Goal: Task Accomplishment & Management: Use online tool/utility

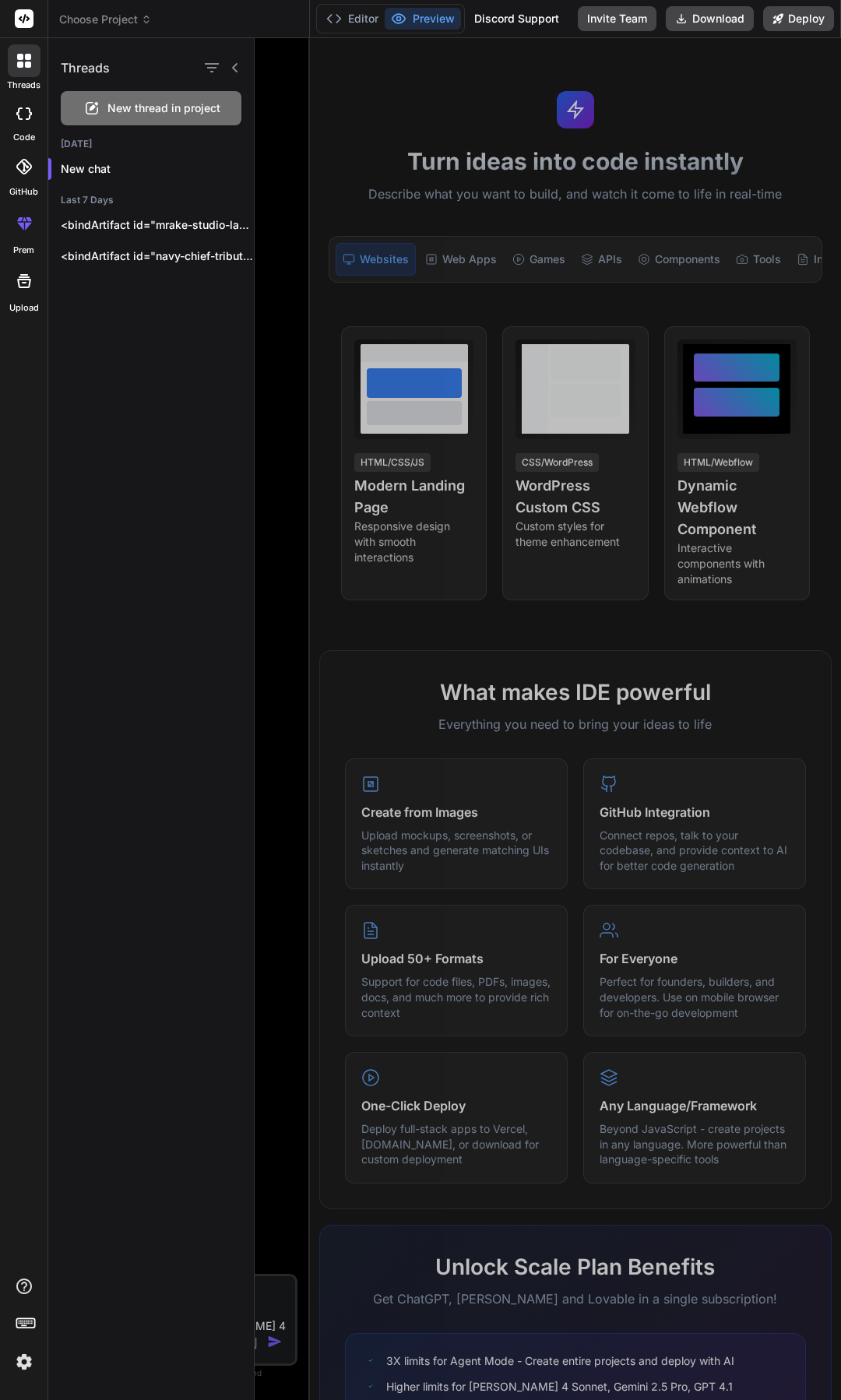
click at [544, 505] on div at bounding box center [548, 719] width 587 height 1362
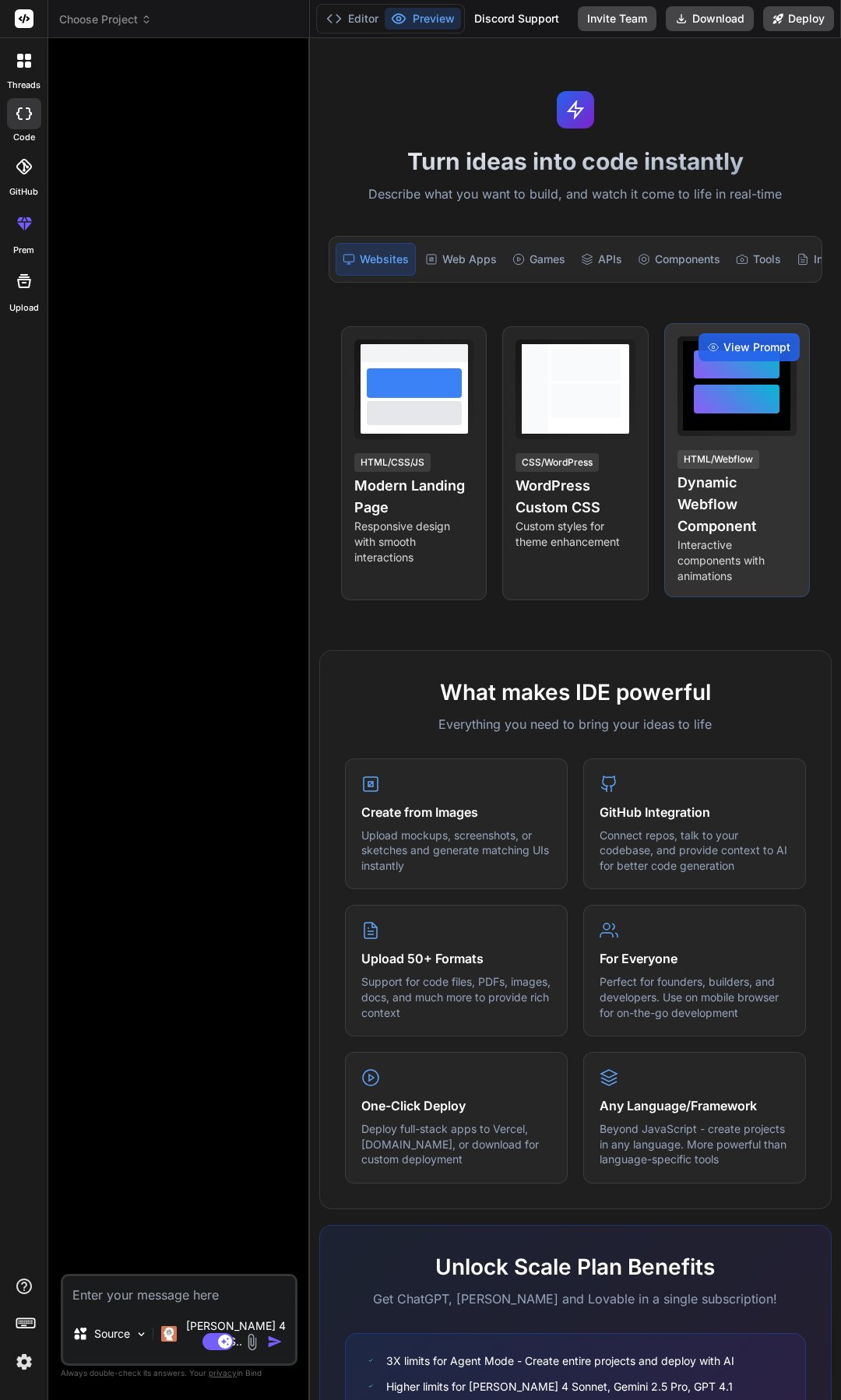
click at [716, 499] on h4 "Dynamic Webflow Component" at bounding box center [737, 504] width 119 height 65
click at [727, 355] on span "View Prompt" at bounding box center [757, 347] width 67 height 15
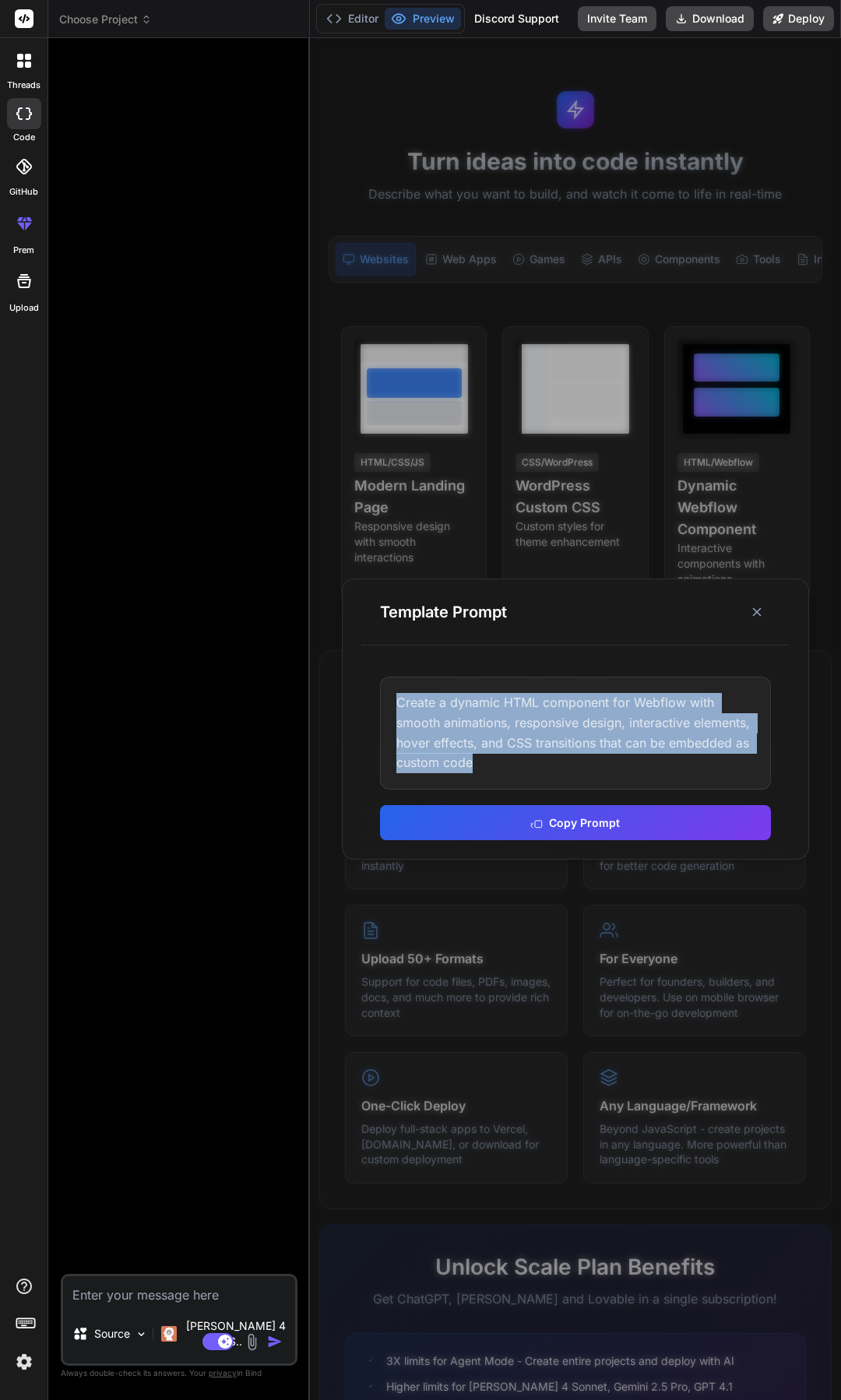
drag, startPoint x: 533, startPoint y: 774, endPoint x: 389, endPoint y: 687, distance: 168.2
click at [389, 687] on div "Create a dynamic HTML component for Webflow with smooth animations, responsive …" at bounding box center [575, 732] width 391 height 113
copy div "Create a dynamic HTML component for Webflow with smooth animations, responsive …"
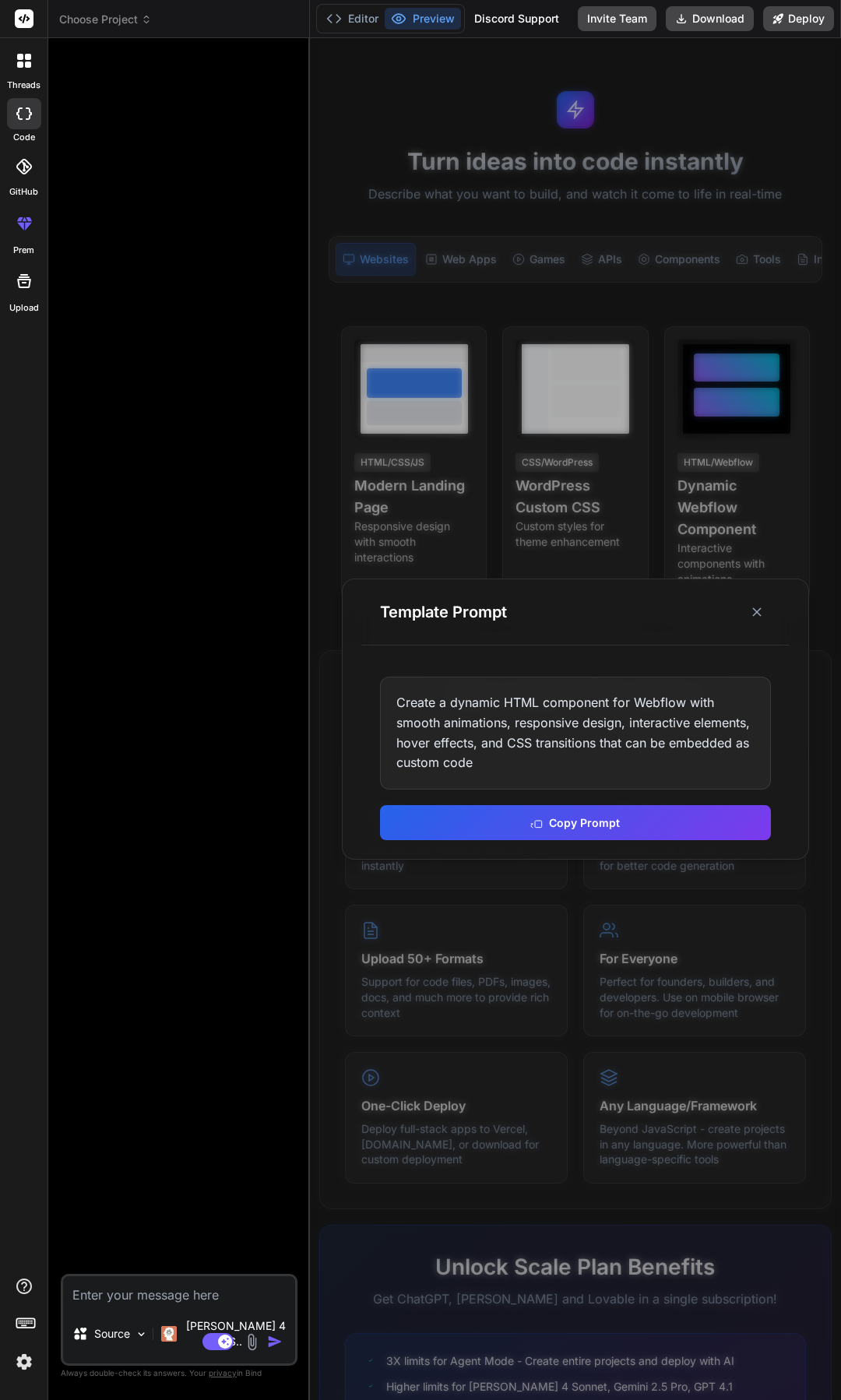
click at [218, 1304] on textarea at bounding box center [179, 1290] width 232 height 28
paste textarea "Create a dynamic HTML component for Webflow with smooth animations, responsive …"
type textarea "Create a dynamic HTML component for Webflow with smooth animations, responsive …"
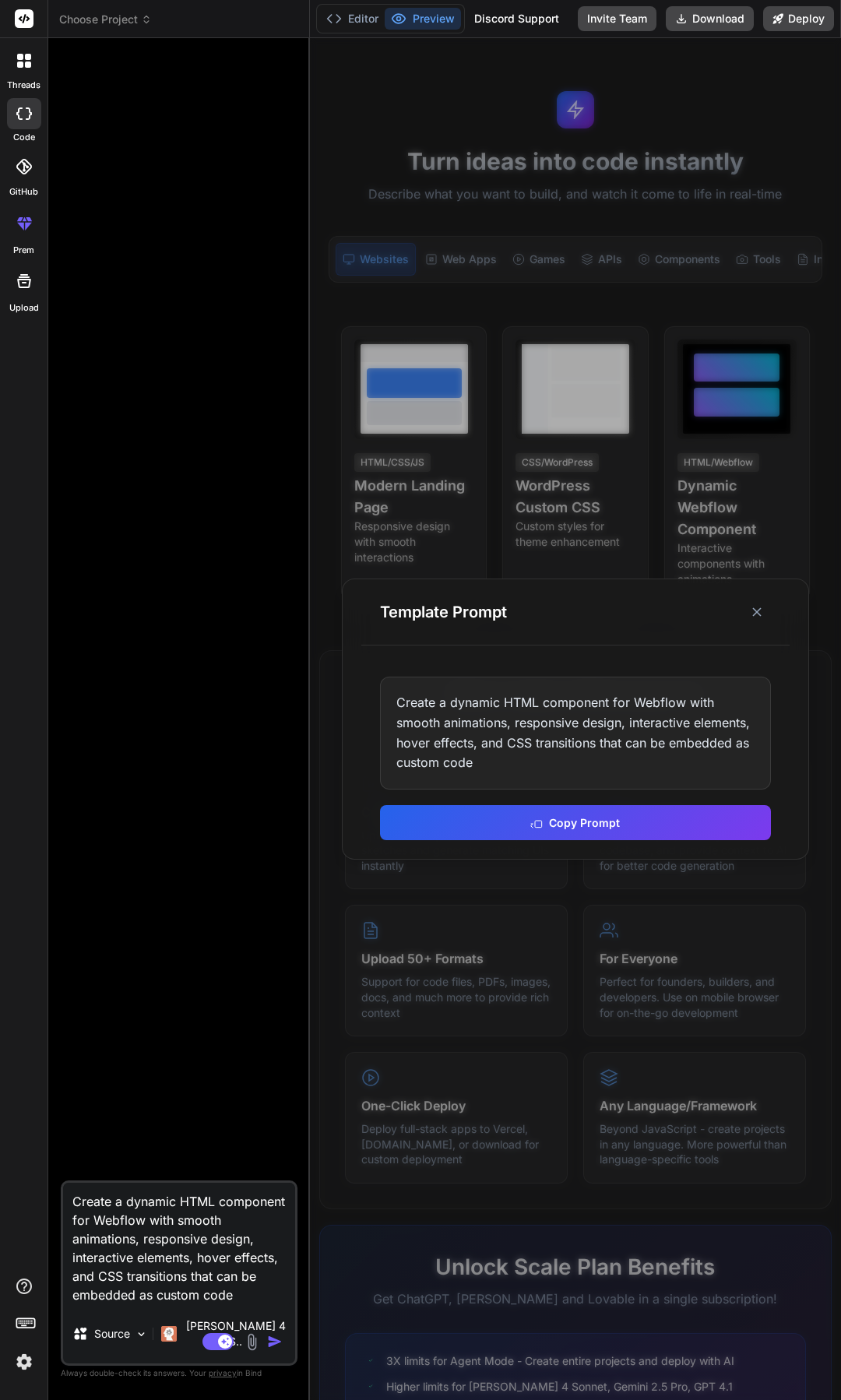
type textarea "x"
type textarea "Create a dynamic HTML component for Webflow with smooth animations, responsive …"
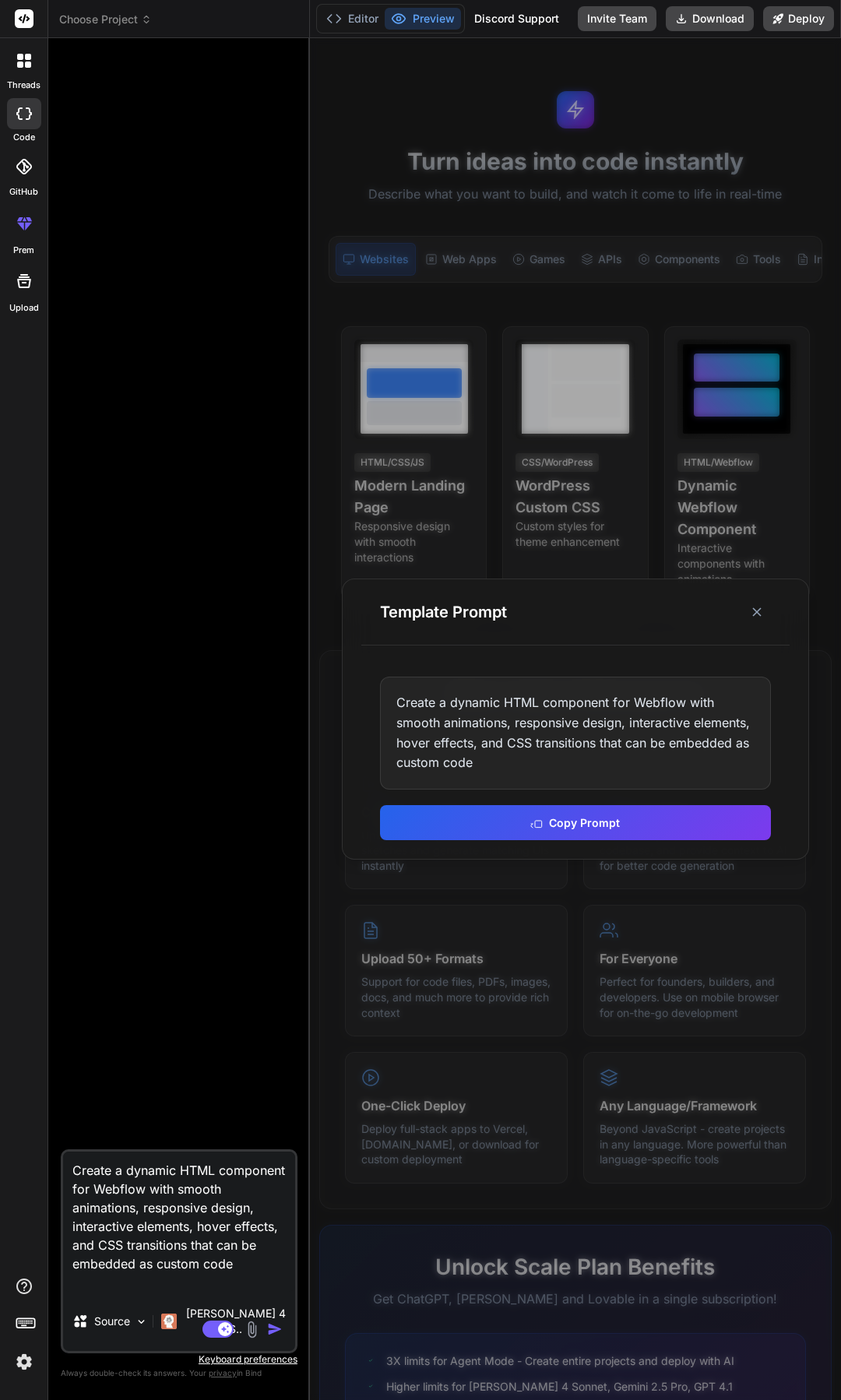
type textarea "x"
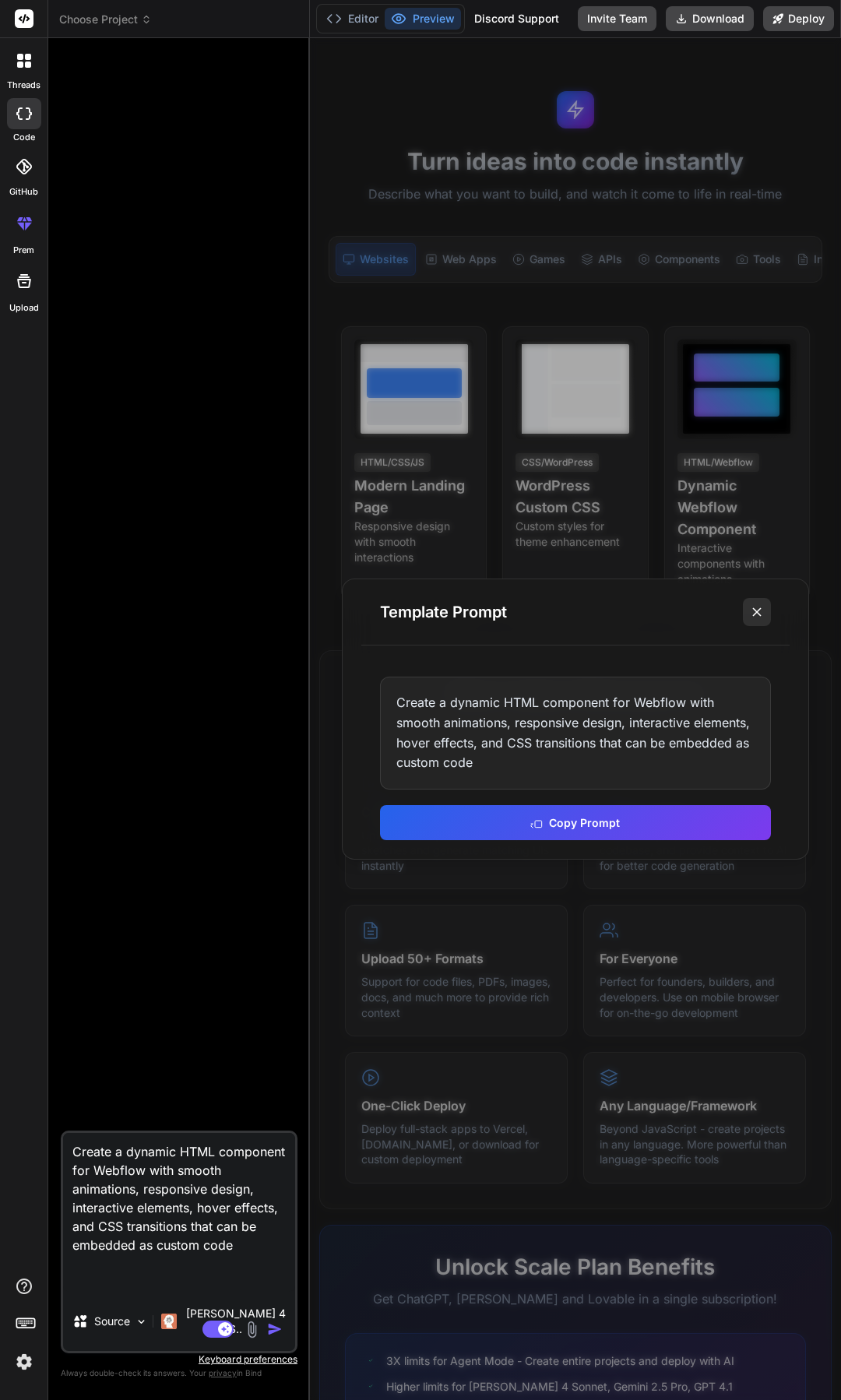
click at [761, 617] on icon at bounding box center [757, 612] width 15 height 15
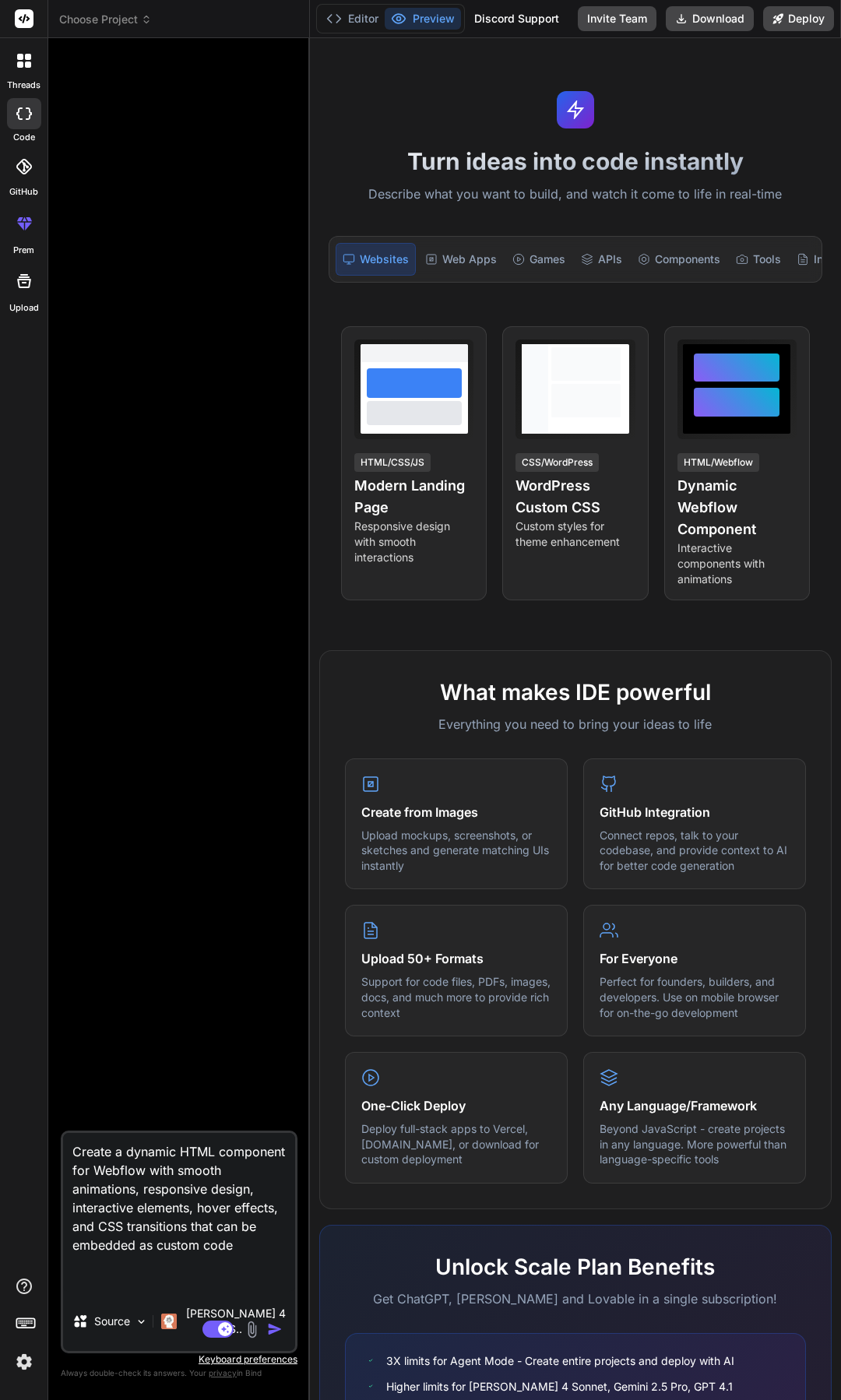
click at [156, 1292] on textarea "Create a dynamic HTML component for Webflow with smooth animations, responsive …" at bounding box center [179, 1213] width 232 height 159
paste textarea "Build a premium, visually striking tribute website in React and Tailwind called…"
type textarea "Create a dynamic HTML component for Webflow with smooth animations, responsive …"
type textarea "x"
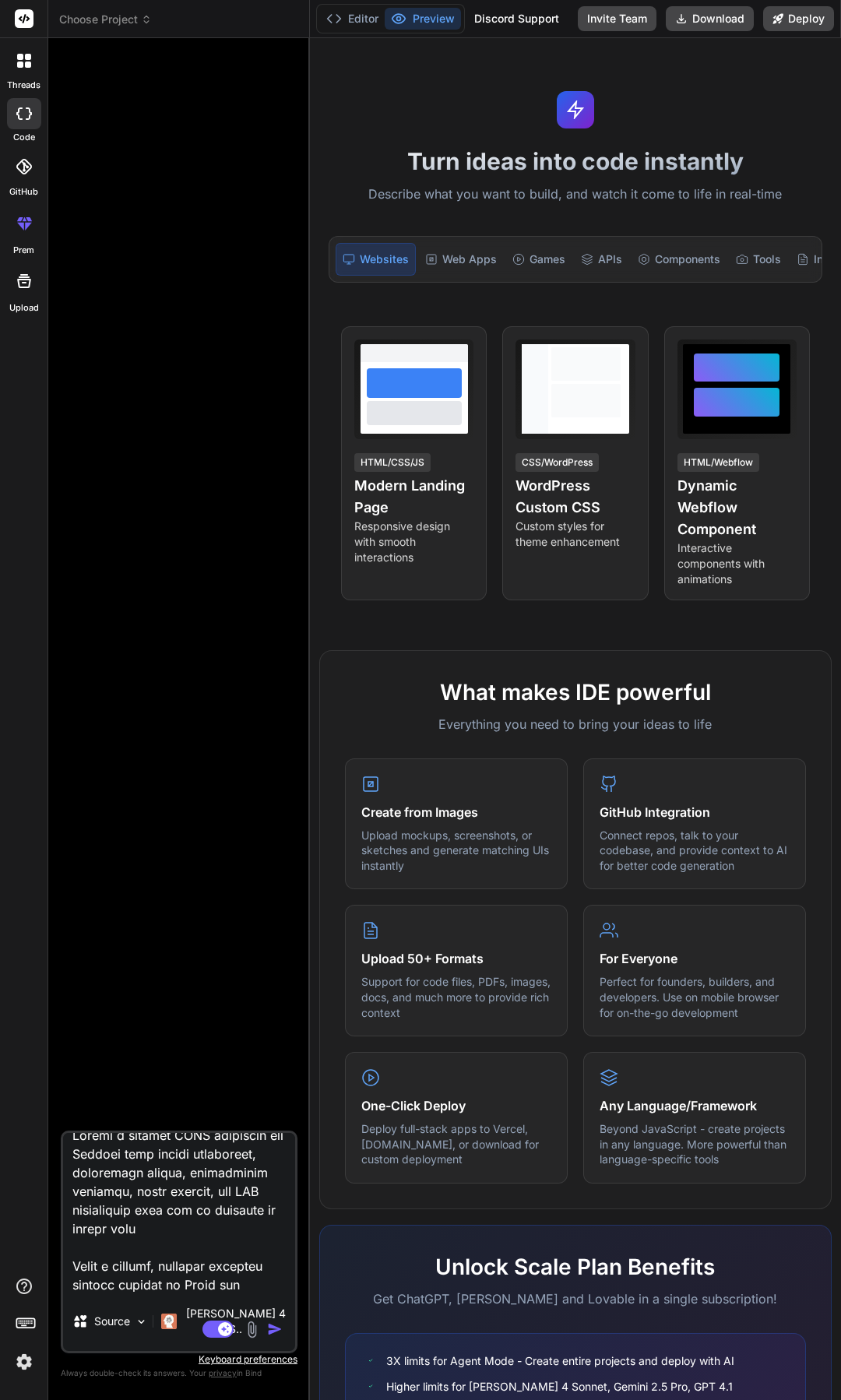
scroll to position [2861, 0]
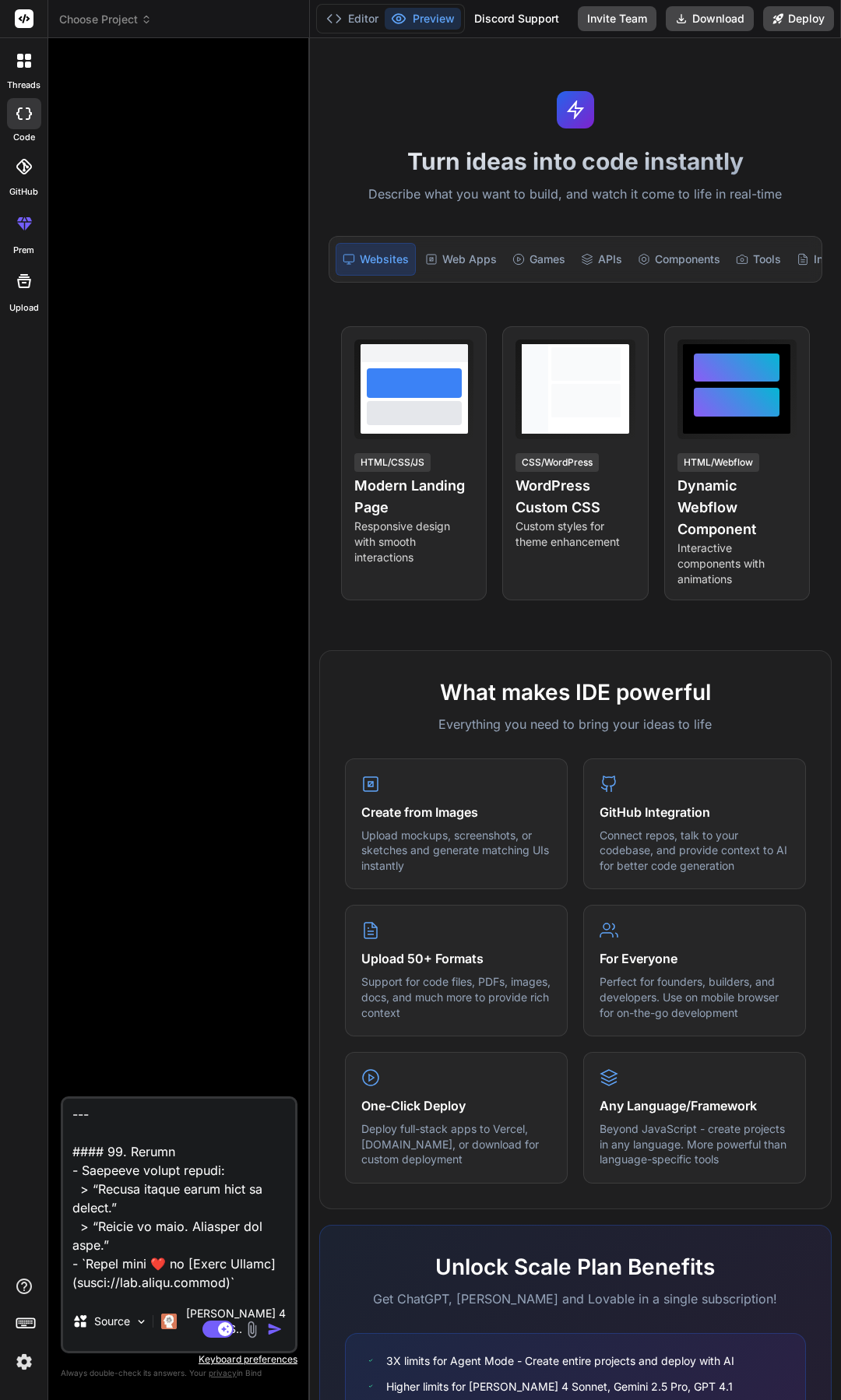
type textarea "Create a dynamic HTML component for Webflow with smooth animations, responsive …"
click at [270, 1327] on img "button" at bounding box center [274, 1329] width 15 height 15
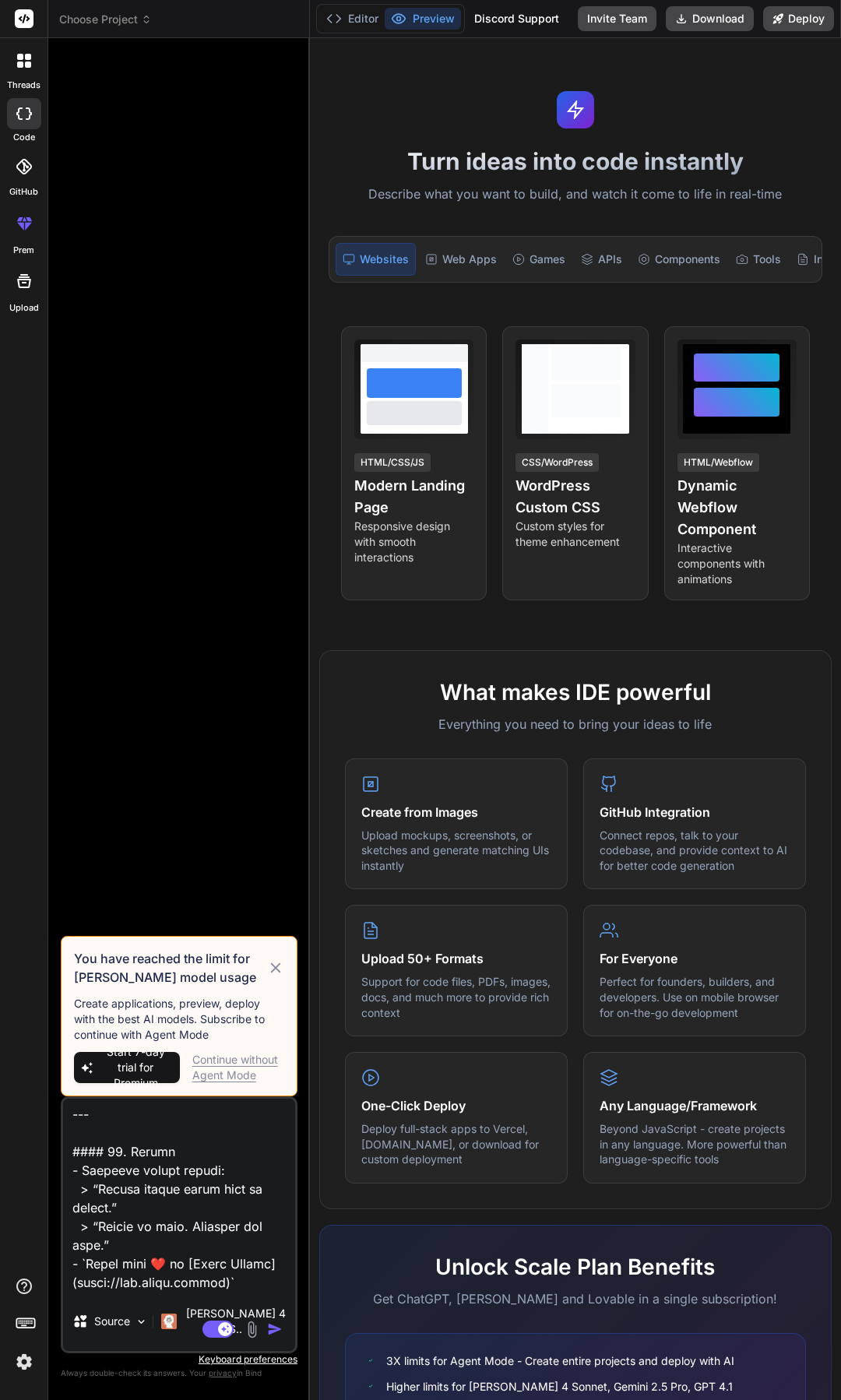
click at [149, 1087] on span "Start 7-day trial for Premium" at bounding box center [136, 1067] width 76 height 46
type textarea "x"
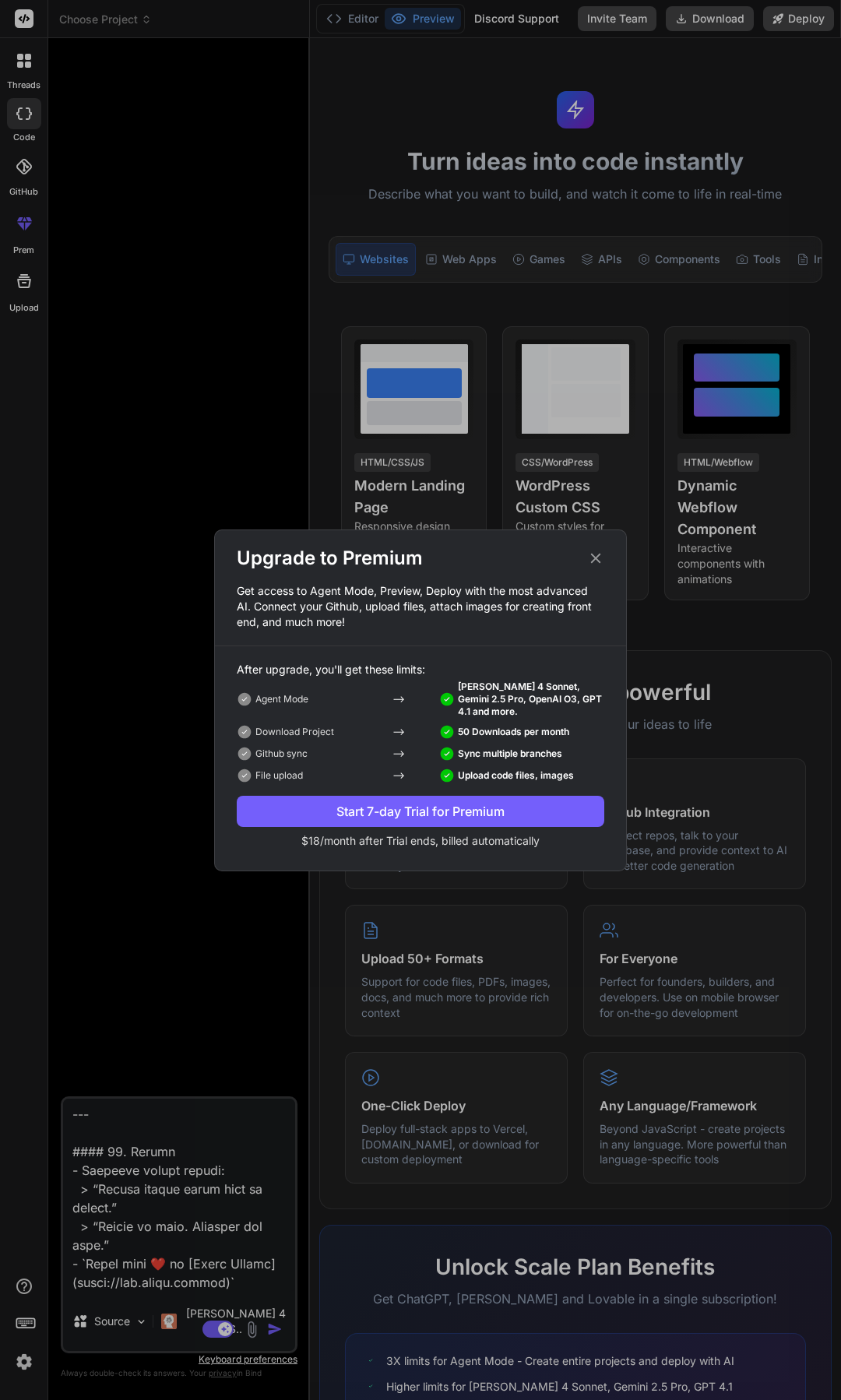
click at [368, 821] on button "Start 7-day Trial for Premium" at bounding box center [420, 811] width 368 height 31
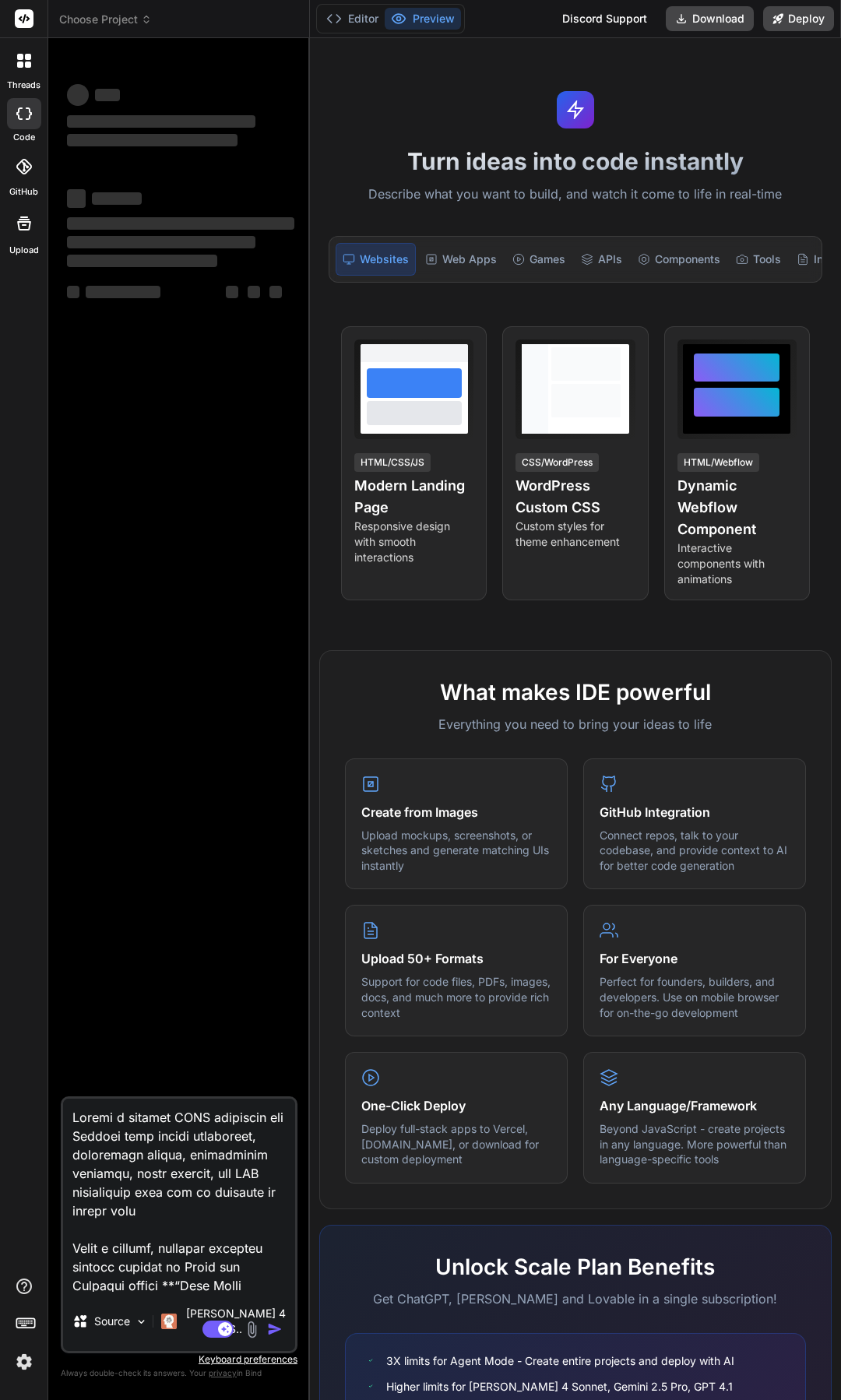
click at [163, 1158] on textarea at bounding box center [179, 1196] width 232 height 193
click at [26, 18] on rect at bounding box center [25, 19] width 19 height 19
click at [30, 1368] on img at bounding box center [25, 1362] width 26 height 26
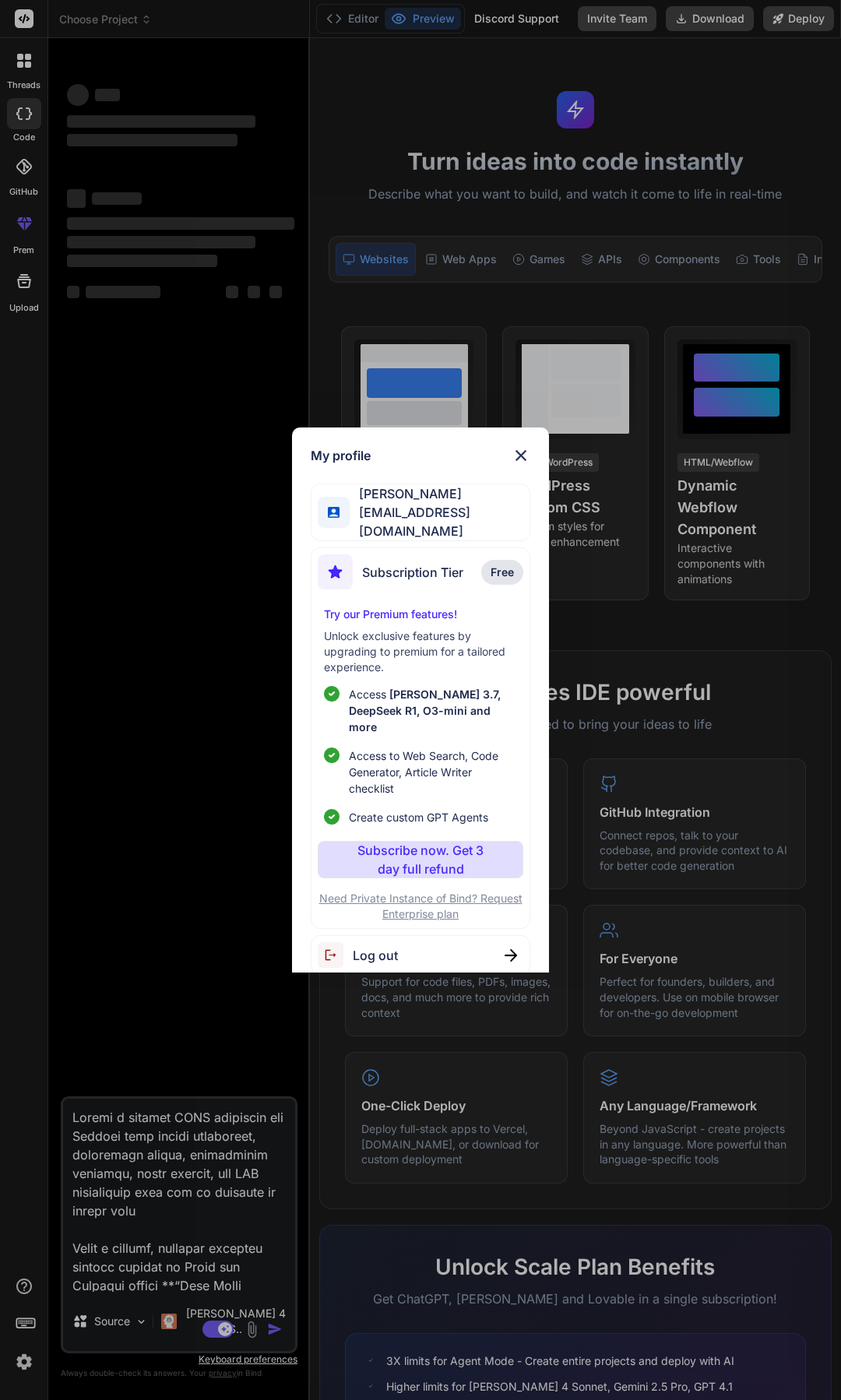
click at [440, 936] on div "Log out" at bounding box center [420, 955] width 219 height 40
type textarea "x"
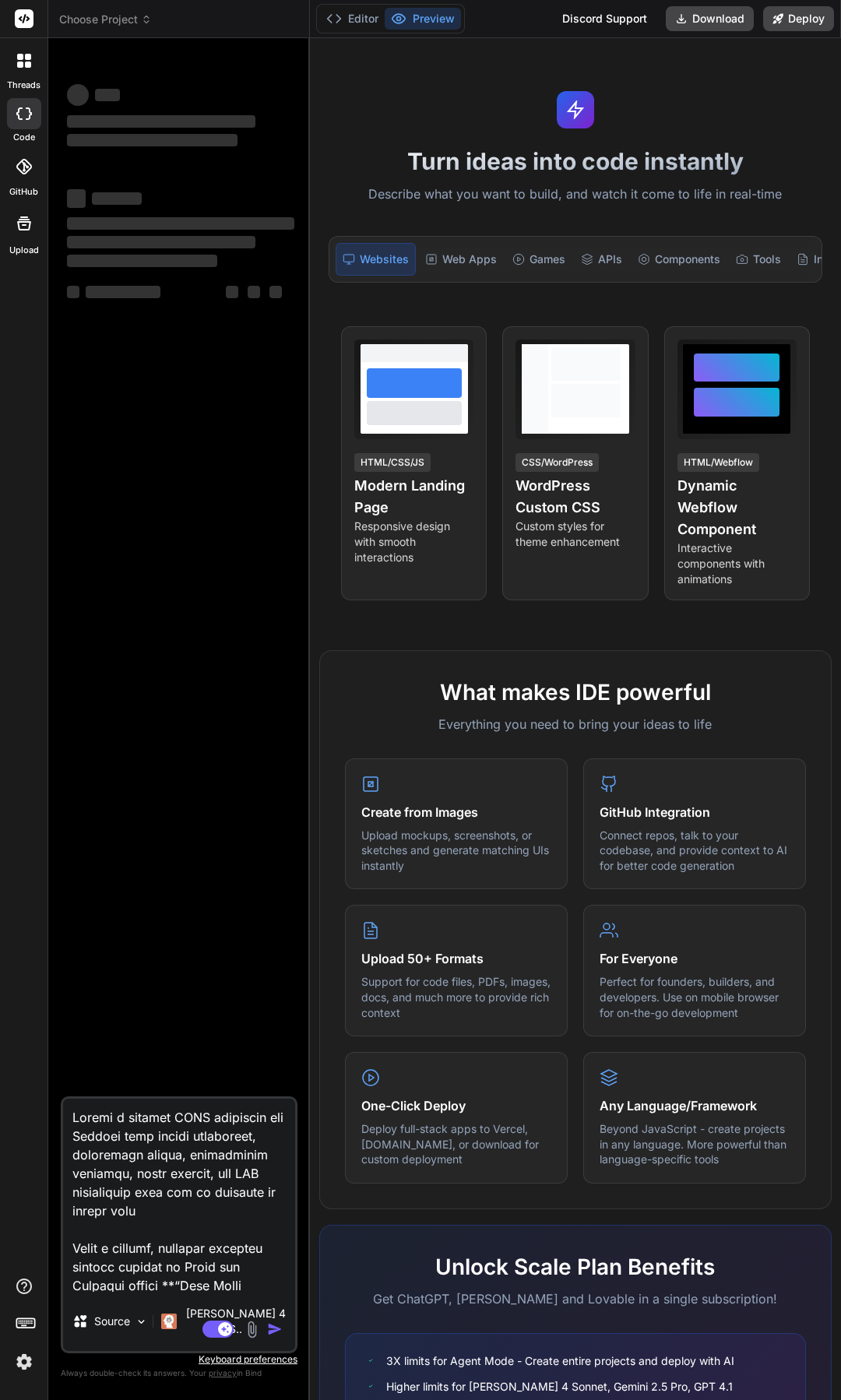
click at [33, 1365] on img at bounding box center [25, 1362] width 26 height 26
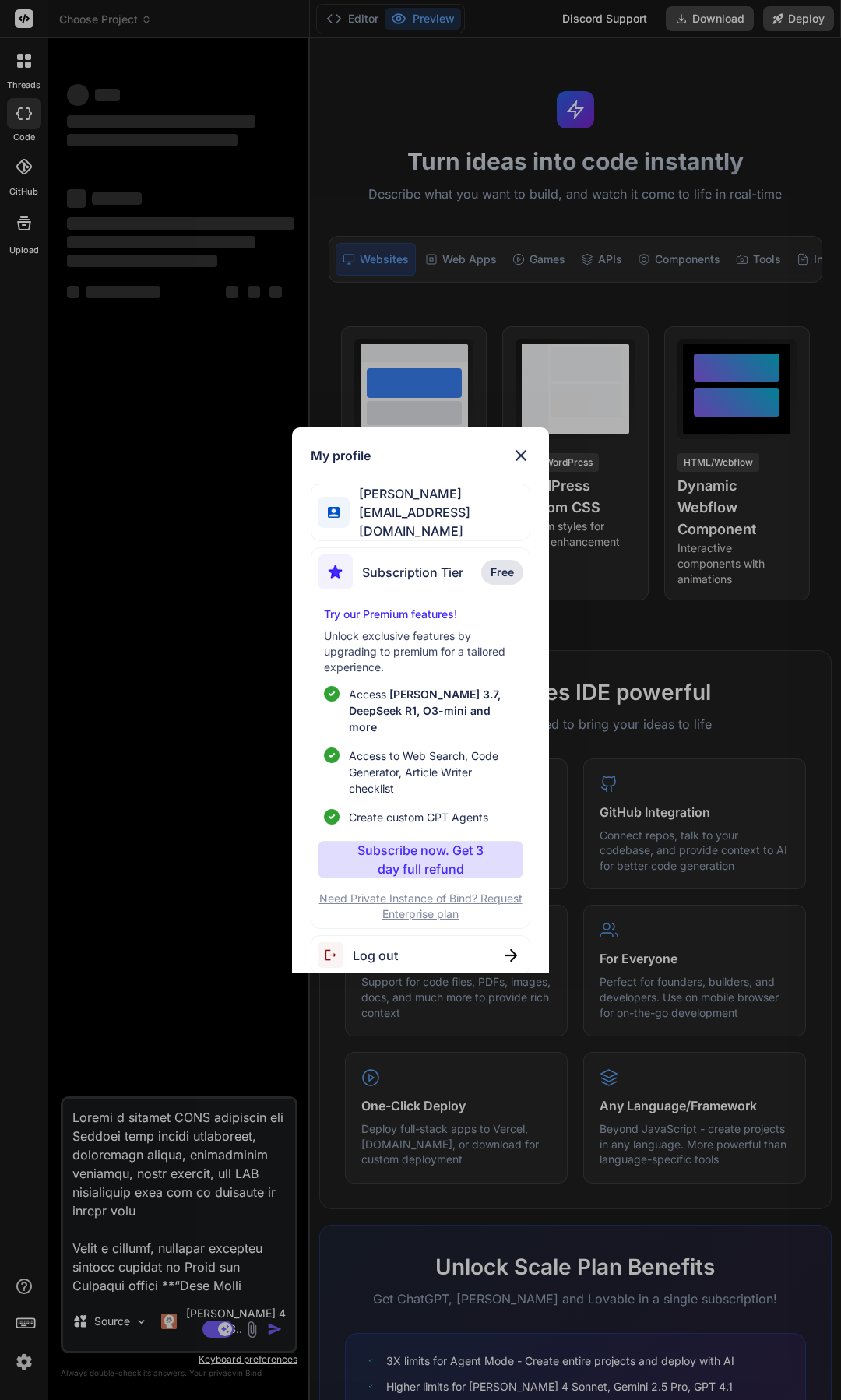
click at [404, 936] on div "Log out" at bounding box center [420, 955] width 219 height 40
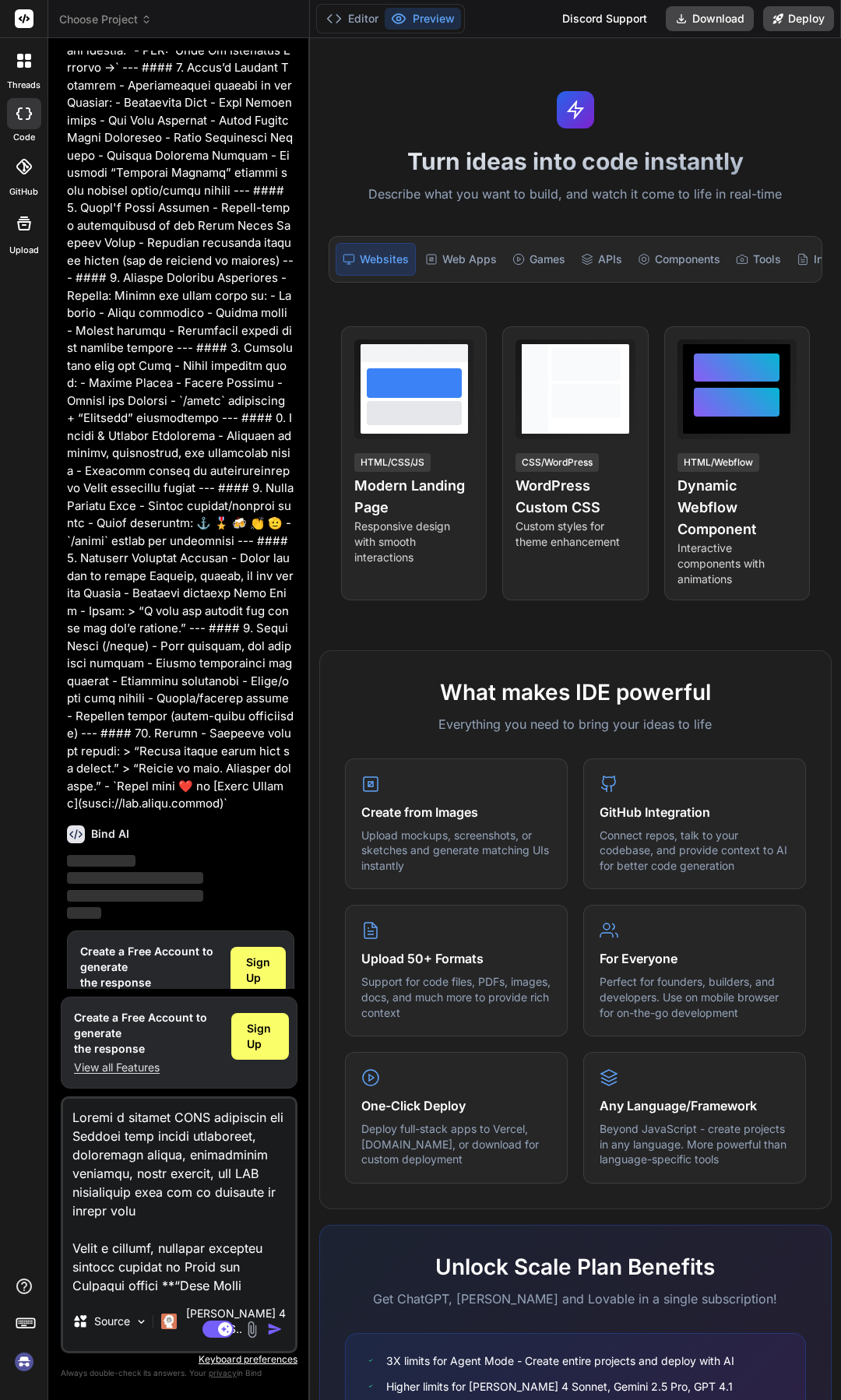
scroll to position [629, 0]
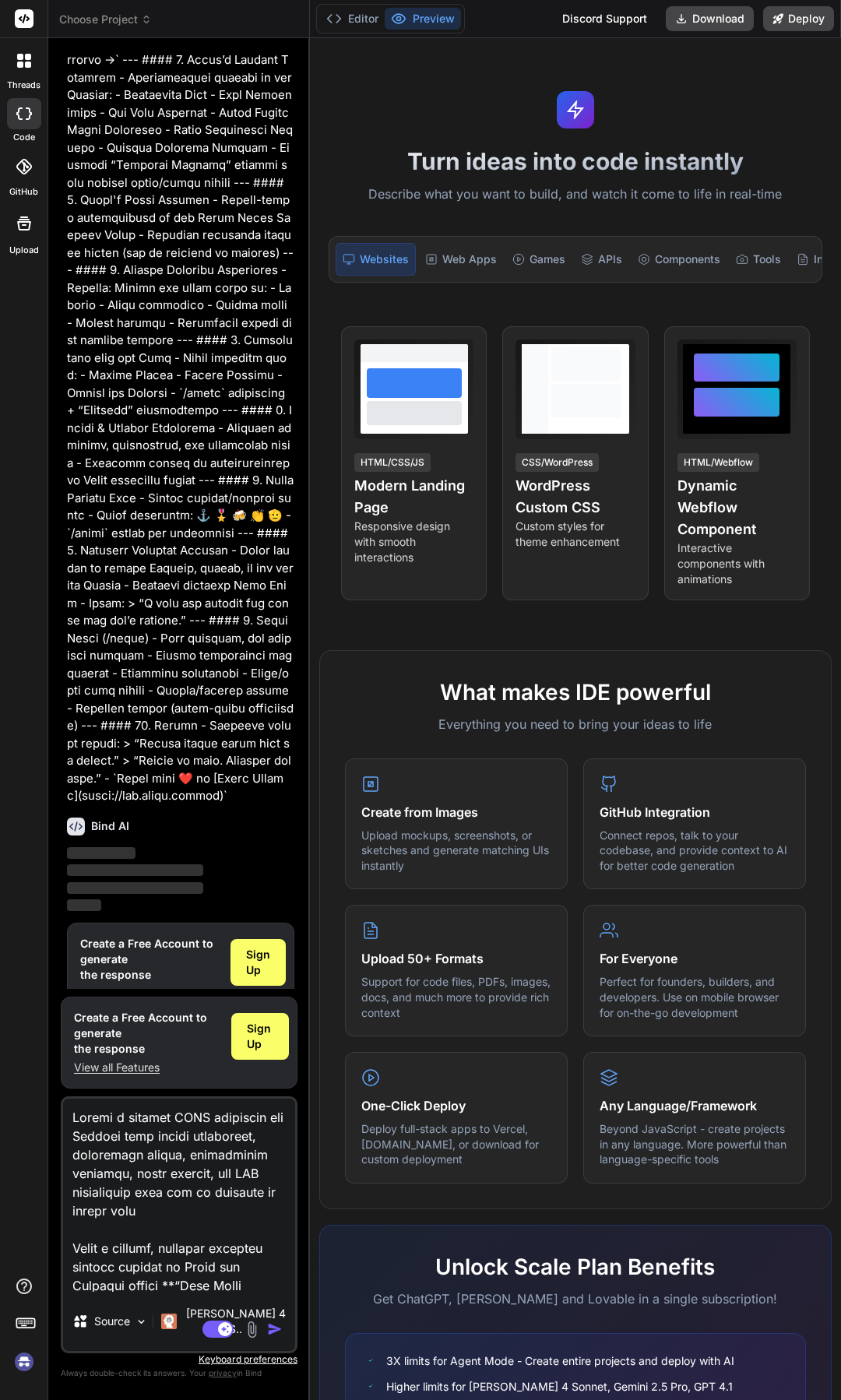
click at [25, 1365] on img at bounding box center [25, 1362] width 26 height 26
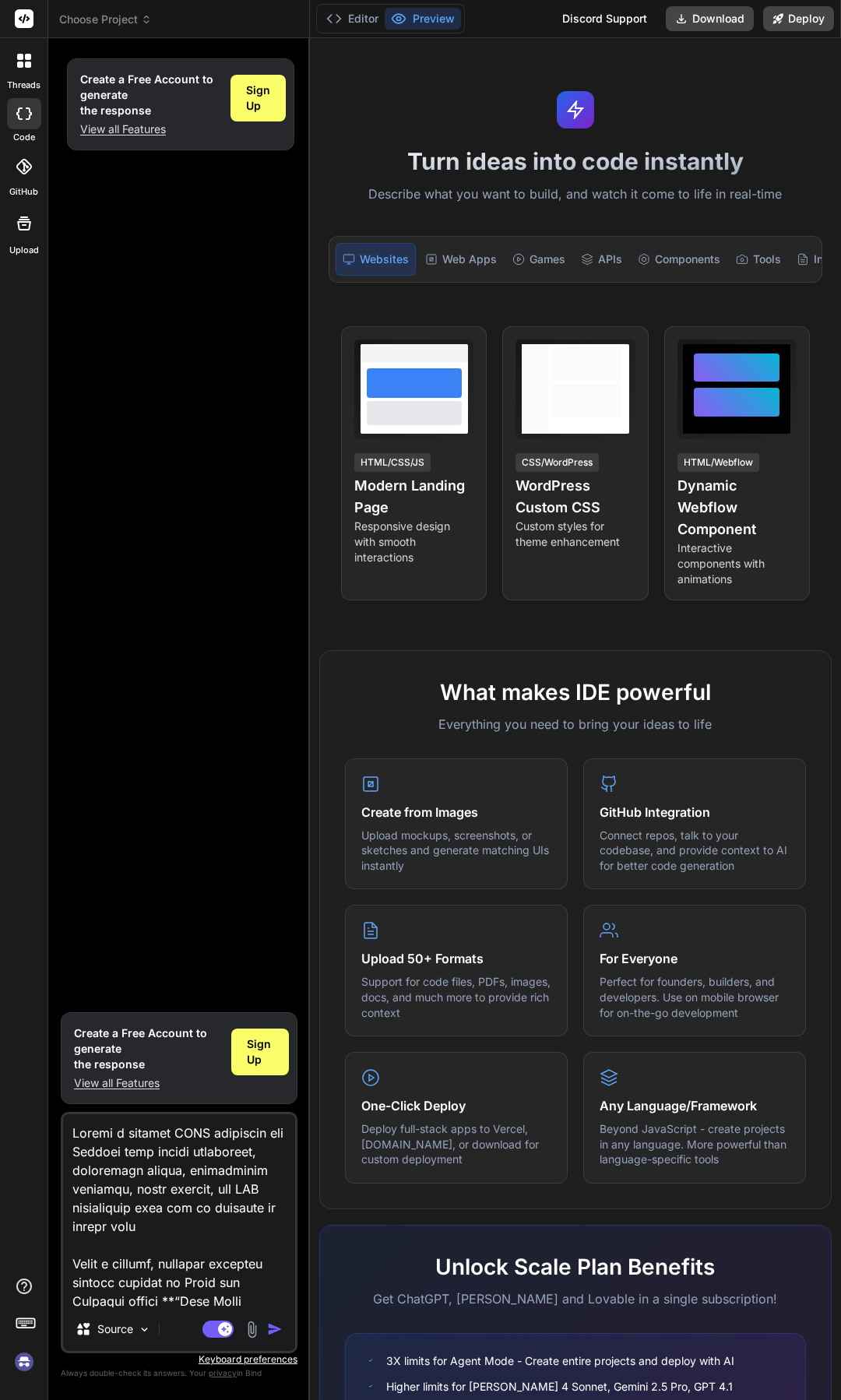
scroll to position [0, 0]
click at [238, 107] on div "Sign Up" at bounding box center [258, 97] width 55 height 46
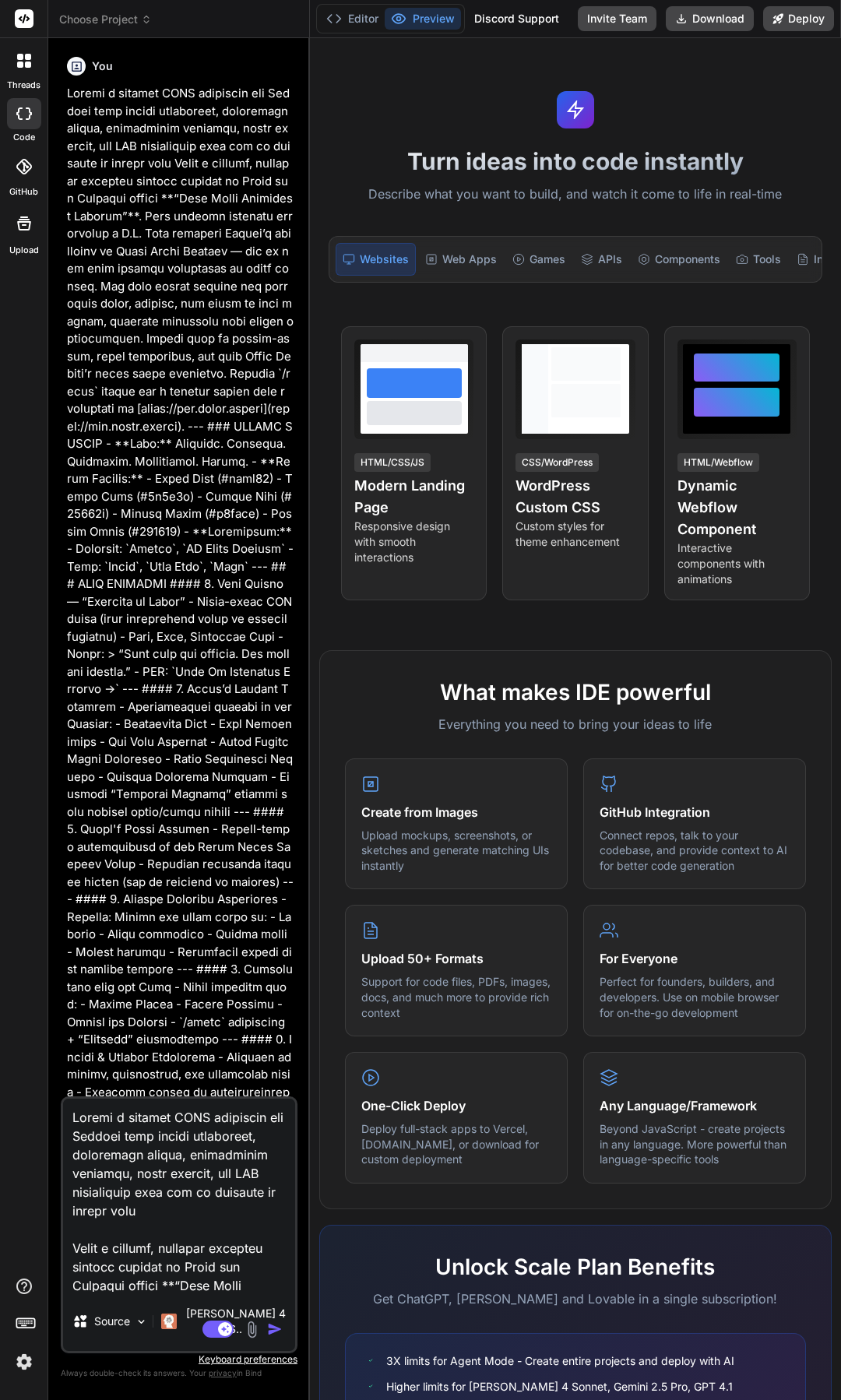
type textarea "x"
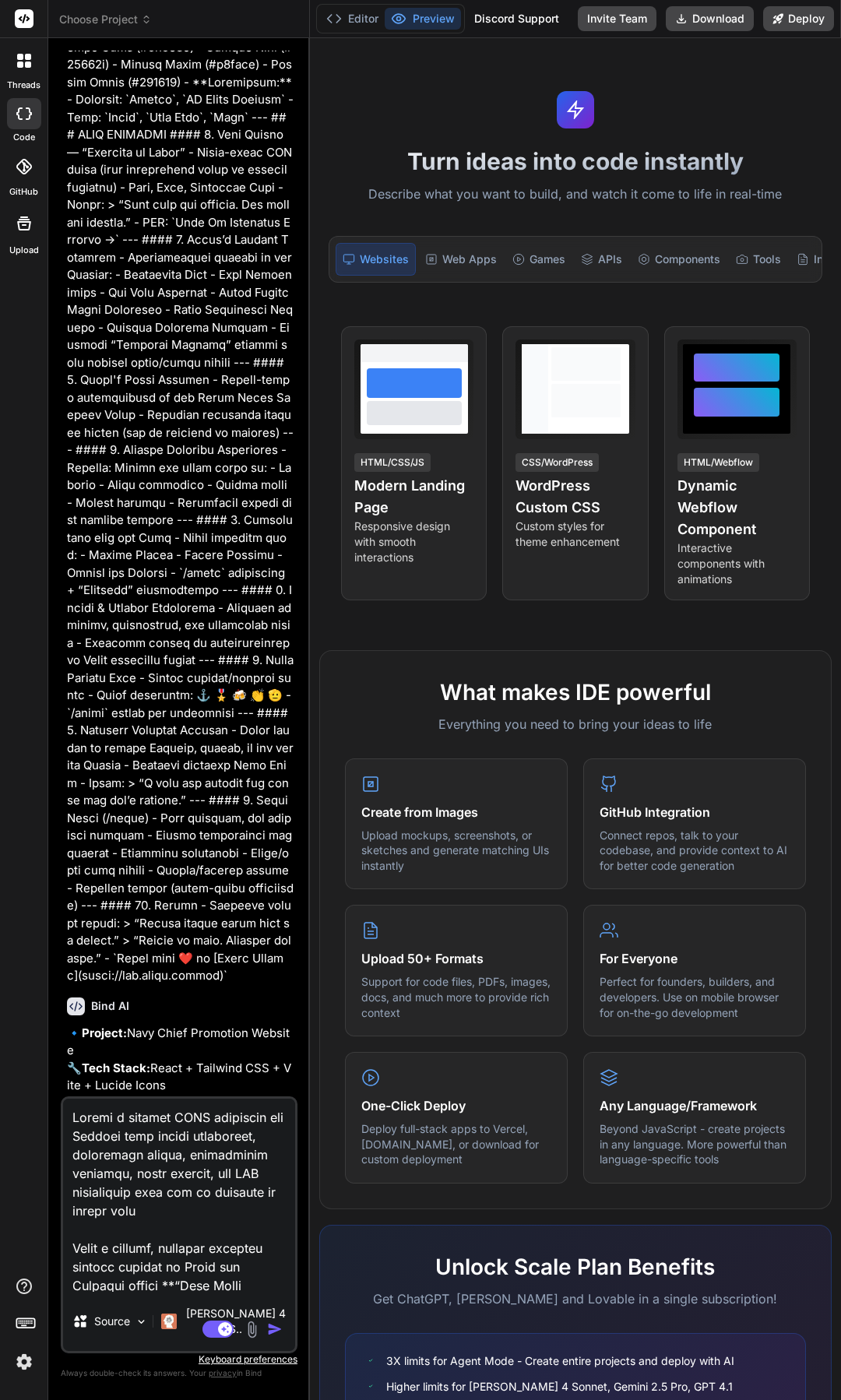
scroll to position [839, 0]
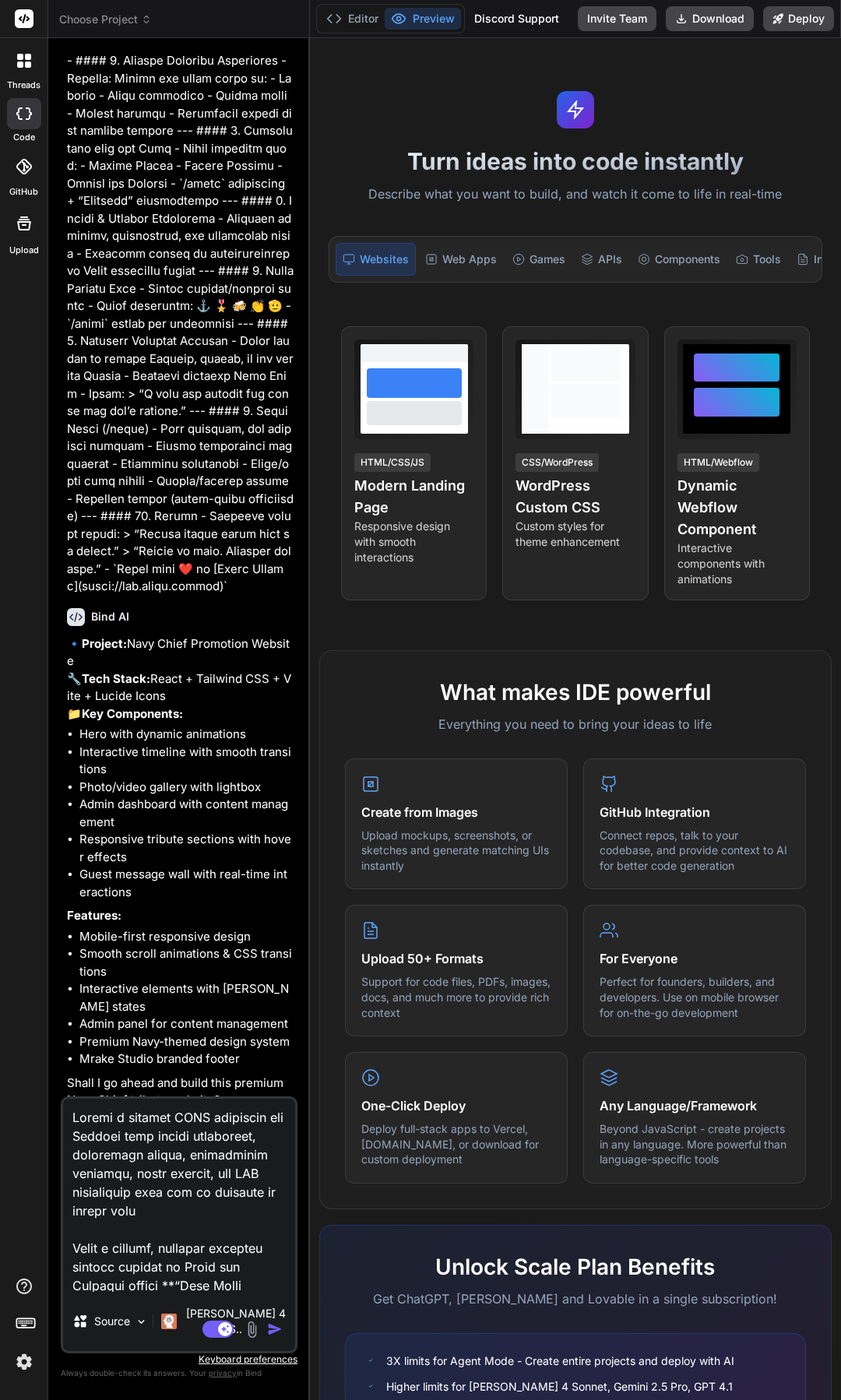
click at [236, 1174] on textarea at bounding box center [179, 1196] width 232 height 193
type textarea "x"
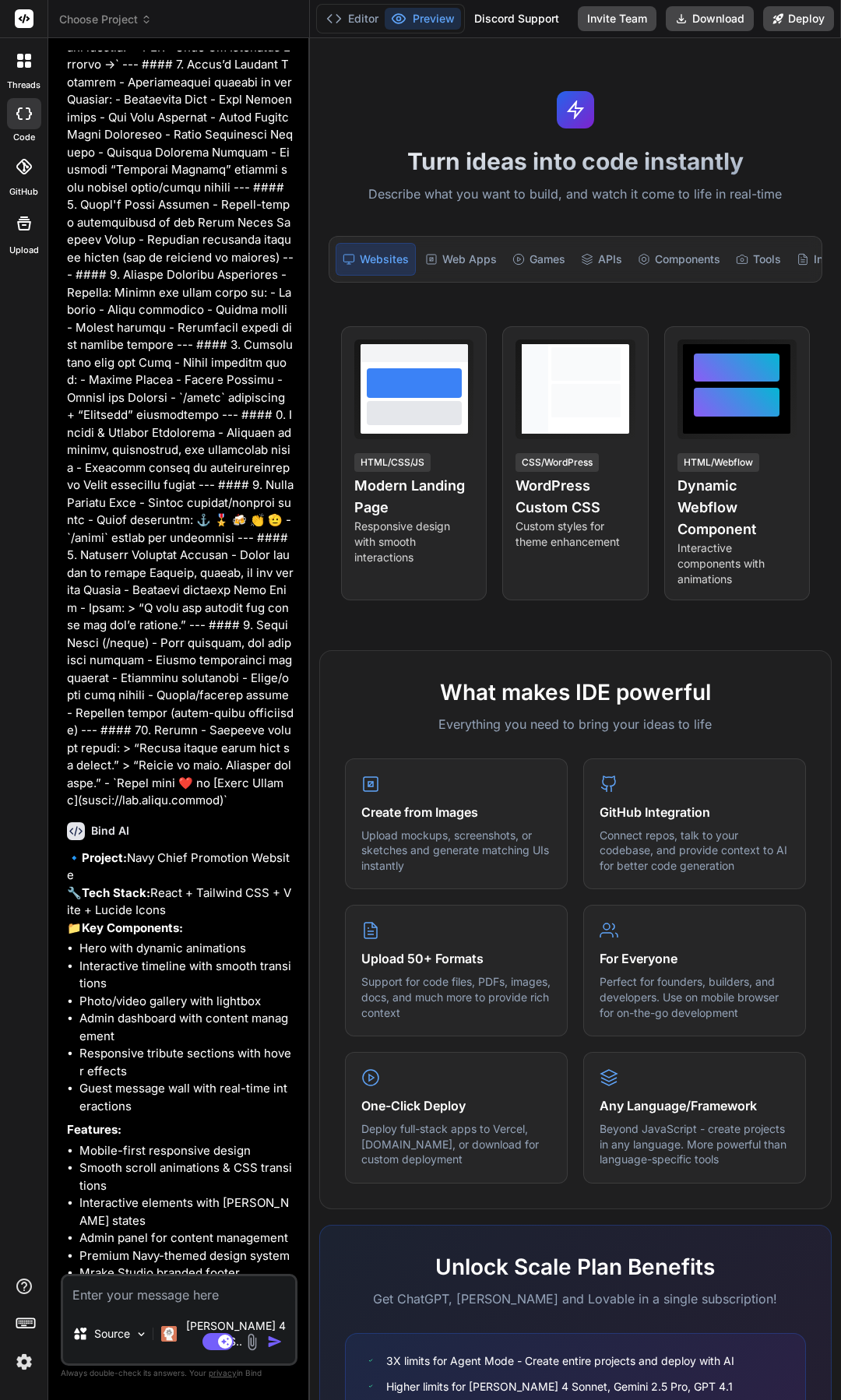
scroll to position [661, 0]
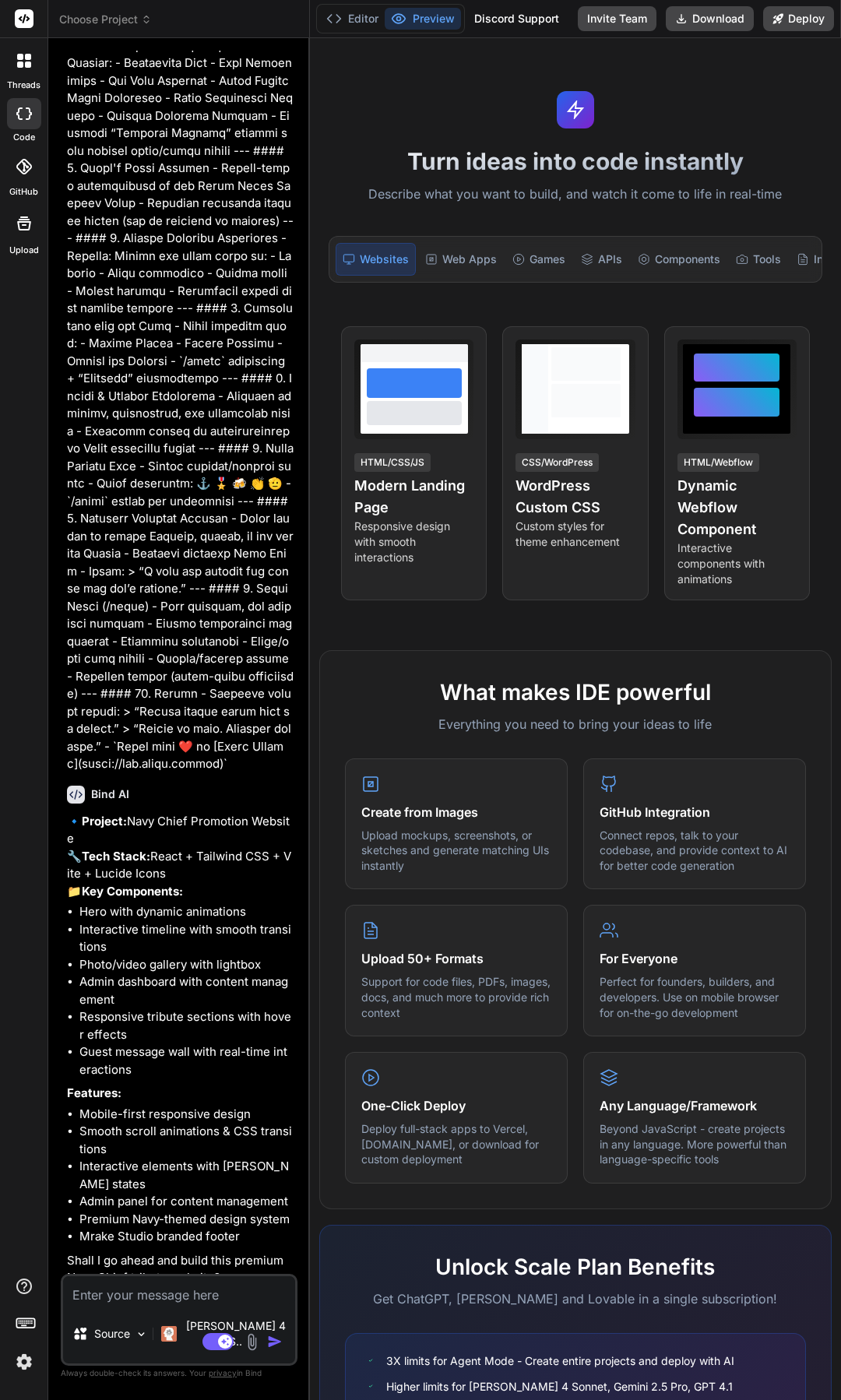
click at [157, 1304] on textarea at bounding box center [179, 1290] width 232 height 28
type textarea "y"
type textarea "x"
type textarea "ye"
type textarea "x"
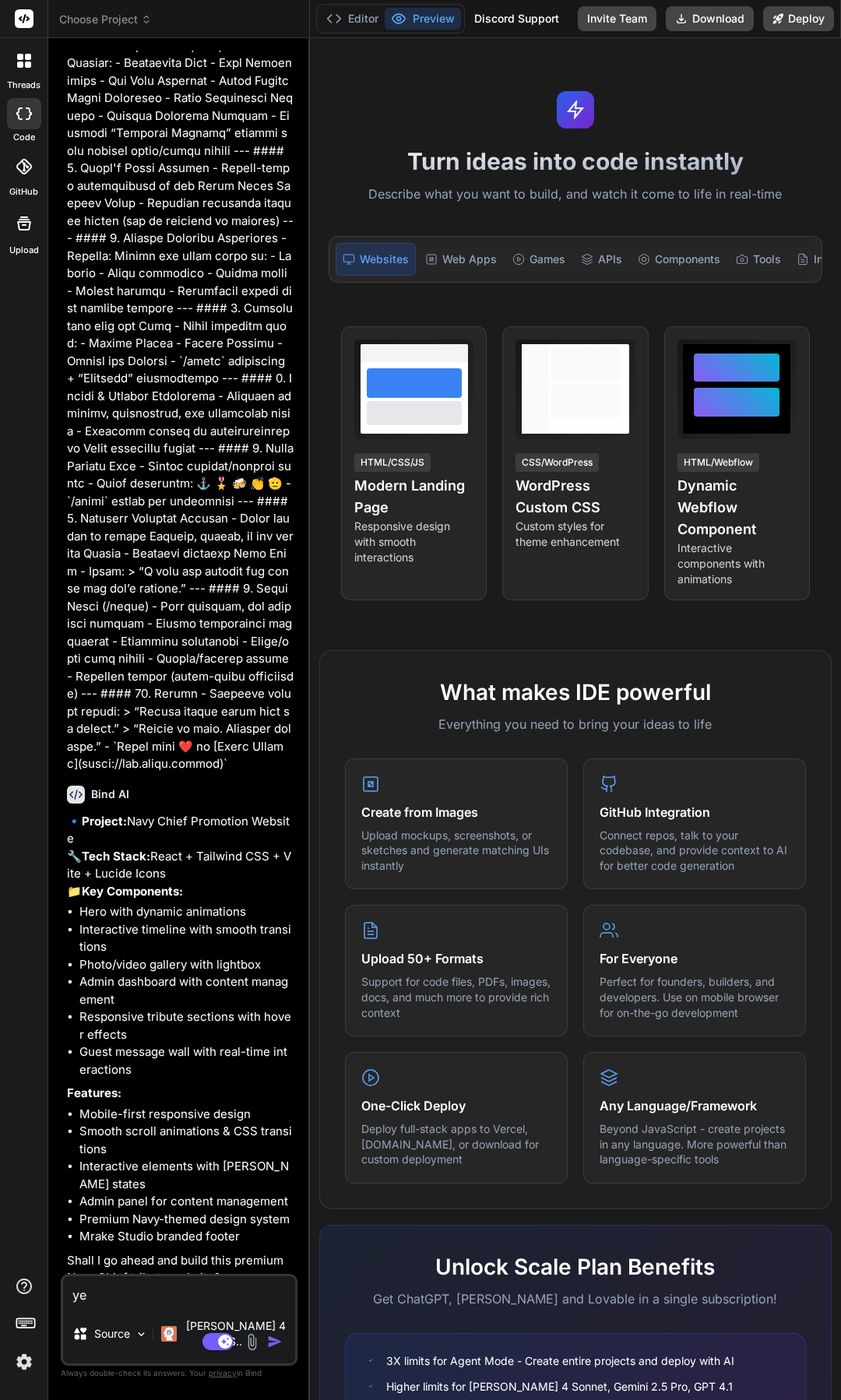
type textarea "yes"
type textarea "x"
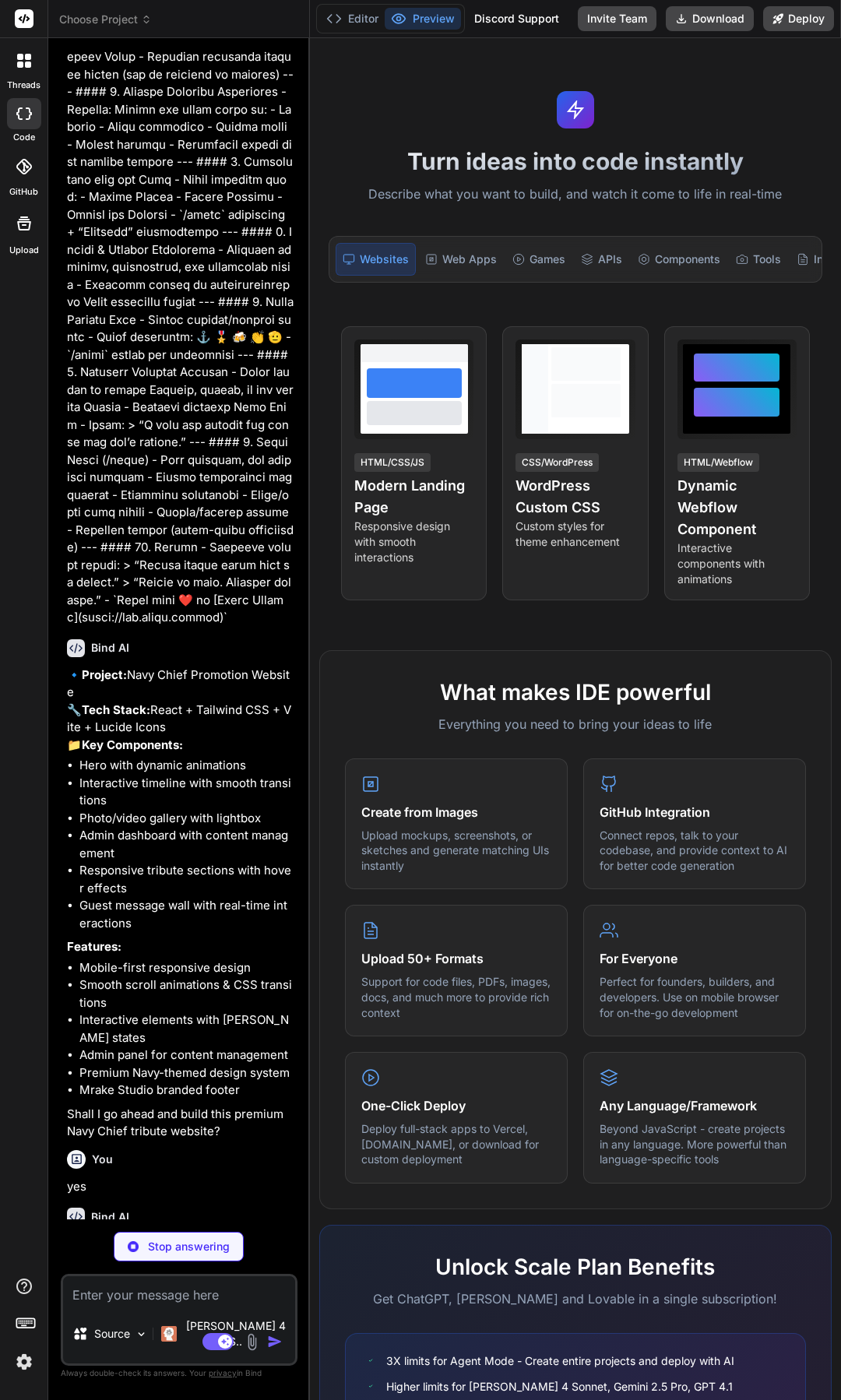
scroll to position [823, 0]
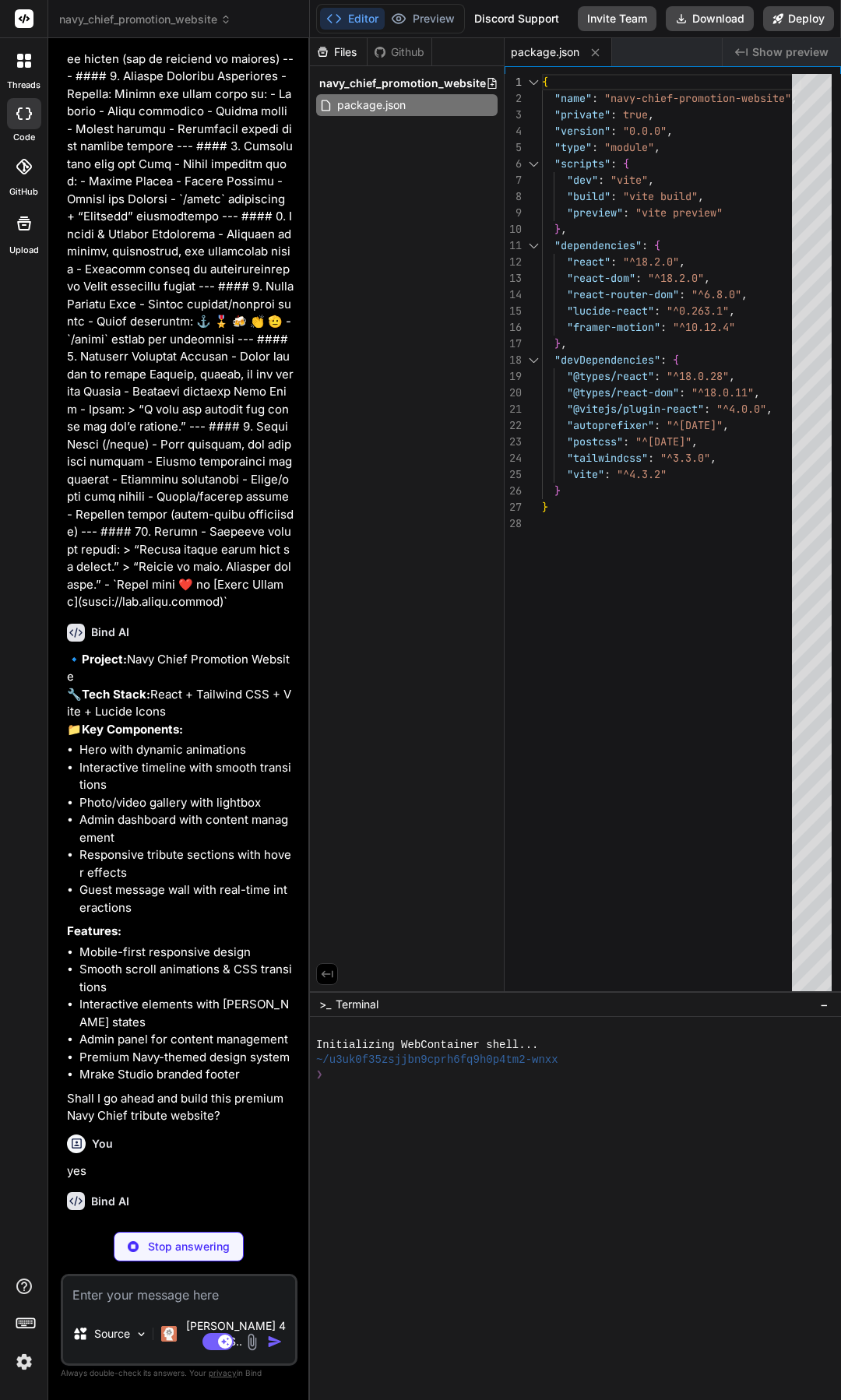
type textarea "x"
type textarea "400&family=Noto+Sans:wght@300;400;500;600&display=swap" rel="stylesheet"> </hea…"
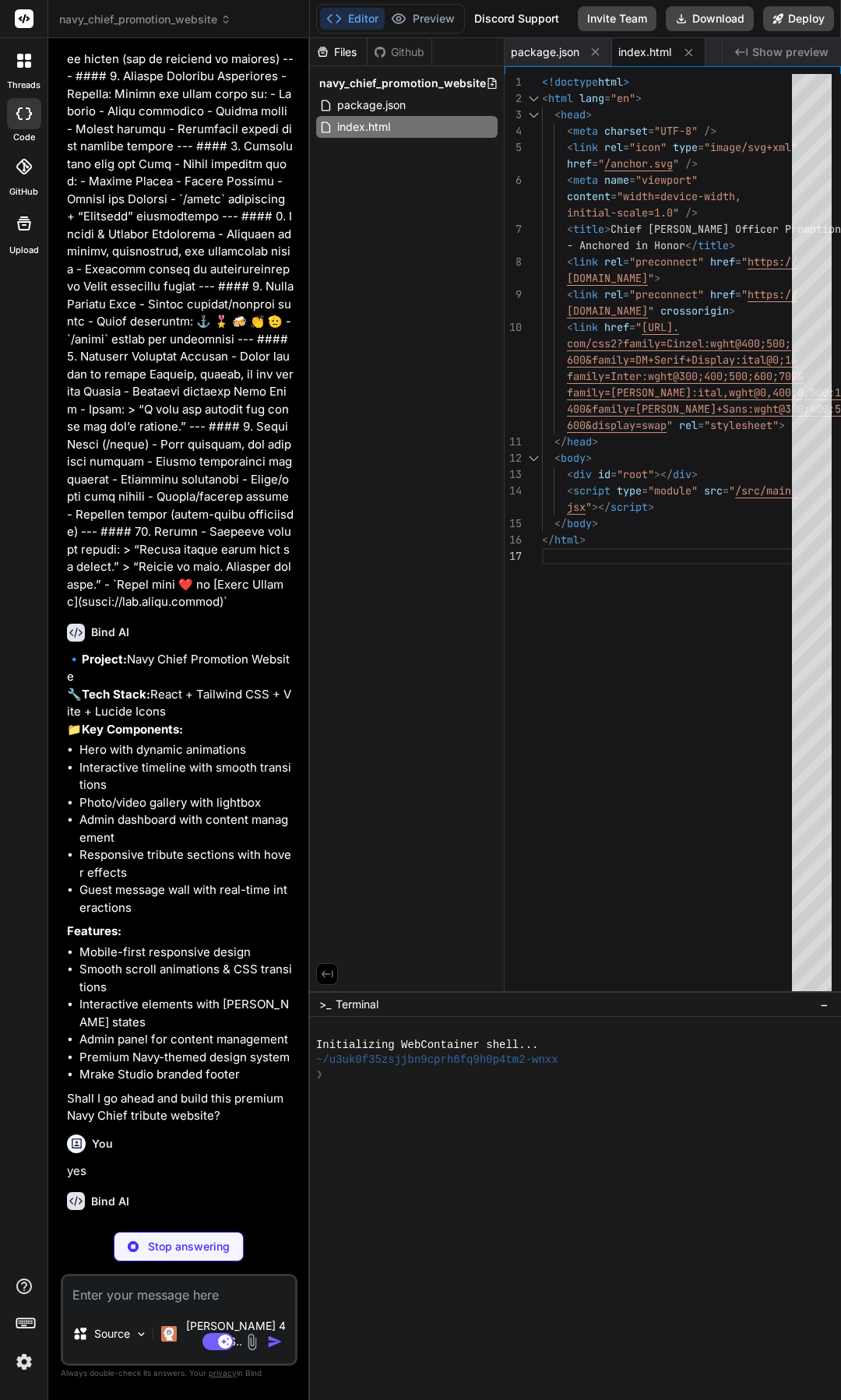
type textarea "x"
type textarea "plugins: [], }"
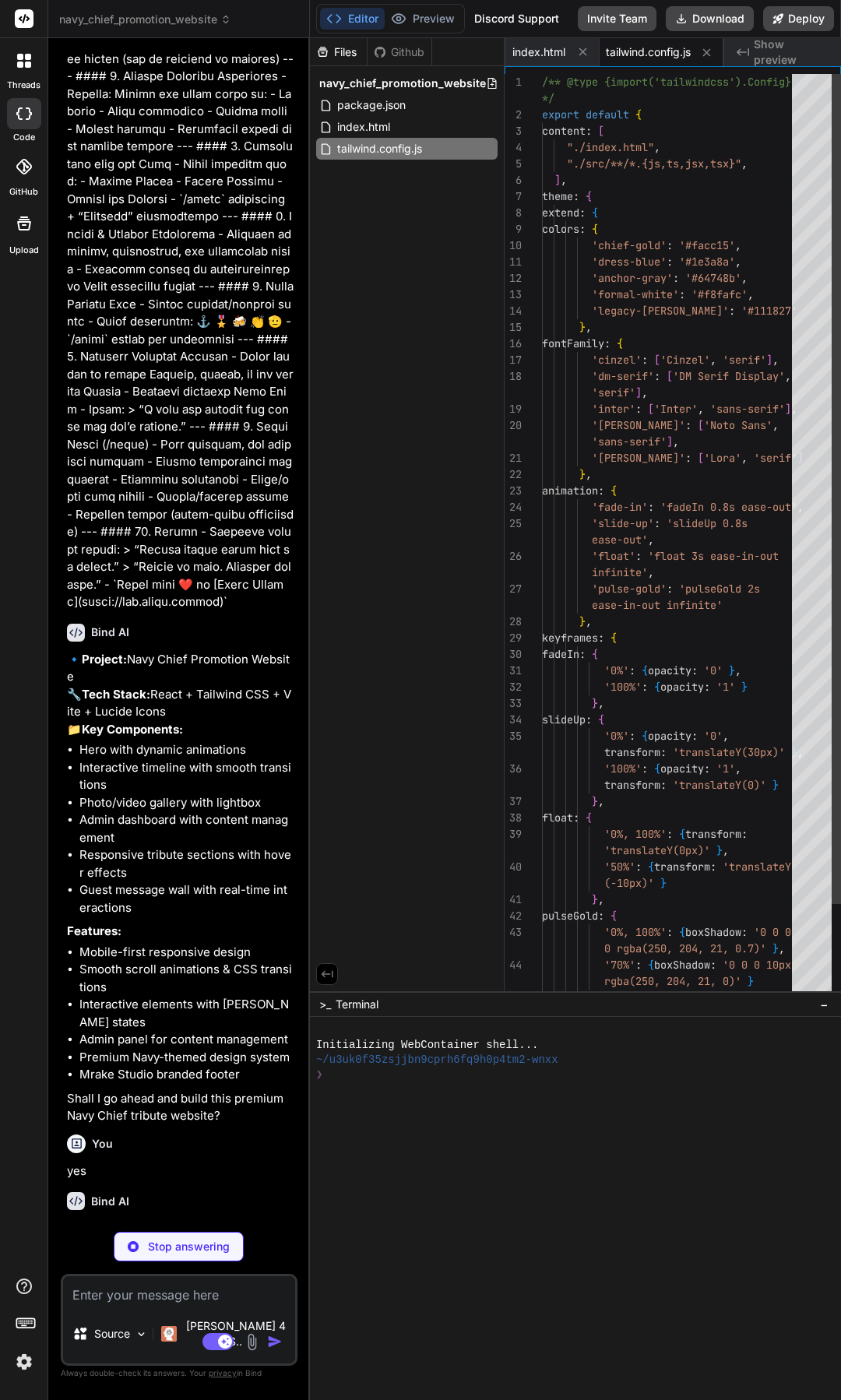
type textarea "x"
type textarea "export default { plugins: { tailwindcss: {}, autoprefixer: {}, }, }"
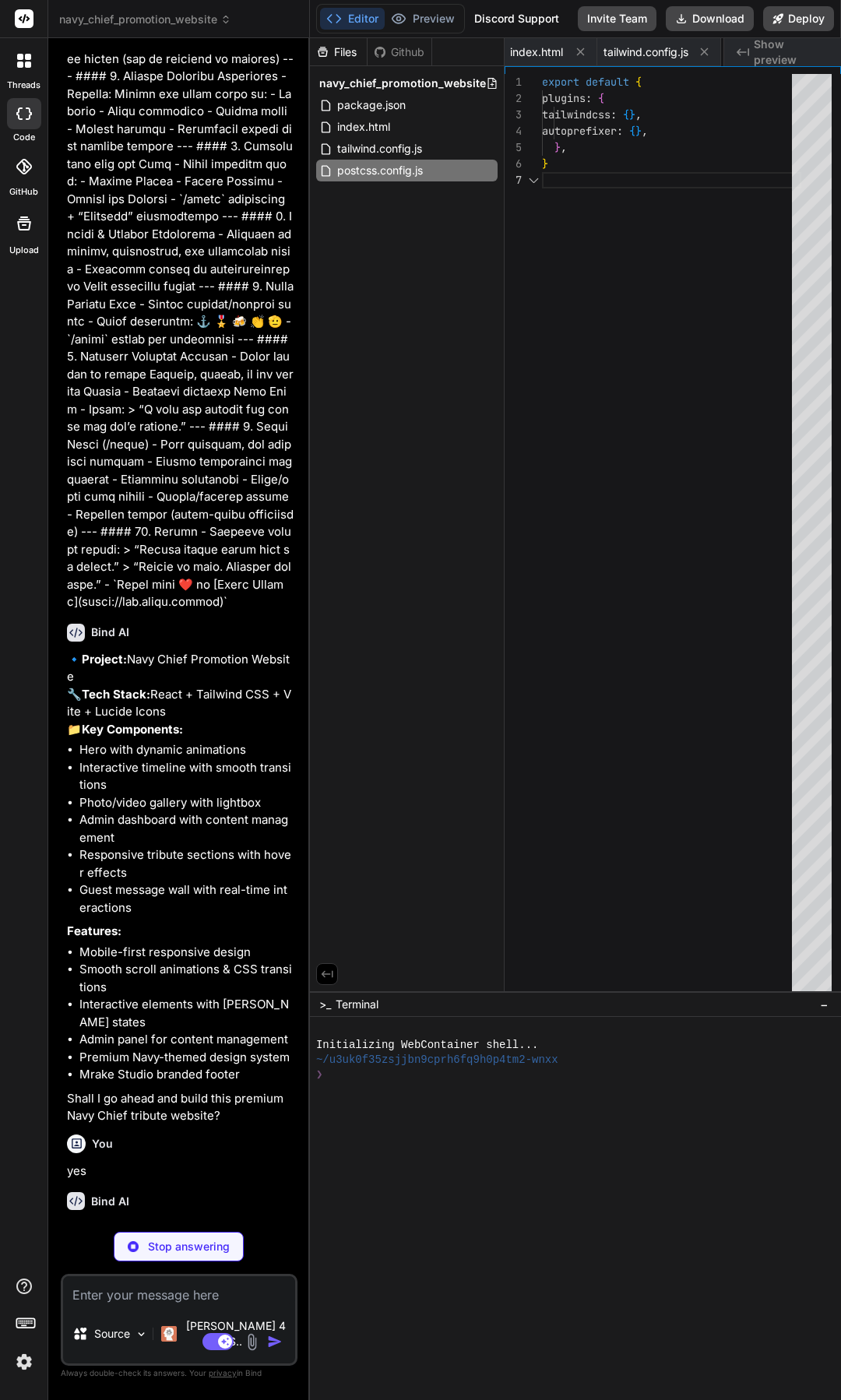
scroll to position [0, 235]
type textarea "x"
type textarea "<BrowserRouter> <App /> </BrowserRouter> </React.StrictMode>, )"
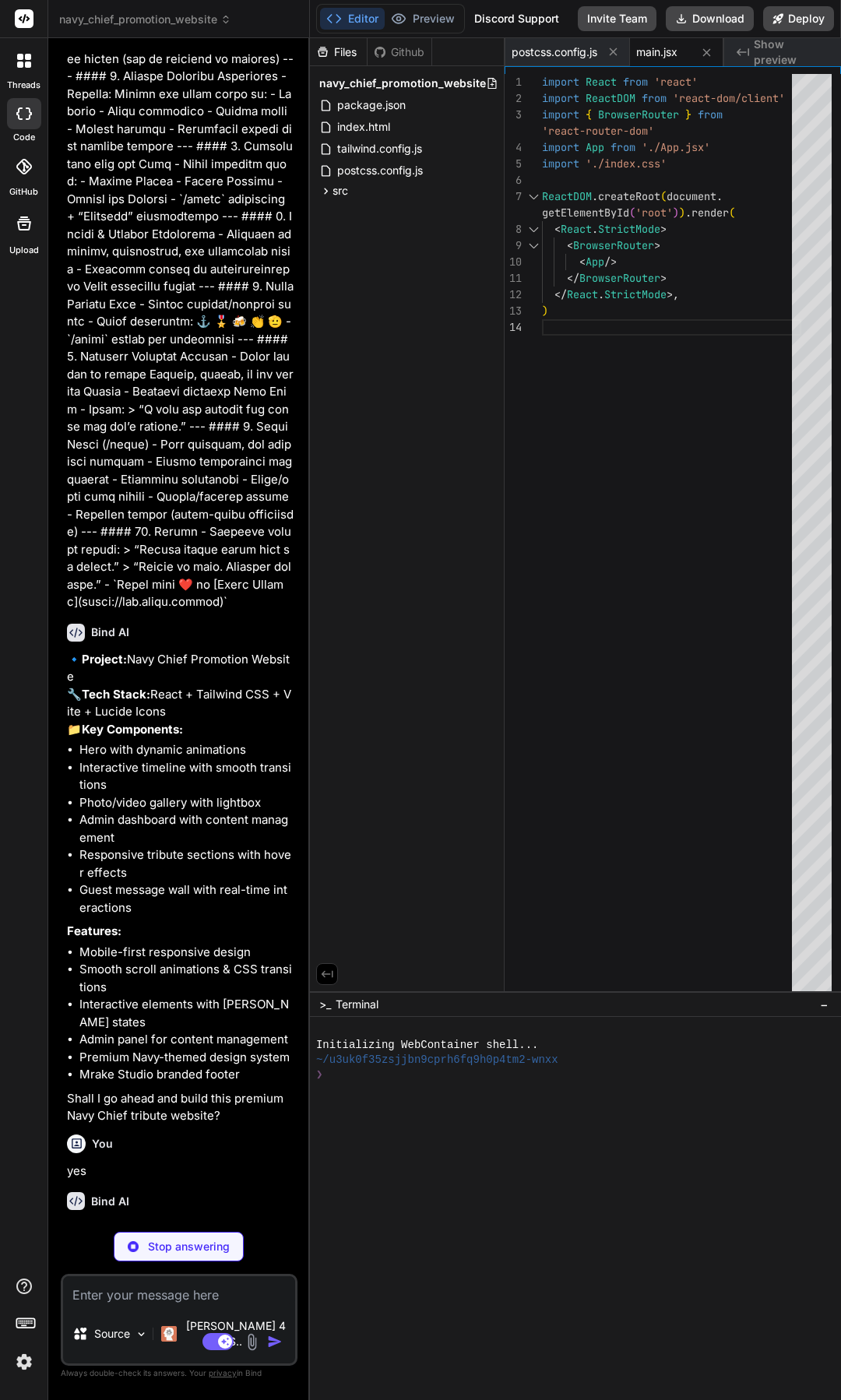
type textarea "x"
type textarea "filter: drop-shadow(0 4px 8px rgba(250, 204, 21, 0.3)); } }"
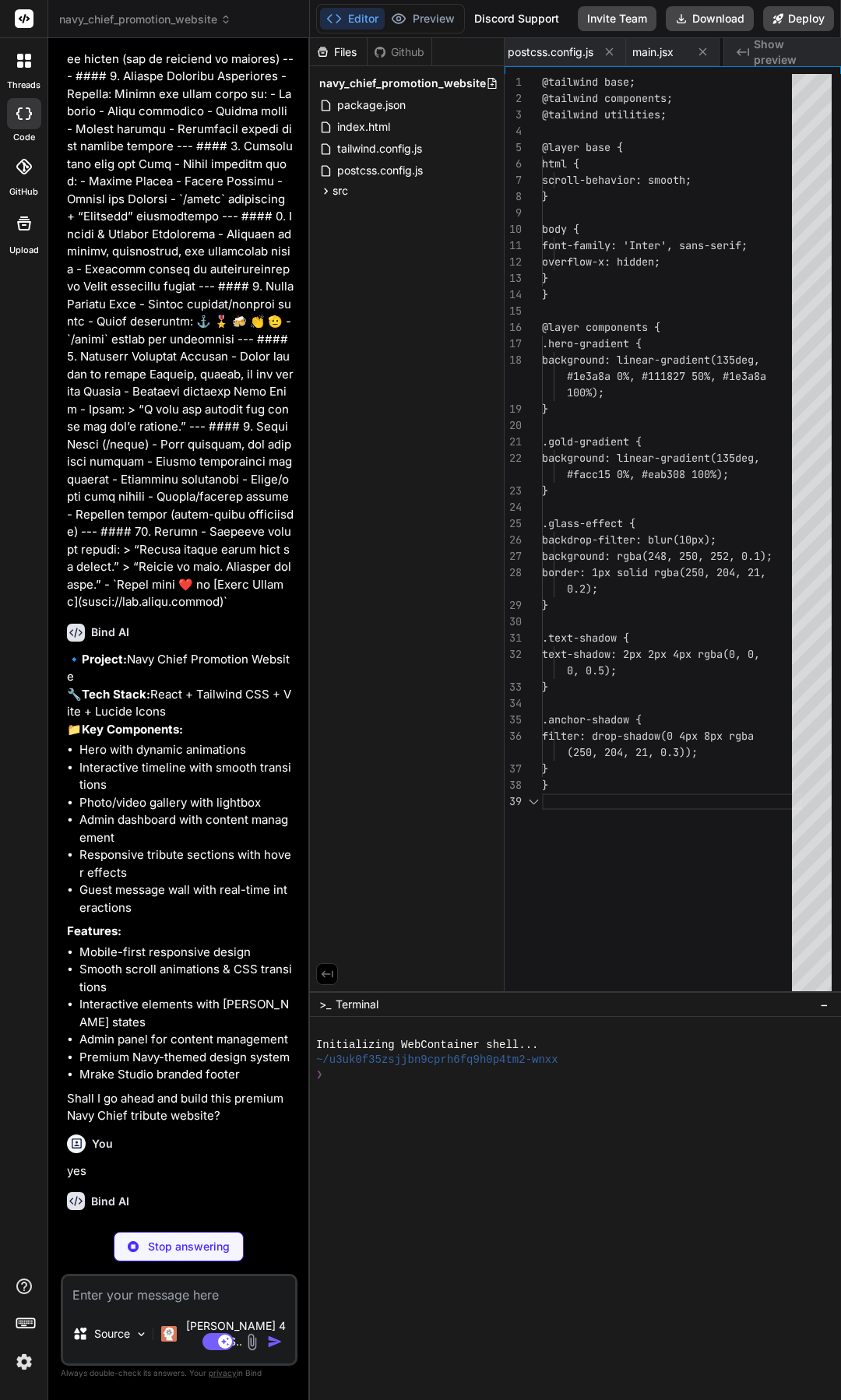
scroll to position [0, 421]
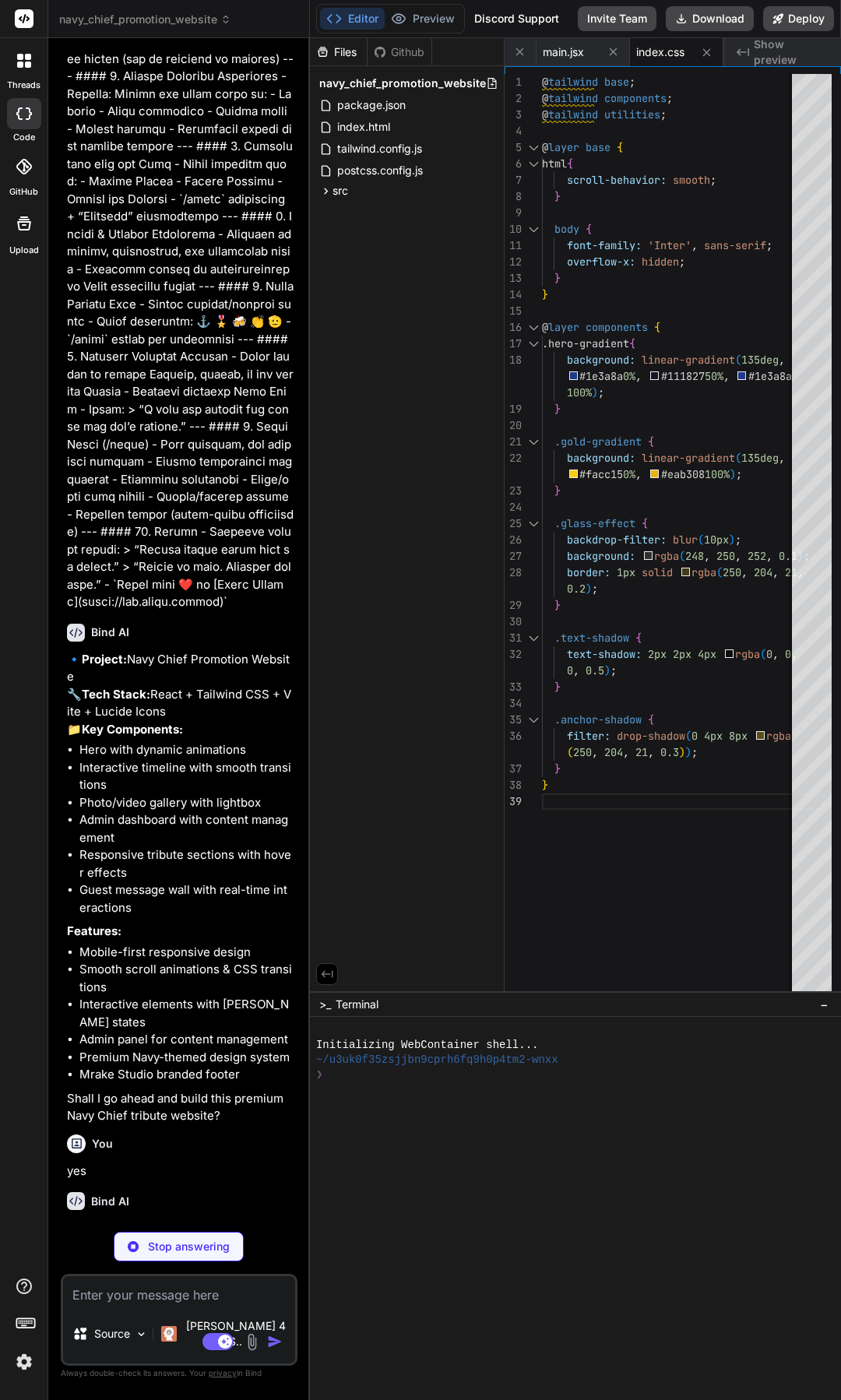
type textarea "x"
type textarea "export default App"
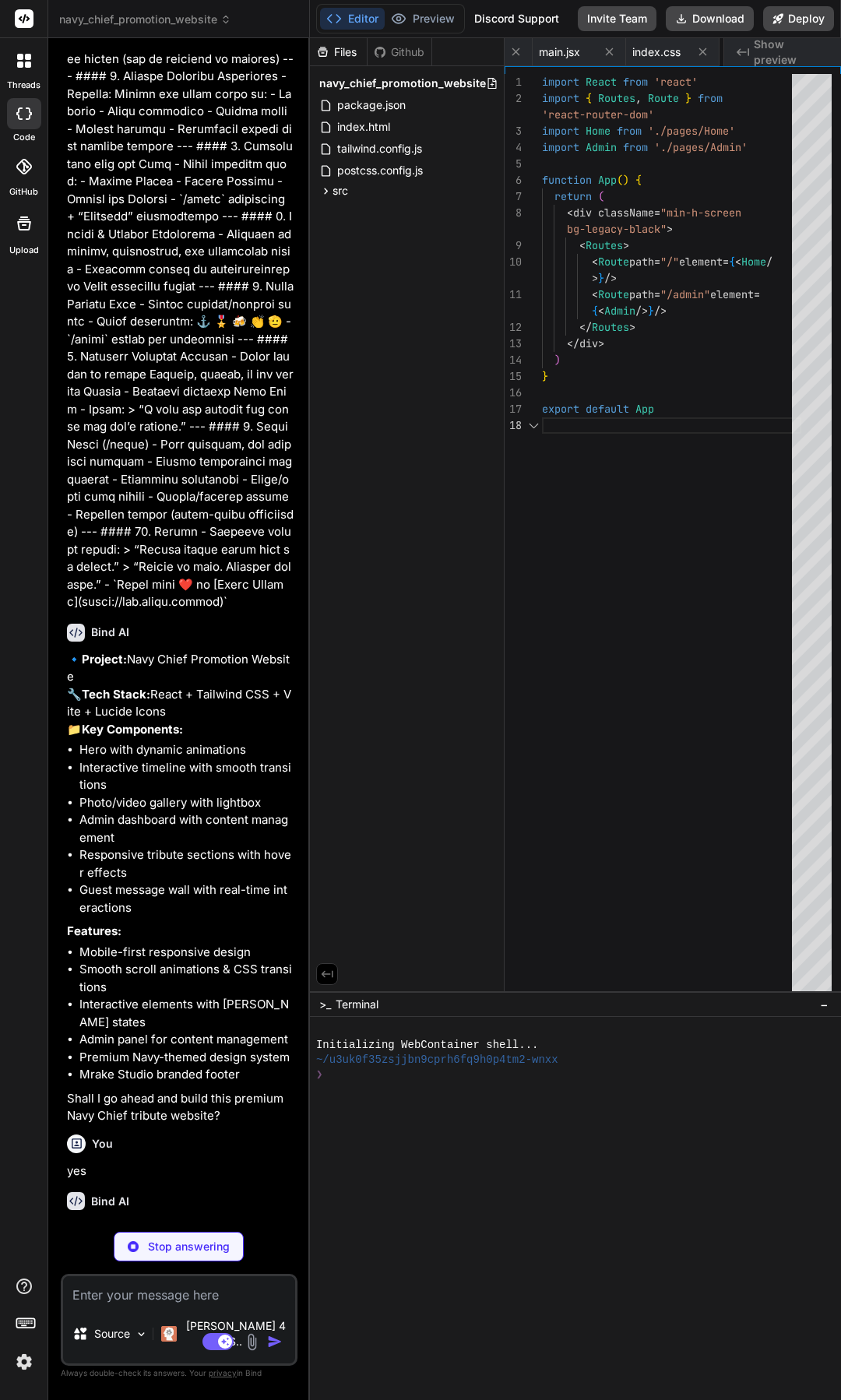
scroll to position [0, 515]
type textarea "x"
type textarea "<GuestWall /> <Farewell /> <Footer /> </div> ) } export default Home"
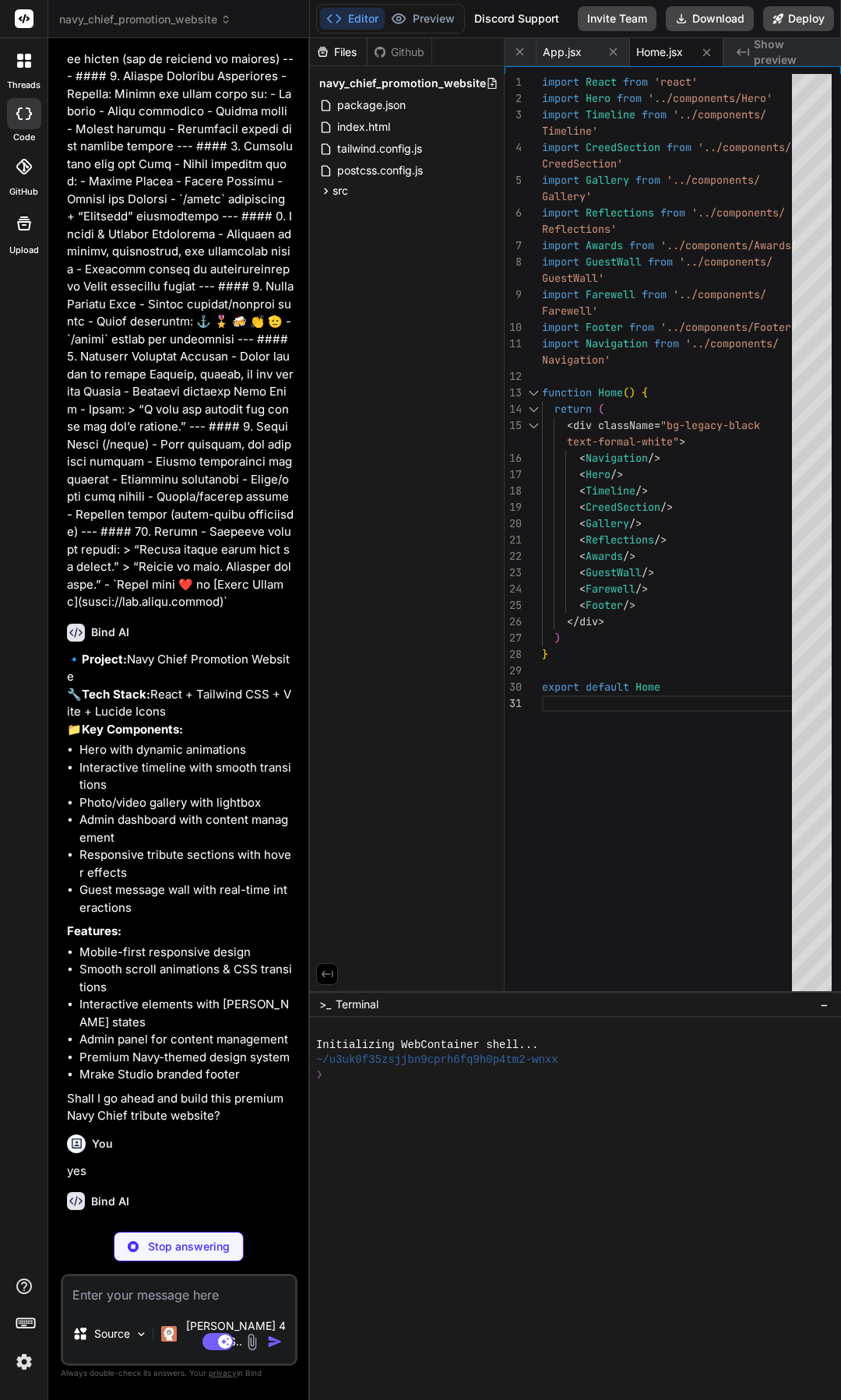
type textarea "x"
type textarea "} export default Navigation"
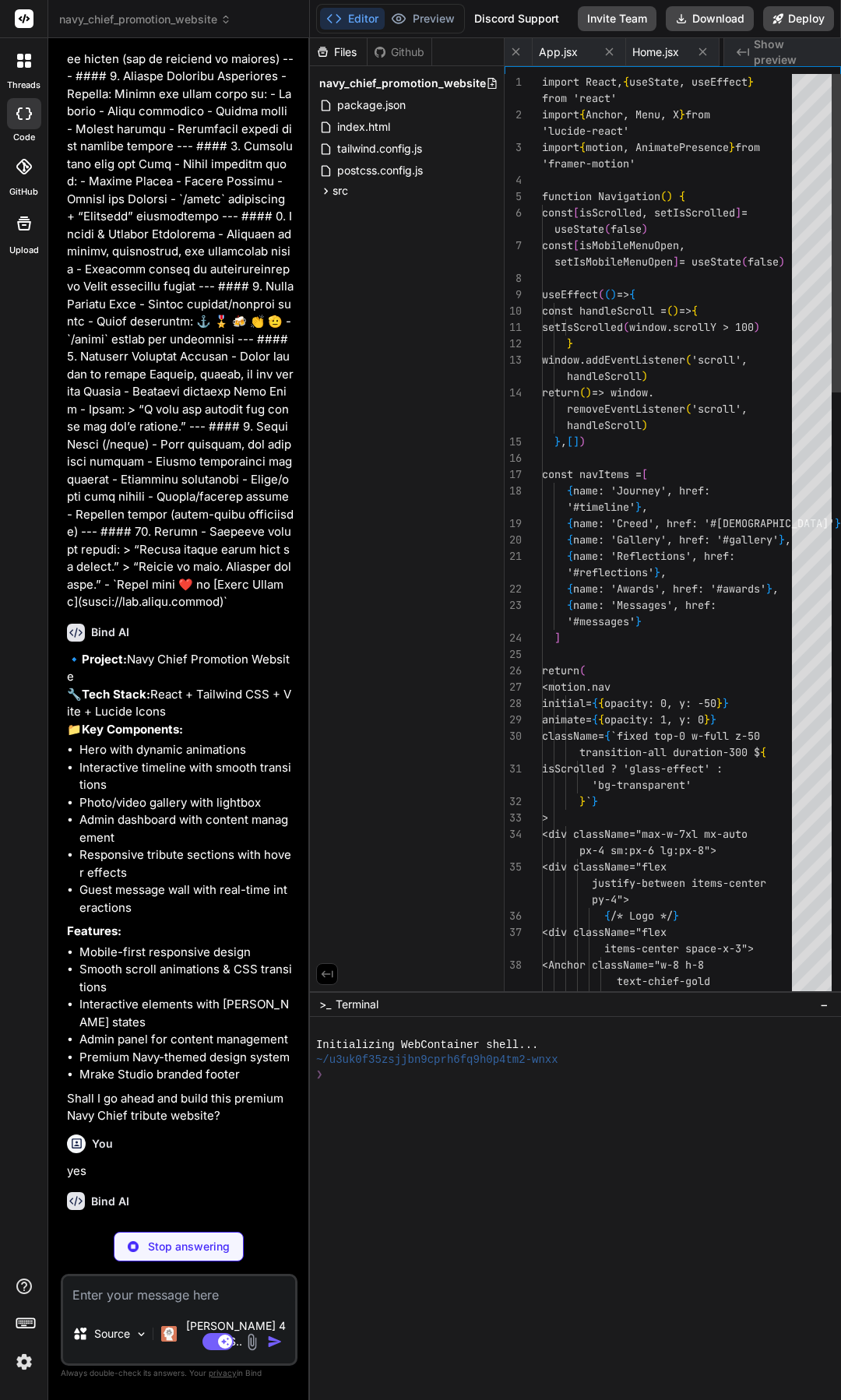
scroll to position [0, 720]
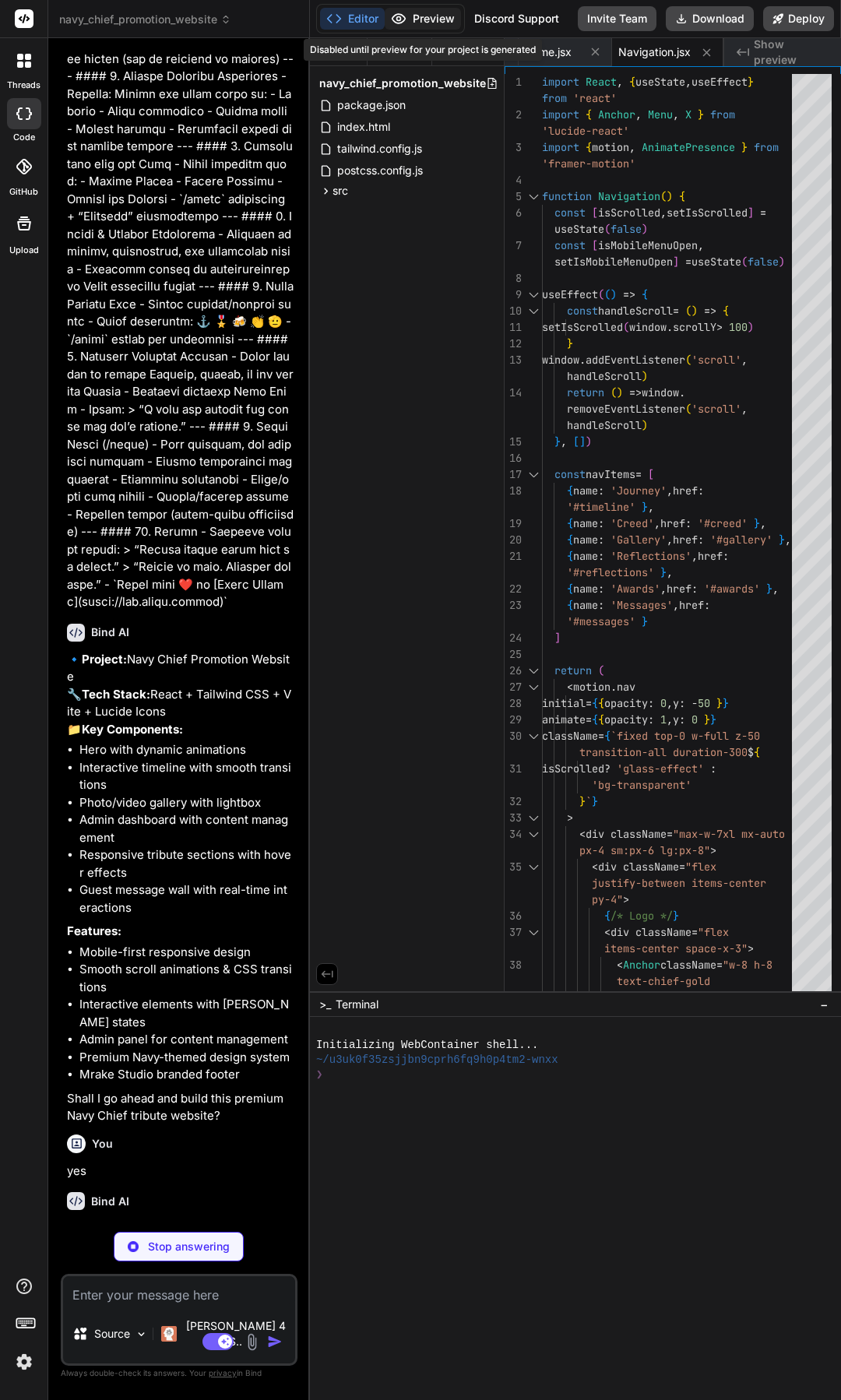
type textarea "x"
type textarea "} export default Hero"
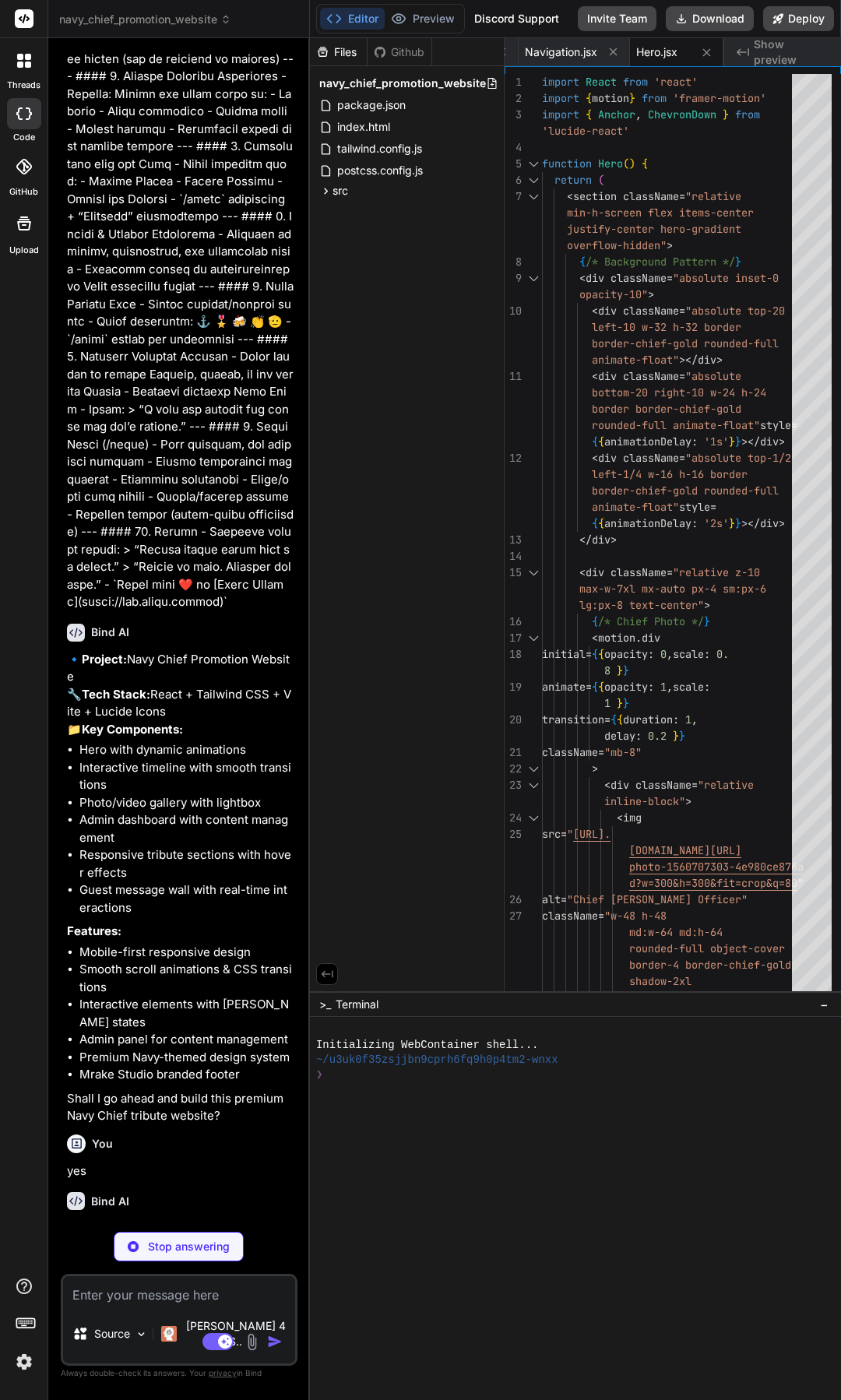
click at [403, 34] on div "Editor Preview Disabled until preview for your project is generated Discord Sup…" at bounding box center [575, 19] width 531 height 38
type textarea "x"
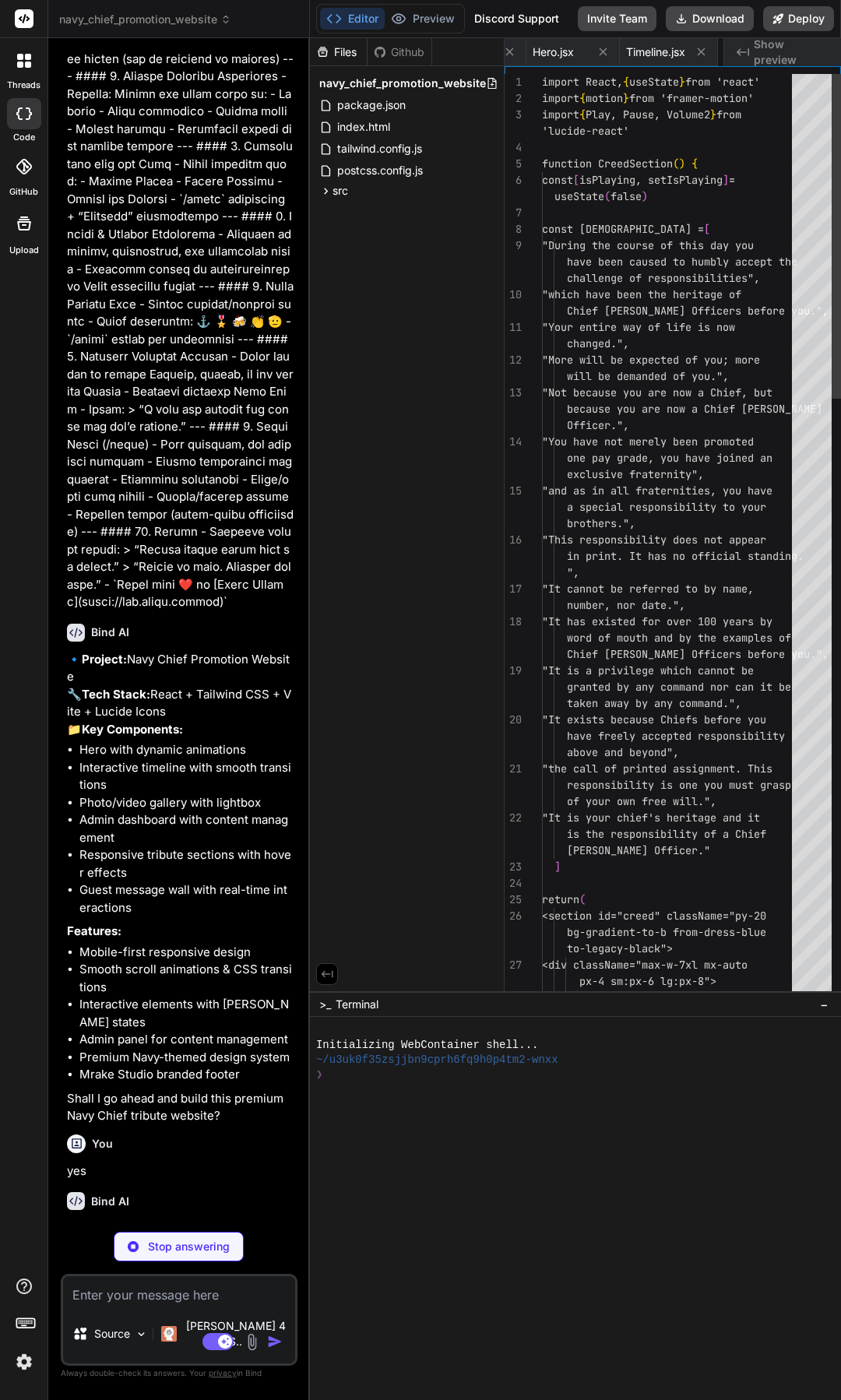
scroll to position [0, 1040]
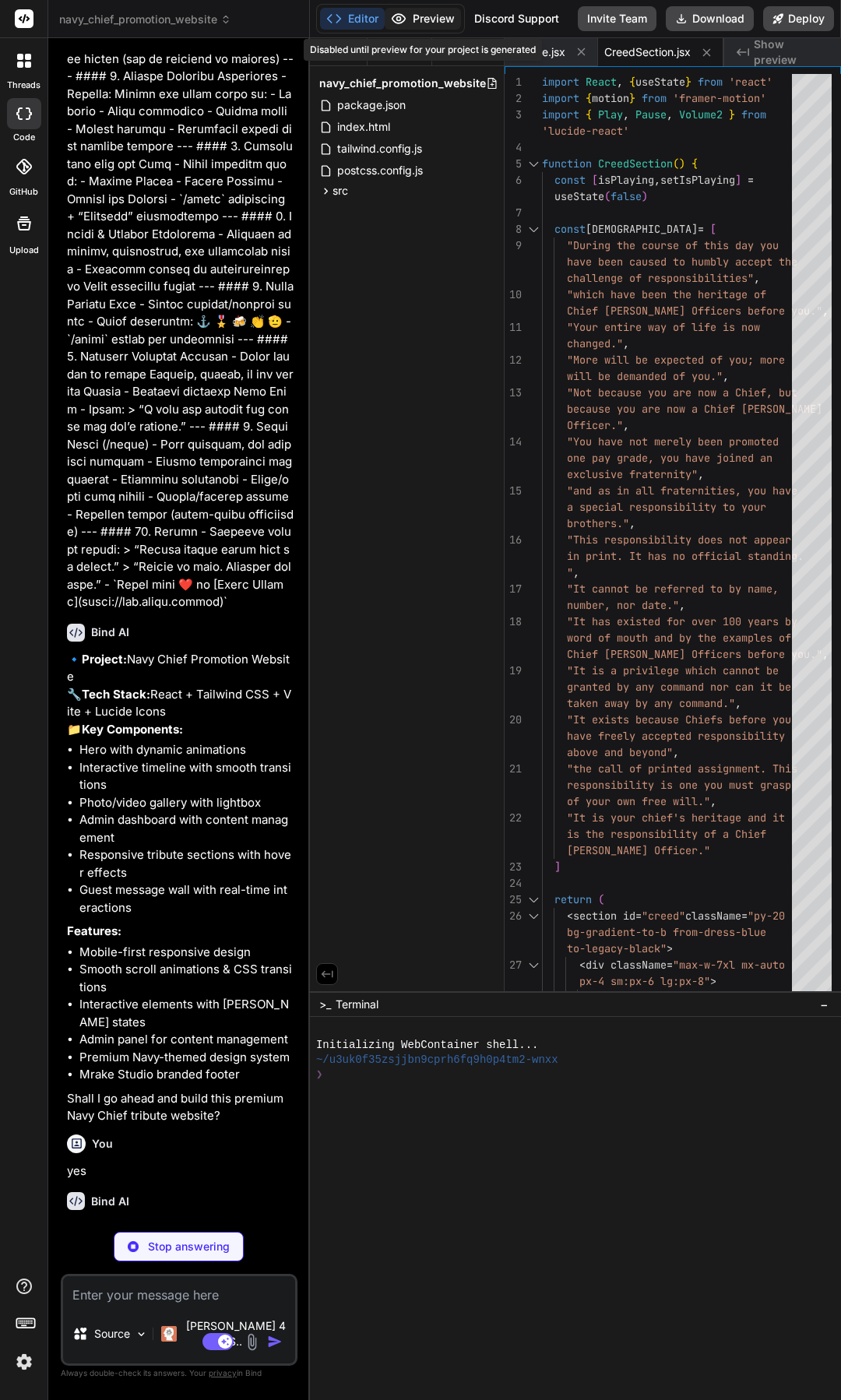
type textarea "x"
type textarea "</AnimatePresence> </div> </section> ) } export default Gallery"
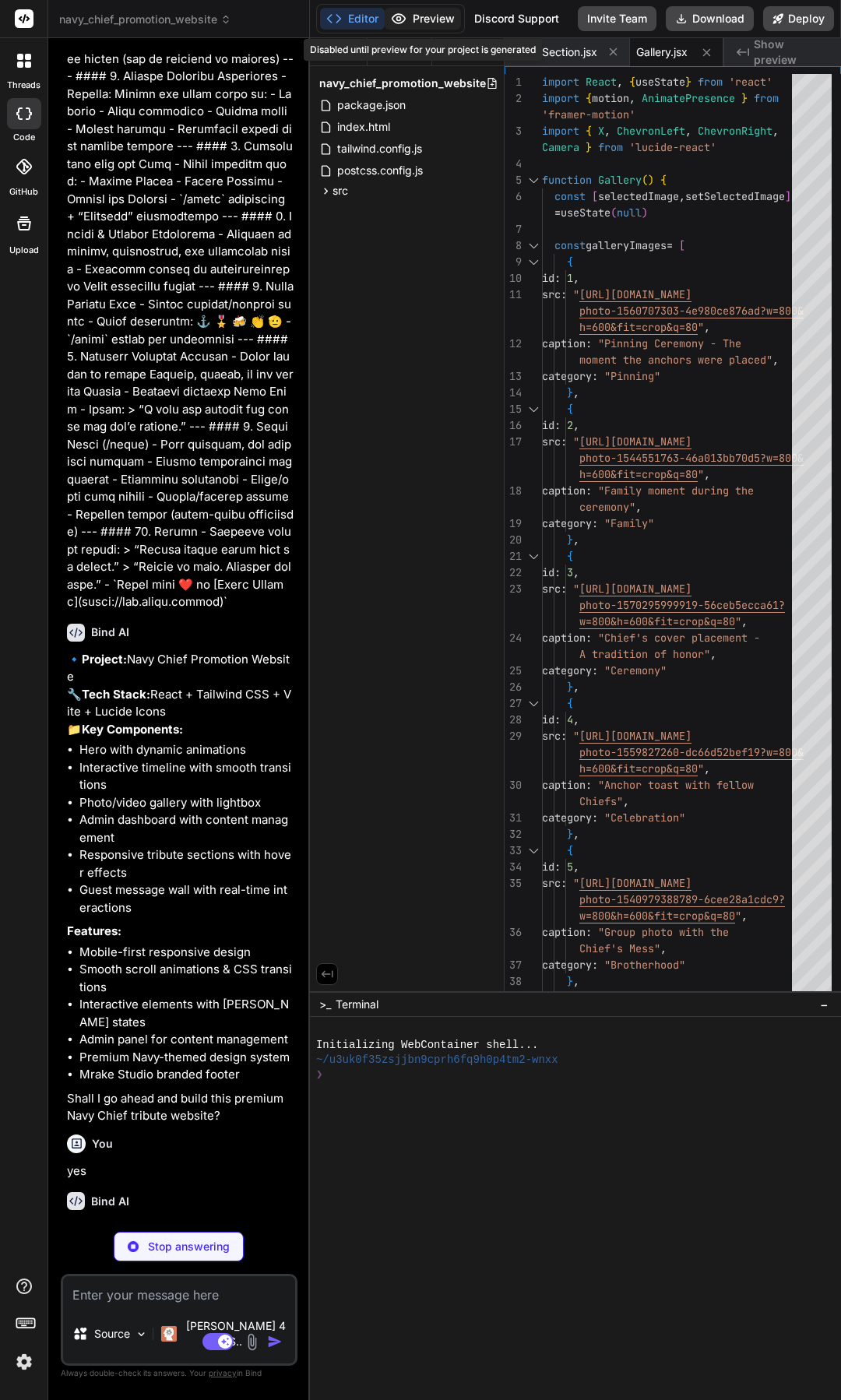
type textarea "x"
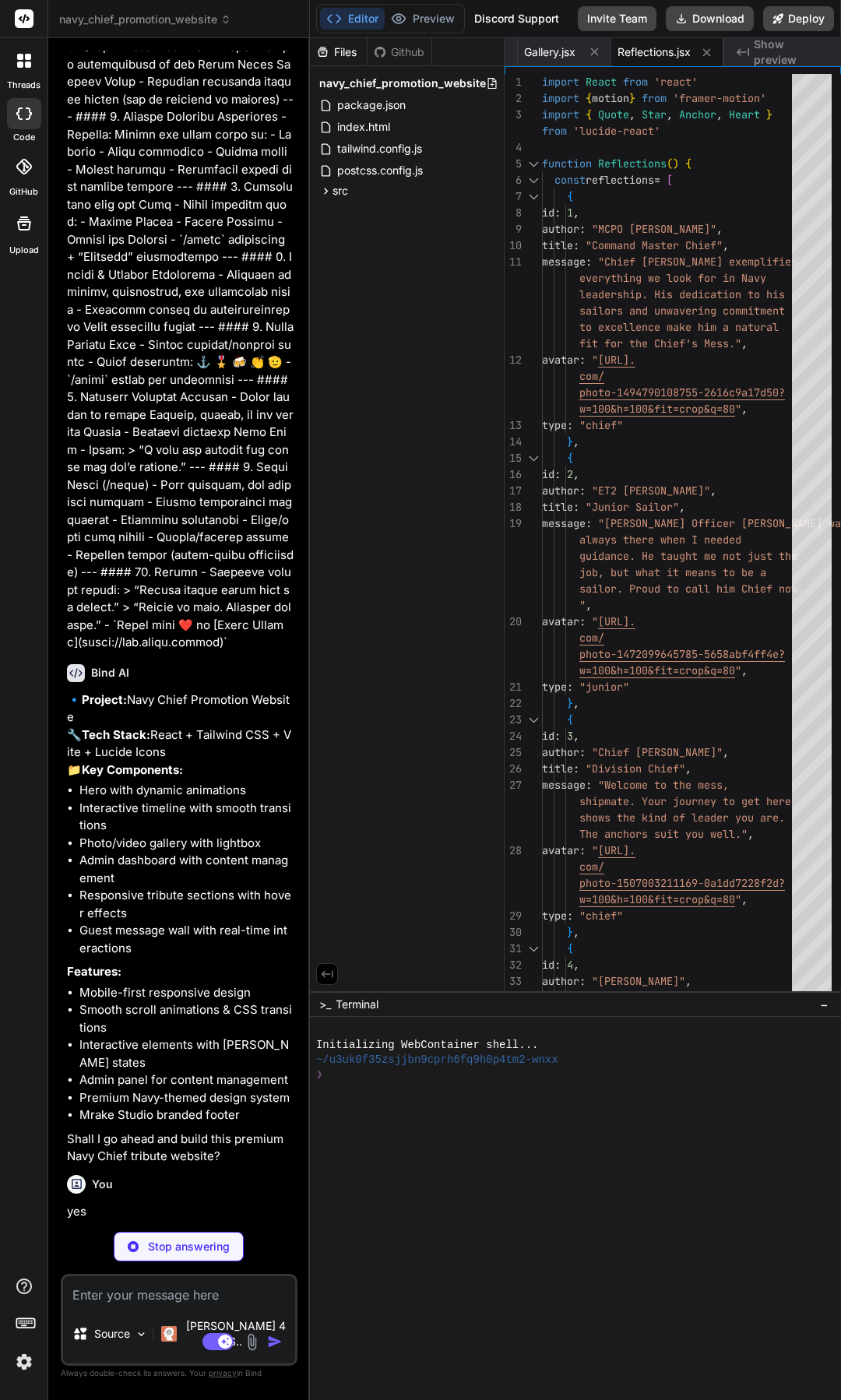
scroll to position [823, 0]
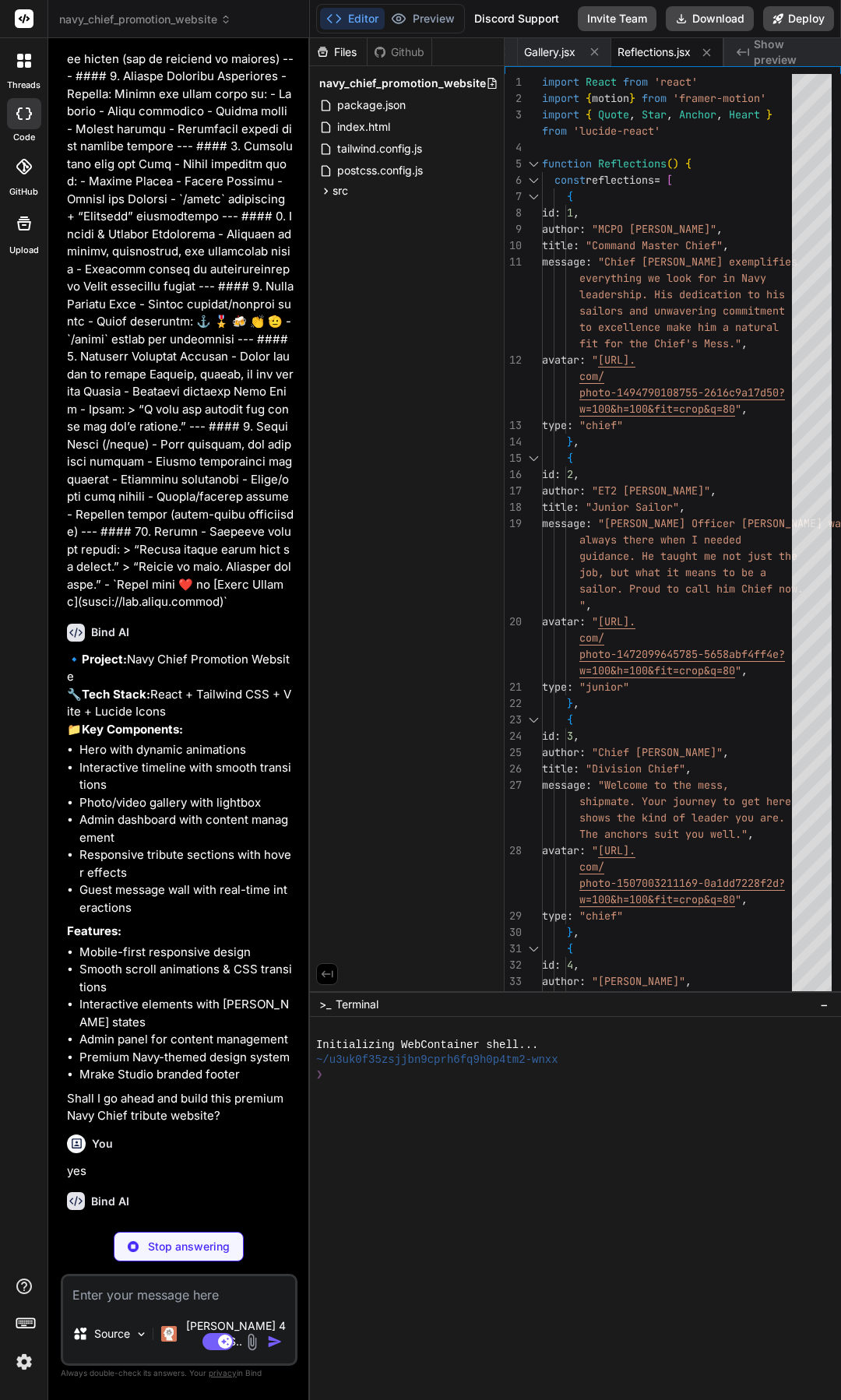
type textarea "x"
type textarea "} export default Awards"
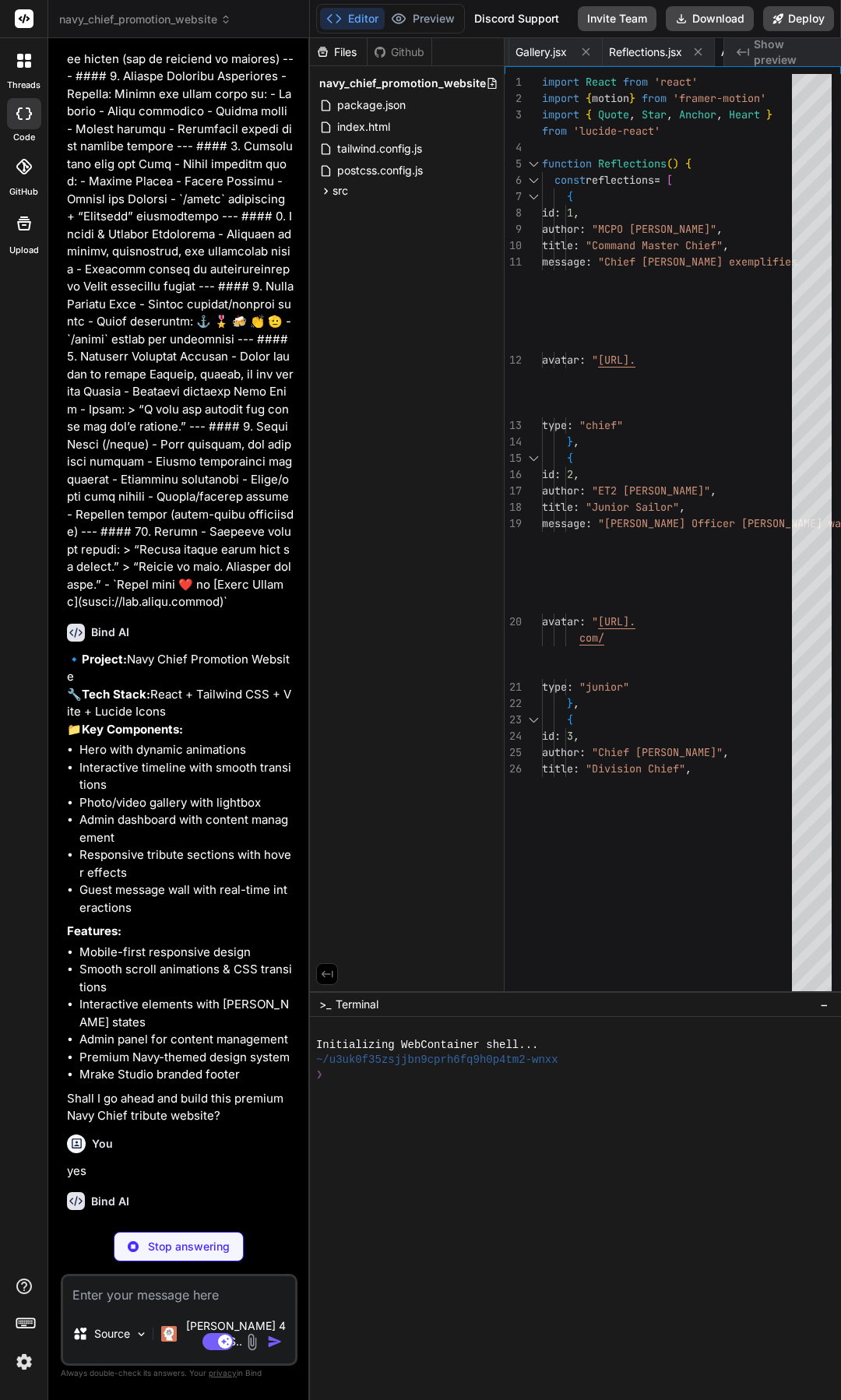
type textarea "x"
type textarea "</section> ) } export default GuestWall"
type textarea "x"
type textarea "</motion.div> </div> </section> ) } export default Farewell"
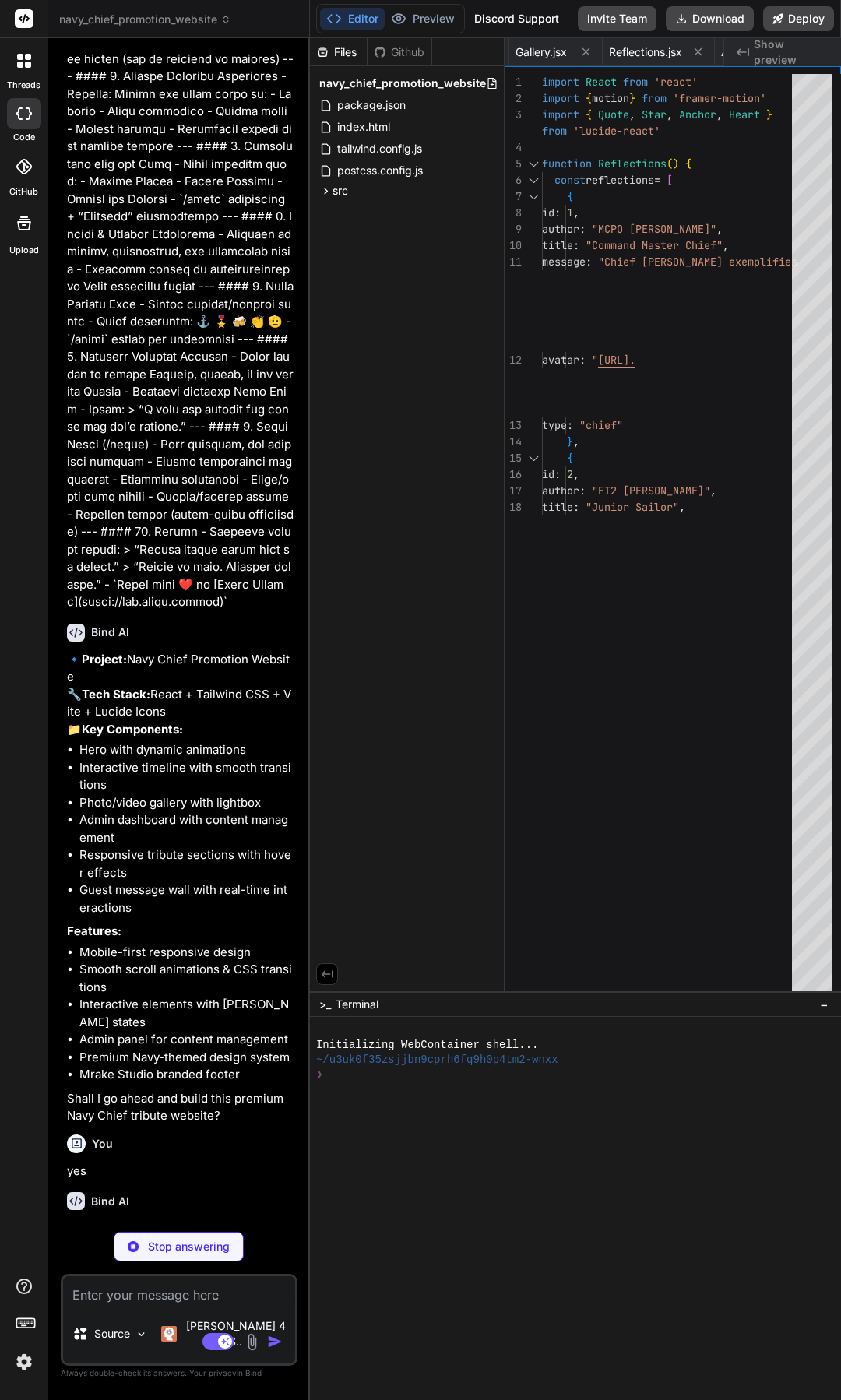
type textarea "x"
type textarea "} export default Footer"
type textarea "x"
type textarea "export default Admin"
type textarea "x"
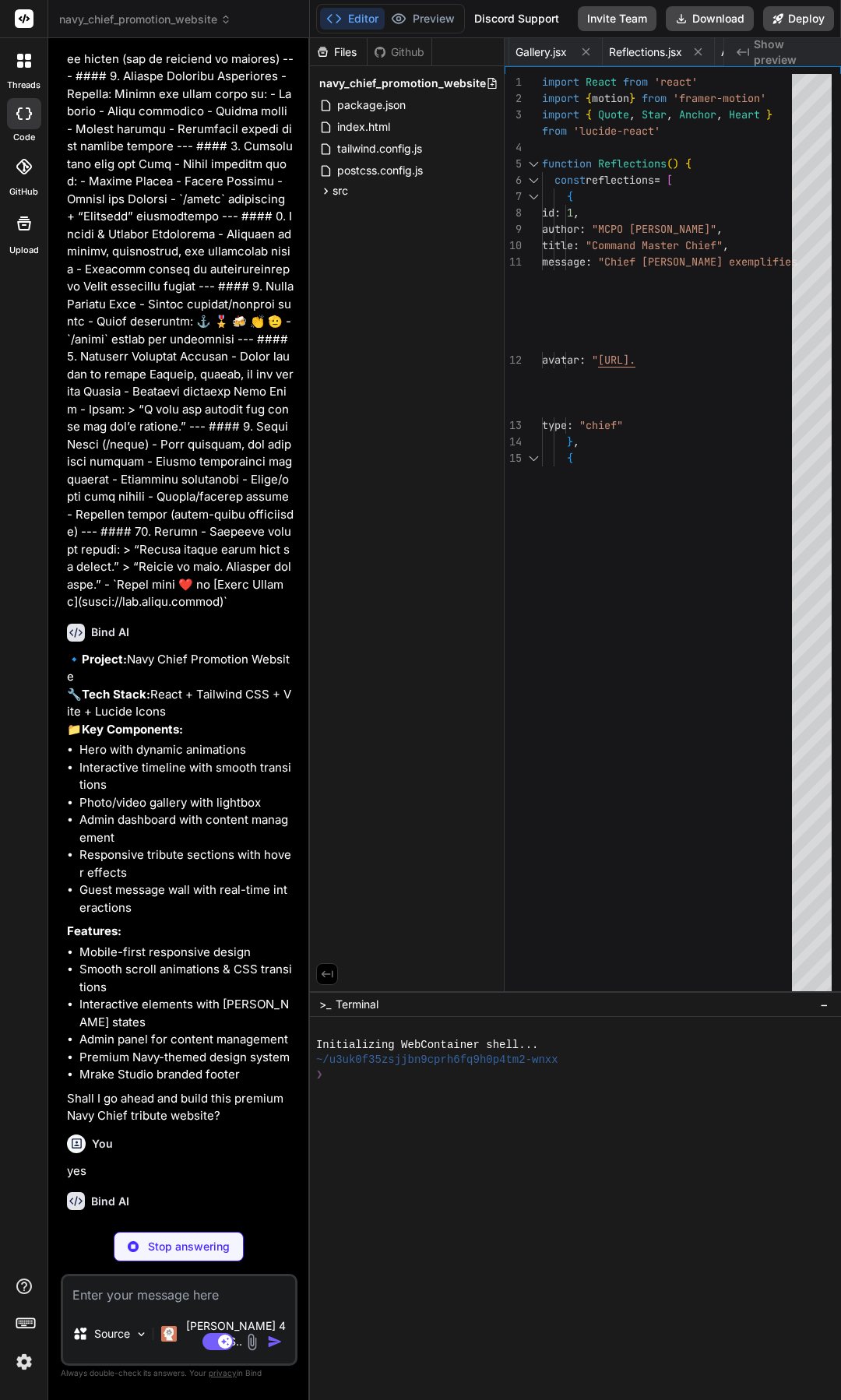
type textarea "})"
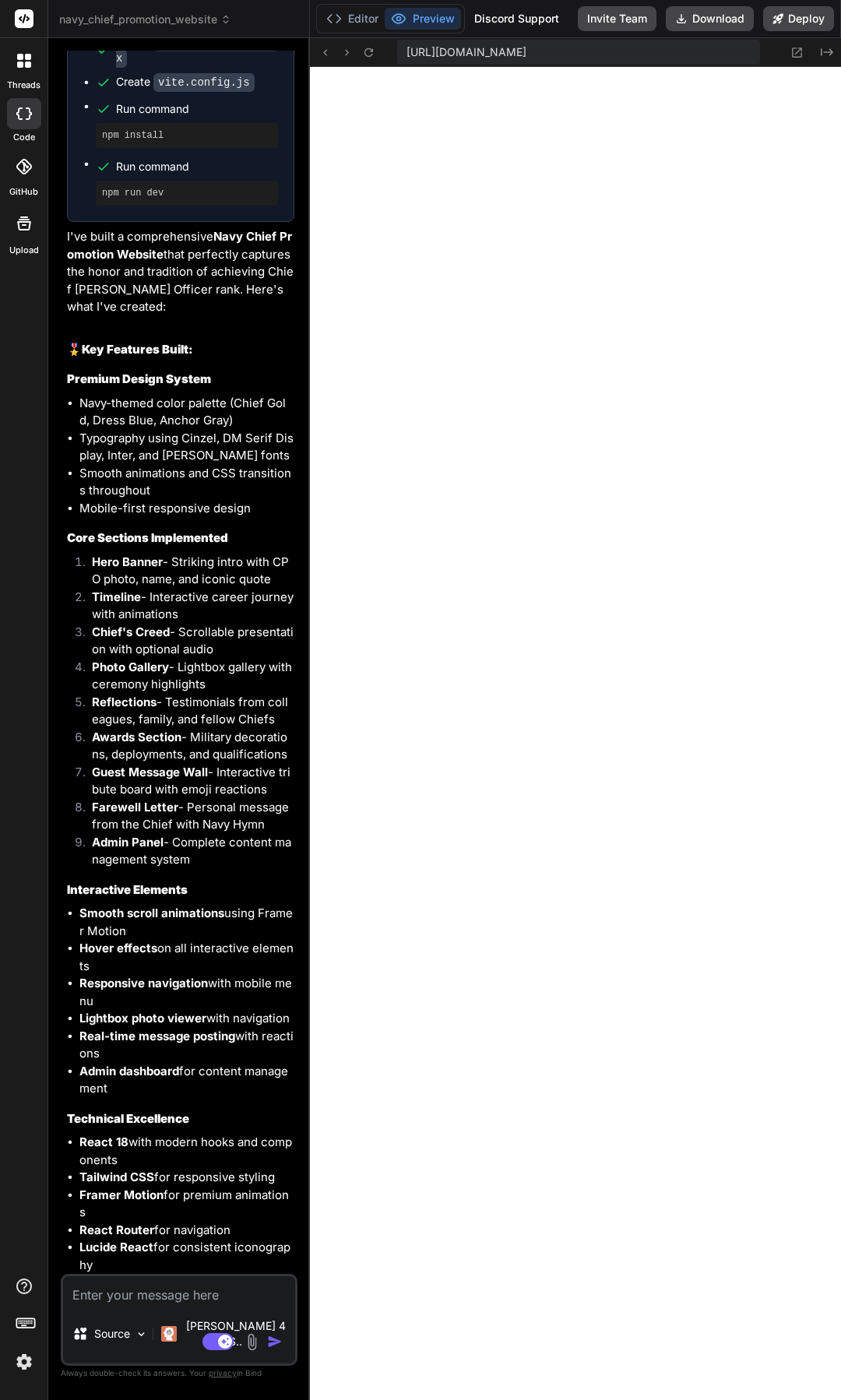
scroll to position [2870, 0]
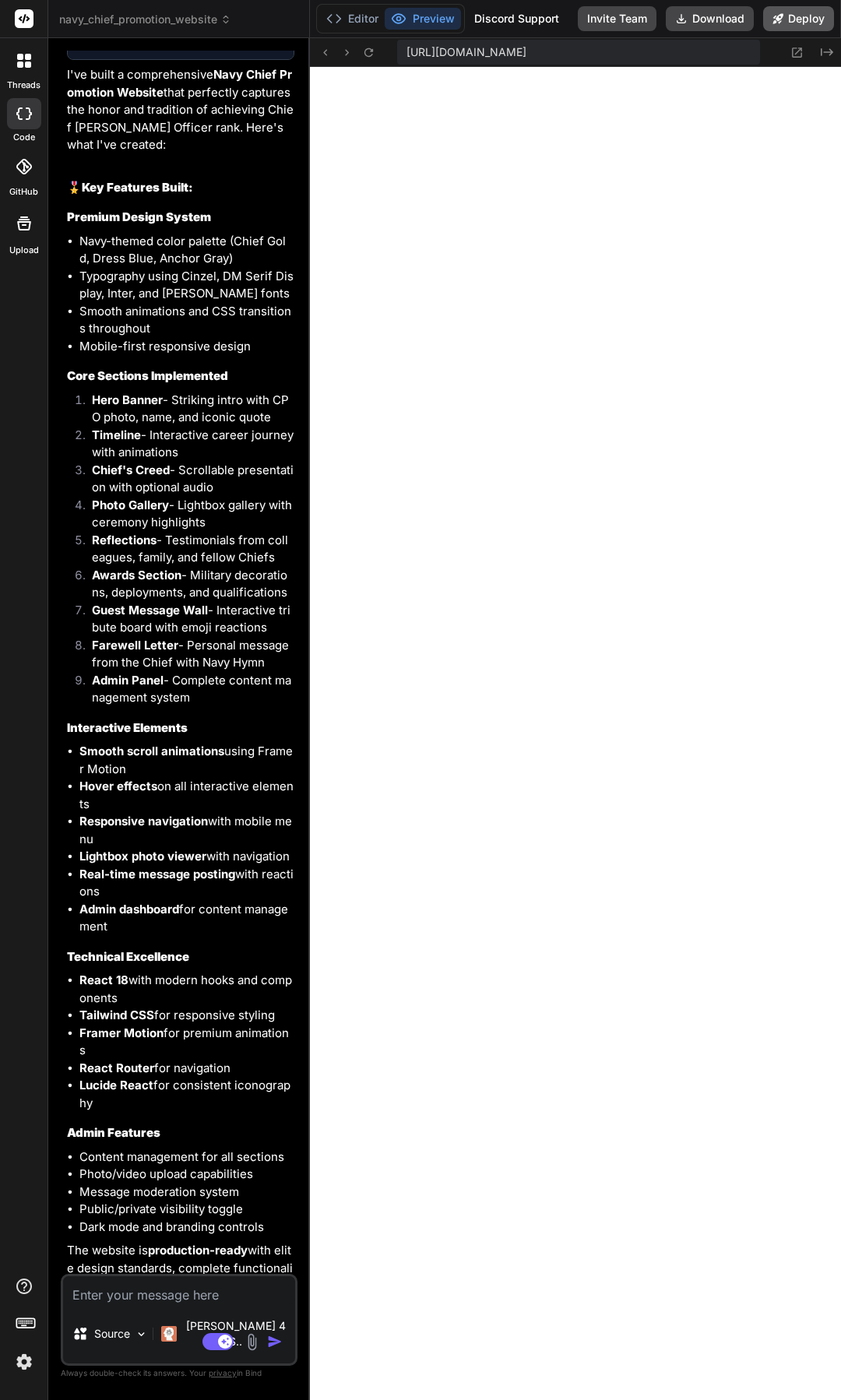
click at [782, 18] on icon at bounding box center [779, 19] width 11 height 11
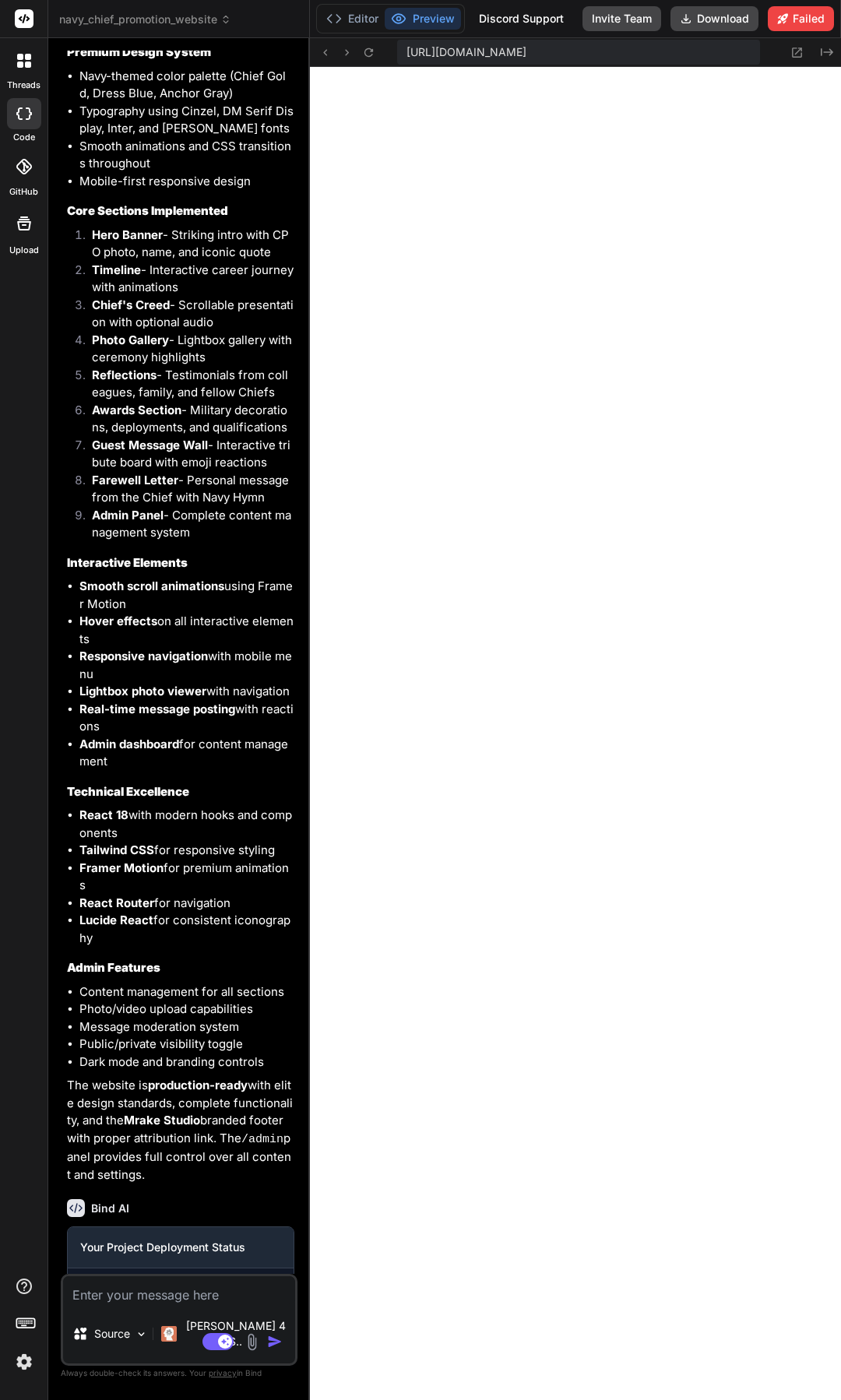
scroll to position [3050, 0]
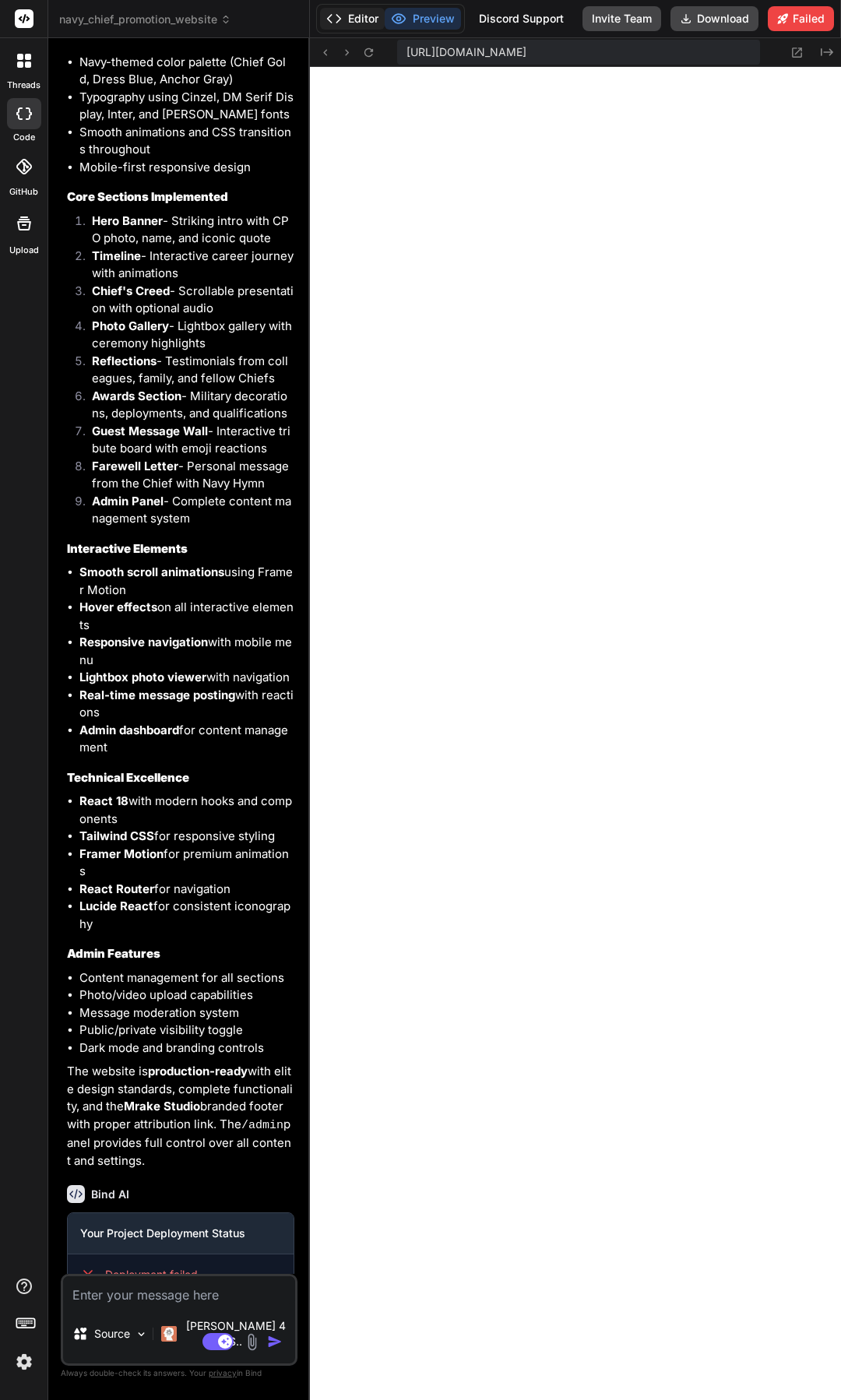
click at [354, 26] on button "Editor" at bounding box center [352, 18] width 64 height 22
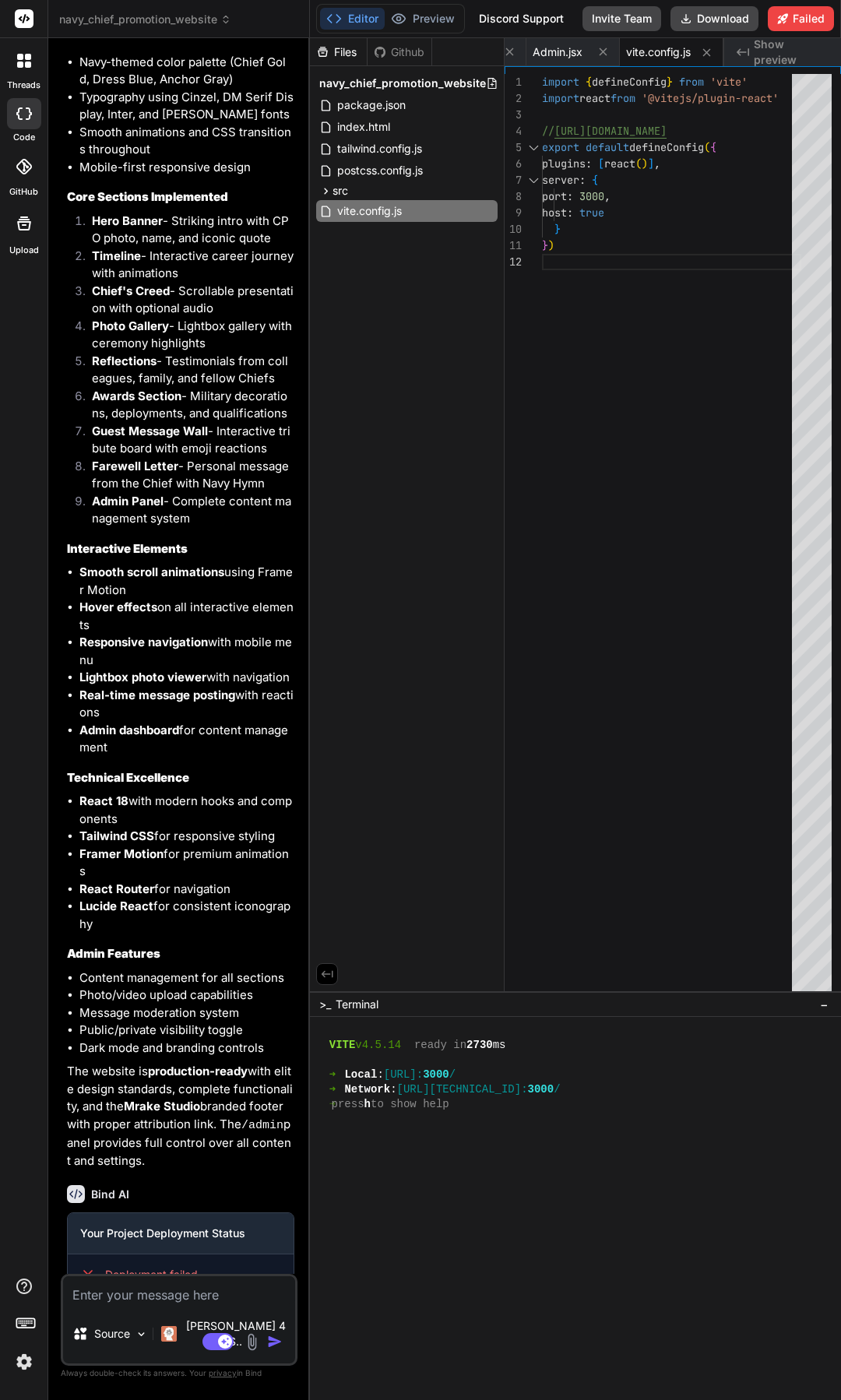
click at [341, 56] on div "Files" at bounding box center [339, 52] width 57 height 15
click at [412, 26] on button "Preview" at bounding box center [423, 18] width 77 height 22
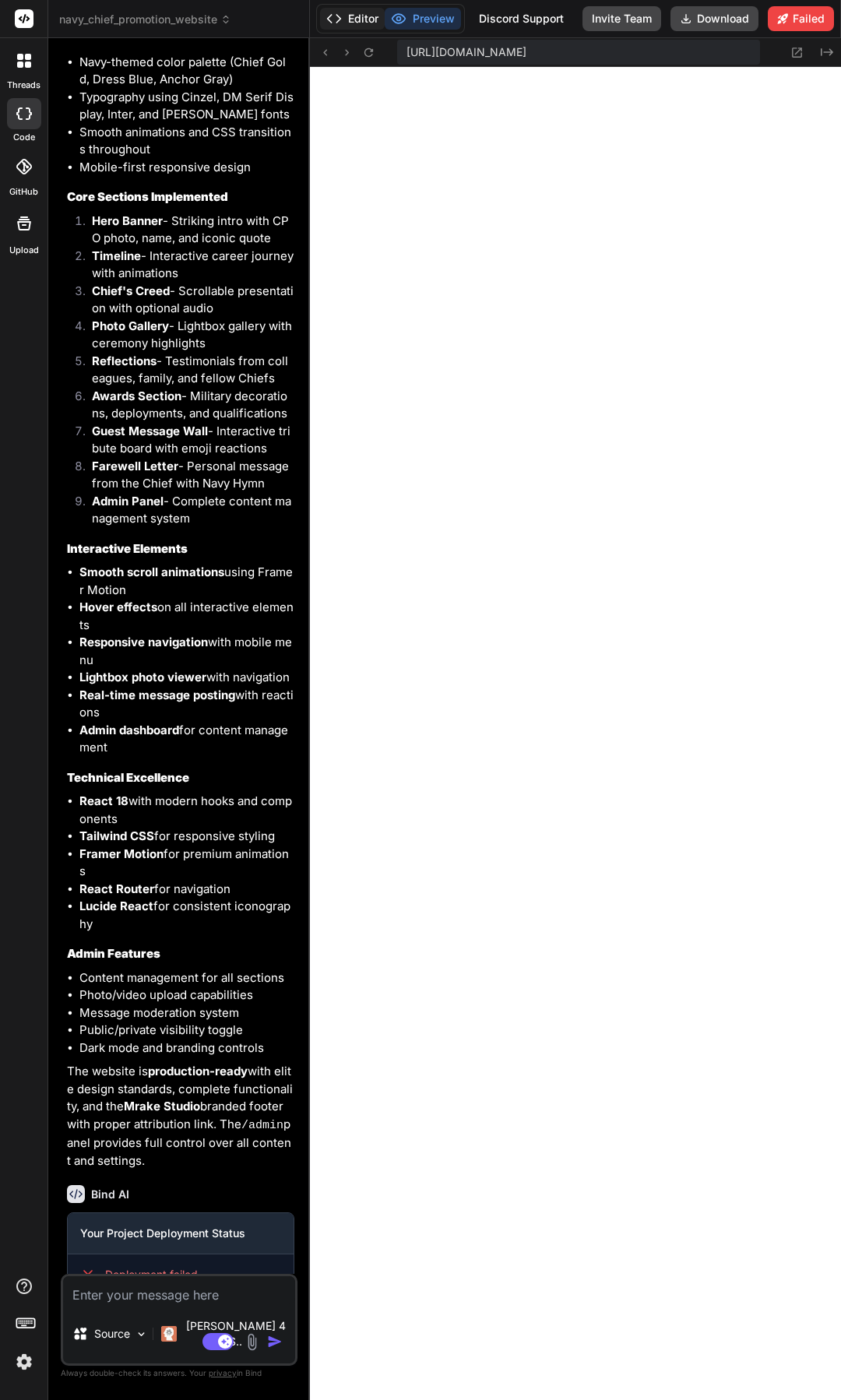
click at [357, 27] on button "Editor" at bounding box center [352, 18] width 64 height 22
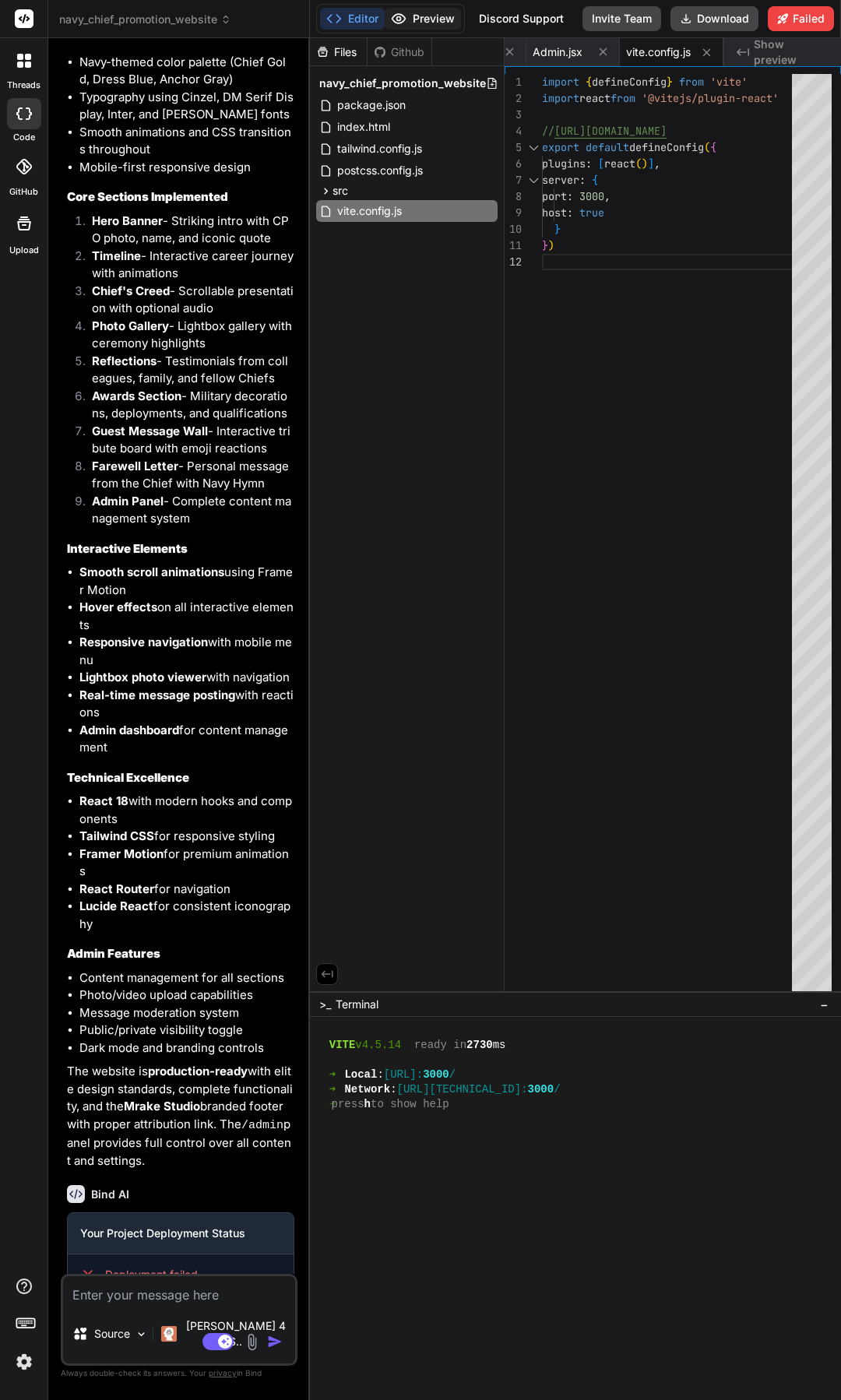
click at [403, 23] on icon at bounding box center [398, 19] width 15 height 15
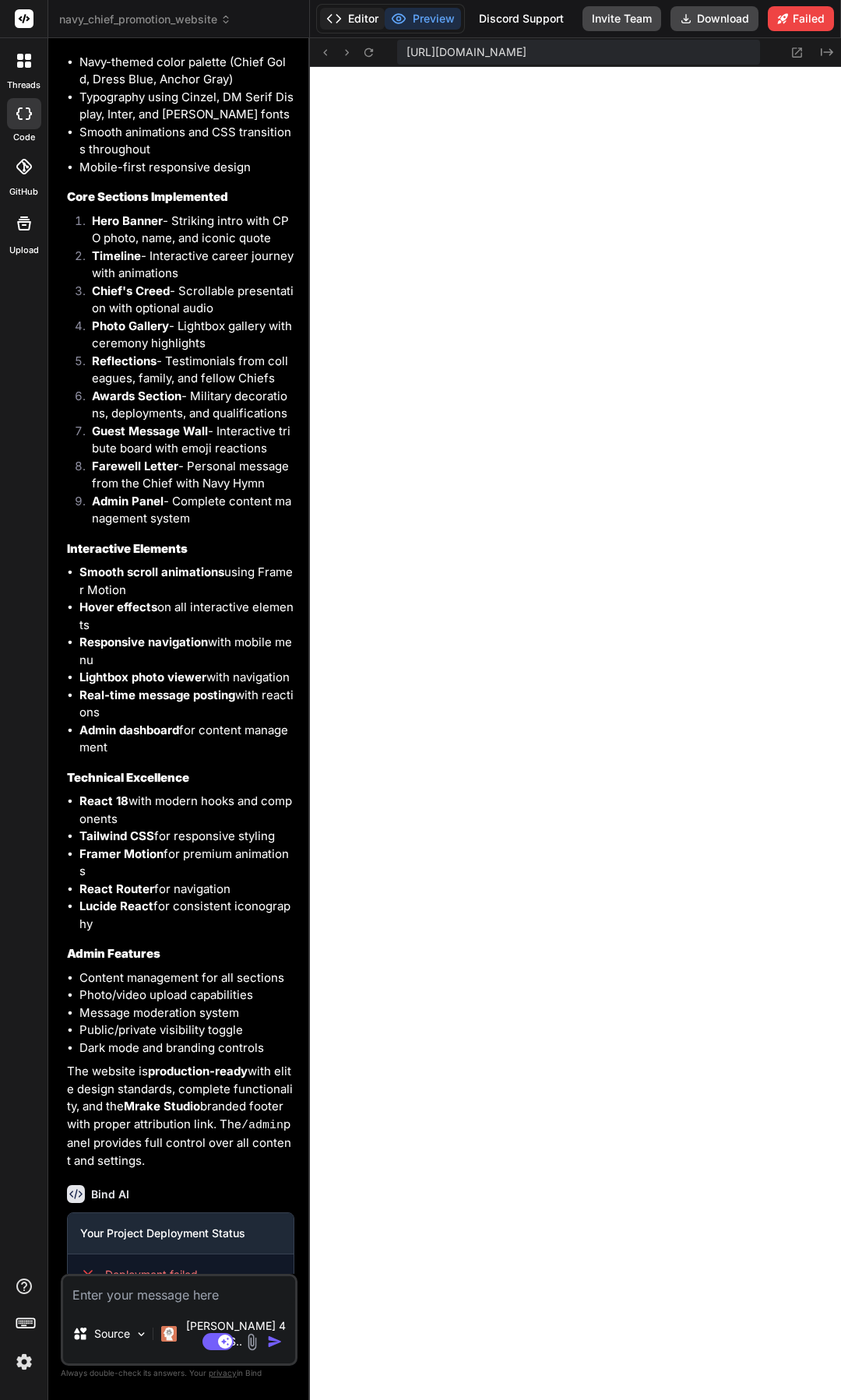
click at [342, 28] on button "Editor" at bounding box center [352, 18] width 64 height 22
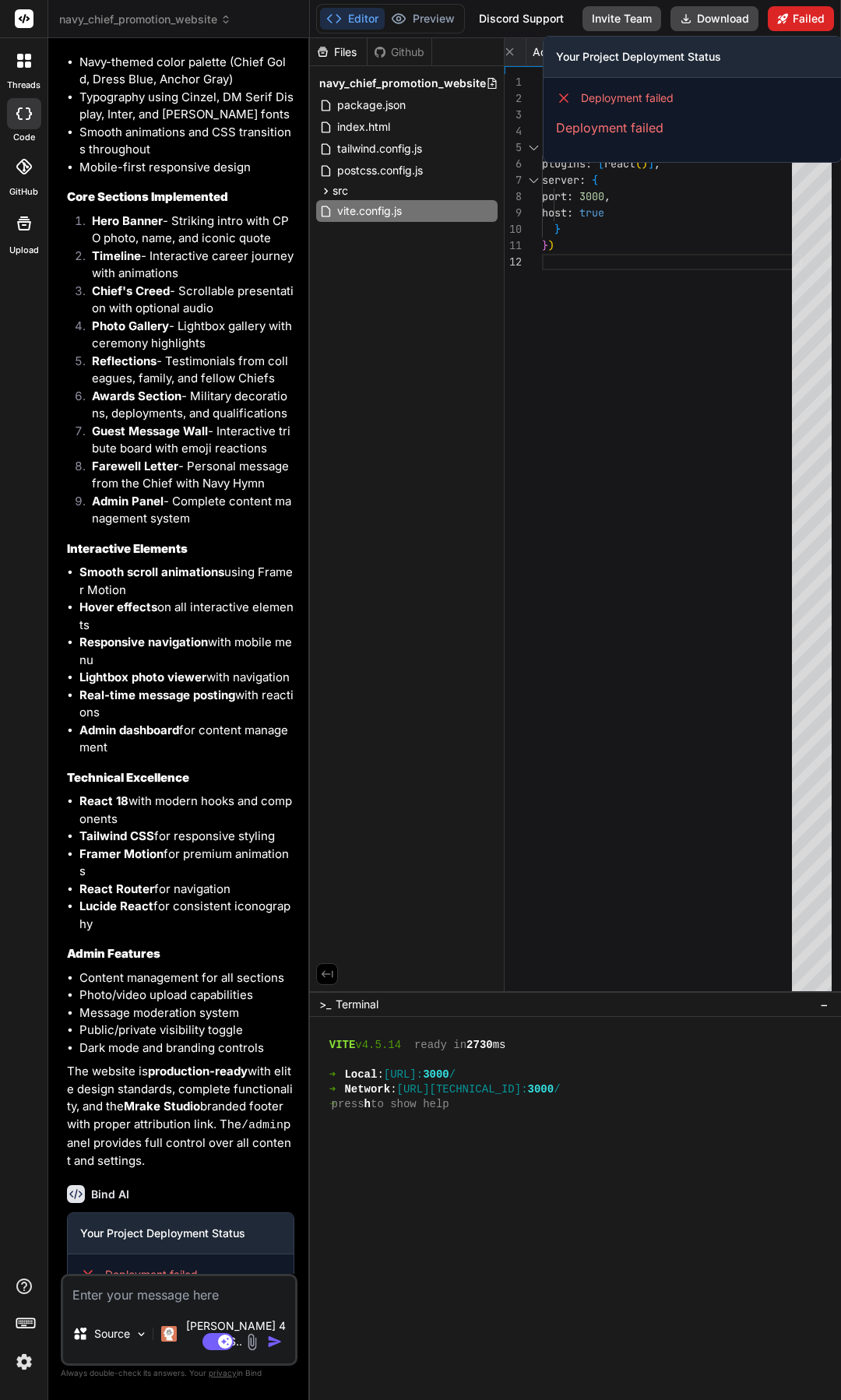
click at [783, 13] on icon at bounding box center [783, 19] width 11 height 11
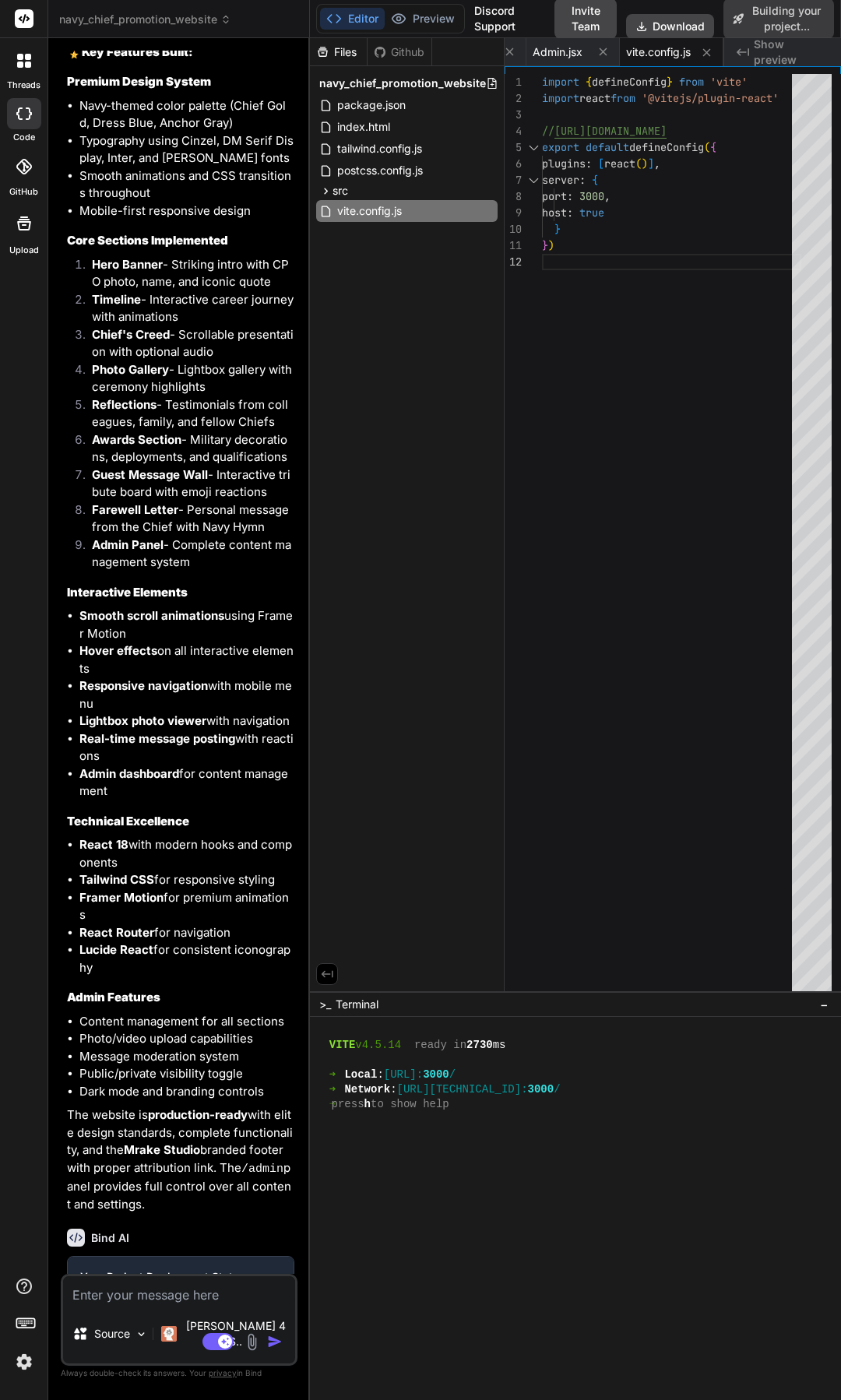
click at [819, 1006] on button "−" at bounding box center [825, 1005] width 15 height 25
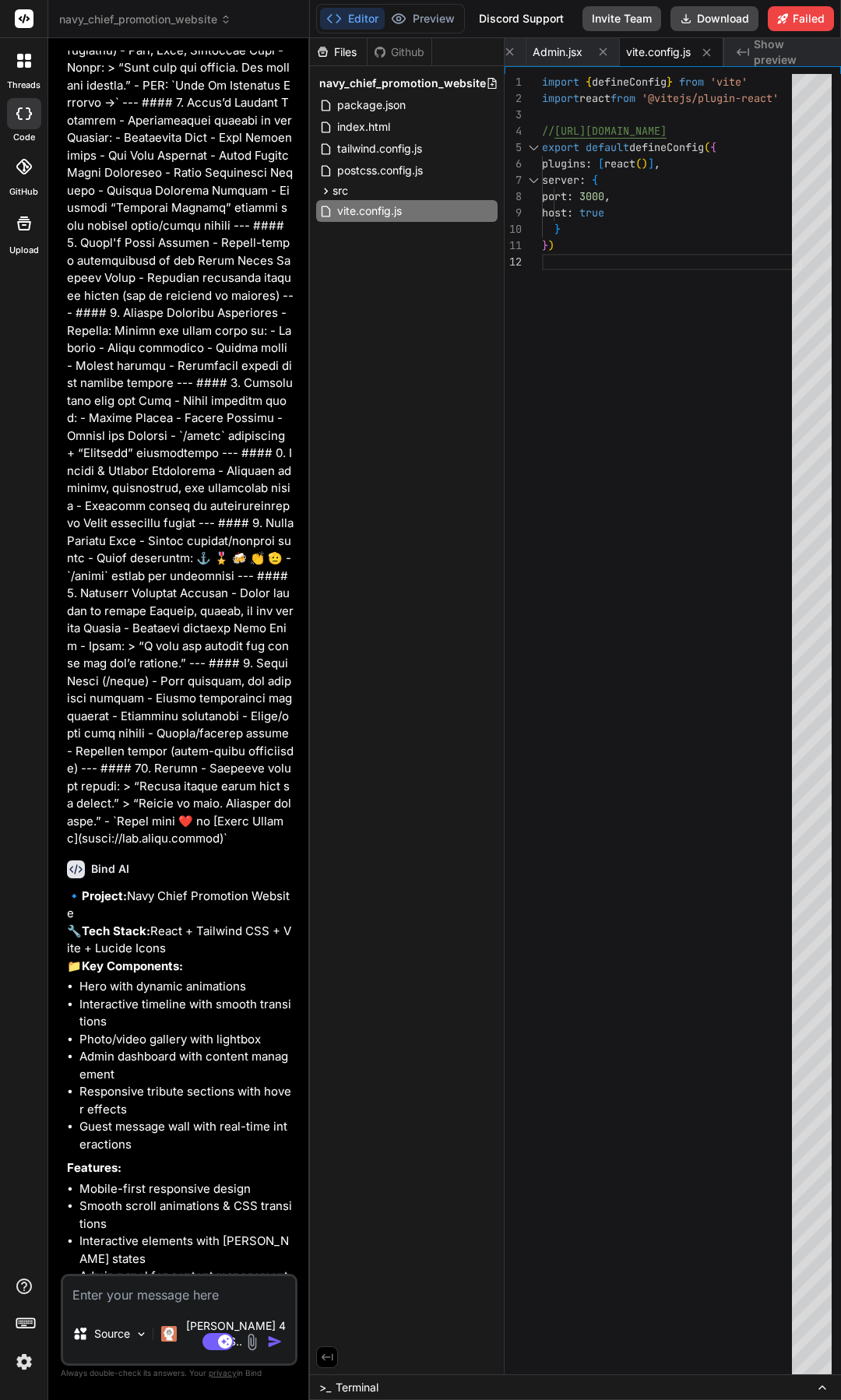
scroll to position [0, 0]
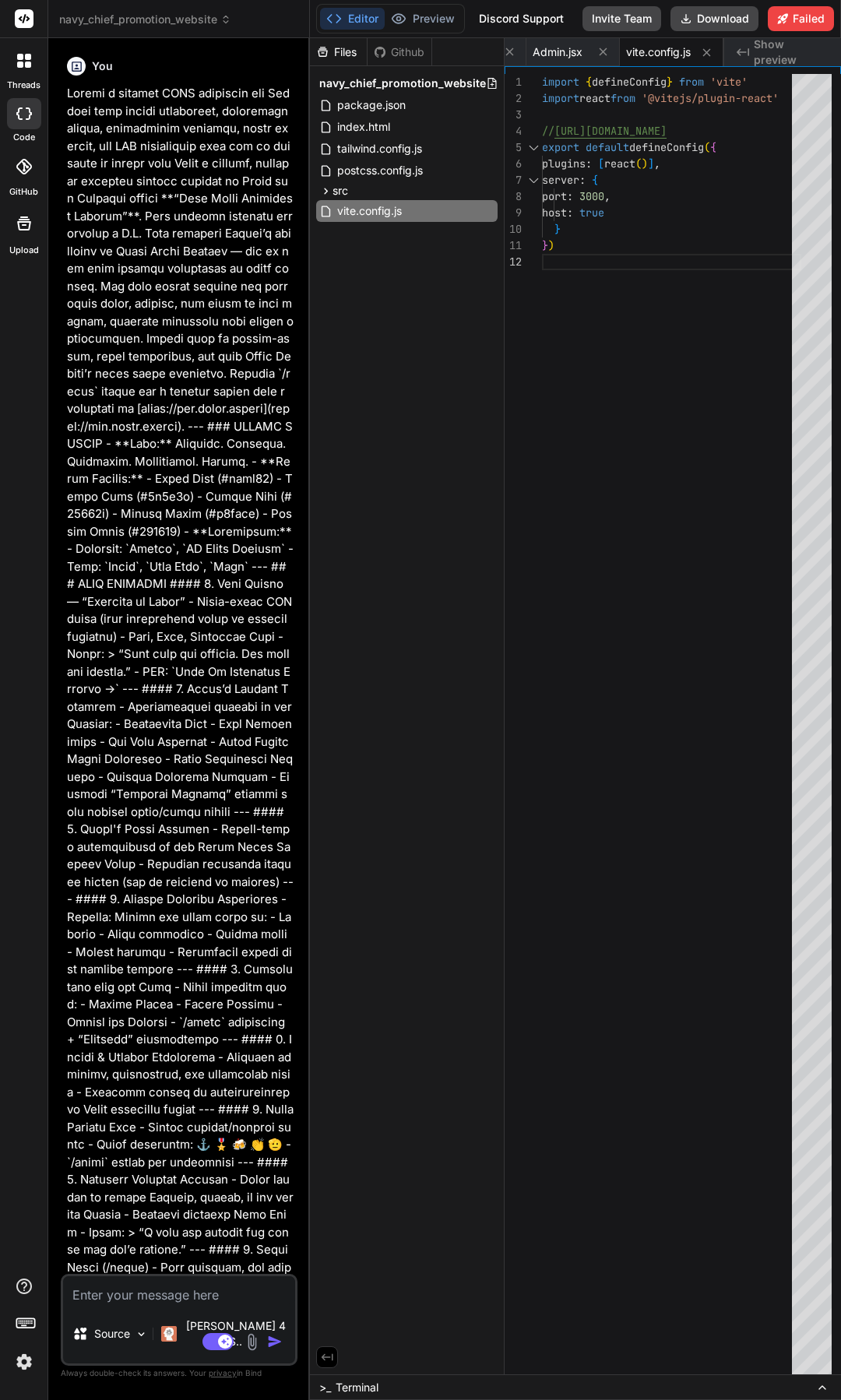
click at [482, 414] on div "Files Github navy_chief_promotion_website package.json index.html tailwind.conf…" at bounding box center [408, 706] width 195 height 1337
click at [405, 27] on button "Preview" at bounding box center [423, 18] width 77 height 22
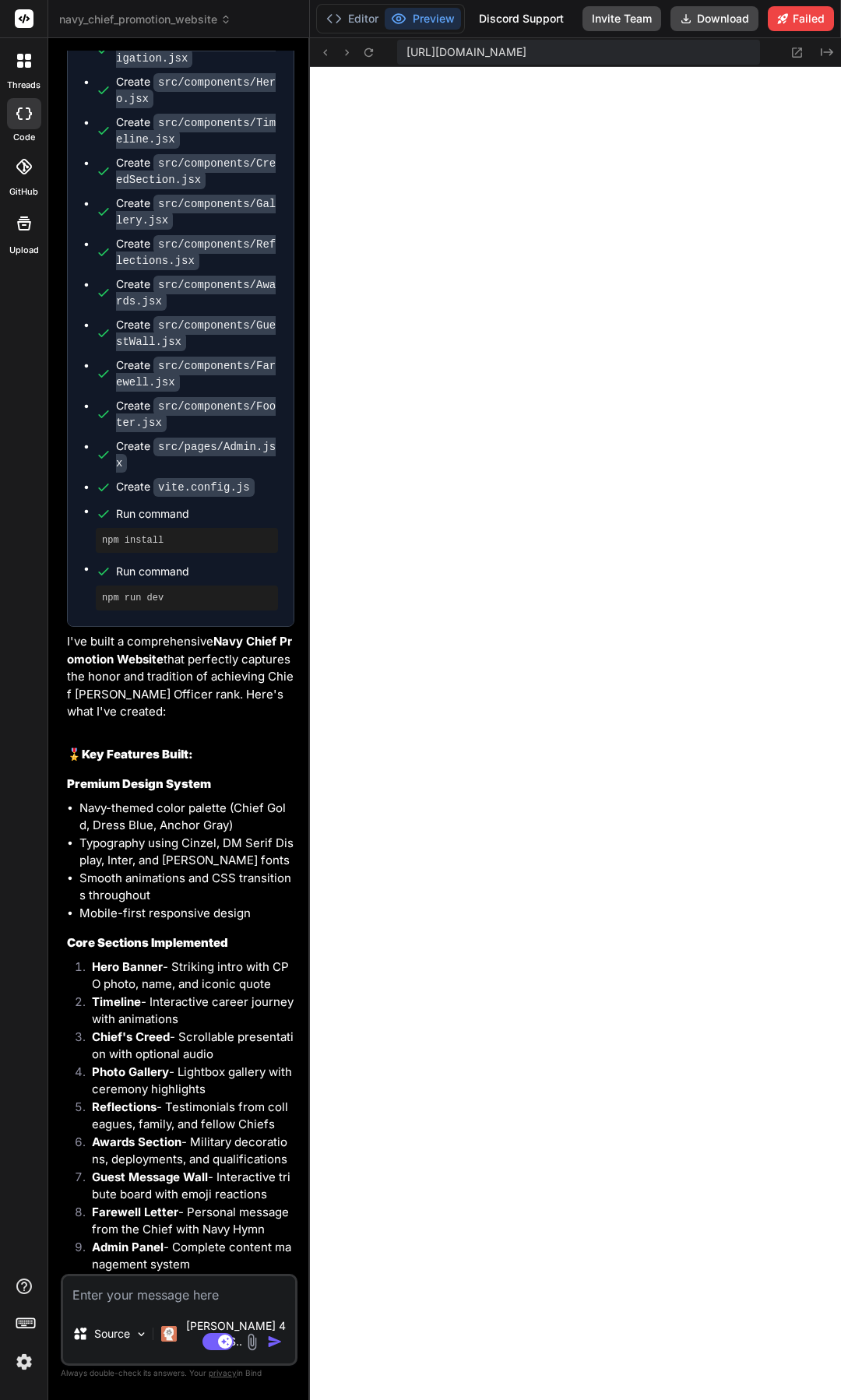
scroll to position [3050, 0]
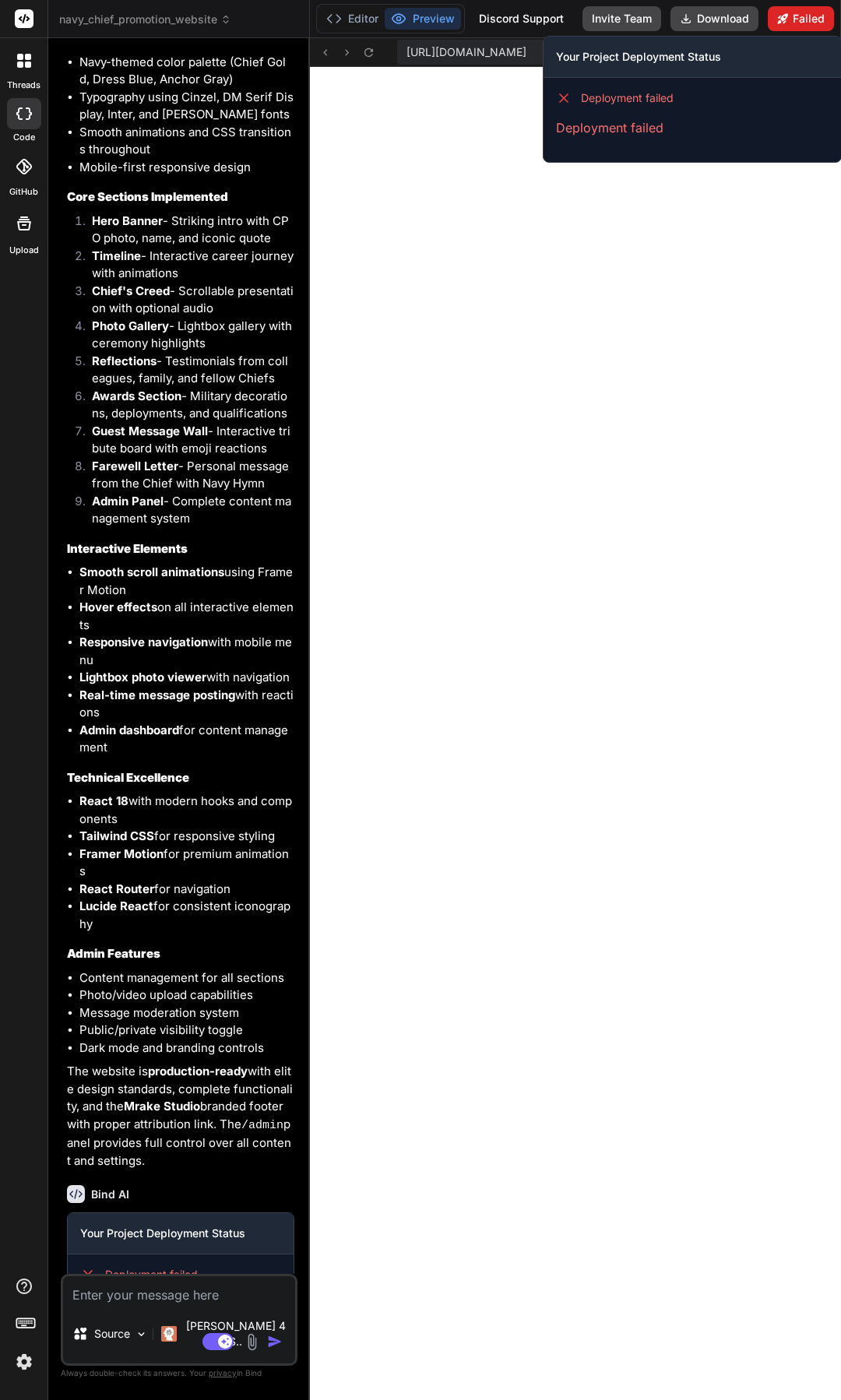
click at [786, 21] on icon at bounding box center [782, 18] width 10 height 10
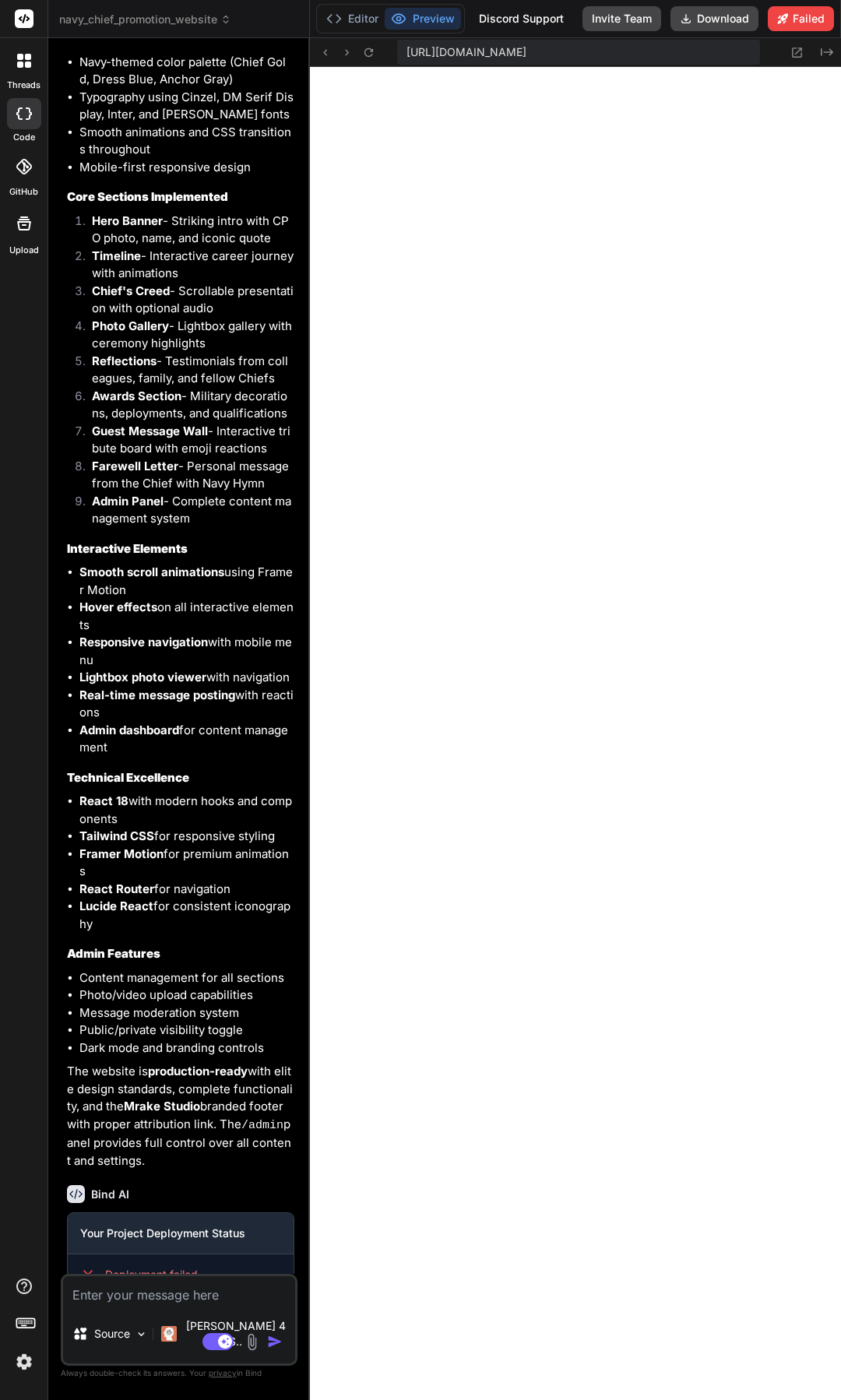
click at [33, 61] on div at bounding box center [24, 61] width 33 height 33
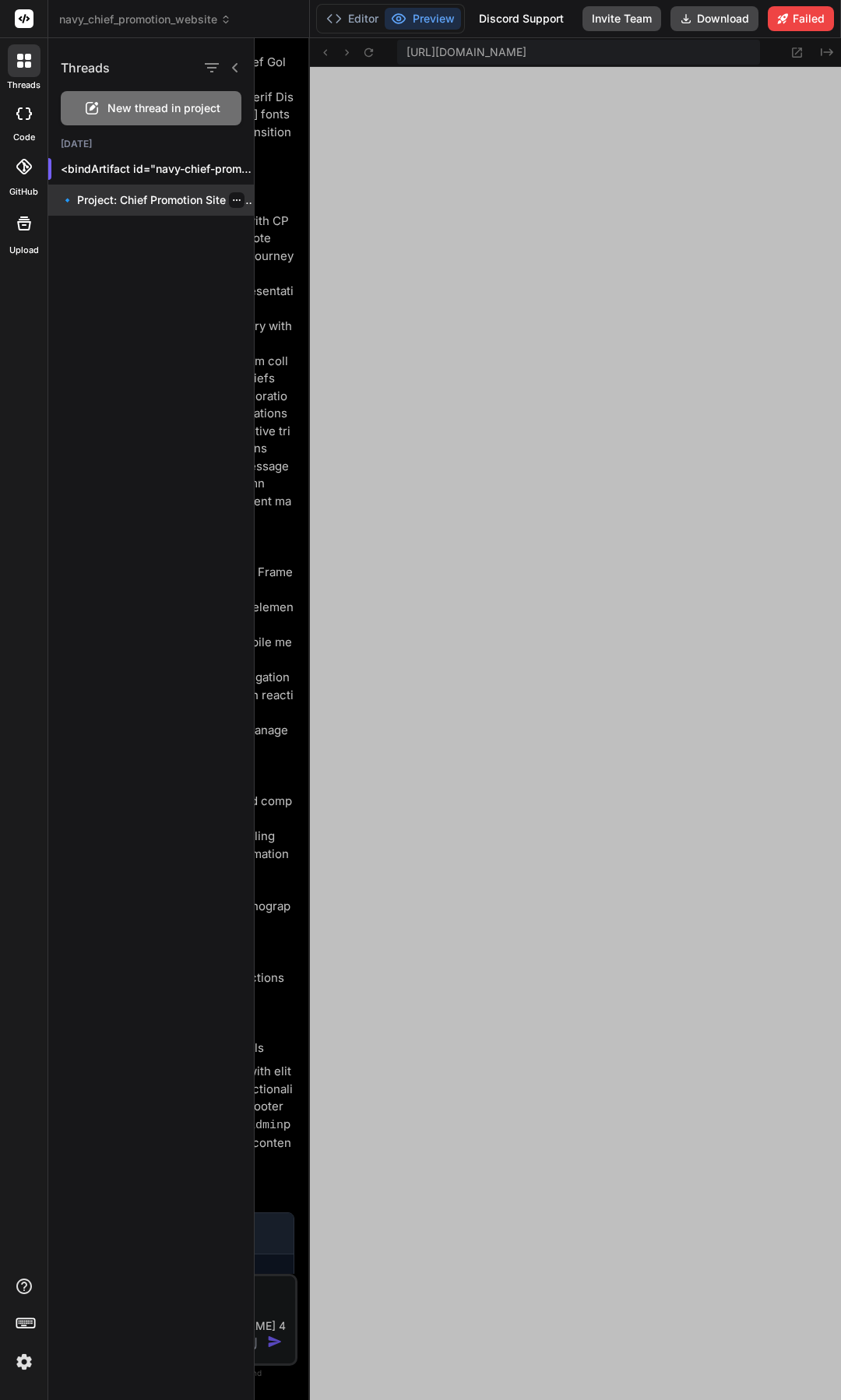
click at [166, 209] on div "🔹 Project: Chief Promotion Site 🔧 Tech..." at bounding box center [150, 200] width 205 height 31
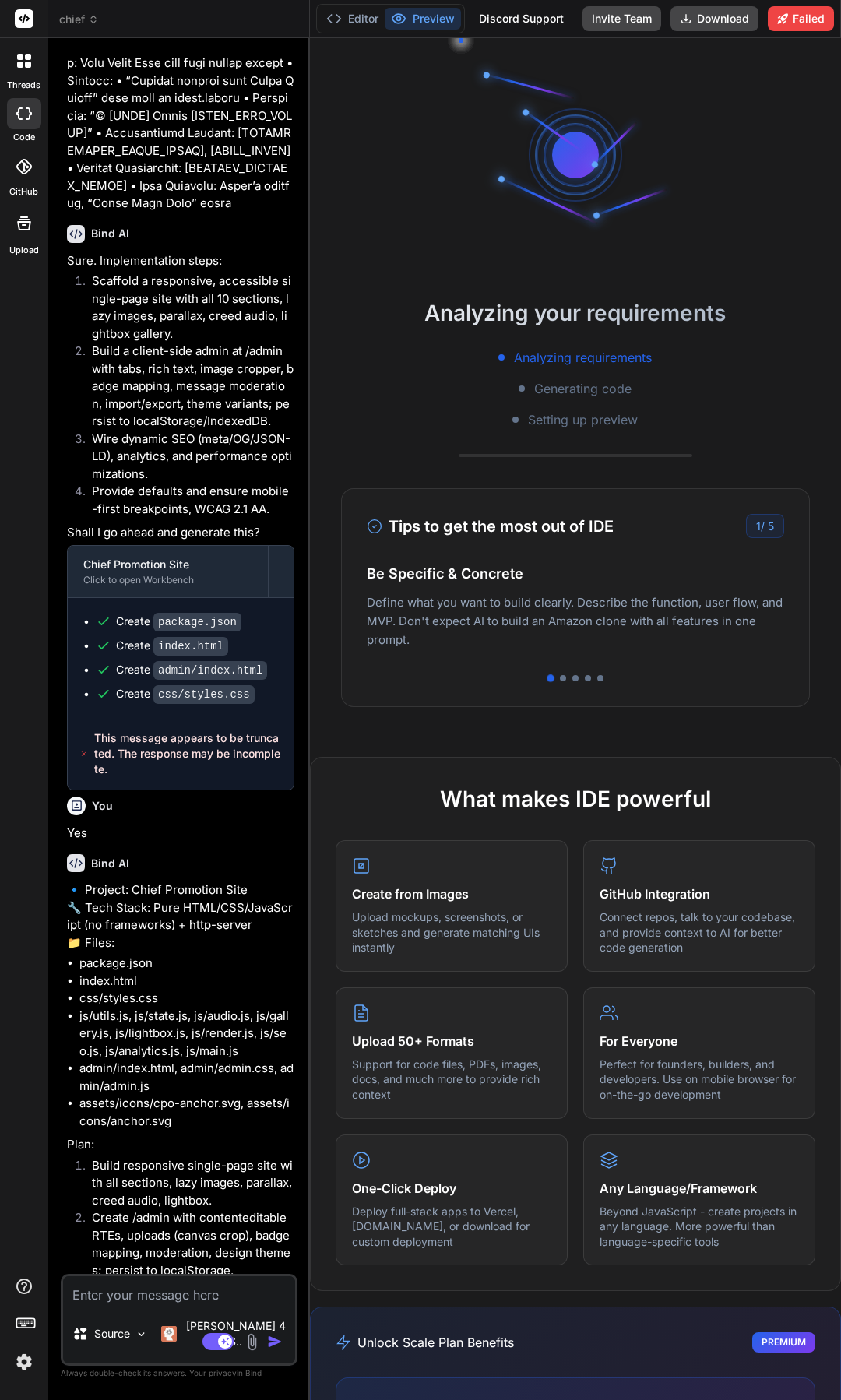
scroll to position [3606, 0]
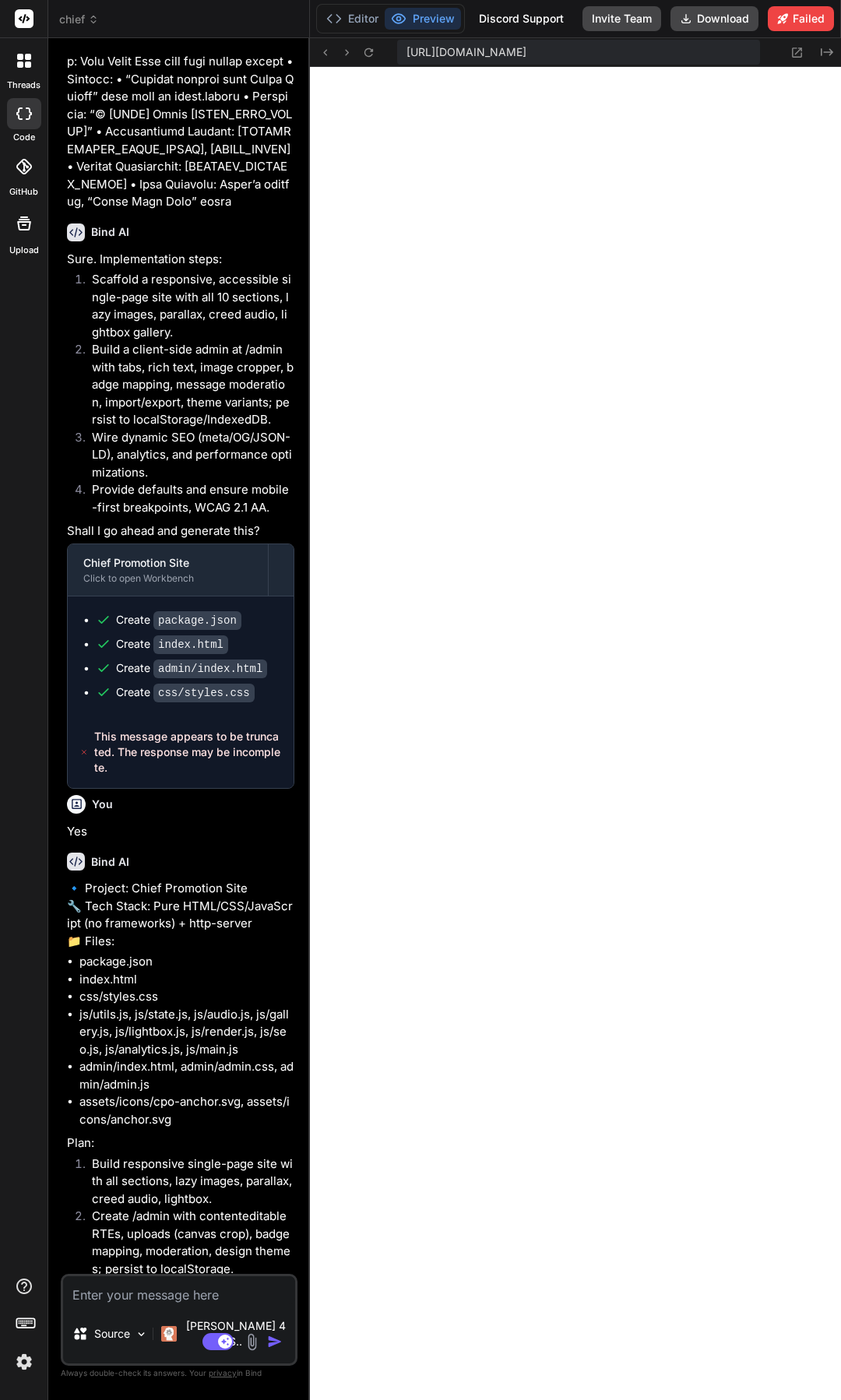
click at [29, 182] on div at bounding box center [24, 166] width 34 height 34
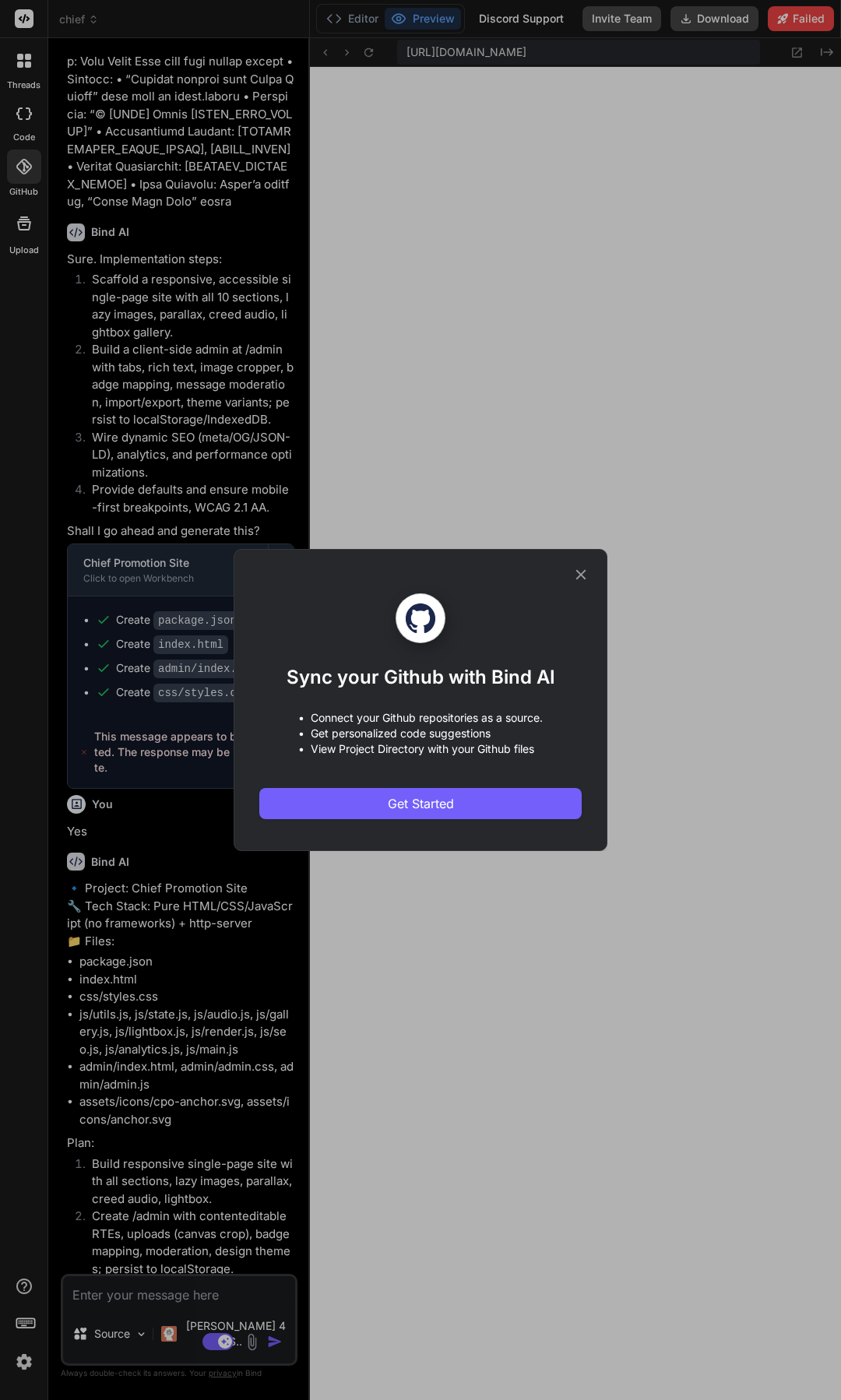
click at [575, 575] on icon at bounding box center [581, 574] width 17 height 17
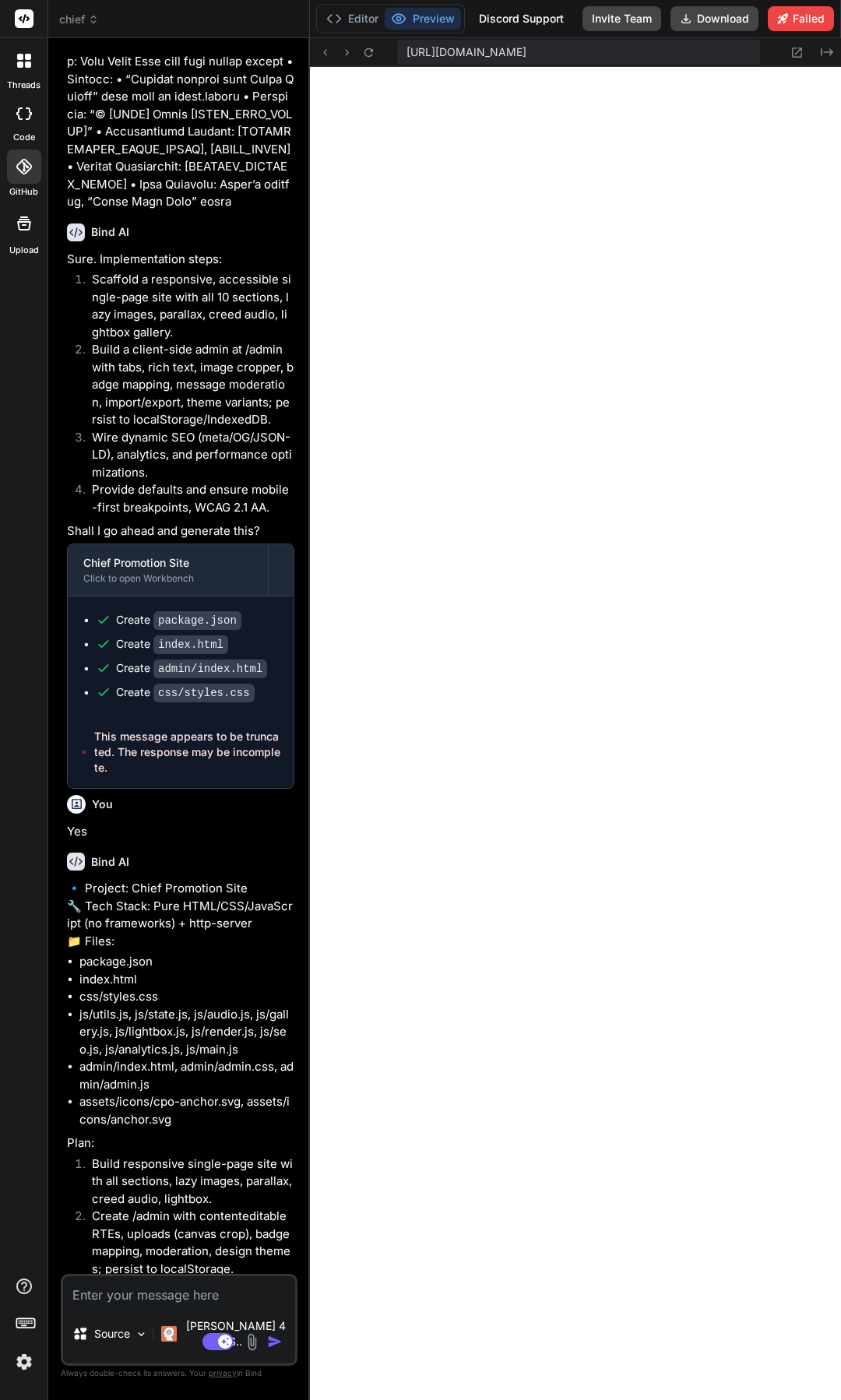
click at [12, 235] on div at bounding box center [25, 223] width 38 height 38
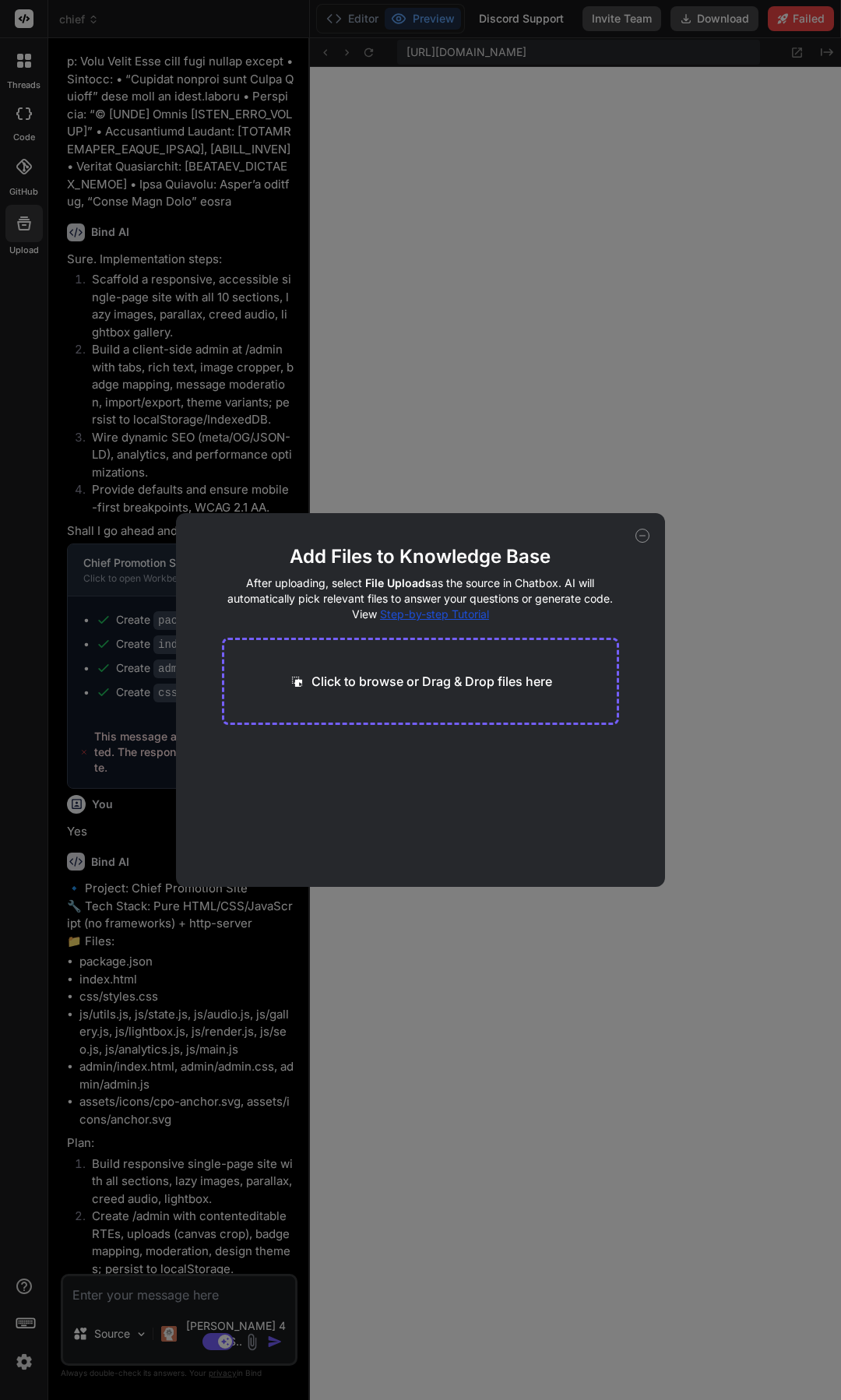
click at [473, 621] on h4 "After uploading, select File Uploads as the source in Chatbox. AI will automati…" at bounding box center [421, 598] width 398 height 46
click at [475, 614] on span "Step-by-step Tutorial" at bounding box center [434, 614] width 109 height 13
click at [640, 534] on icon at bounding box center [642, 535] width 14 height 14
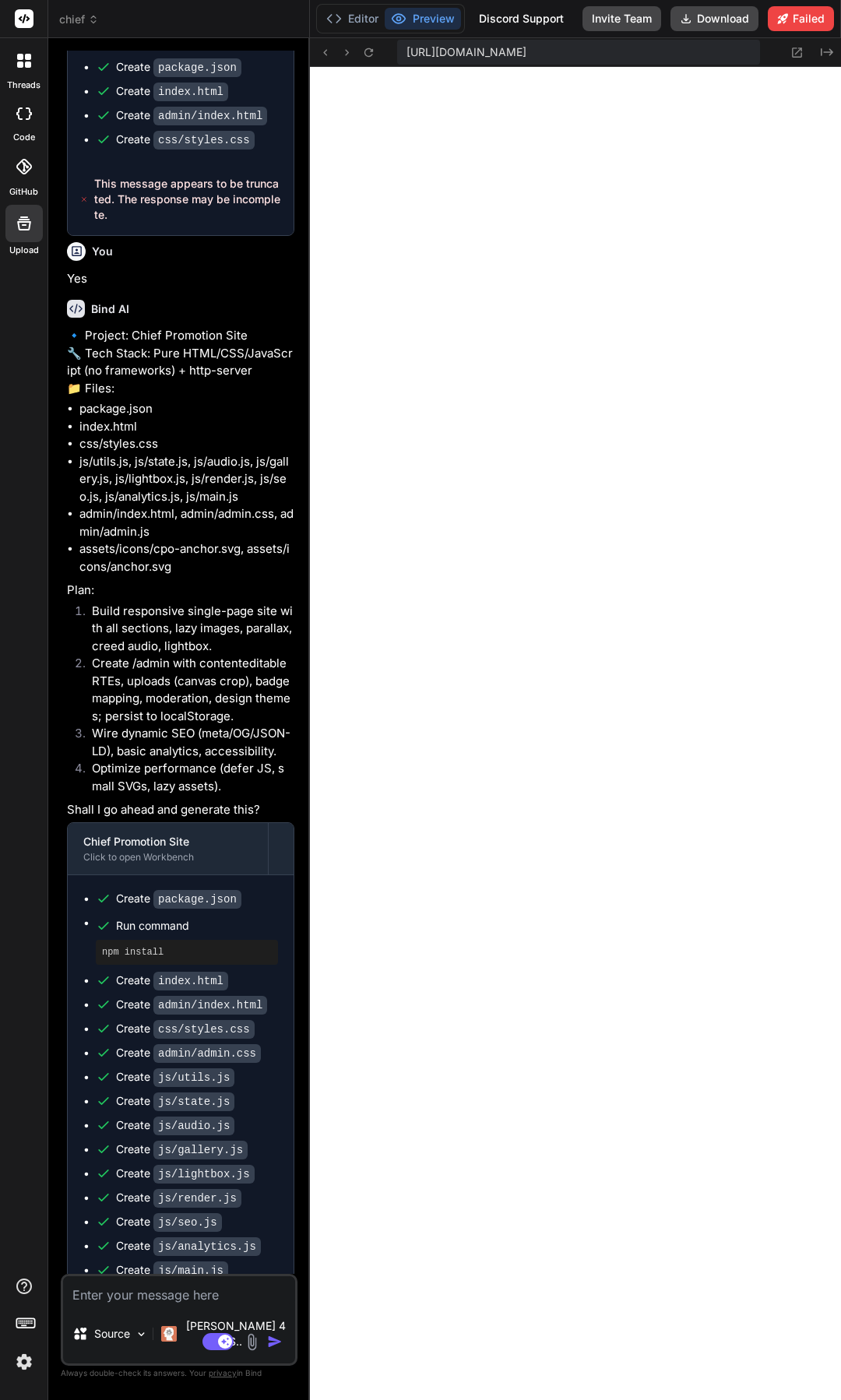
scroll to position [3911, 0]
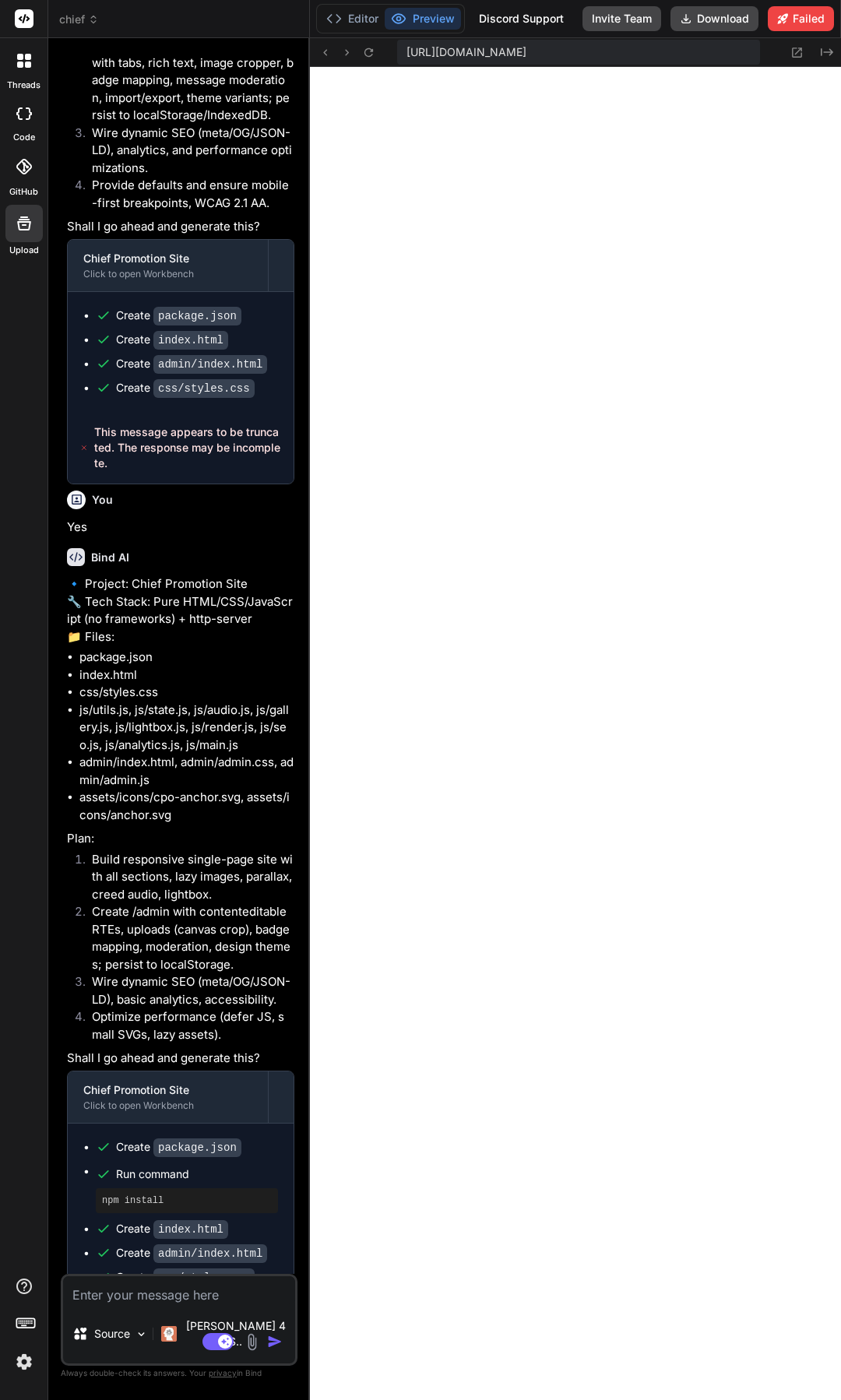
click at [67, 26] on span "chief" at bounding box center [79, 19] width 40 height 15
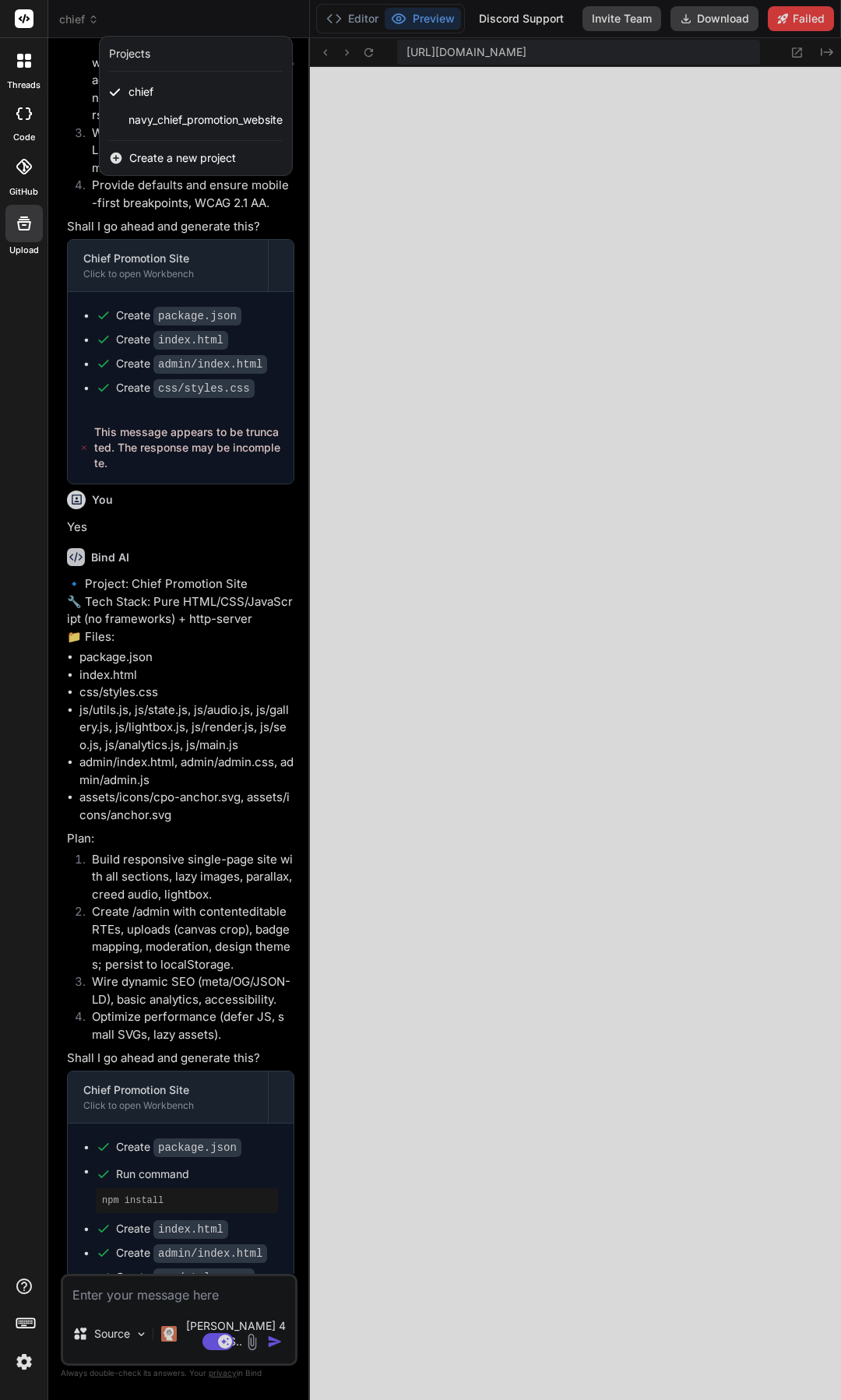
click at [131, 153] on span "Create a new project" at bounding box center [183, 158] width 107 height 15
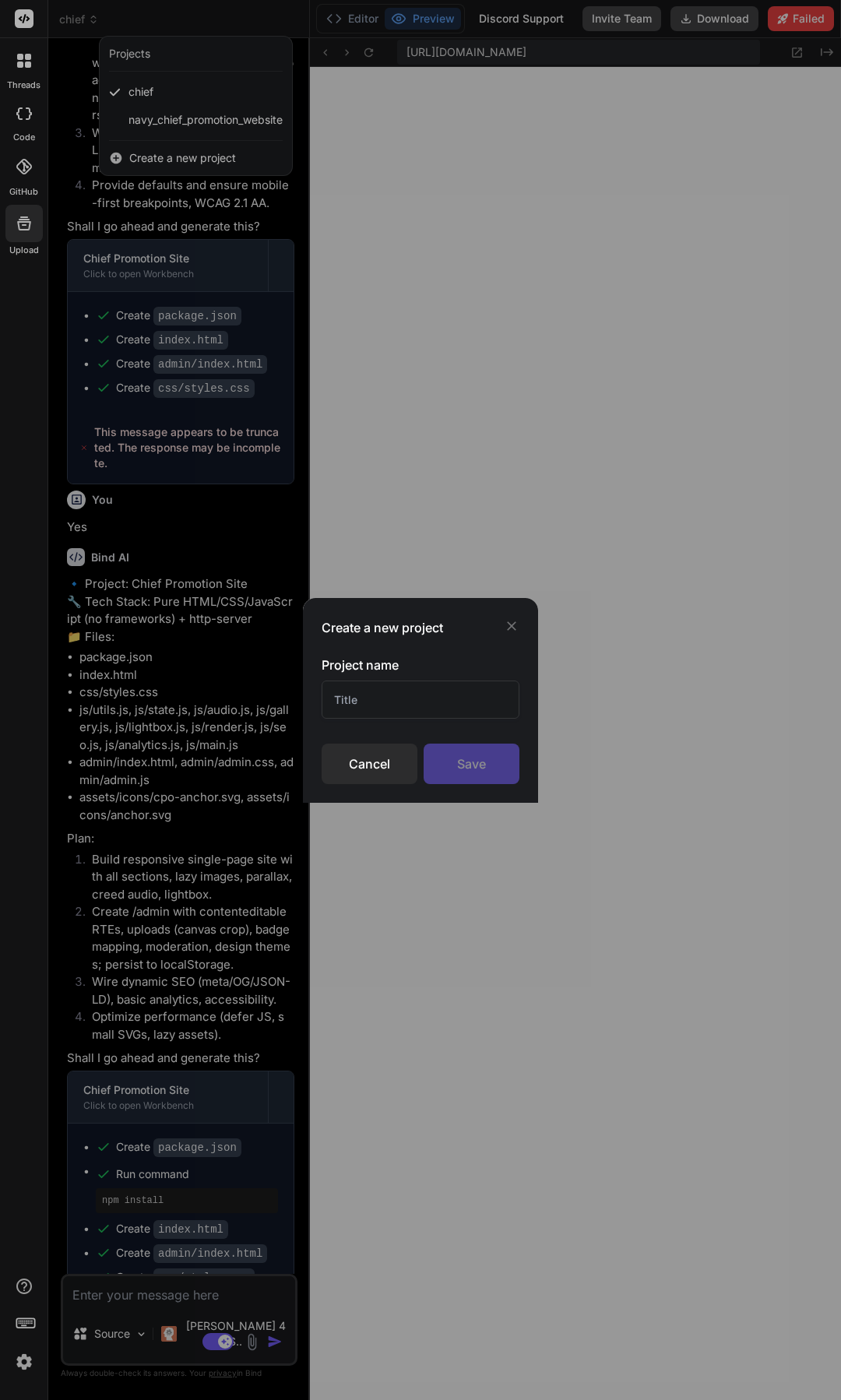
click at [350, 757] on div "Cancel" at bounding box center [369, 763] width 96 height 41
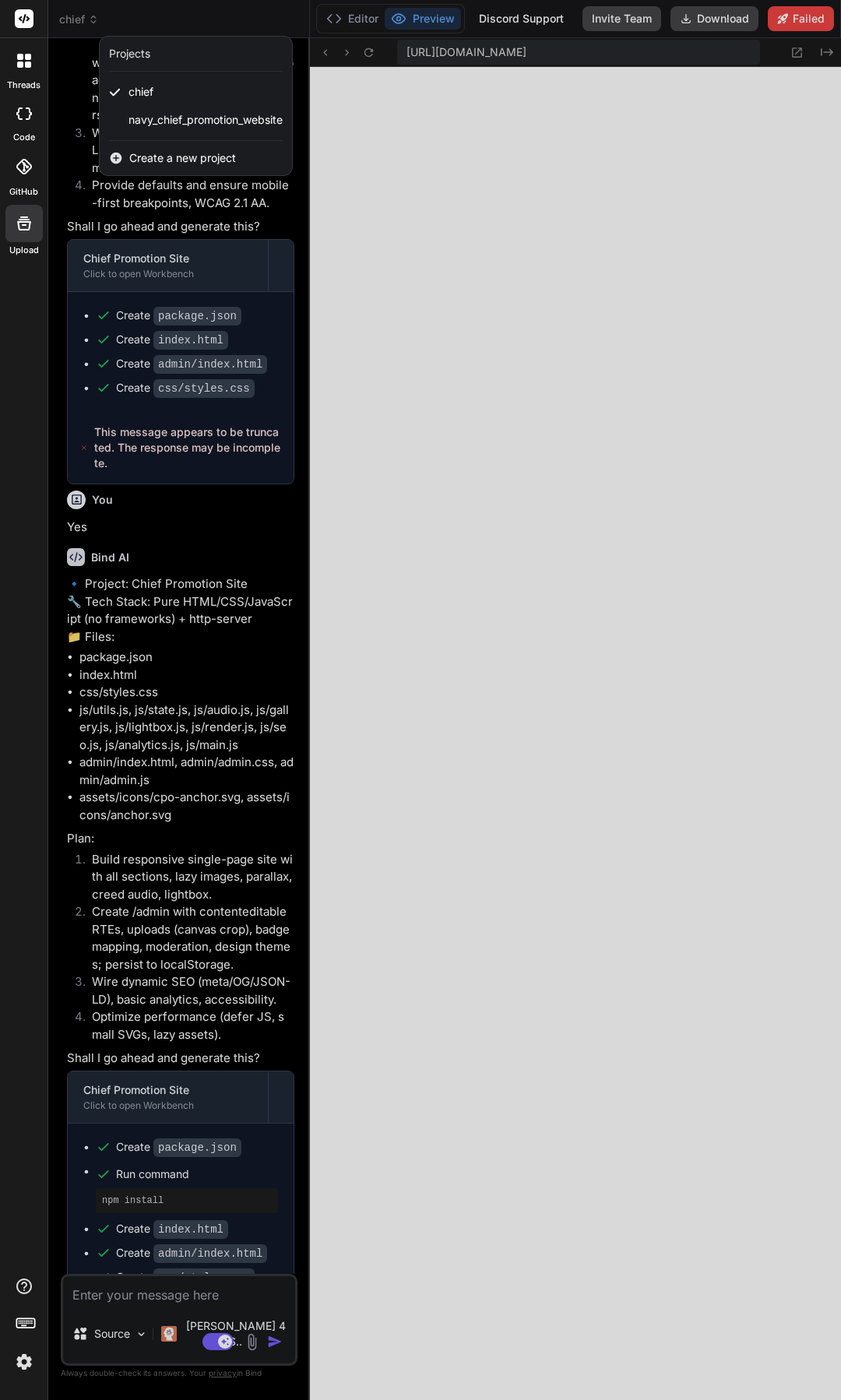
click at [20, 59] on icon at bounding box center [20, 57] width 7 height 7
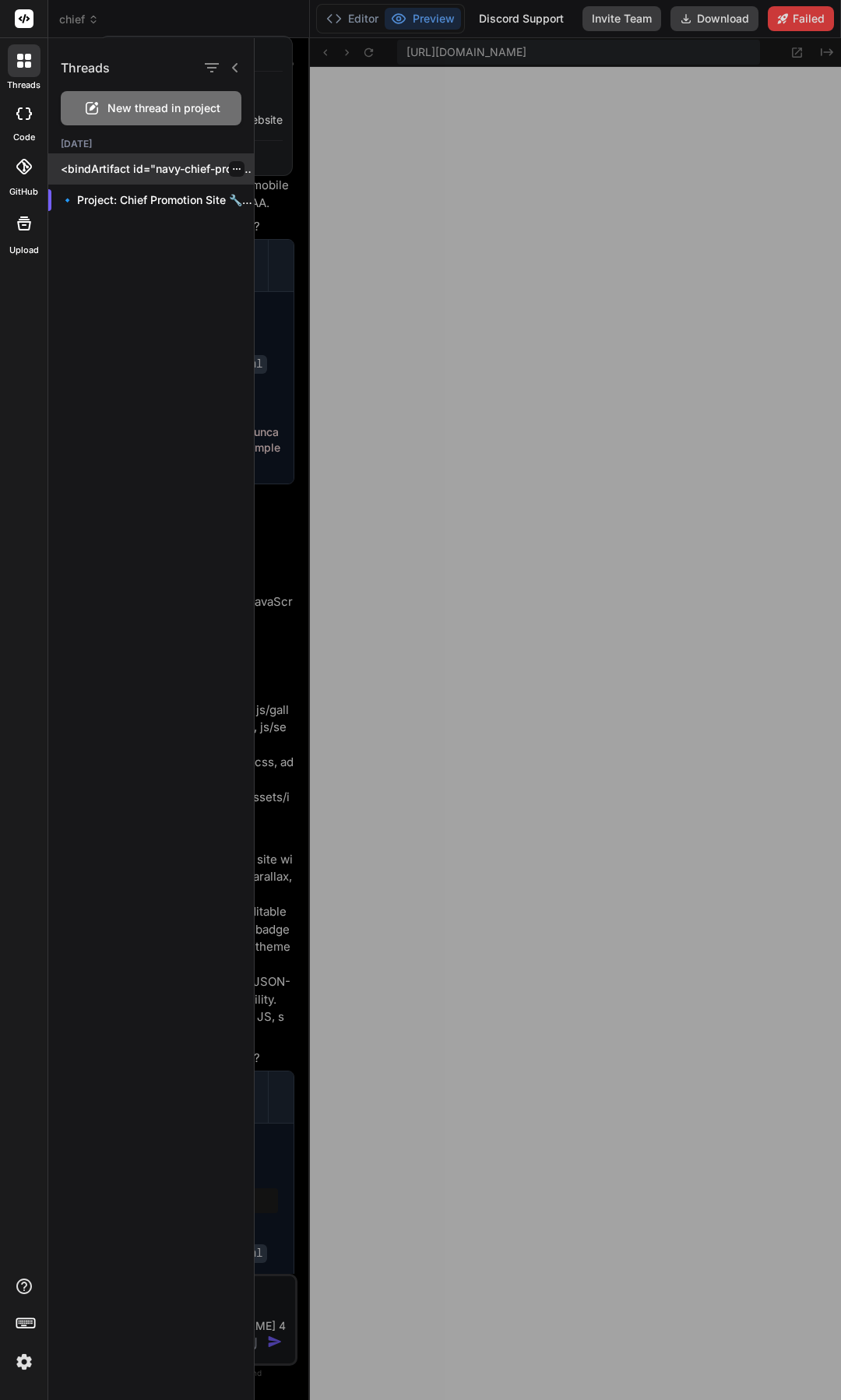
click at [116, 166] on p "<bindArtifact id="navy-chief-promotion-w..." at bounding box center [157, 168] width 193 height 15
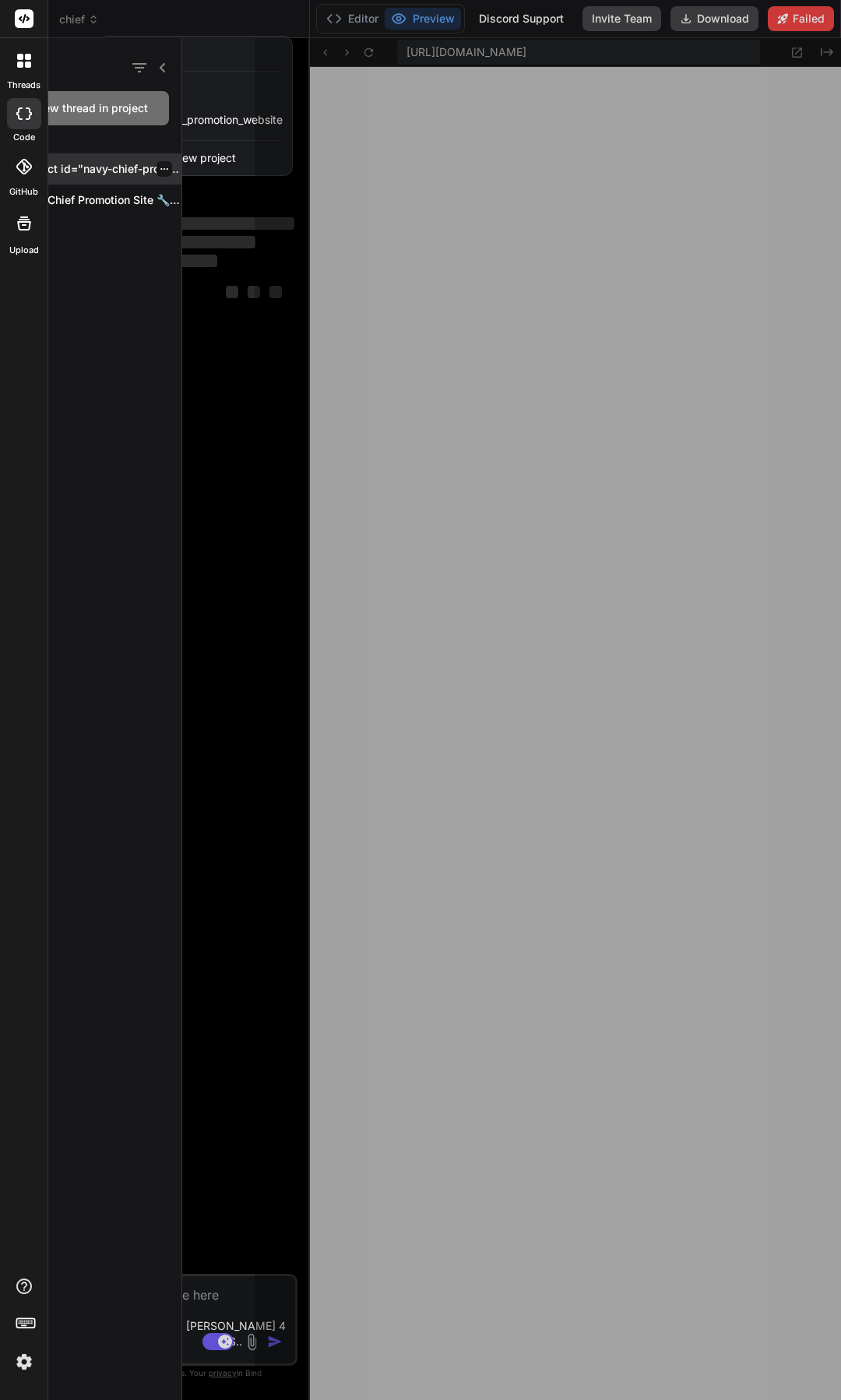
scroll to position [0, 0]
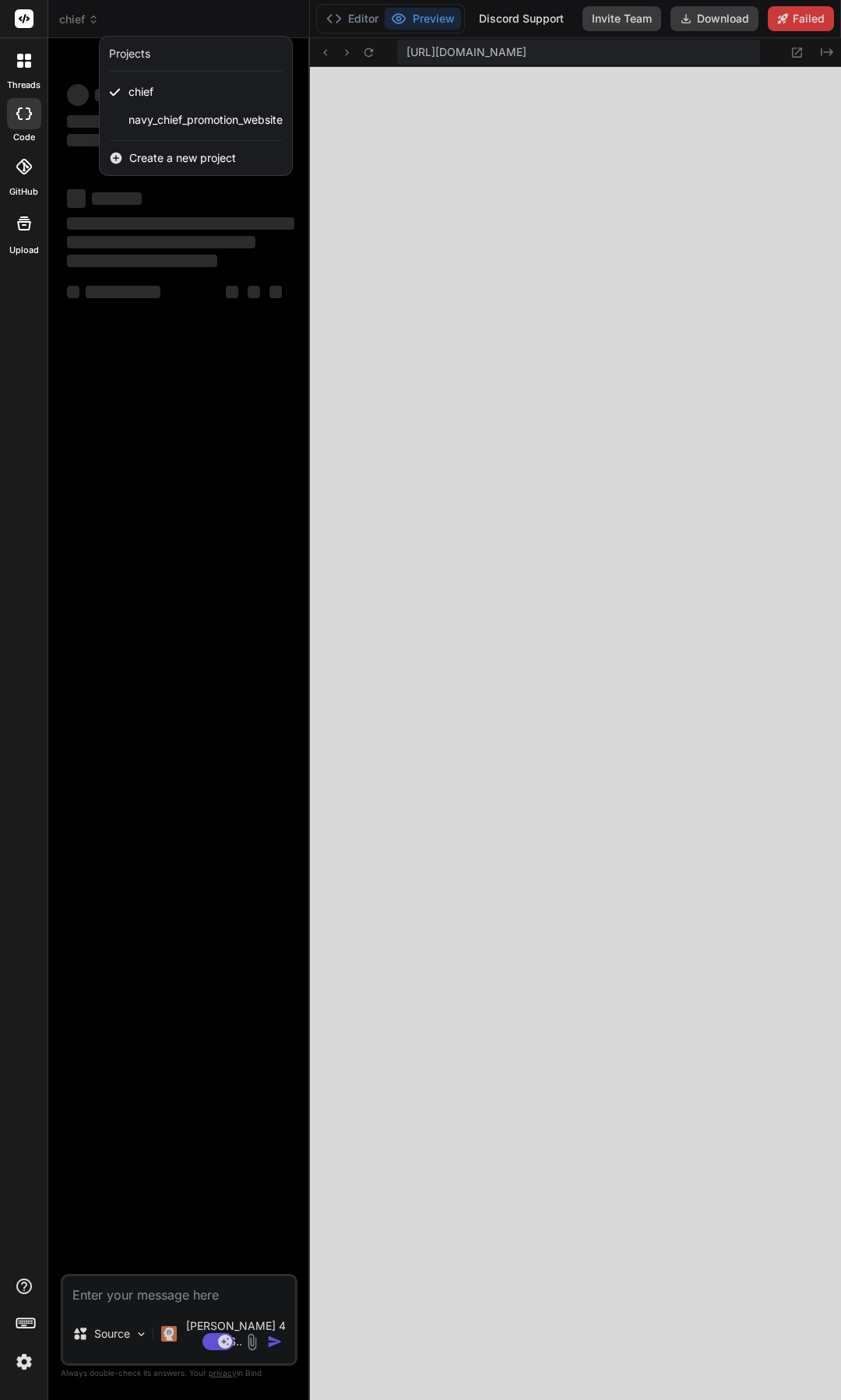
click at [30, 25] on rect at bounding box center [25, 19] width 19 height 19
click at [26, 66] on icon at bounding box center [27, 64] width 7 height 7
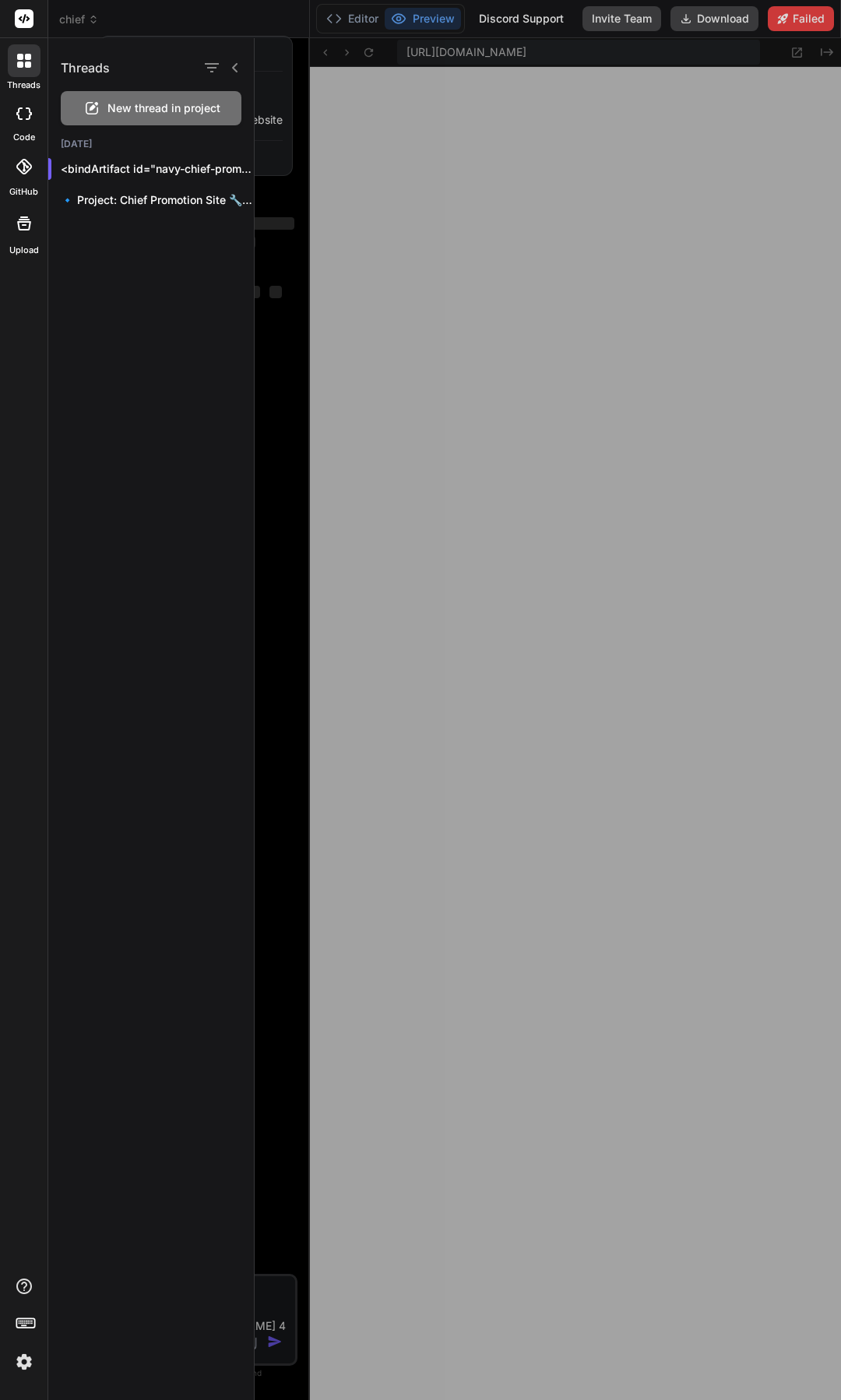
click at [26, 66] on icon at bounding box center [27, 64] width 7 height 7
click at [76, 26] on div at bounding box center [420, 700] width 841 height 1400
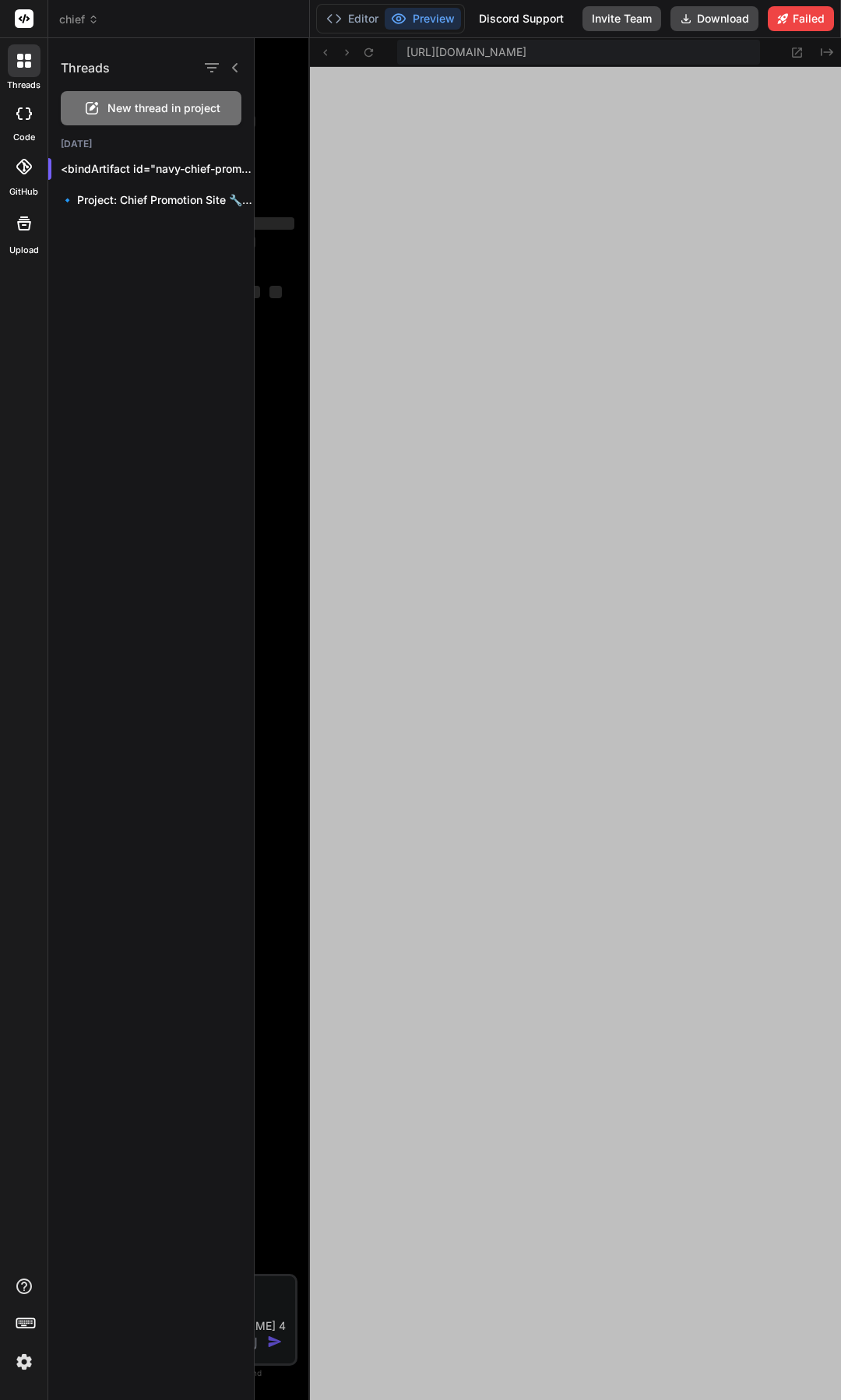
click at [76, 26] on span "chief" at bounding box center [79, 19] width 40 height 15
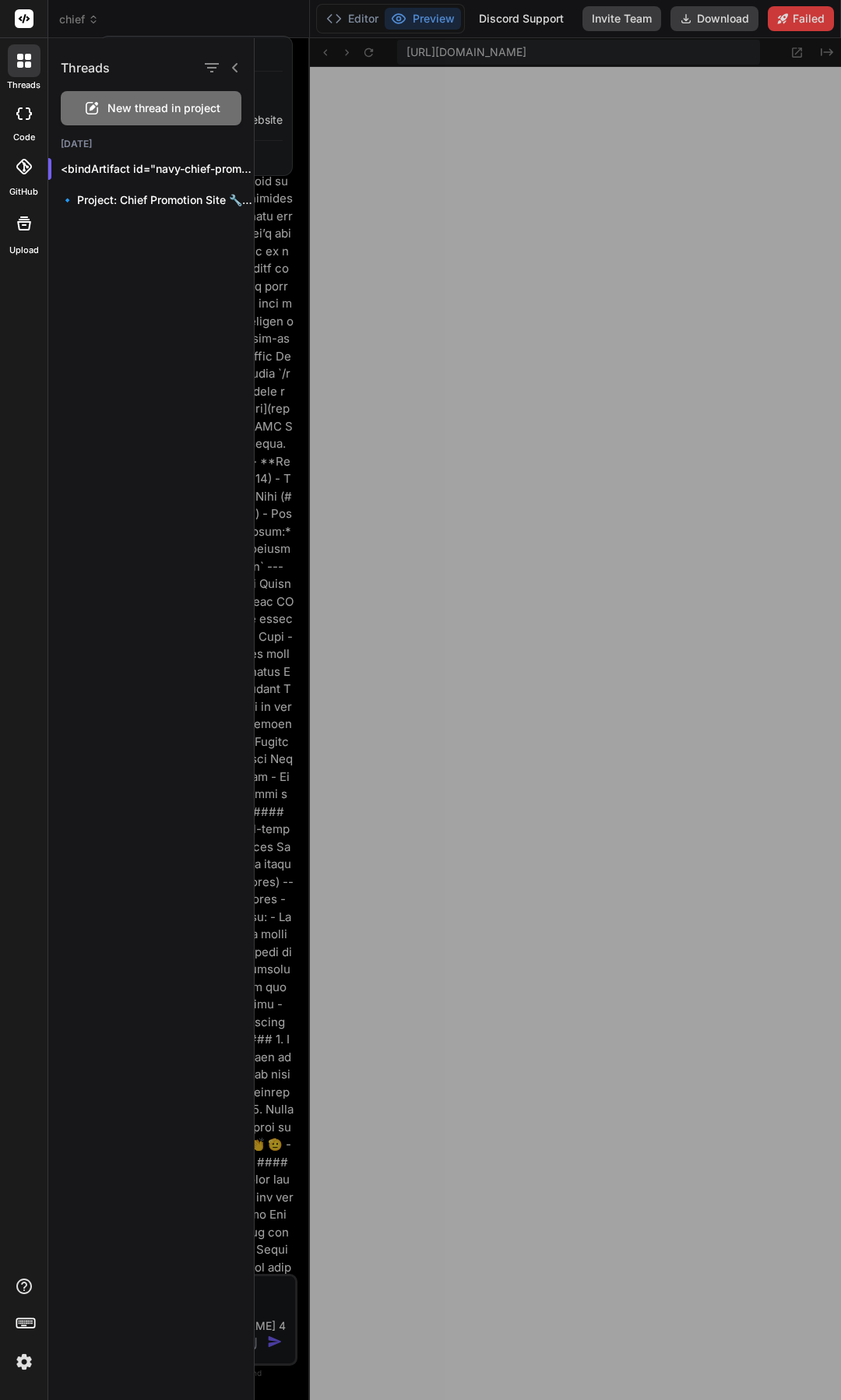
click at [30, 246] on label "Upload" at bounding box center [24, 251] width 29 height 13
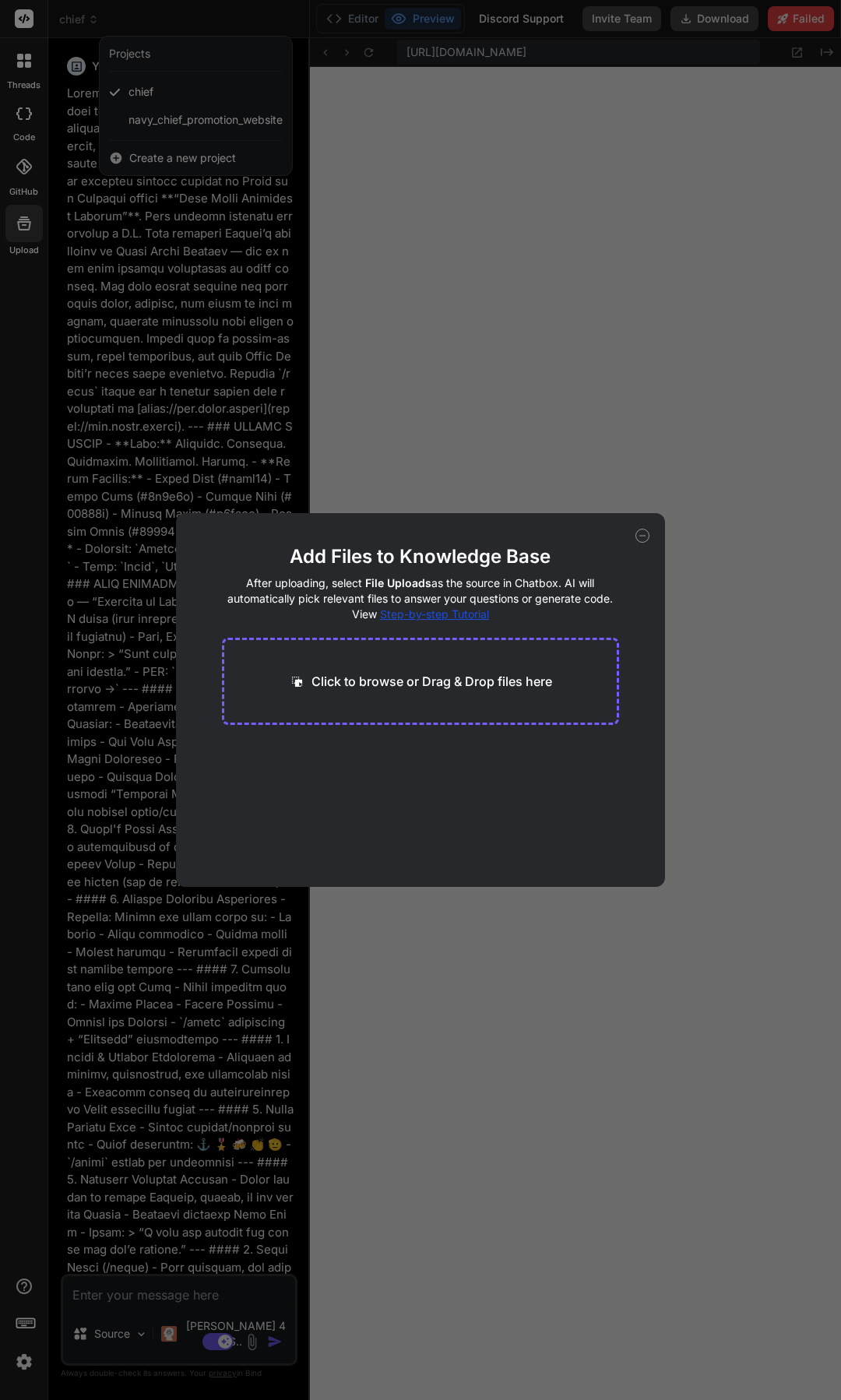
click at [27, 184] on div "Add Files to Knowledge Base After uploading, select File Uploads as the source …" at bounding box center [420, 700] width 841 height 1400
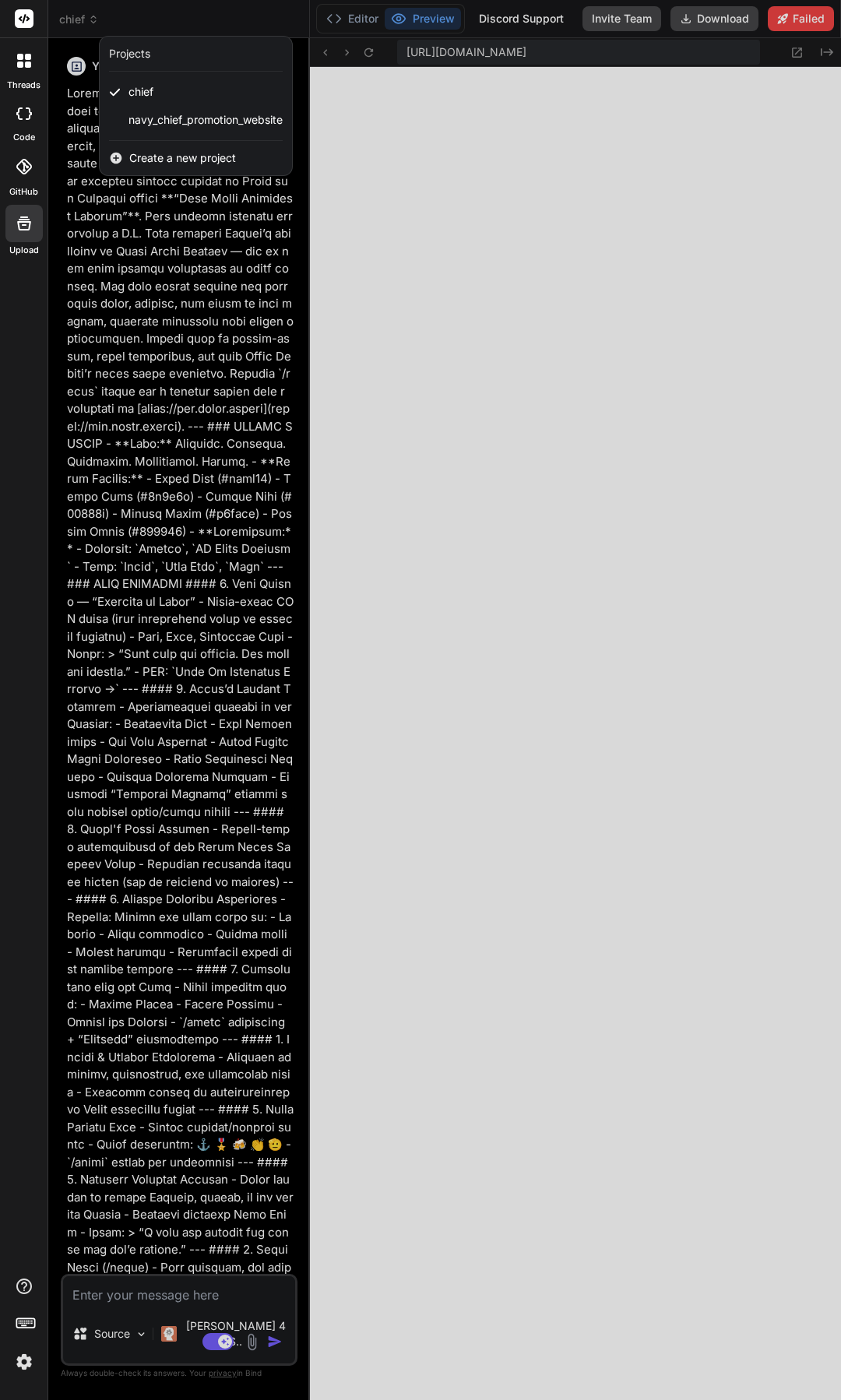
click at [27, 184] on div "GitHub" at bounding box center [24, 170] width 47 height 55
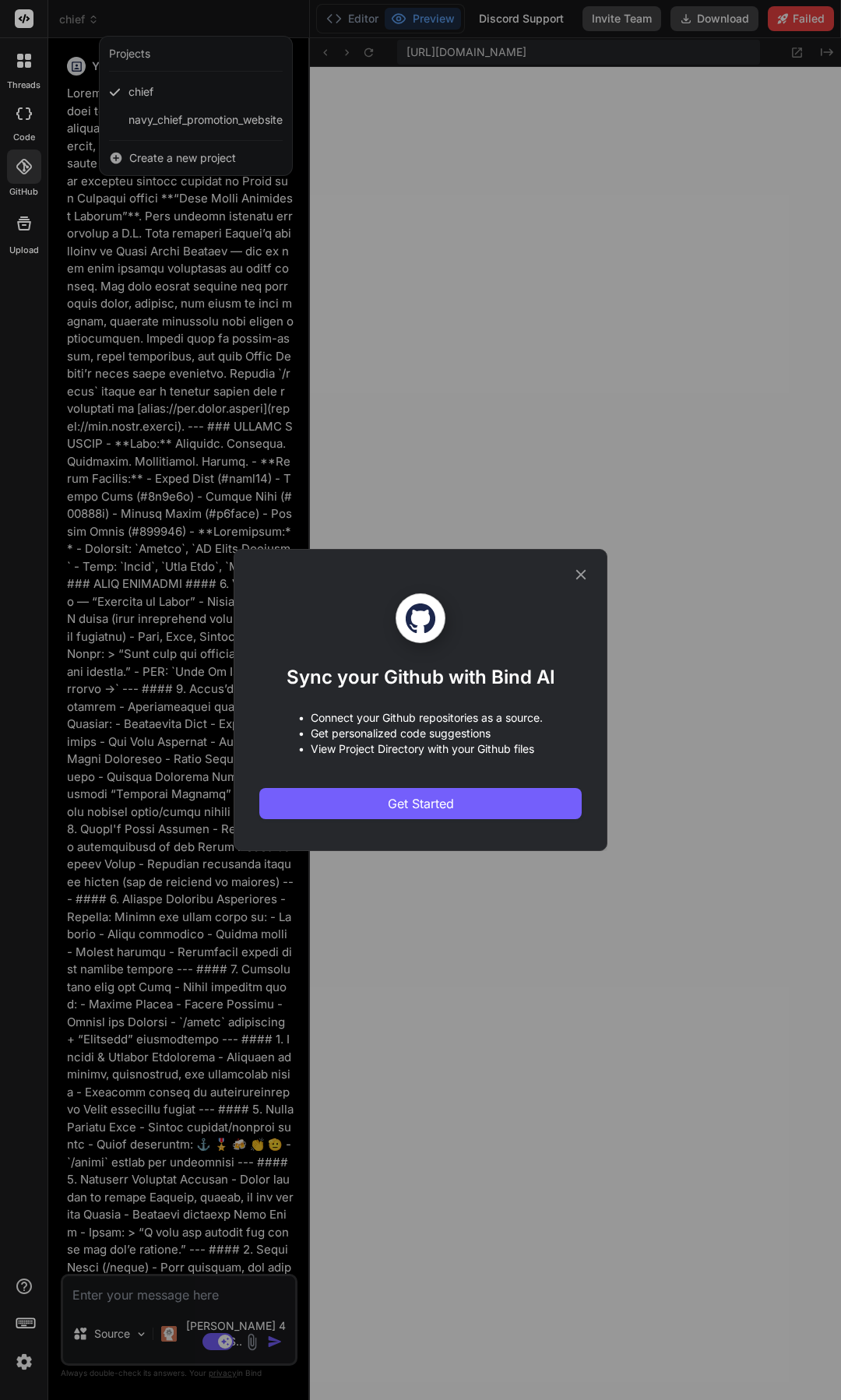
click at [28, 150] on div "Sync your Github with Bind AI • Connect your Github repositories as a source. •…" at bounding box center [420, 700] width 841 height 1400
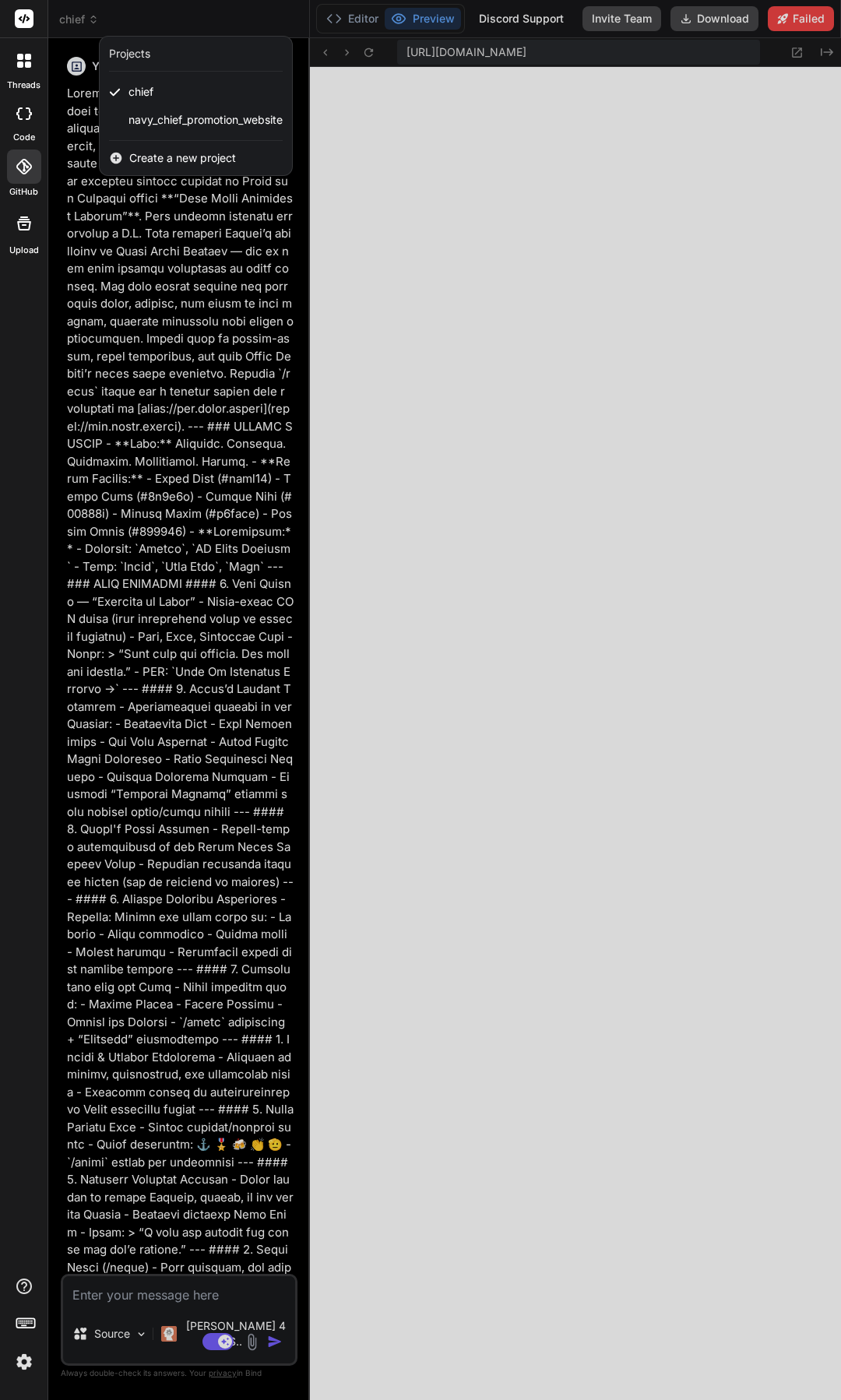
click at [28, 131] on label "code" at bounding box center [24, 137] width 22 height 13
type textarea "x"
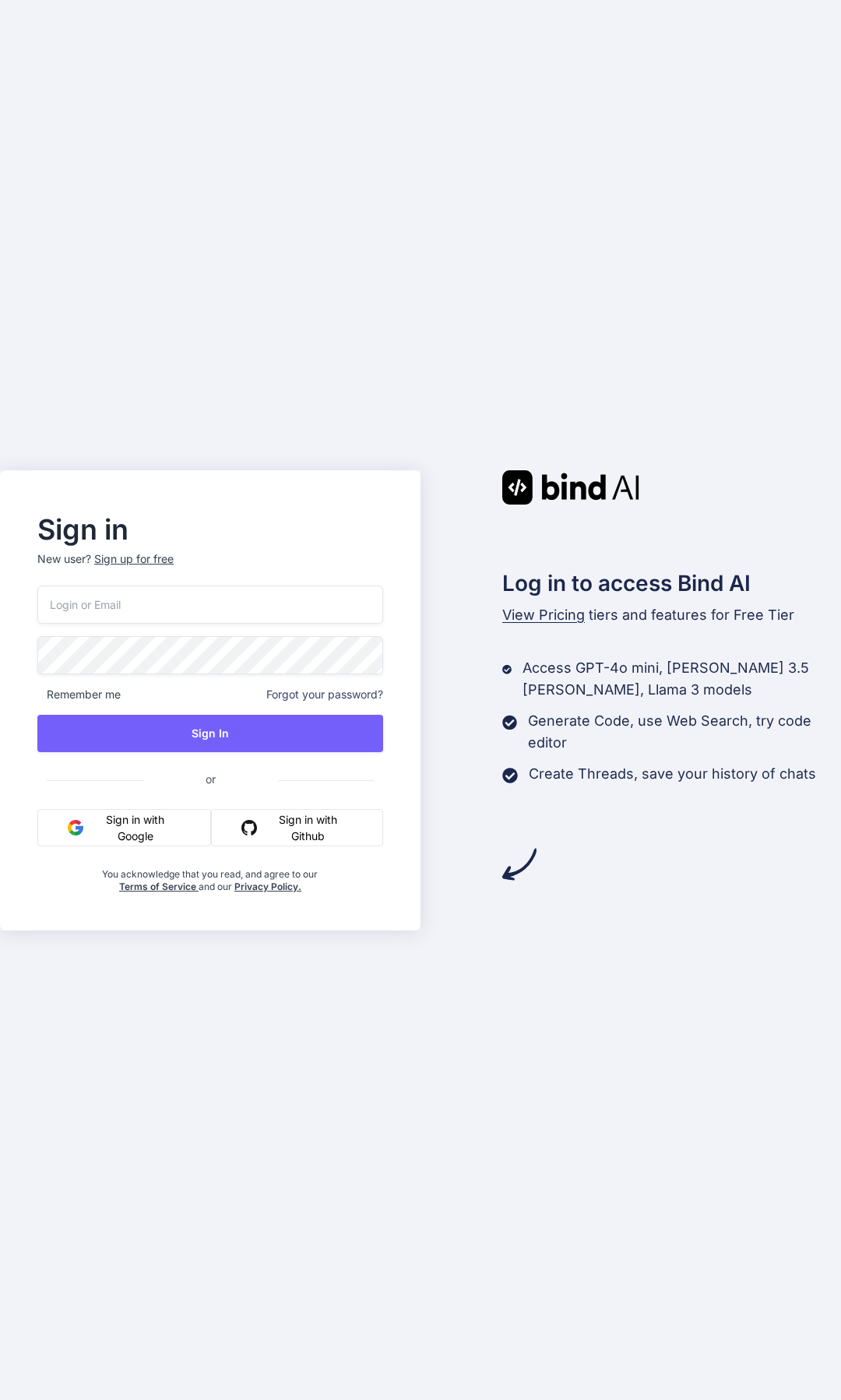
click at [166, 818] on button "Sign in with Google" at bounding box center [125, 828] width 174 height 38
click at [160, 826] on button "Sign in with Google" at bounding box center [125, 828] width 174 height 38
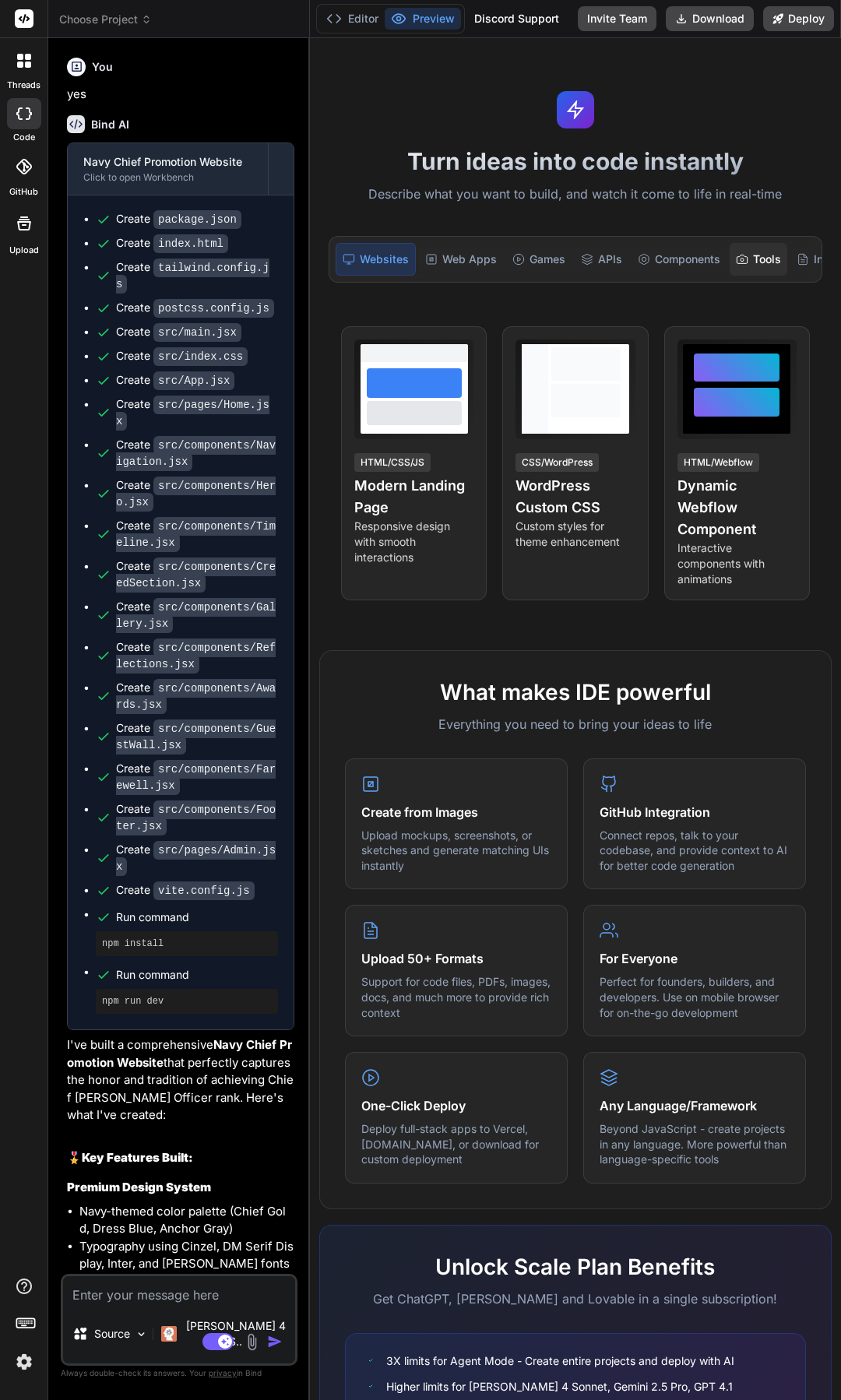
scroll to position [1900, 0]
click at [778, 255] on div "Tools" at bounding box center [758, 259] width 58 height 33
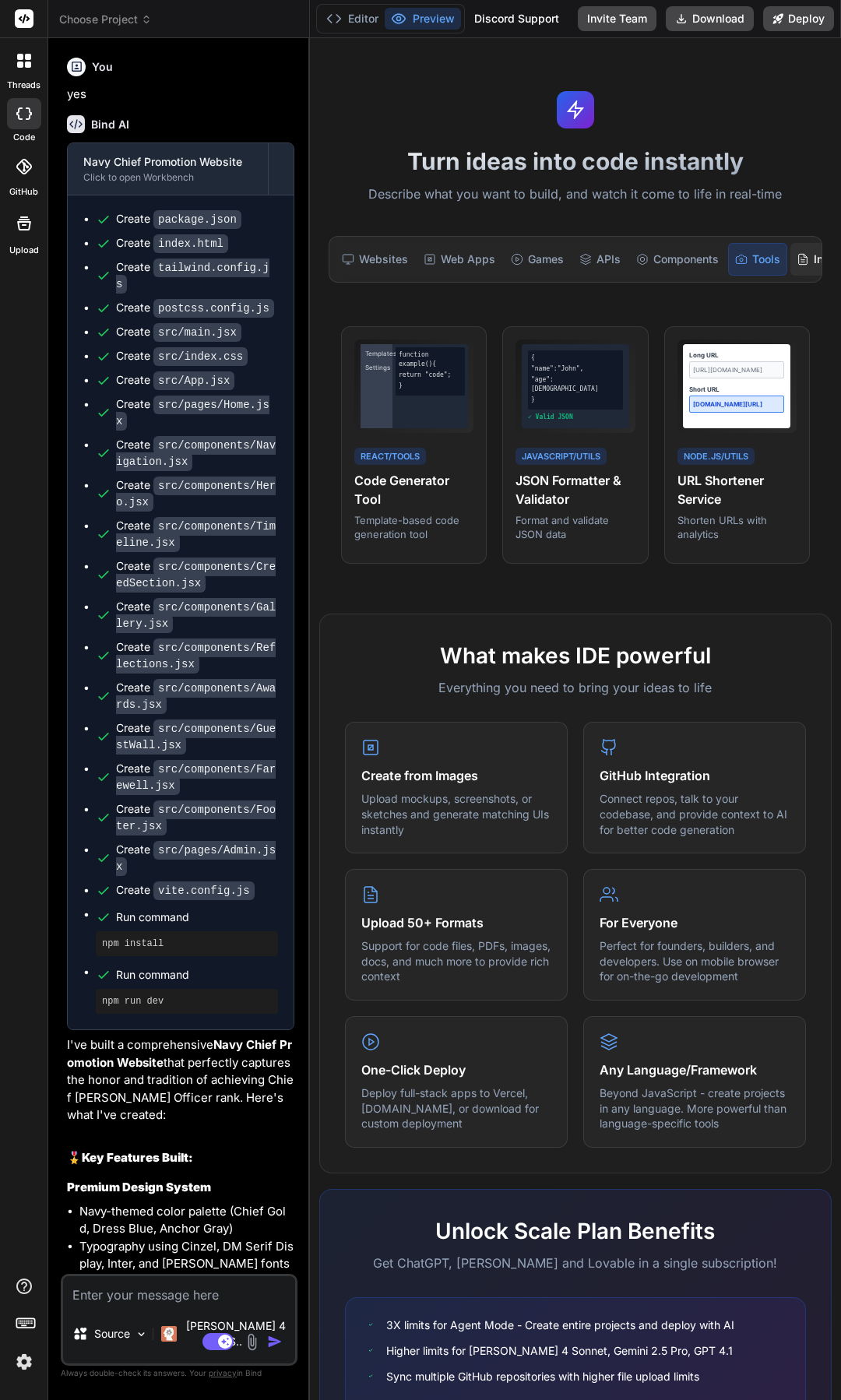
click at [802, 258] on icon at bounding box center [802, 259] width 12 height 12
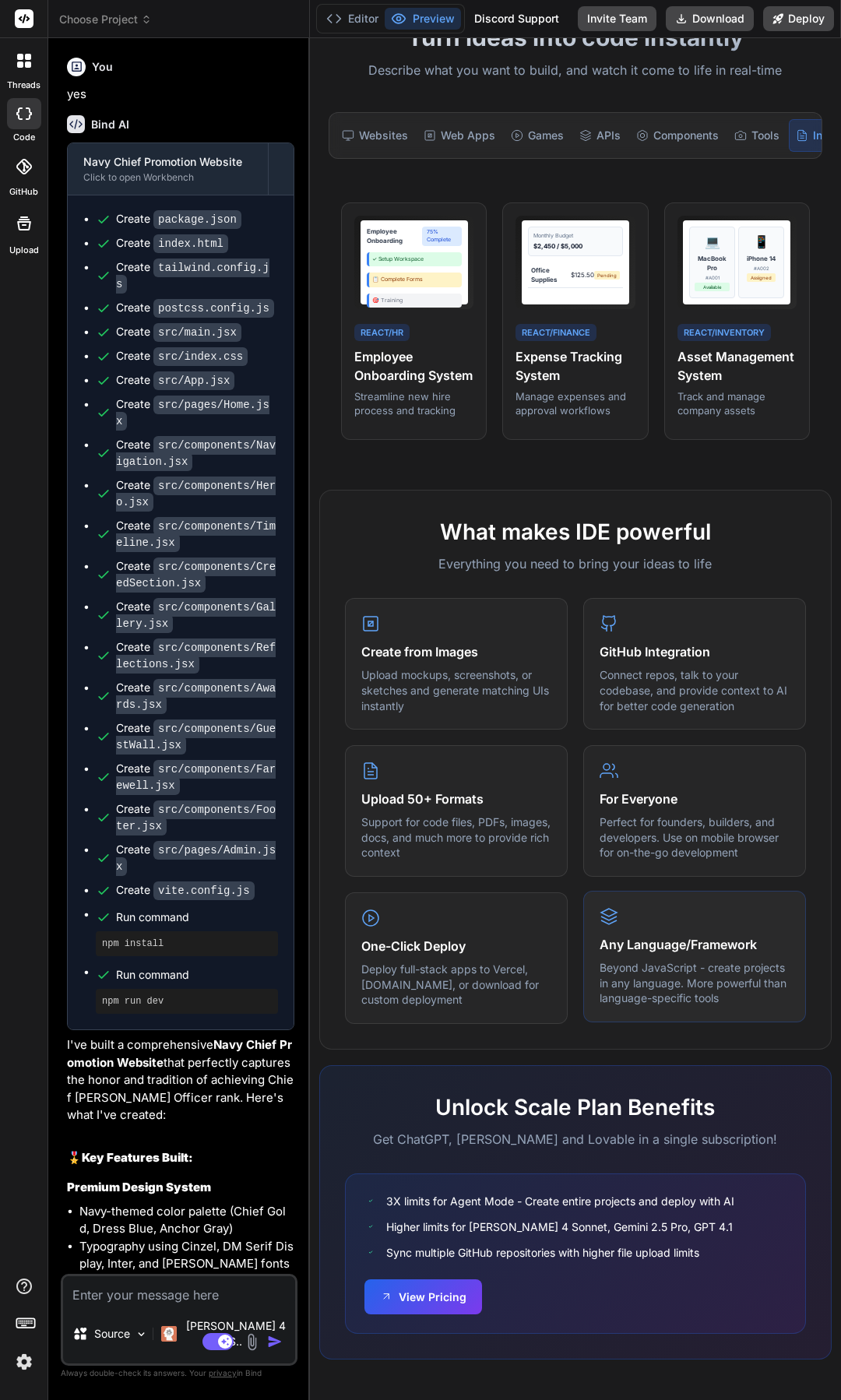
scroll to position [169, 0]
click at [24, 1324] on icon at bounding box center [26, 1321] width 22 height 22
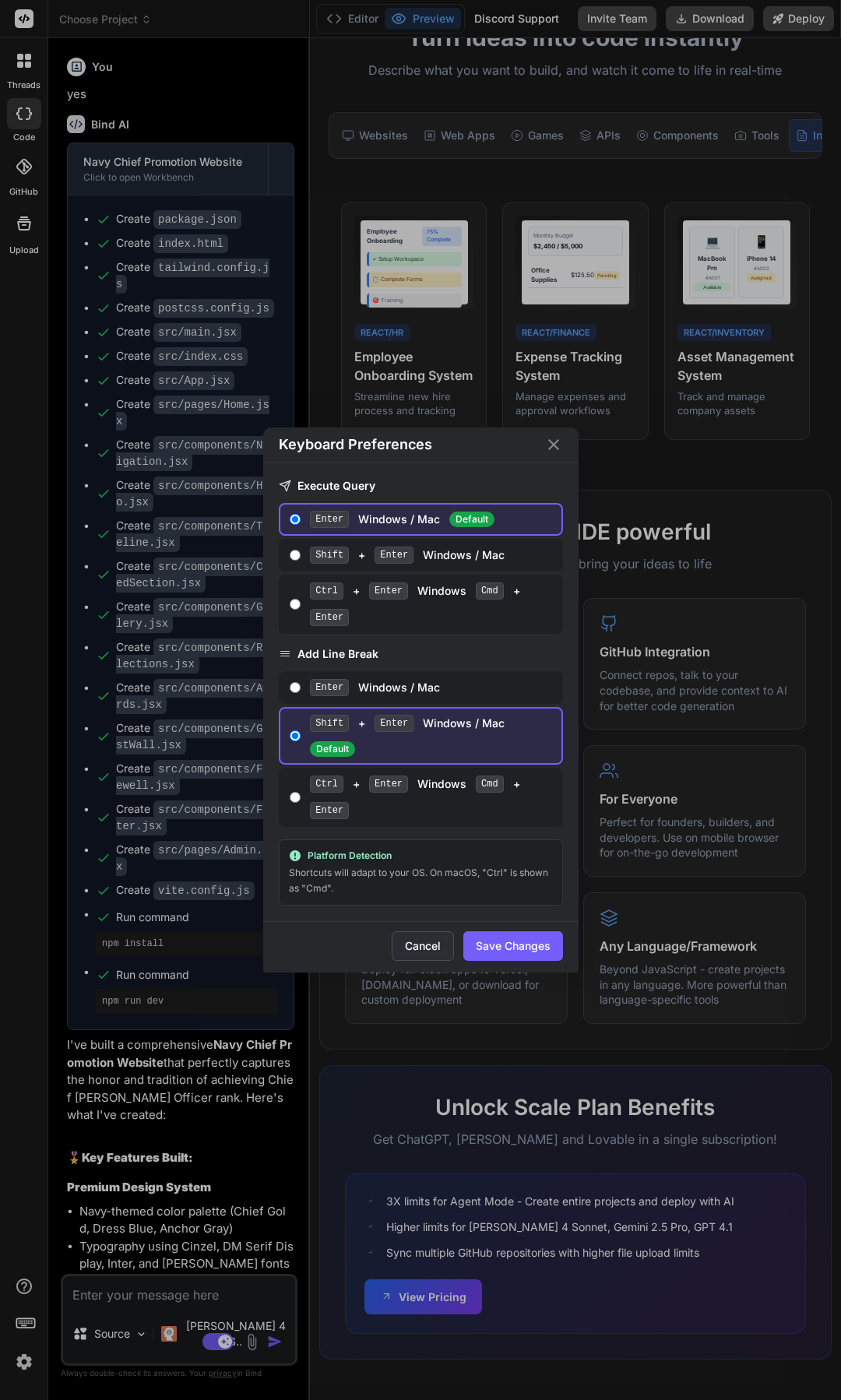
click at [416, 940] on button "Cancel" at bounding box center [423, 946] width 62 height 29
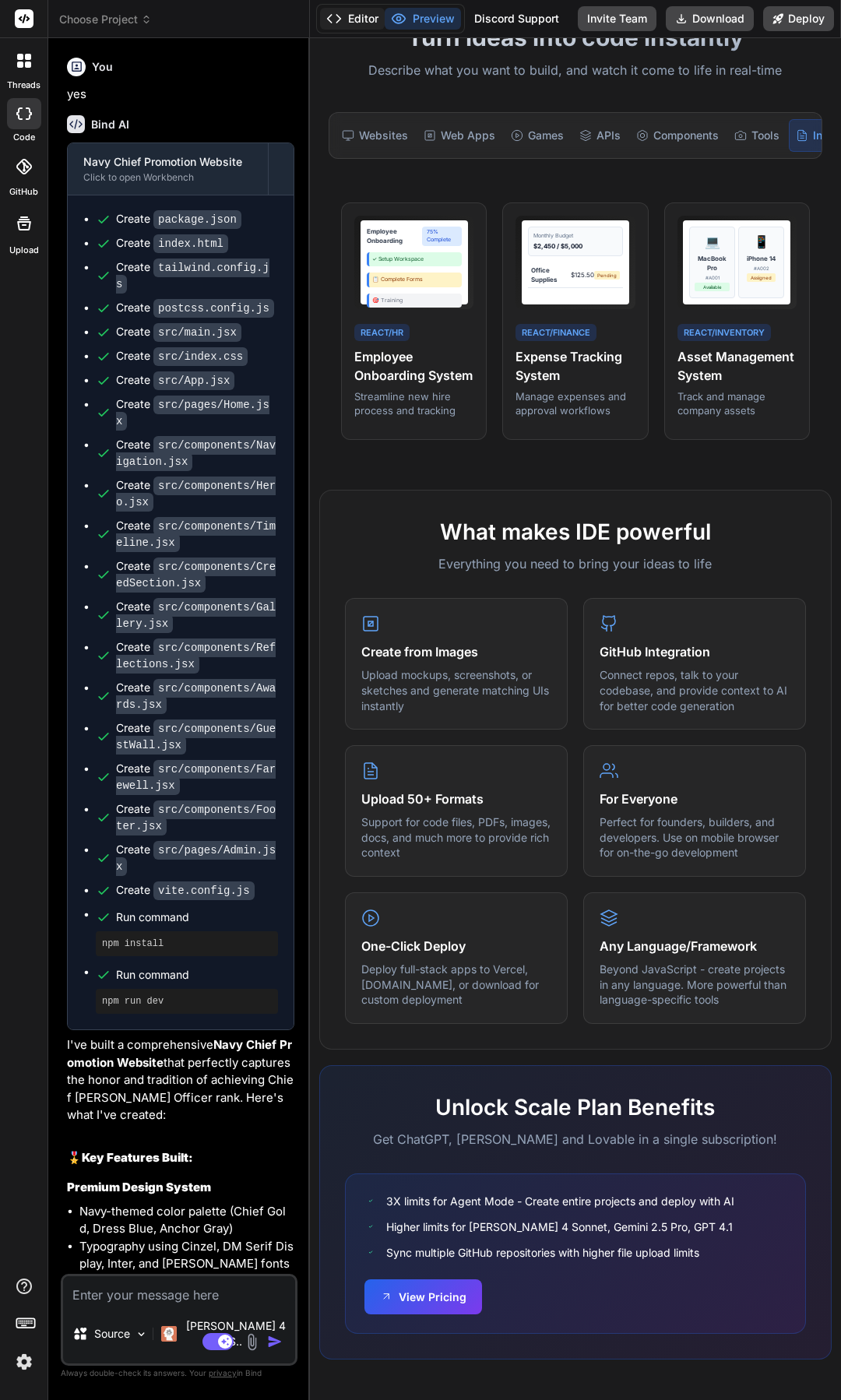
click at [373, 16] on button "Editor" at bounding box center [352, 18] width 64 height 22
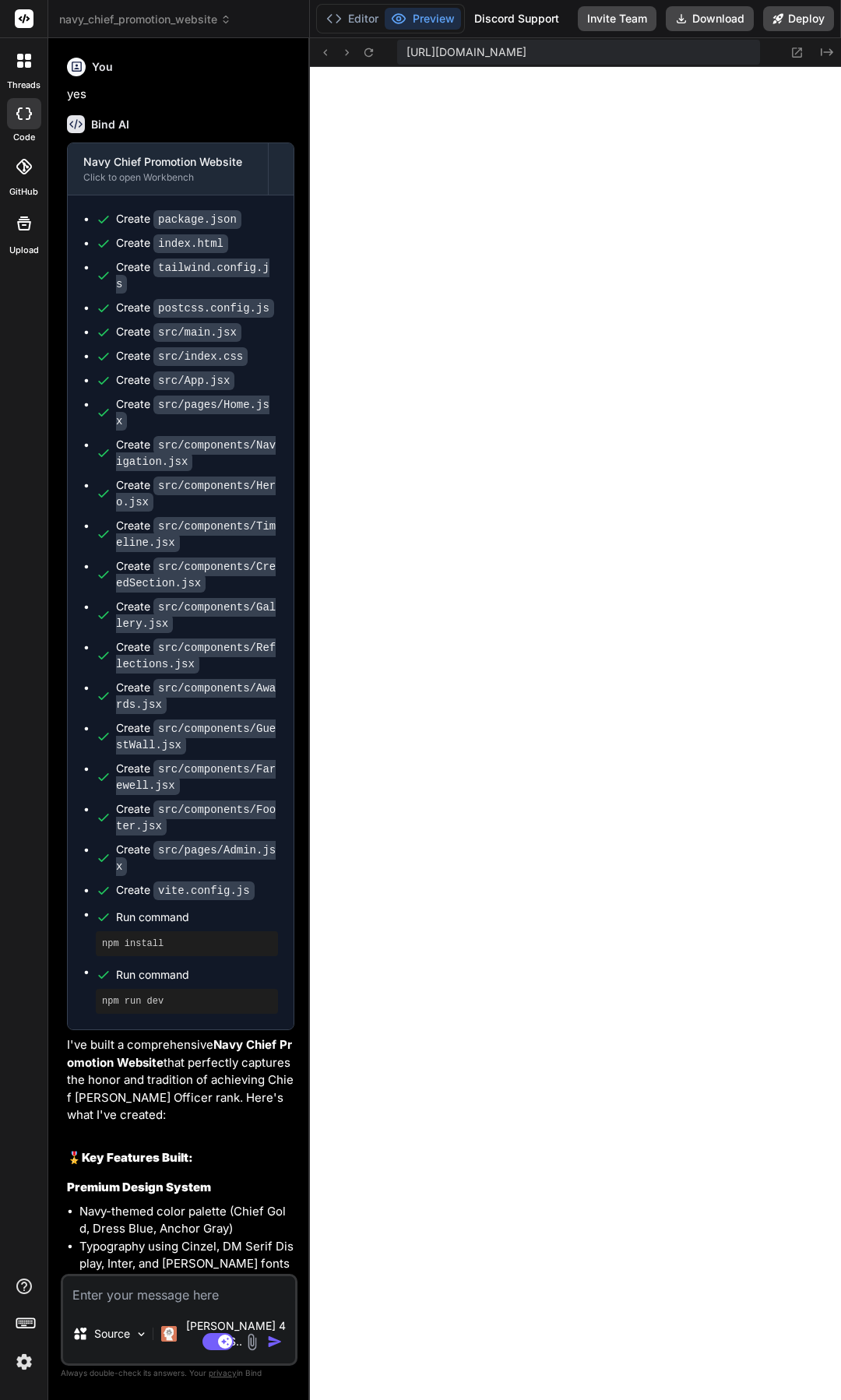
scroll to position [296, 0]
click at [793, 20] on button "Deploy" at bounding box center [798, 19] width 71 height 25
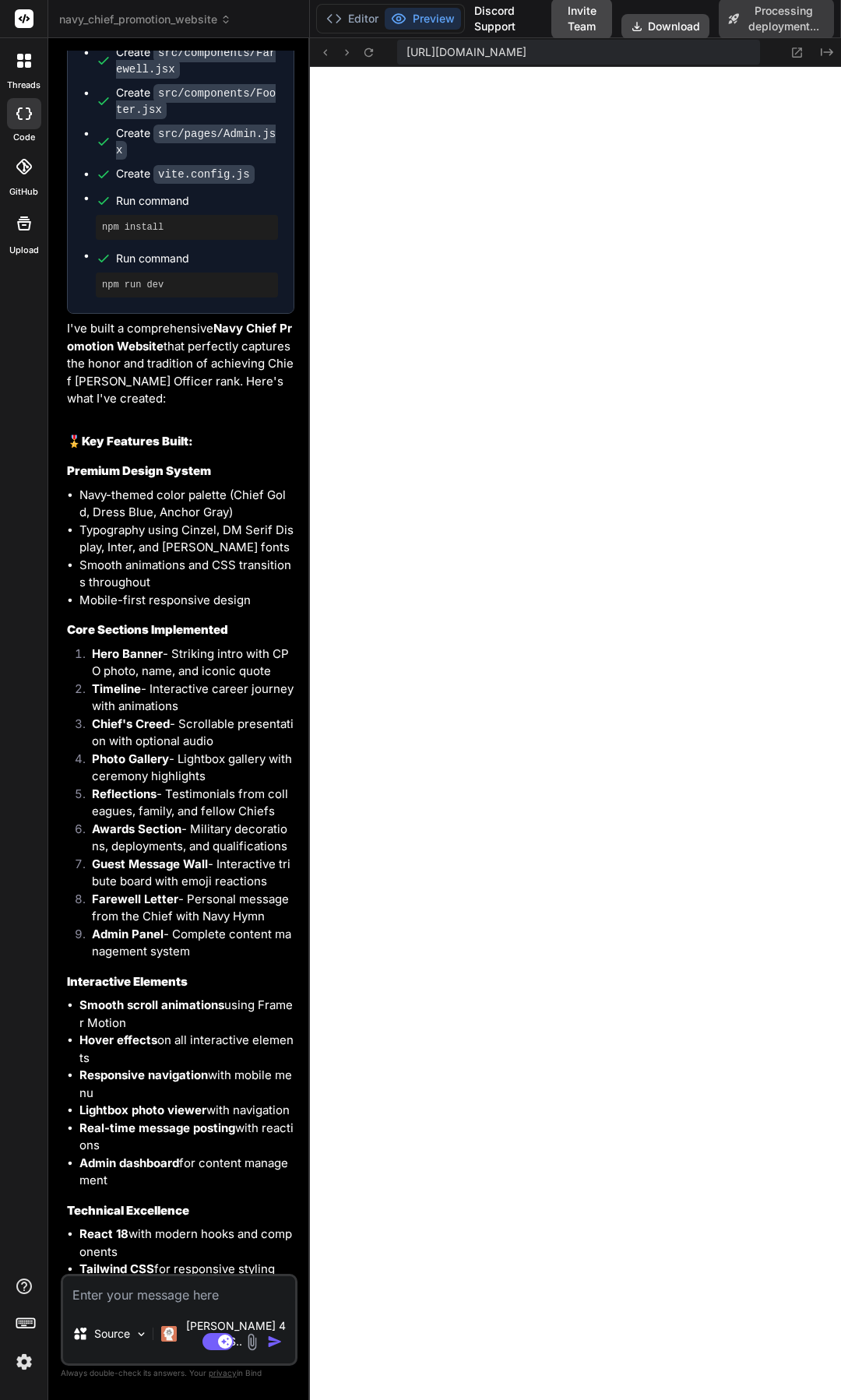
scroll to position [2460, 0]
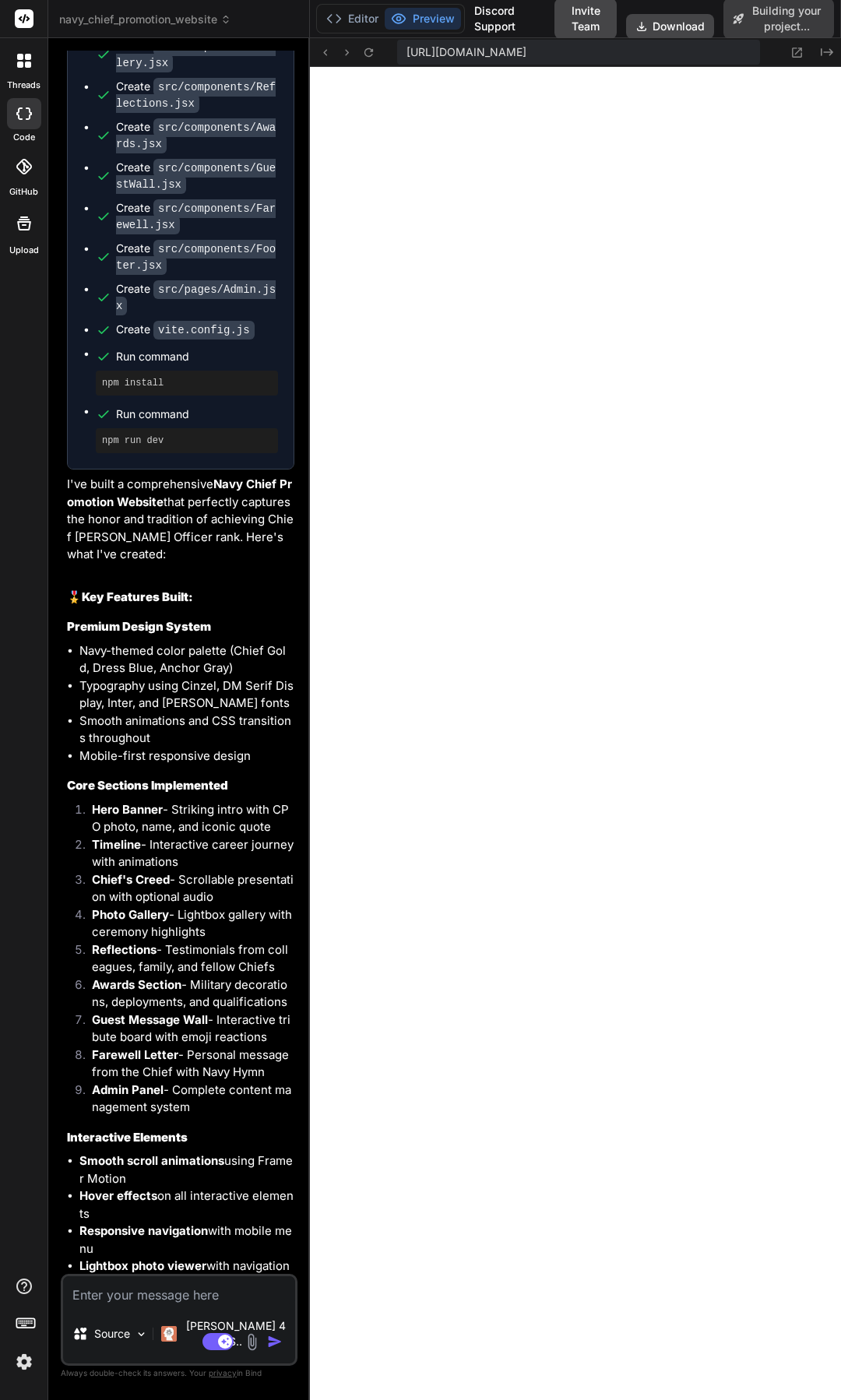
type textarea "x"
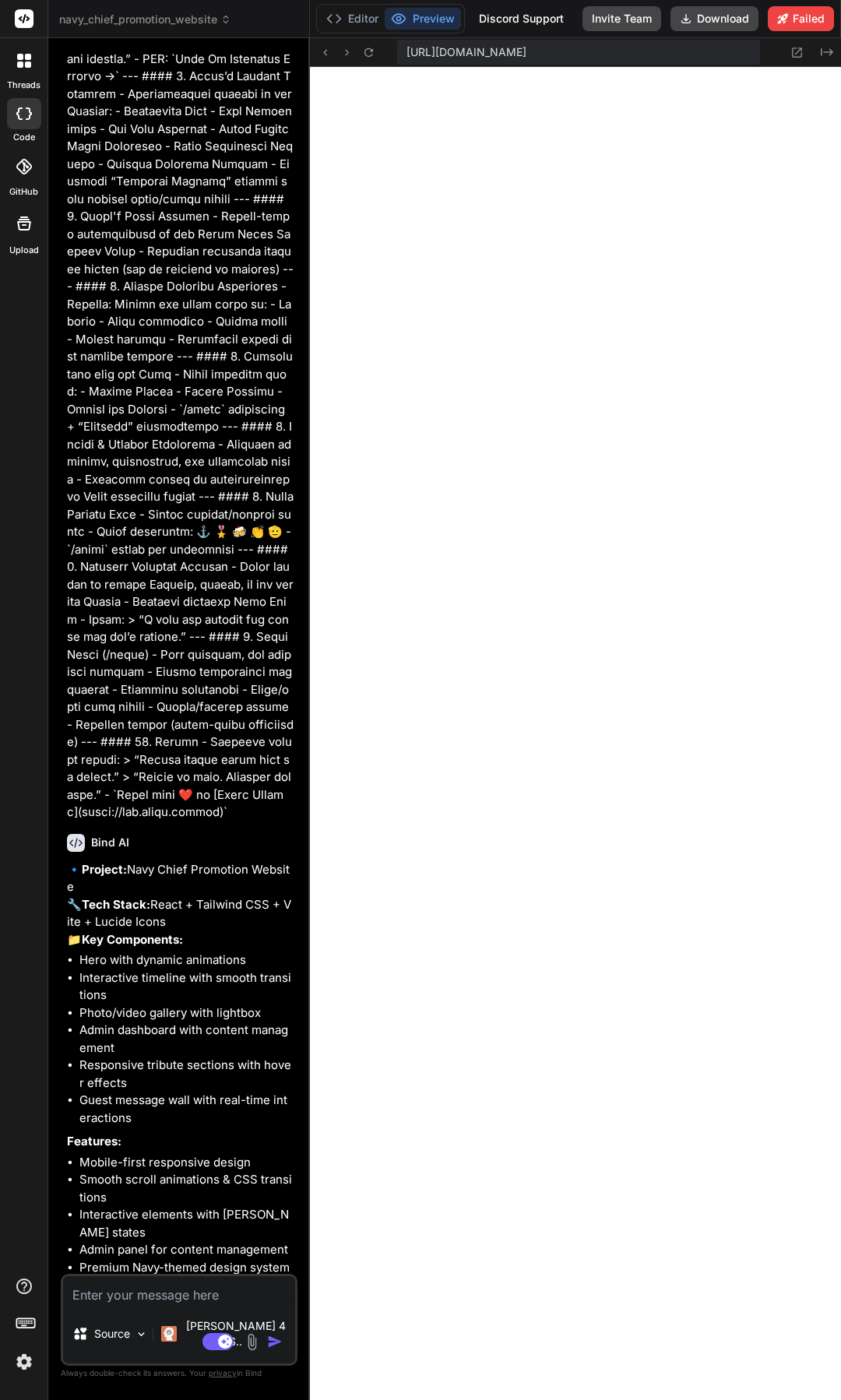
scroll to position [0, 0]
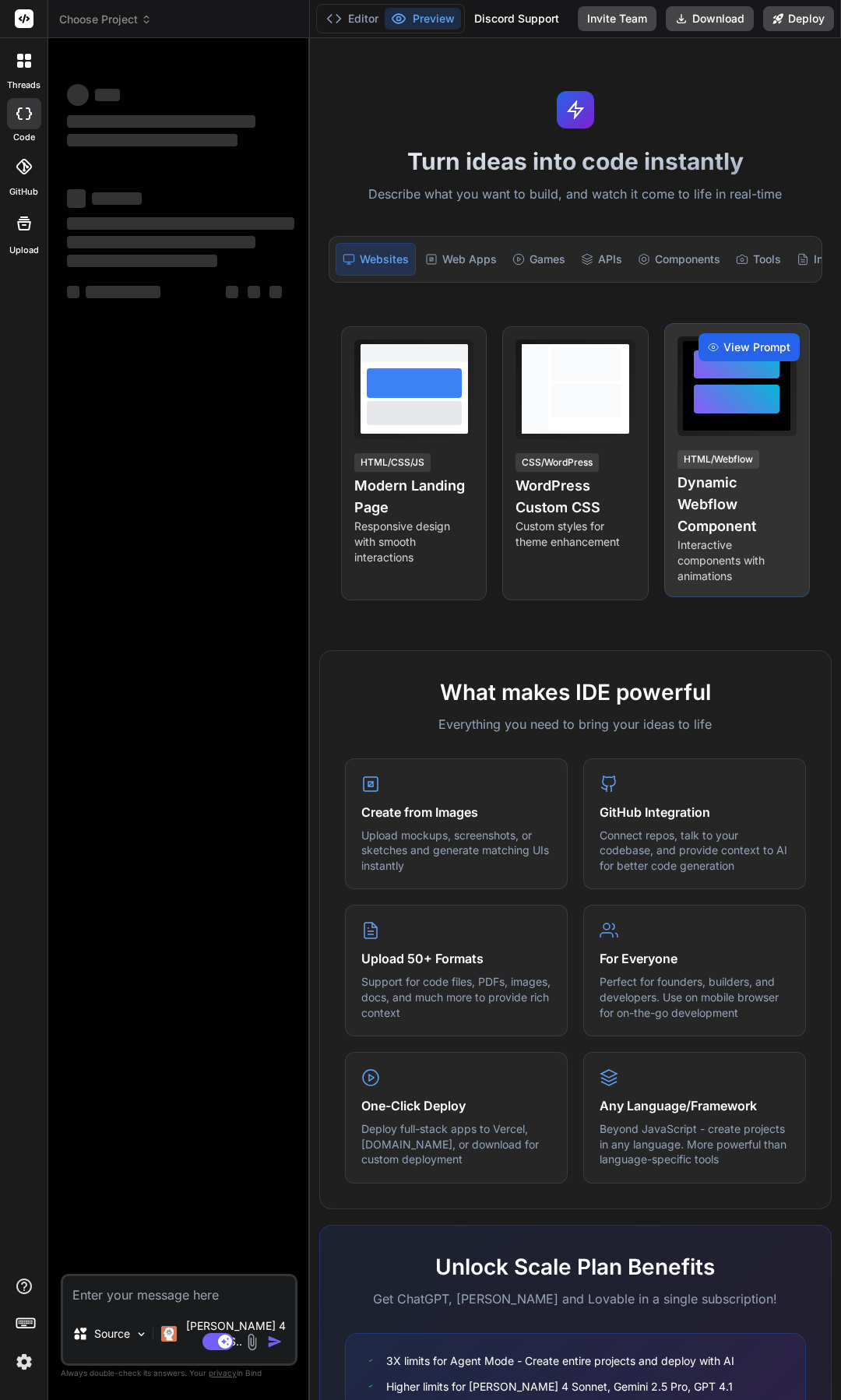
click at [737, 355] on span "View Prompt" at bounding box center [757, 347] width 67 height 15
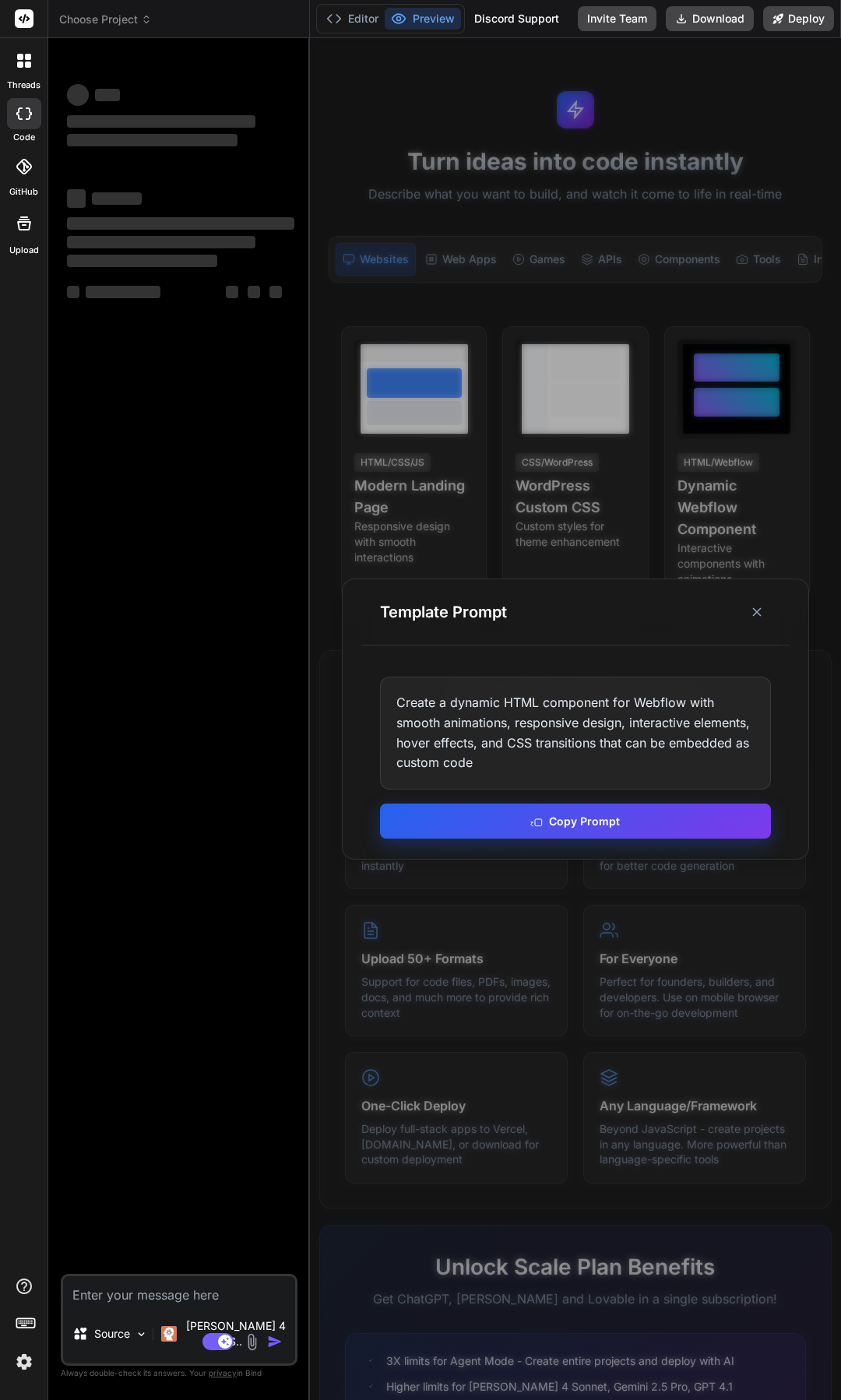
click at [611, 821] on button "Copy Prompt" at bounding box center [575, 821] width 391 height 35
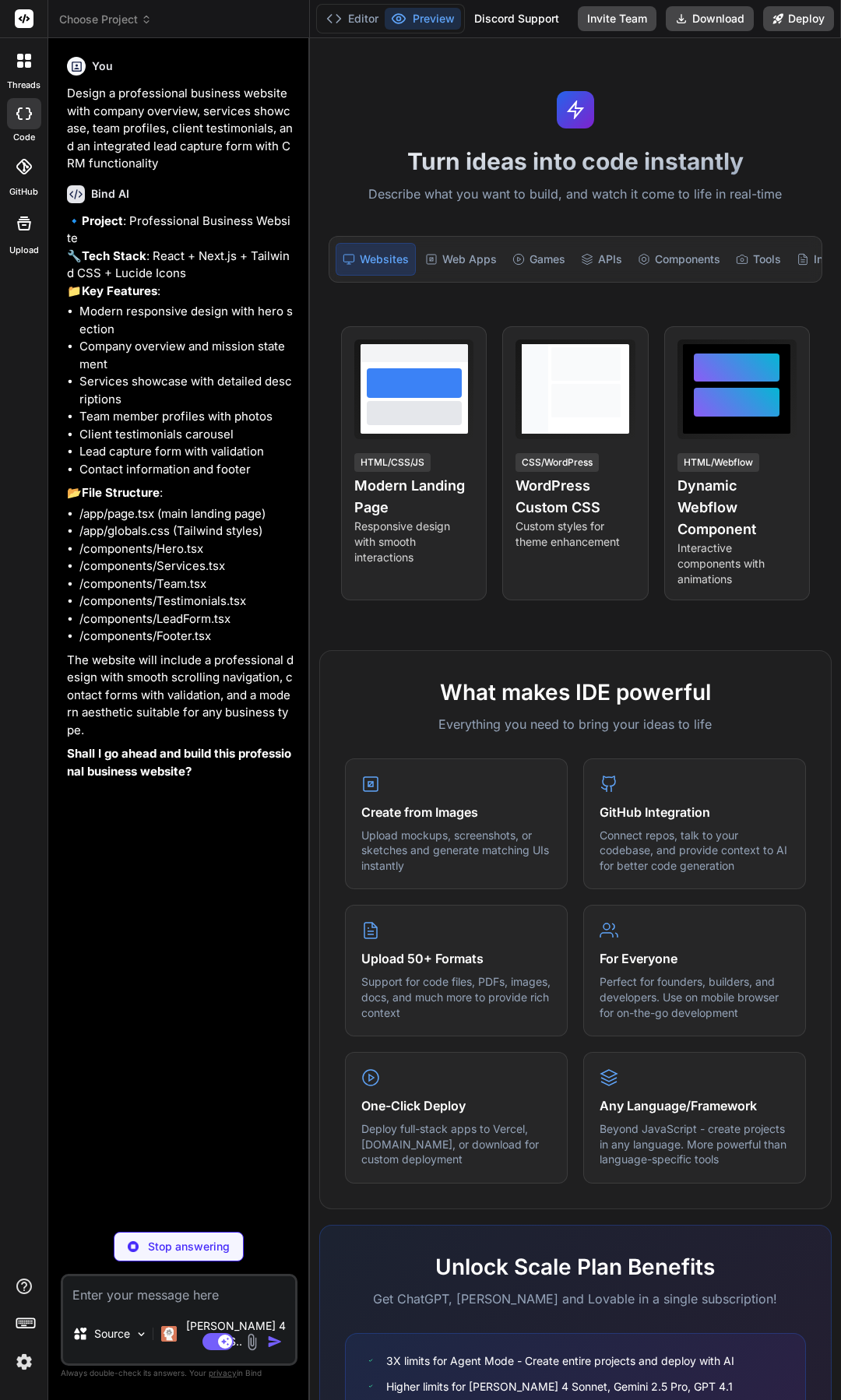
type textarea "x"
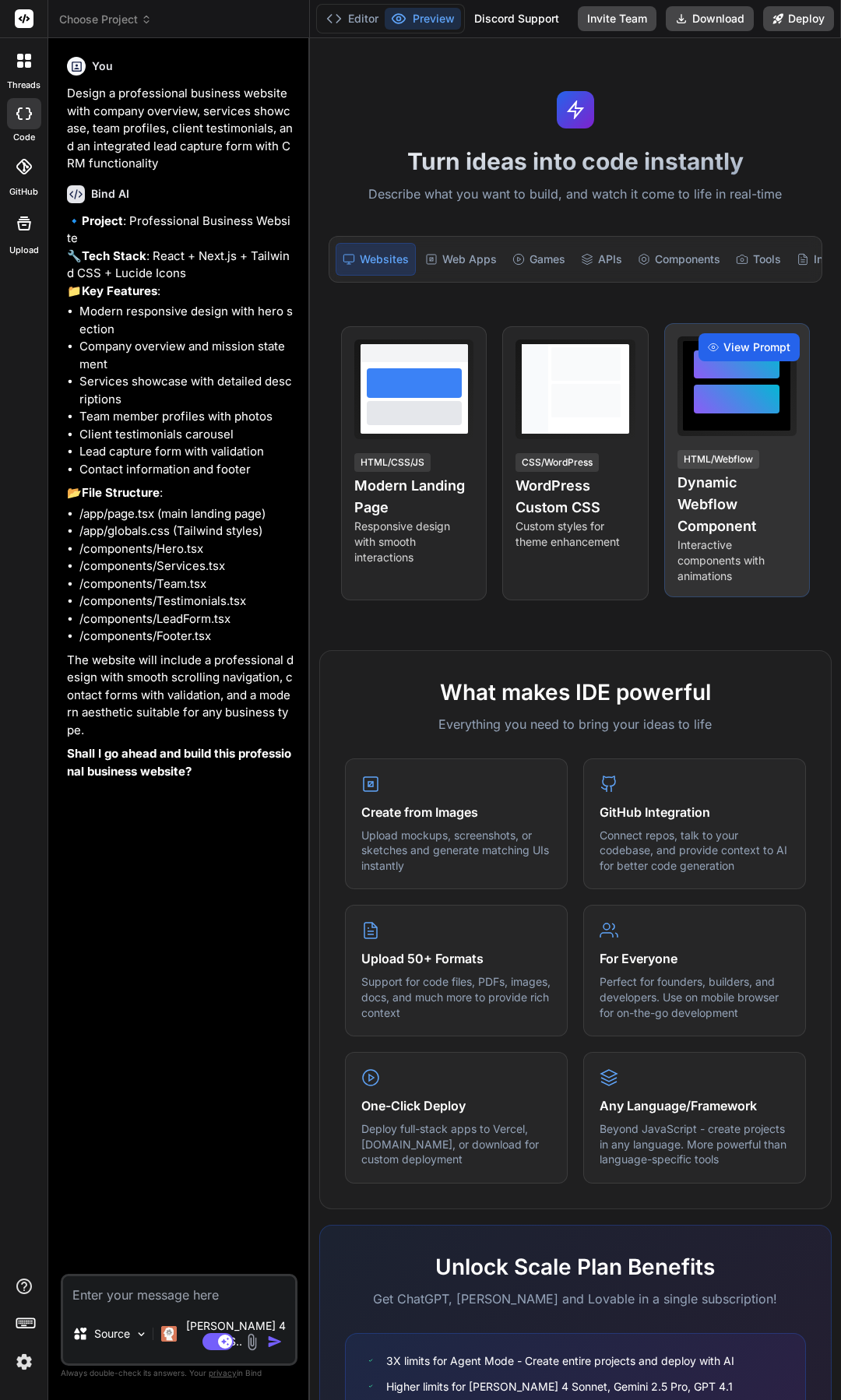
click at [727, 355] on span "View Prompt" at bounding box center [757, 347] width 67 height 15
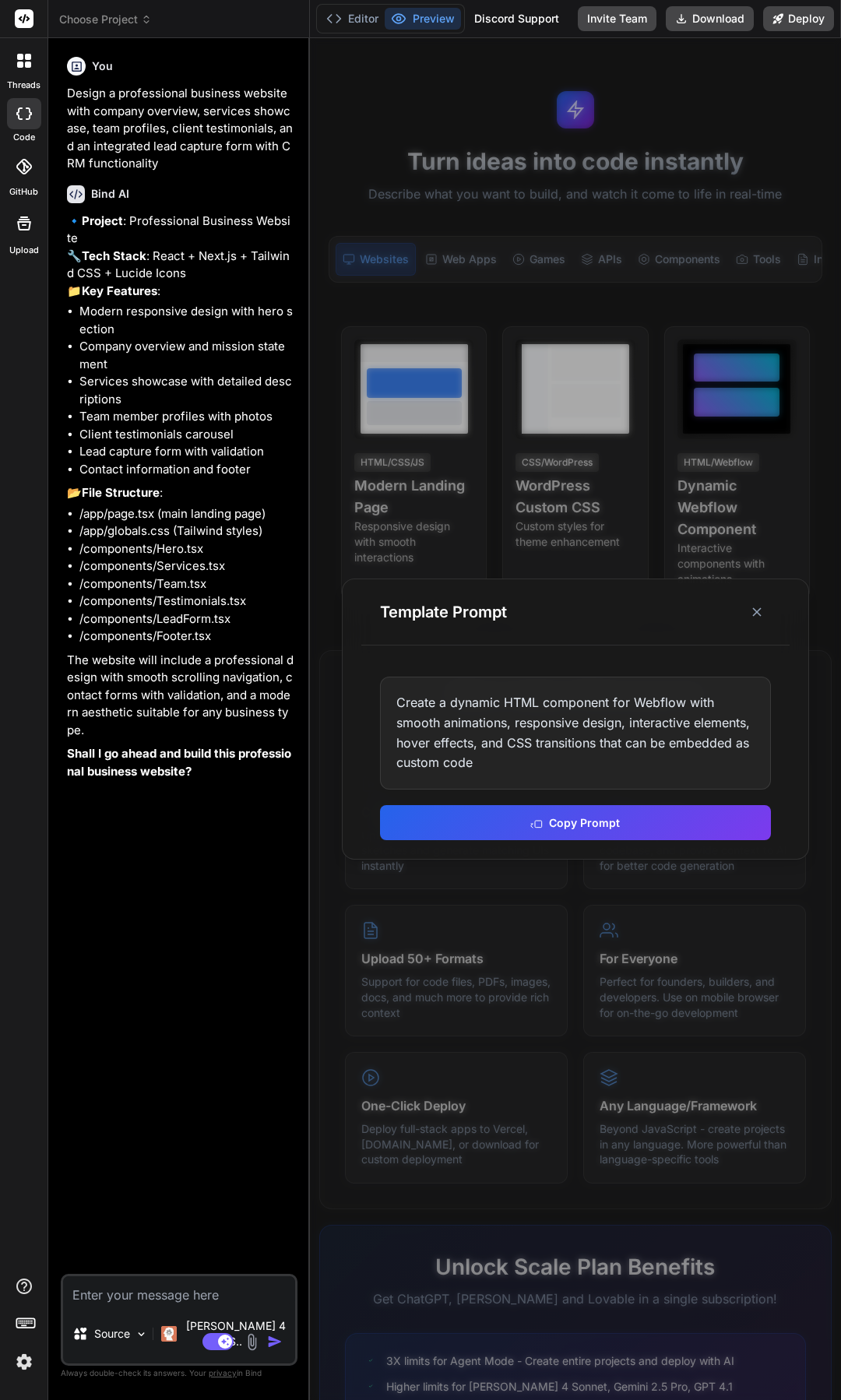
click at [224, 1299] on textarea at bounding box center [179, 1290] width 232 height 28
paste textarea "Create a dynamic HTML component for Webflow with smooth animations, responsive …"
type textarea "Create a dynamic HTML component for Webflow with smooth animations, responsive …"
type textarea "x"
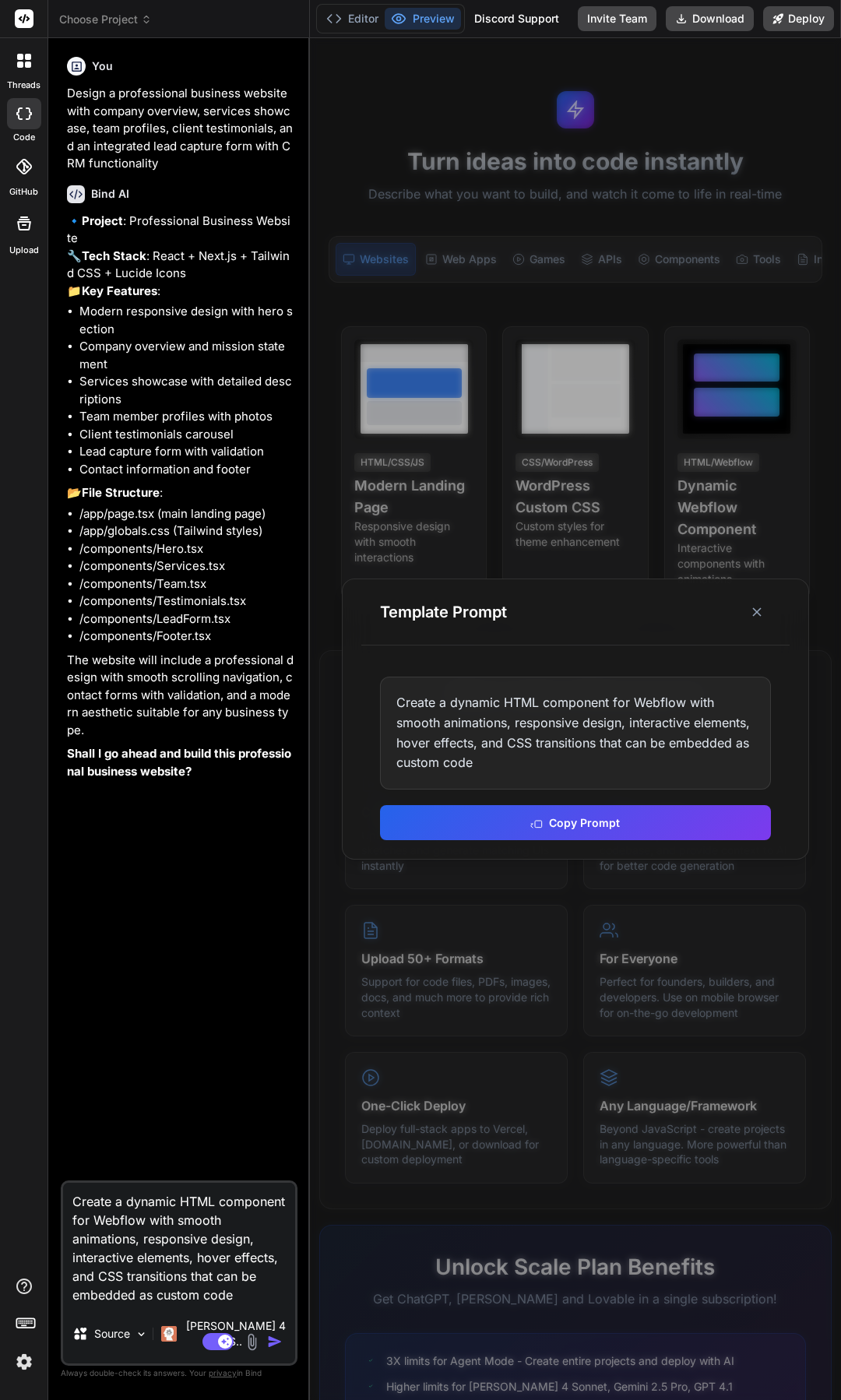
type textarea "Create a dynamic HTML component for Webflow with smooth animations, responsive …"
type textarea "x"
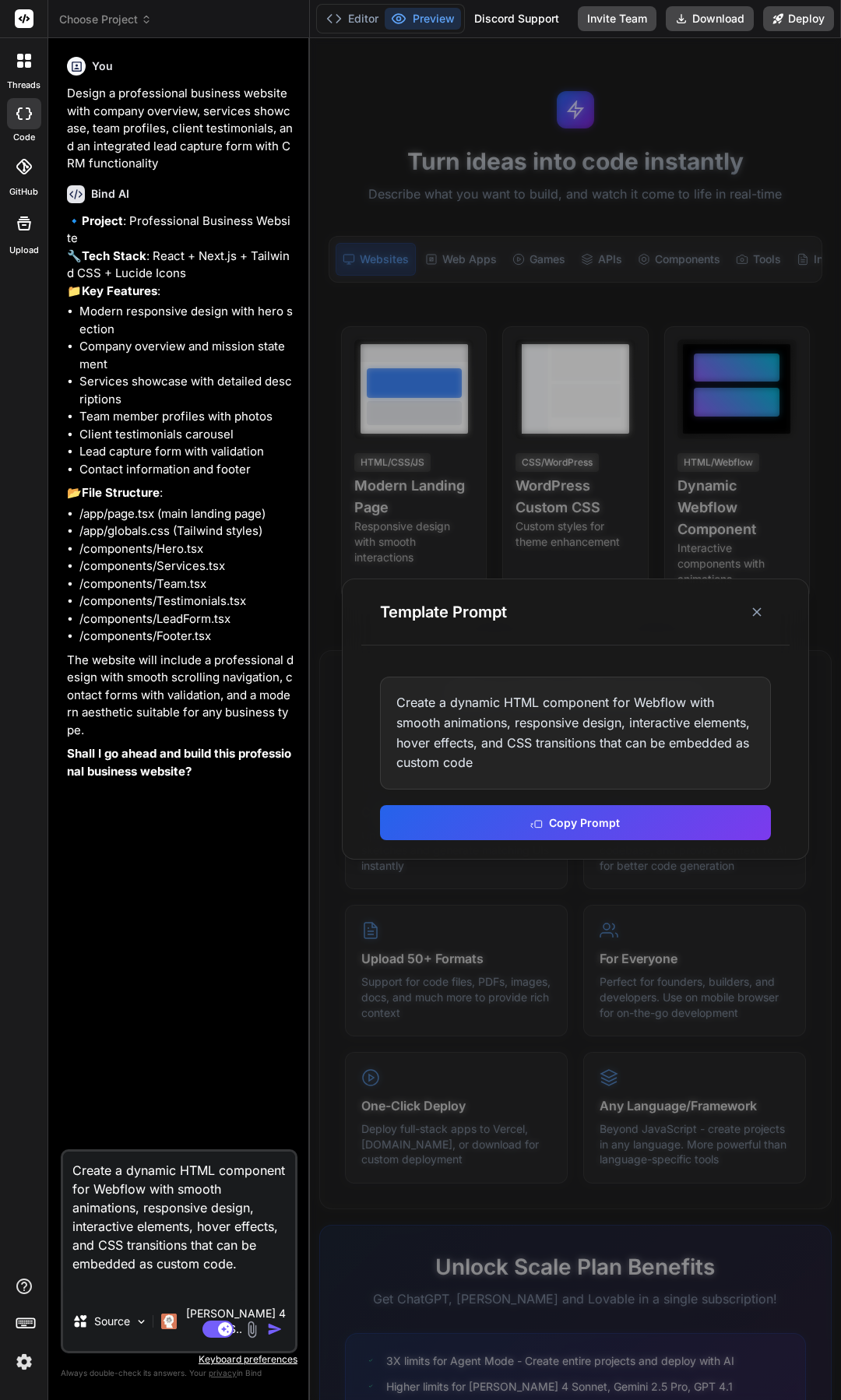
type textarea "Create a dynamic HTML component for Webflow with smooth animations, responsive …"
type textarea "x"
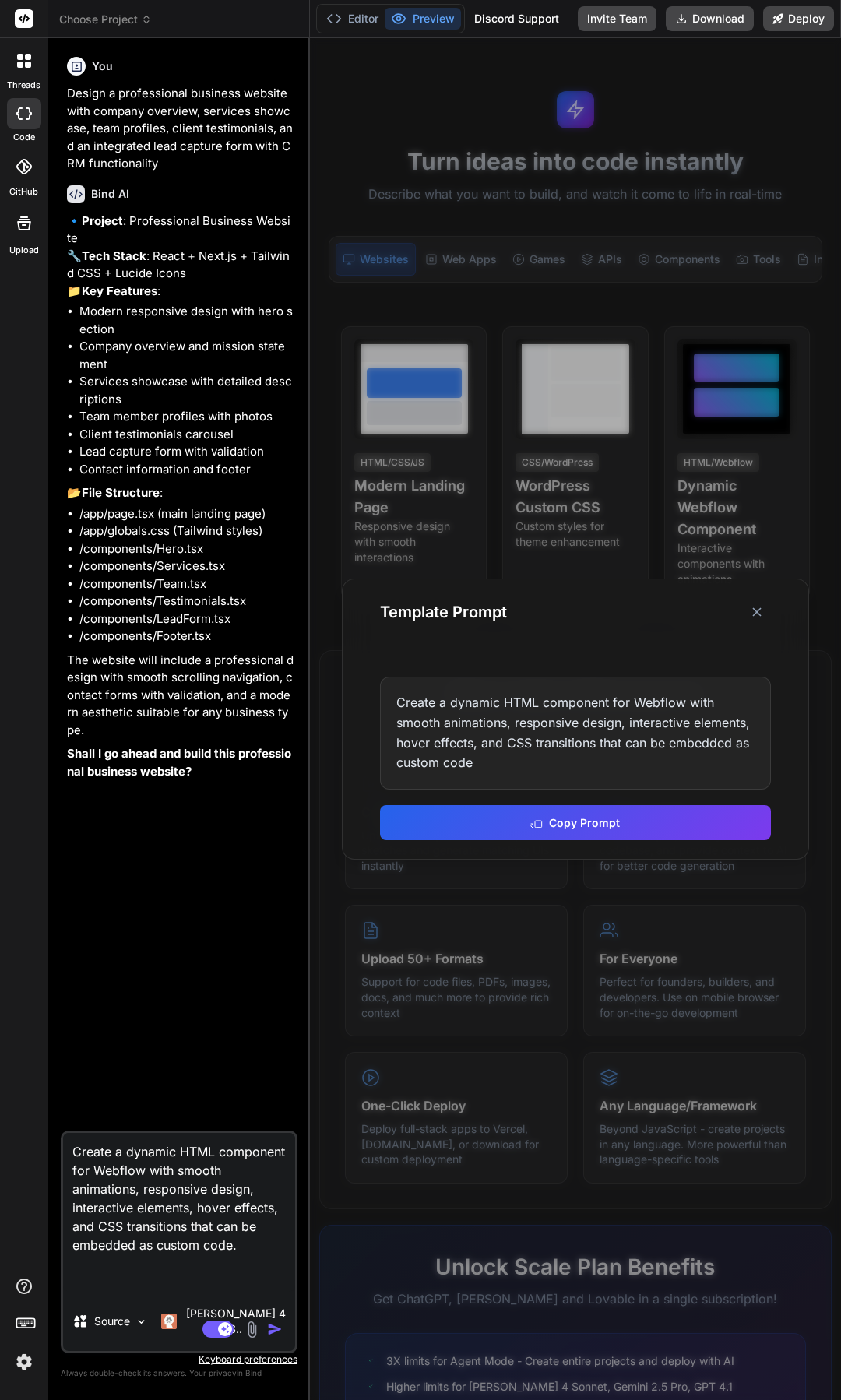
type textarea "Create a dynamic HTML component for Webflow with smooth animations, responsive …"
type textarea "x"
type textarea "Create a dynamic HTML component for Webflow with smooth animations, responsive …"
type textarea "x"
type textarea "Create a dynamic HTML component for Webflow with smooth animations, responsive …"
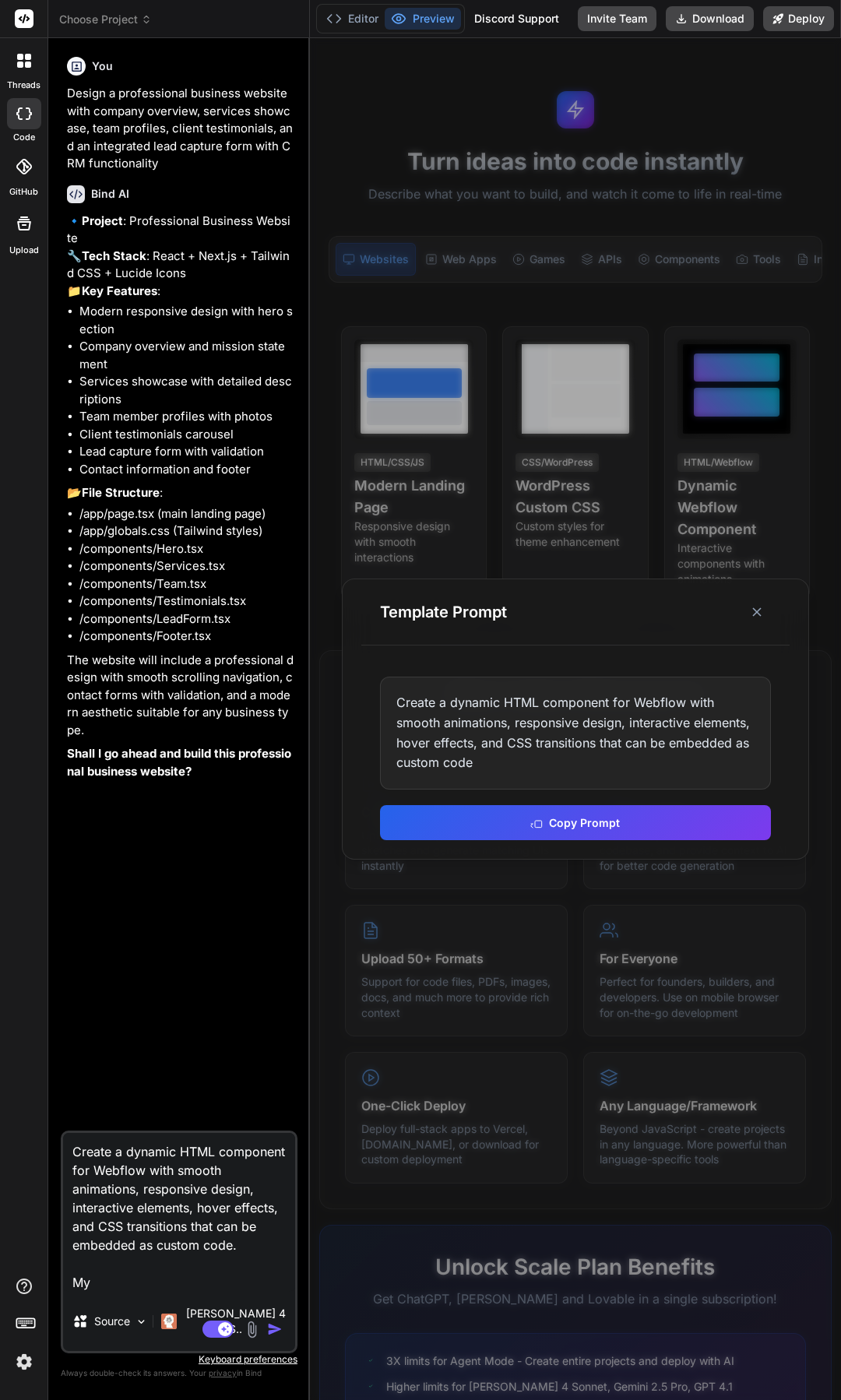
type textarea "x"
type textarea "Create a dynamic HTML component for Webflow with smooth animations, responsive …"
type textarea "x"
type textarea "Create a dynamic HTML component for Webflow with smooth animations, responsive …"
type textarea "x"
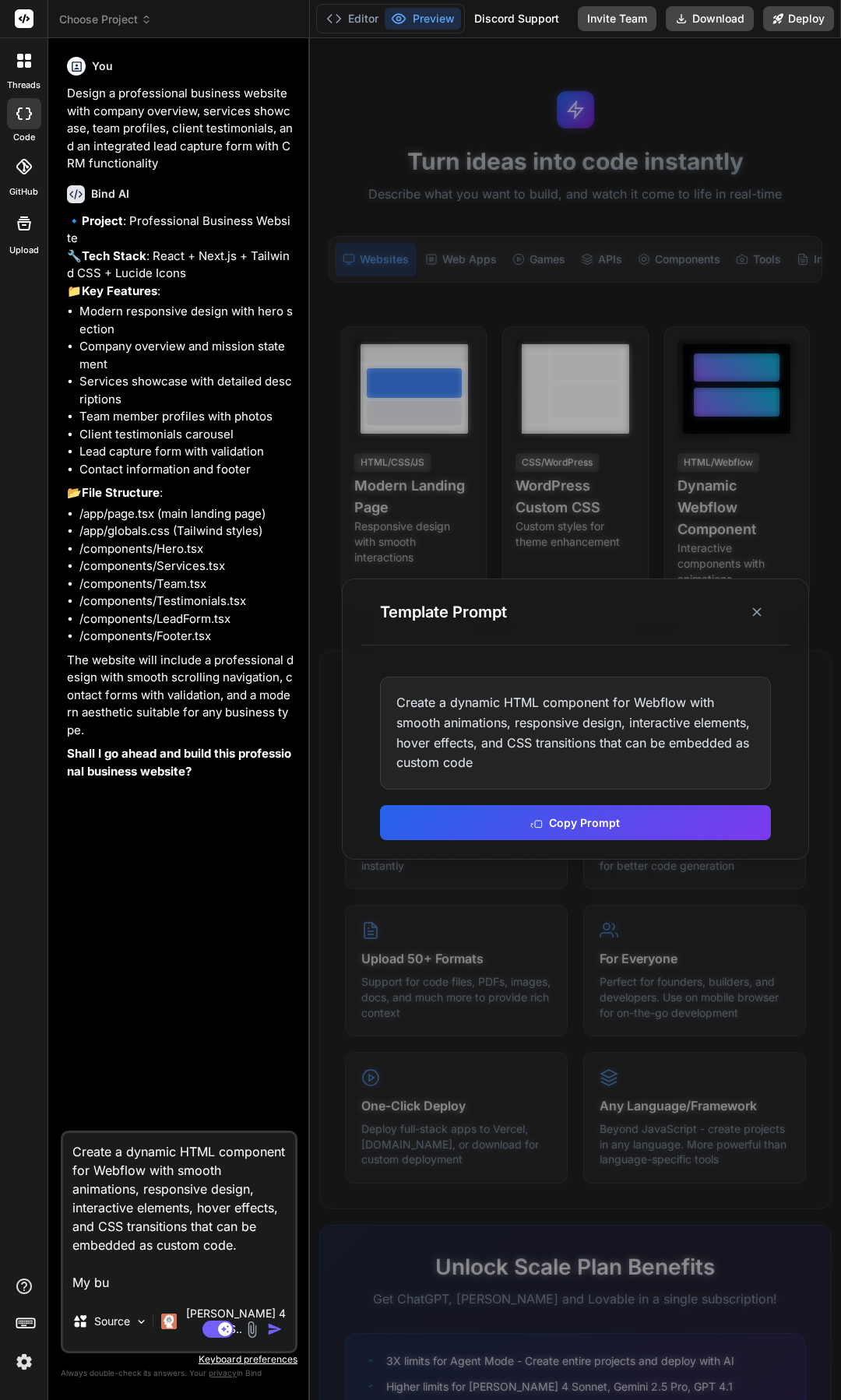
type textarea "Create a dynamic HTML component for Webflow with smooth animations, responsive …"
type textarea "x"
type textarea "Create a dynamic HTML component for Webflow with smooth animations, responsive …"
type textarea "x"
type textarea "Create a dynamic HTML component for Webflow with smooth animations, responsive …"
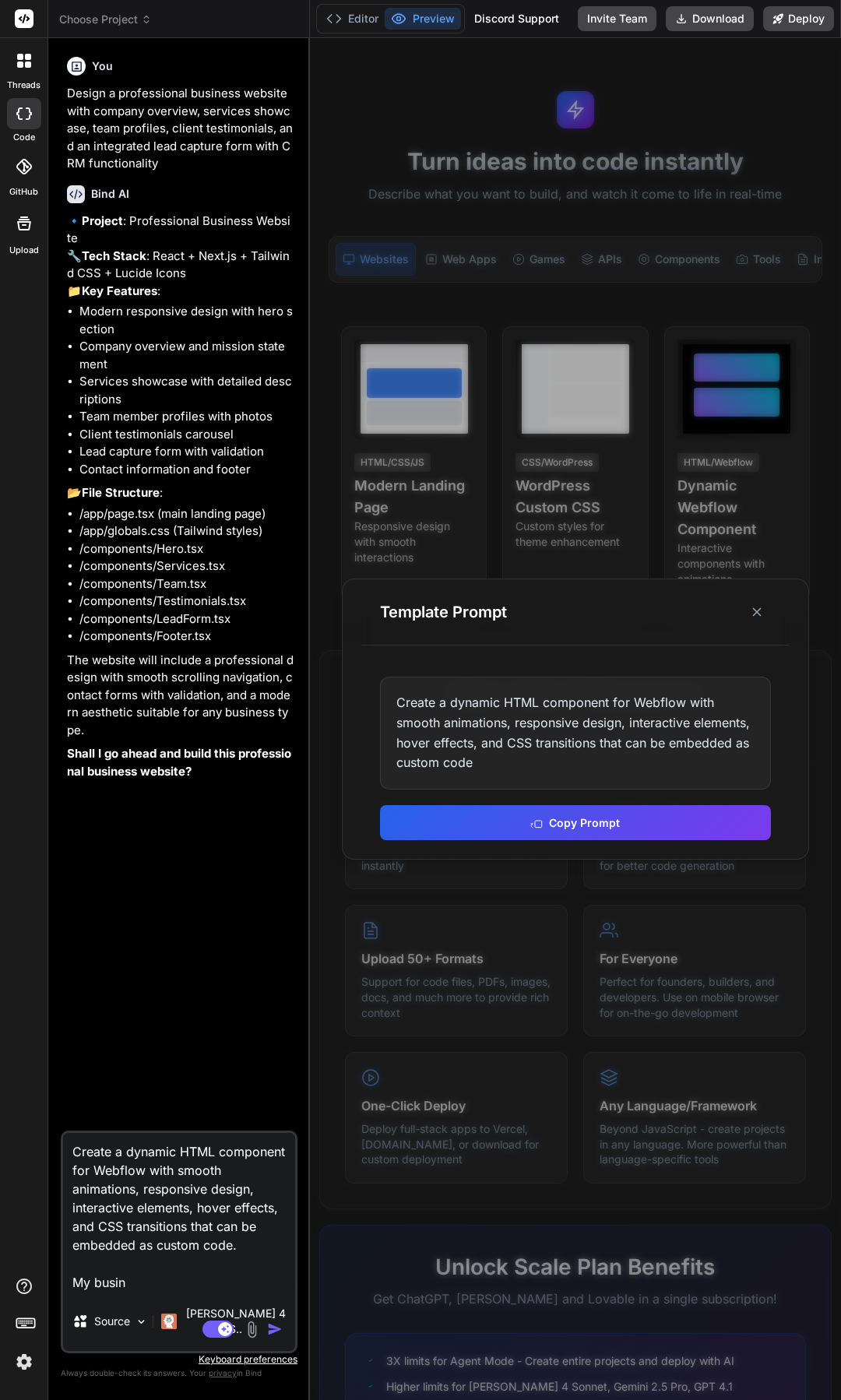
type textarea "x"
type textarea "Create a dynamic HTML component for Webflow with smooth animations, responsive …"
type textarea "x"
type textarea "Create a dynamic HTML component for Webflow with smooth animations, responsive …"
type textarea "x"
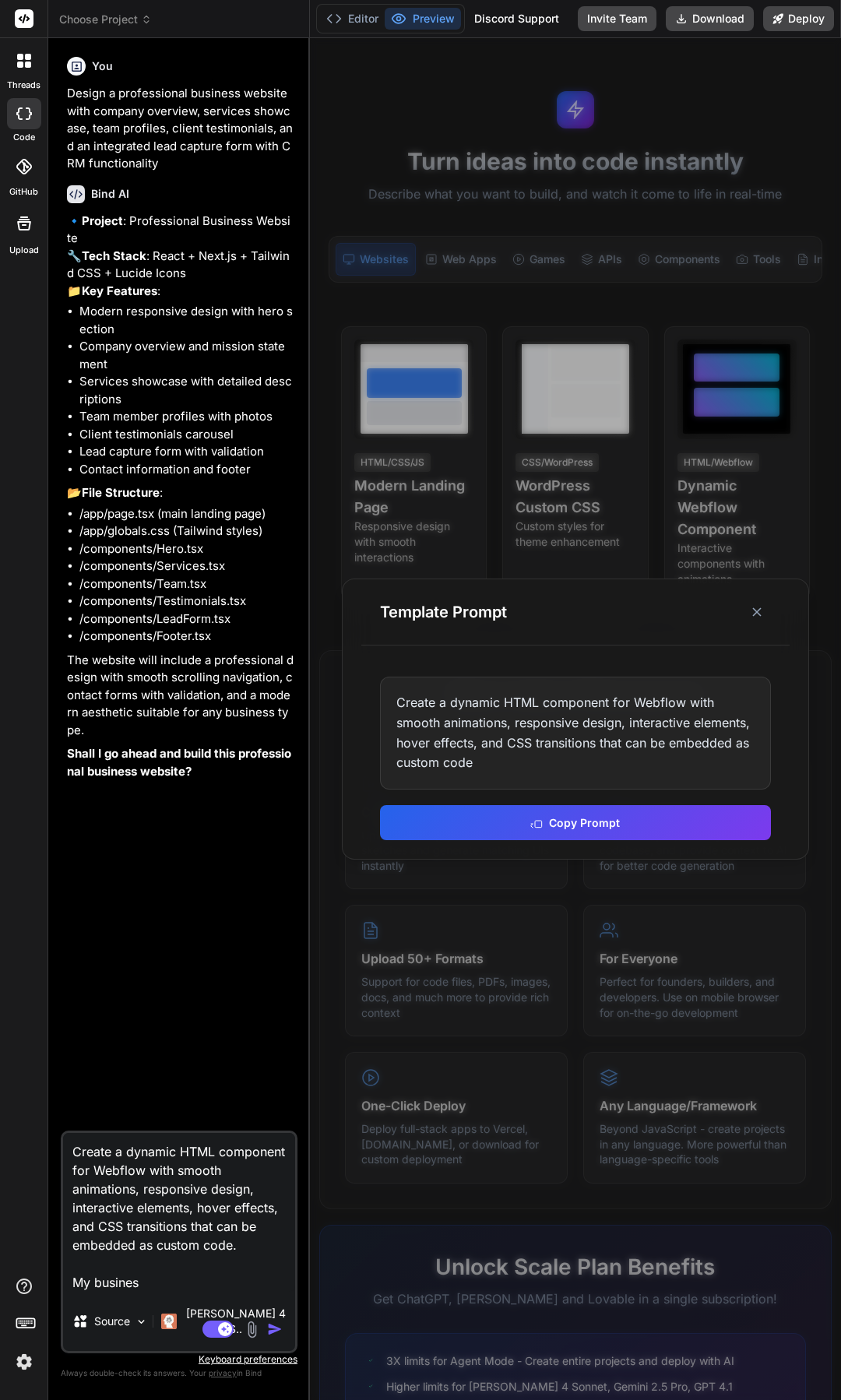
type textarea "Create a dynamic HTML component for Webflow with smooth animations, responsive …"
type textarea "x"
type textarea "Create a dynamic HTML component for Webflow with smooth animations, responsive …"
type textarea "x"
type textarea "Create a dynamic HTML component for Webflow with smooth animations, responsive …"
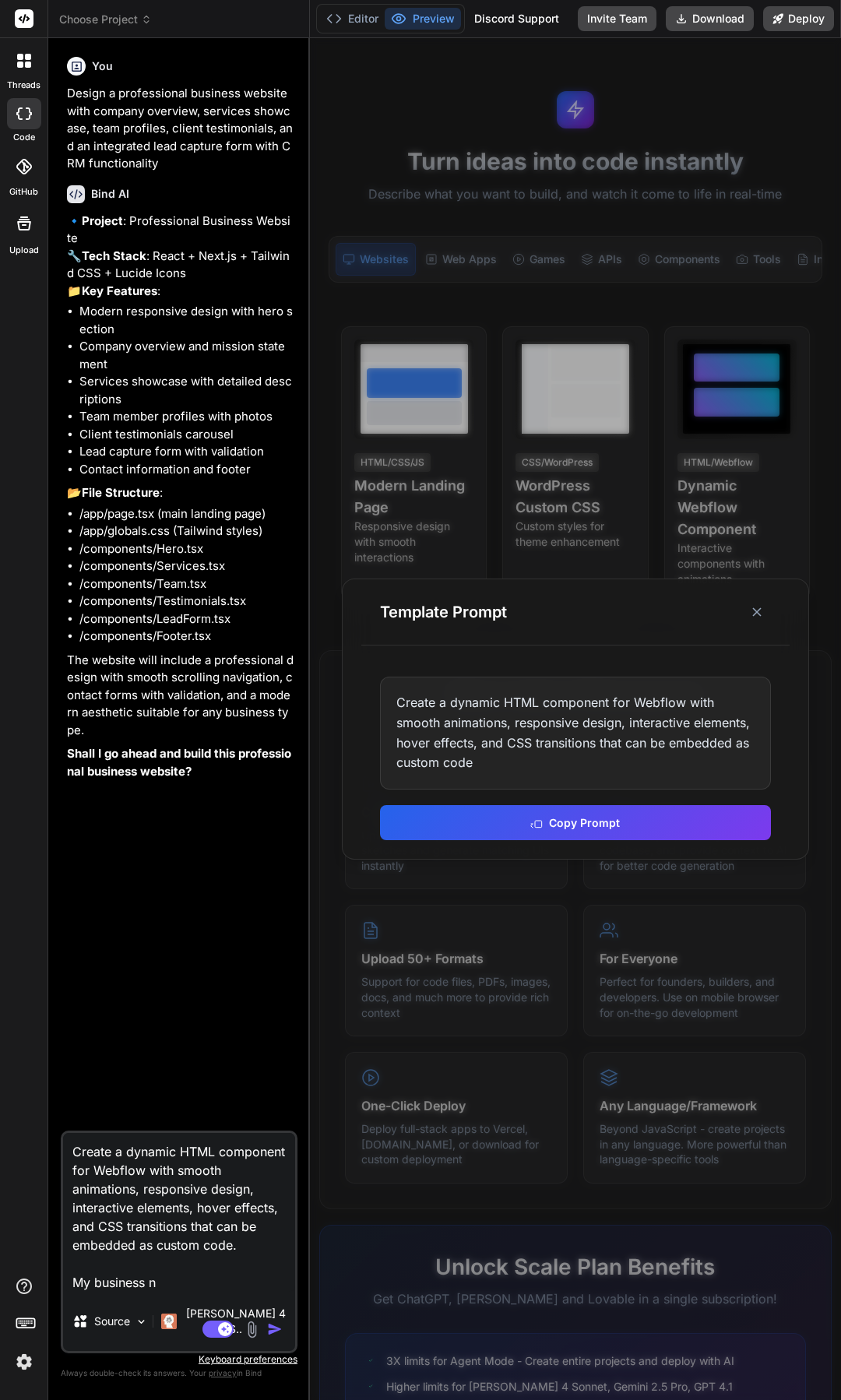
type textarea "x"
type textarea "Create a dynamic HTML component for Webflow with smooth animations, responsive …"
type textarea "x"
type textarea "Create a dynamic HTML component for Webflow with smooth animations, responsive …"
type textarea "x"
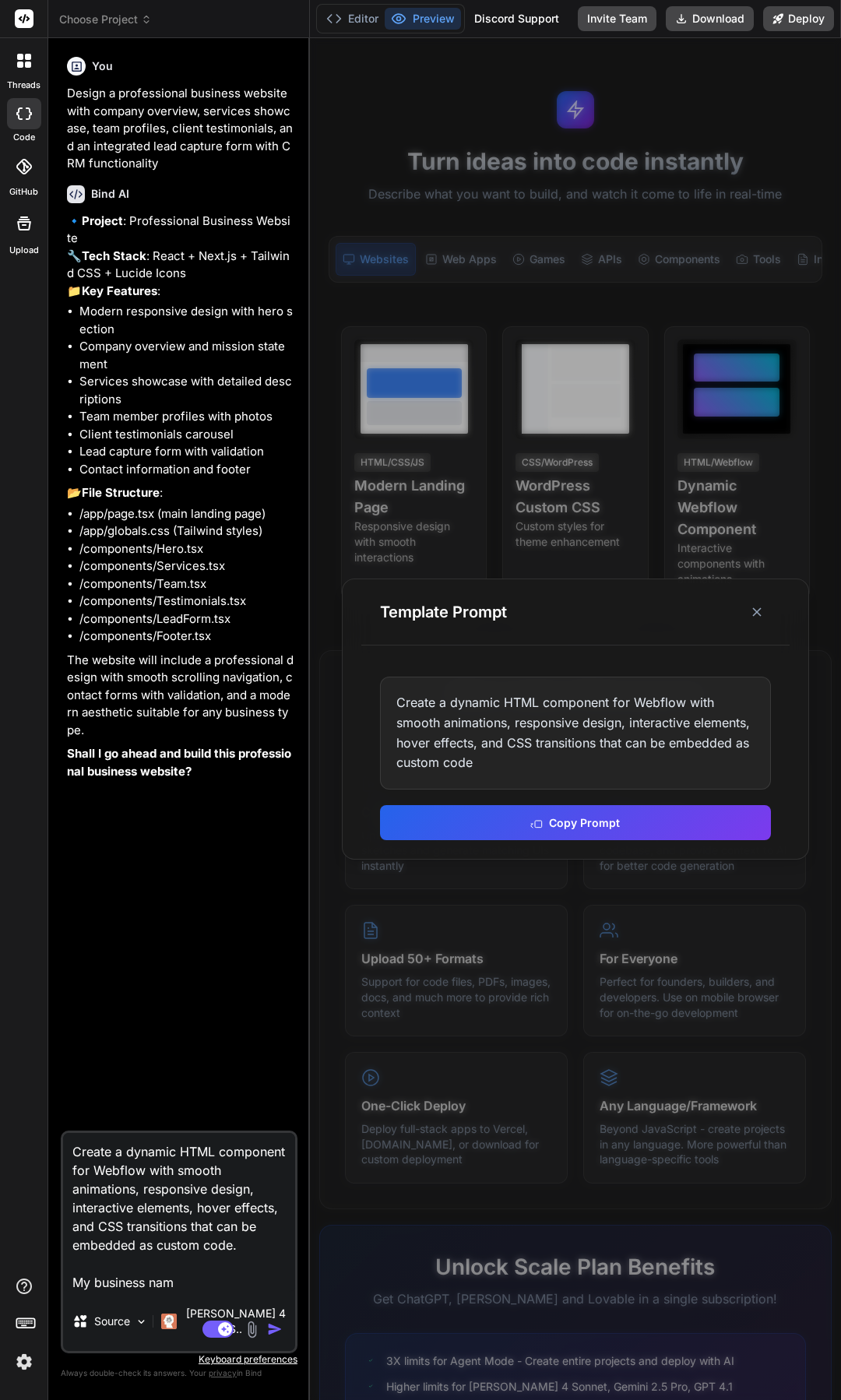
type textarea "Create a dynamic HTML component for Webflow with smooth animations, responsive …"
type textarea "x"
type textarea "Create a dynamic HTML component for Webflow with smooth animations, responsive …"
type textarea "x"
type textarea "Create a dynamic HTML component for Webflow with smooth animations, responsive …"
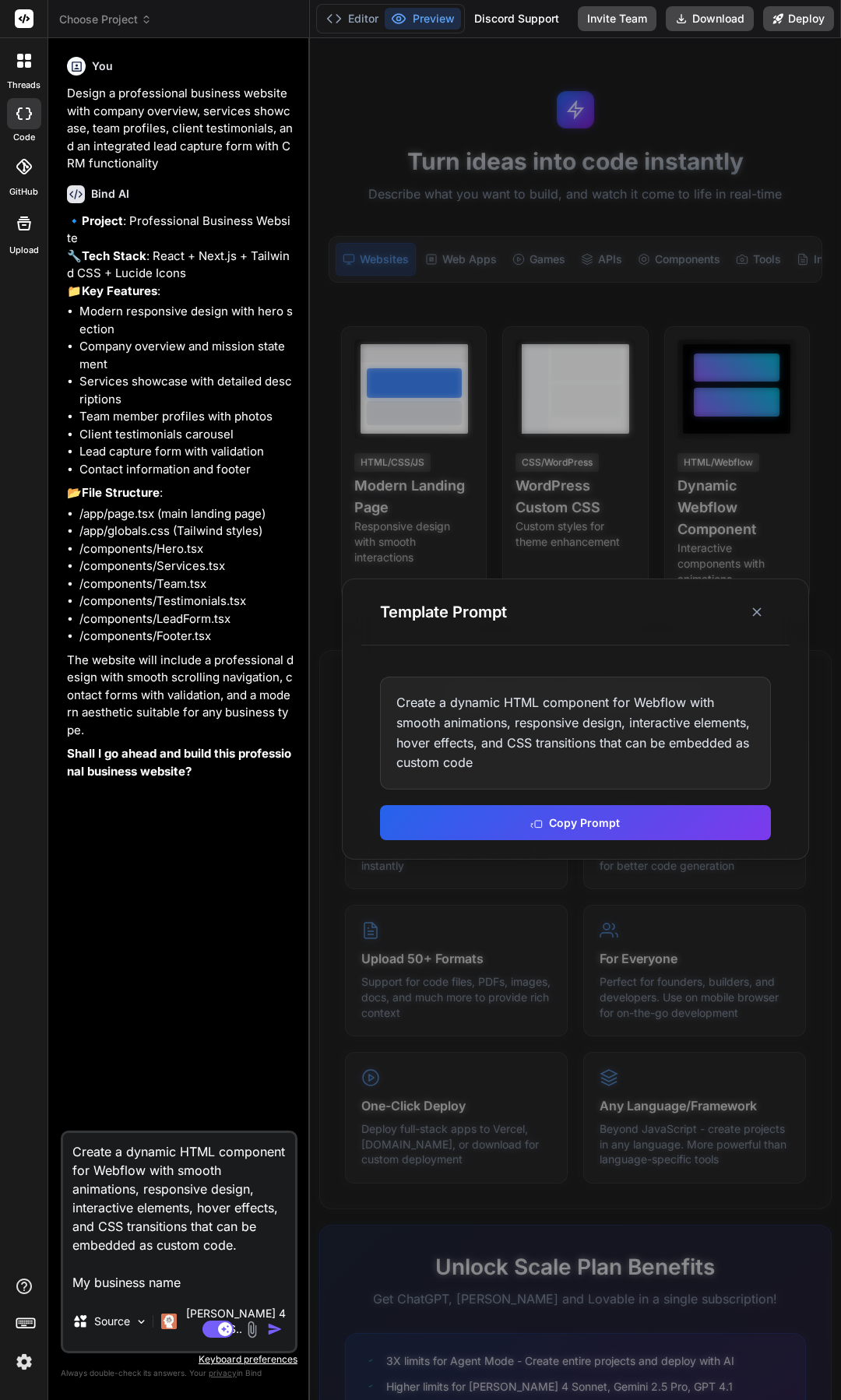
type textarea "x"
type textarea "Create a dynamic HTML component for Webflow with smooth animations, responsive …"
type textarea "x"
type textarea "Create a dynamic HTML component for Webflow with smooth animations, responsive …"
type textarea "x"
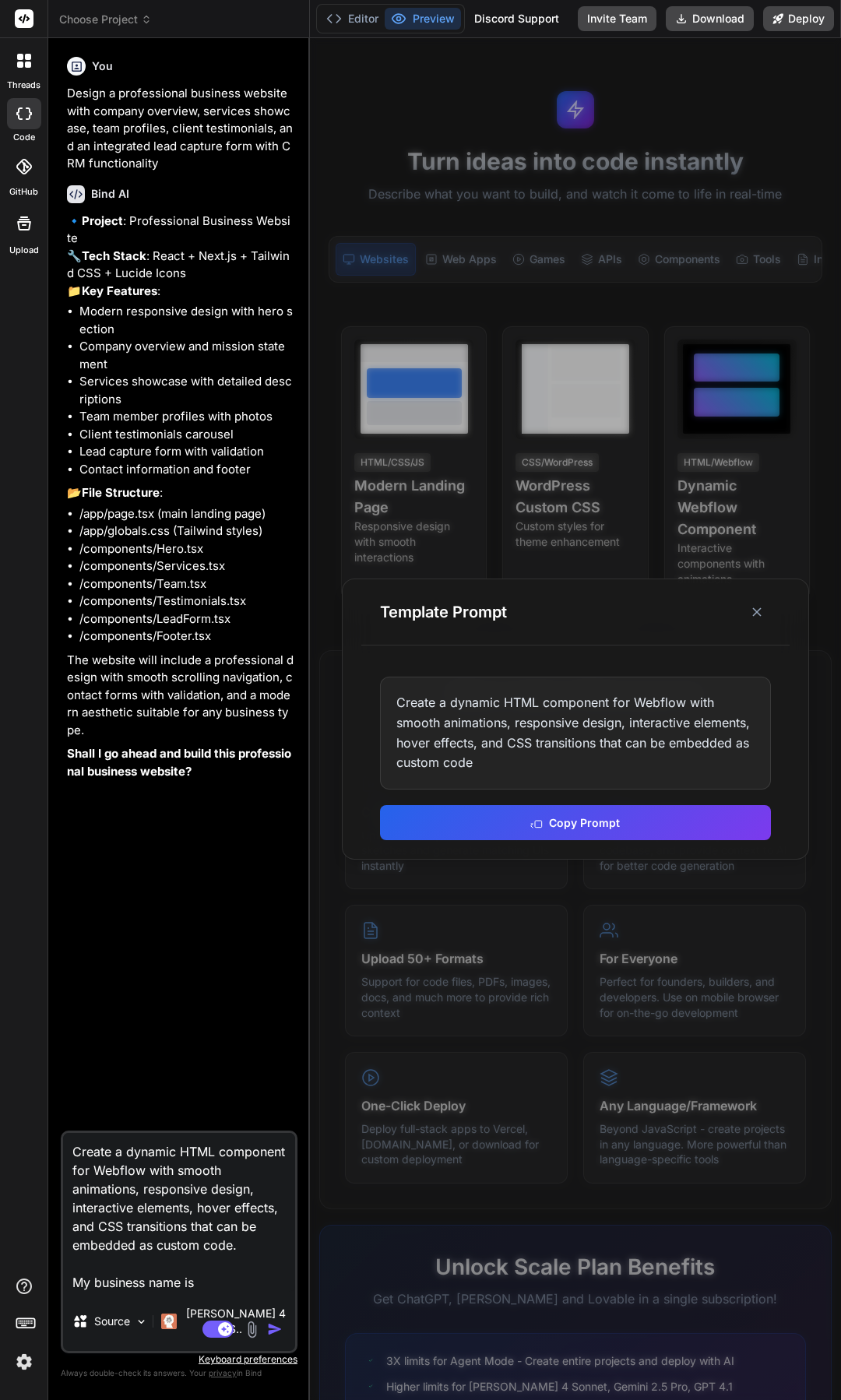
type textarea "Create a dynamic HTML component for Webflow with smooth animations, responsive …"
type textarea "x"
type textarea "Create a dynamic HTML component for Webflow with smooth animations, responsive …"
type textarea "x"
type textarea "Create a dynamic HTML component for Webflow with smooth animations, responsive …"
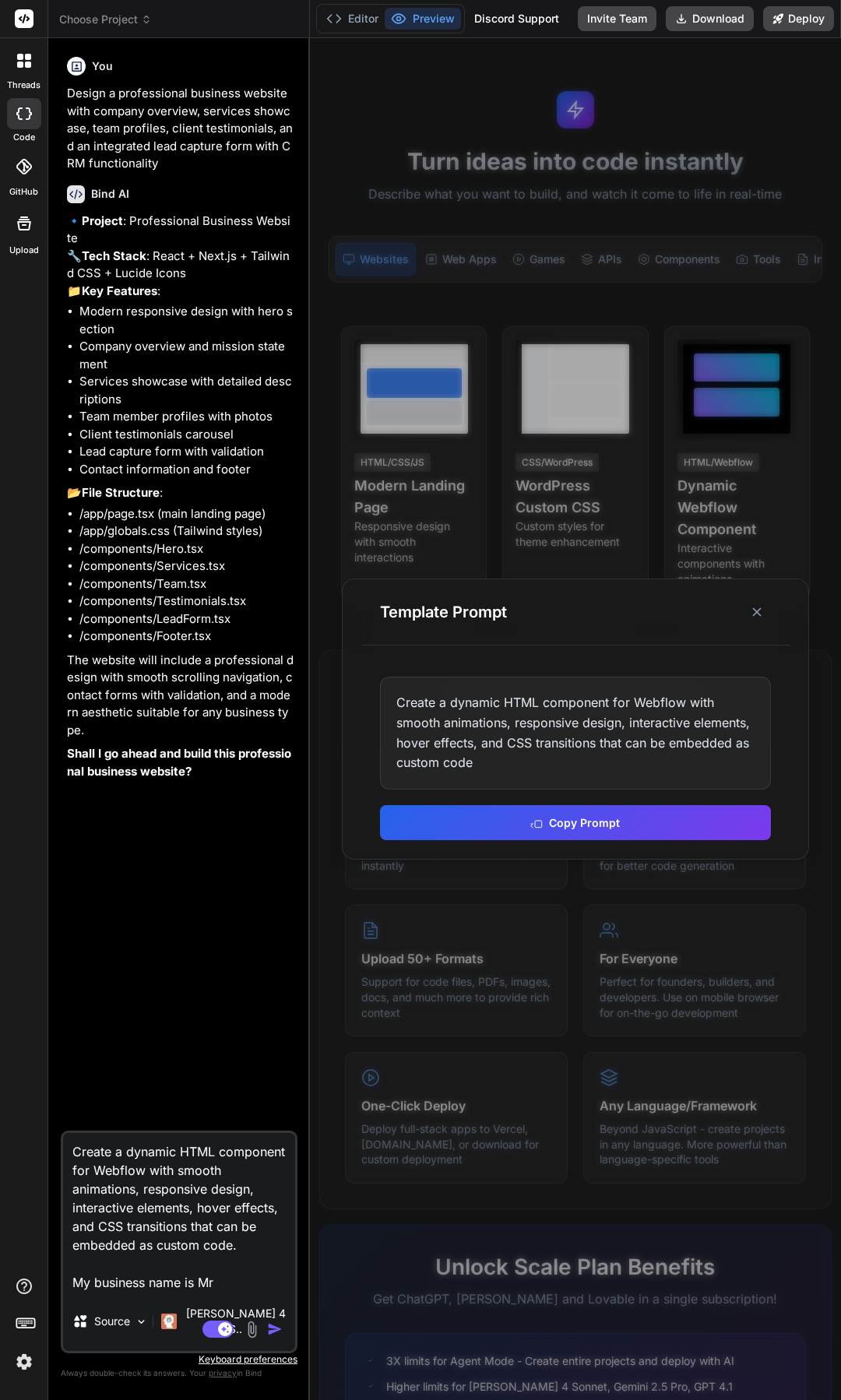
type textarea "x"
type textarea "Create a dynamic HTML component for Webflow with smooth animations, responsive …"
type textarea "x"
type textarea "Create a dynamic HTML component for Webflow with smooth animations, responsive …"
type textarea "x"
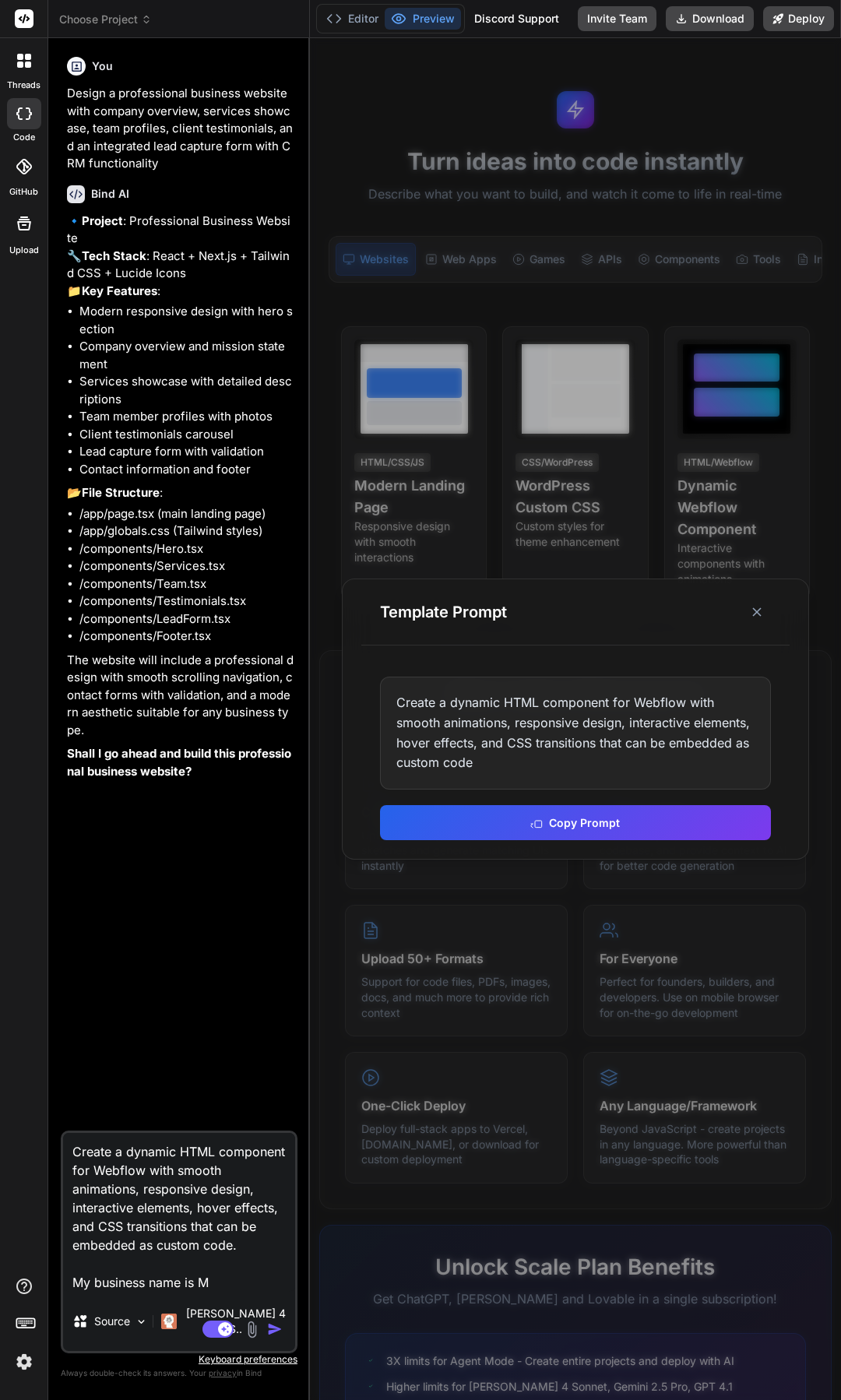
type textarea "Create a dynamic HTML component for Webflow with smooth animations, responsive …"
type textarea "x"
type textarea "Create a dynamic HTML component for Webflow with smooth animations, responsive …"
type textarea "x"
type textarea "Create a dynamic HTML component for Webflow with smooth animations, responsive …"
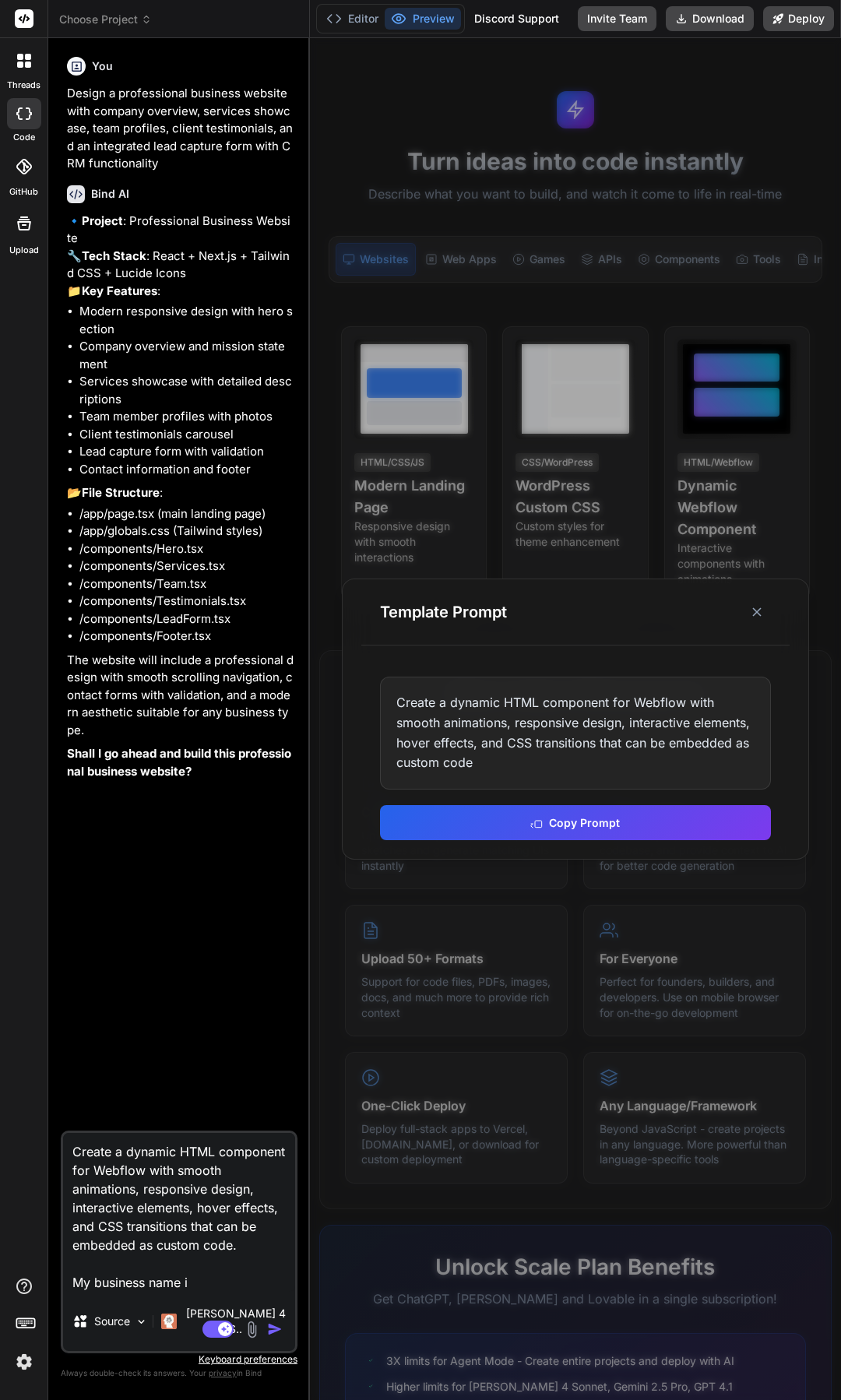
type textarea "x"
type textarea "Create a dynamic HTML component for Webflow with smooth animations, responsive …"
type textarea "x"
type textarea "Create a dynamic HTML component for Webflow with smooth animations, responsive …"
type textarea "x"
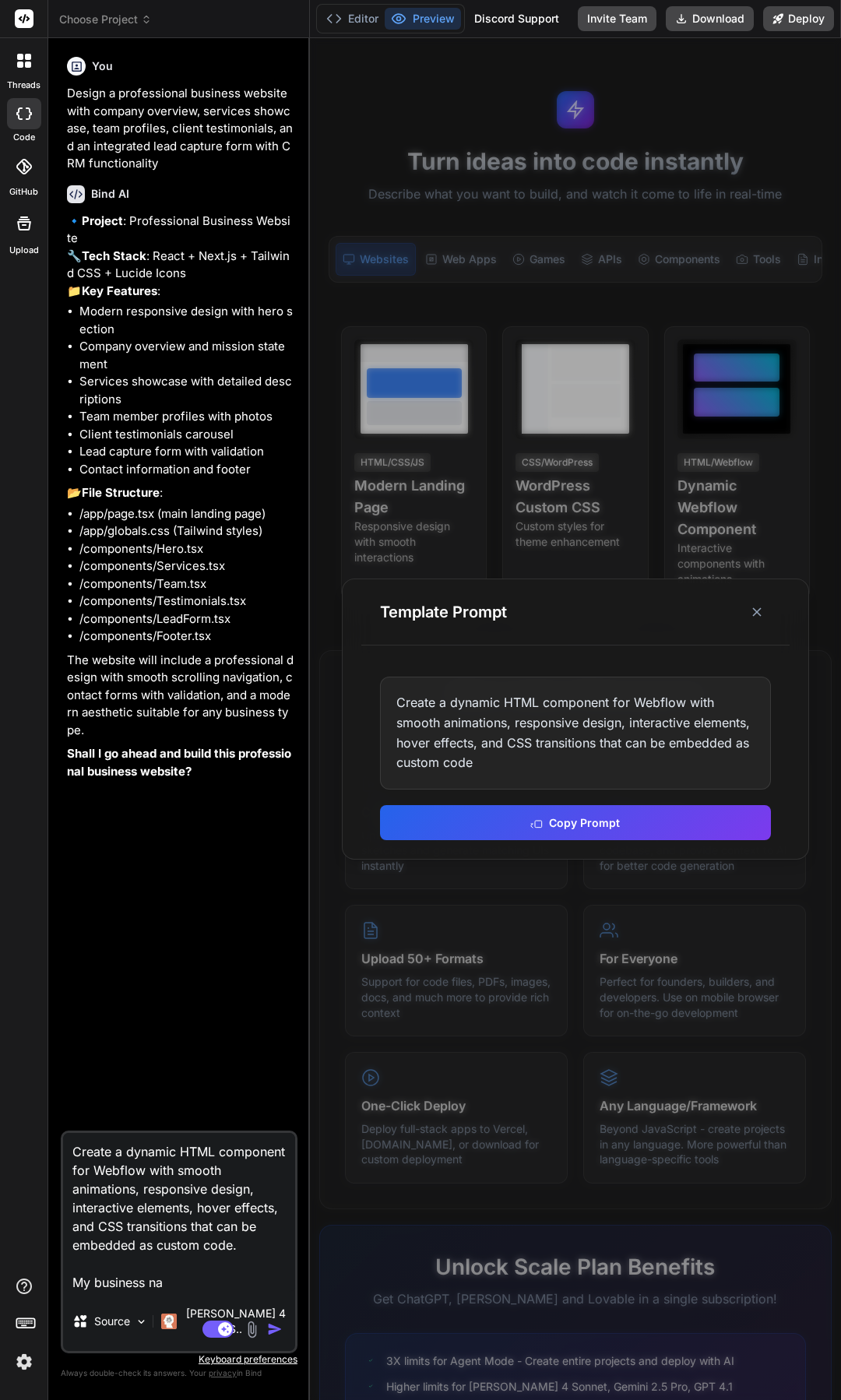
type textarea "Create a dynamic HTML component for Webflow with smooth animations, responsive …"
type textarea "x"
type textarea "Create a dynamic HTML component for Webflow with smooth animations, responsive …"
type textarea "x"
type textarea "Create a dynamic HTML component for Webflow with smooth animations, responsive …"
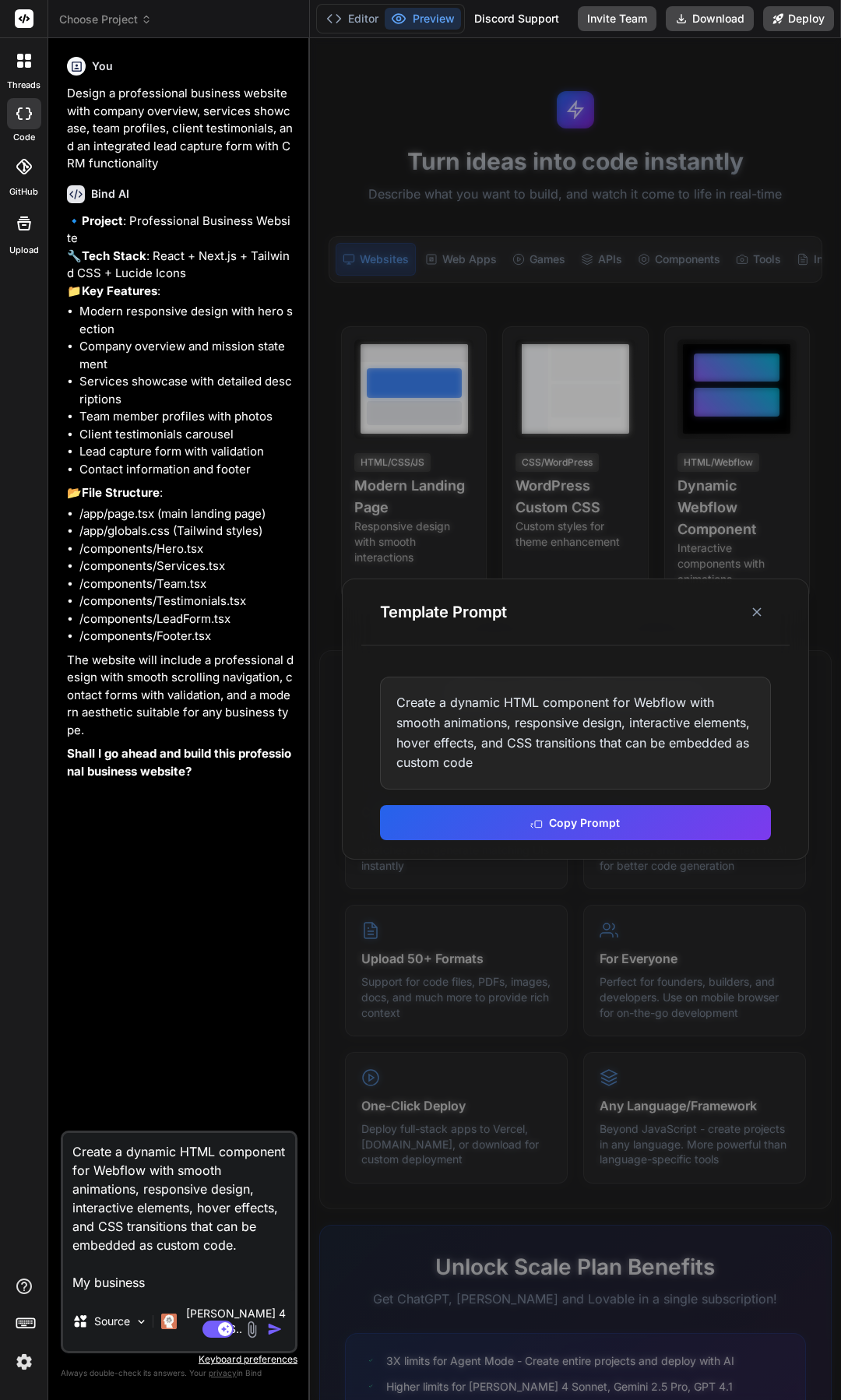
type textarea "x"
type textarea "Create a dynamic HTML component for Webflow with smooth animations, responsive …"
type textarea "x"
type textarea "Create a dynamic HTML component for Webflow with smooth animations, responsive …"
type textarea "x"
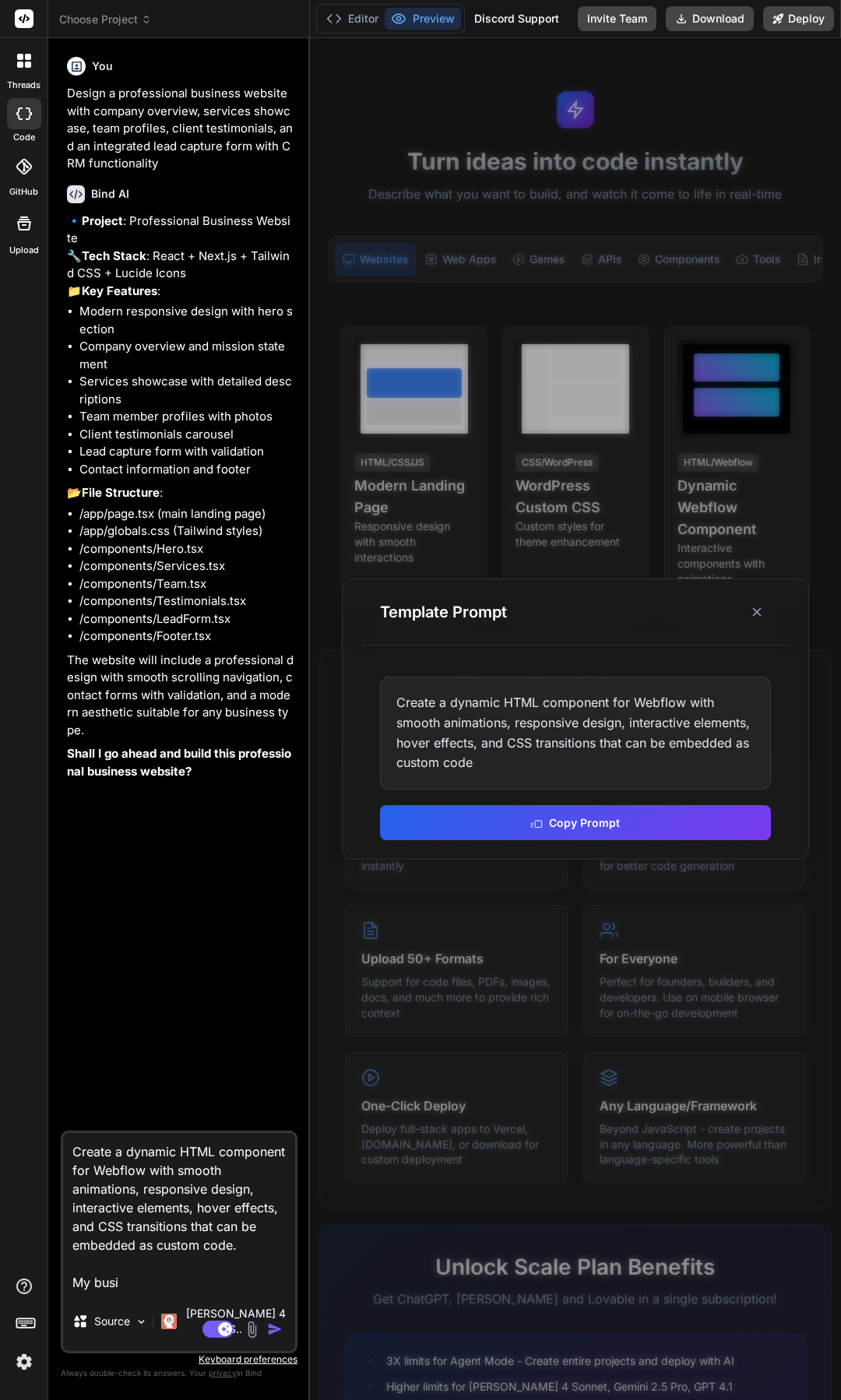
type textarea "Create a dynamic HTML component for Webflow with smooth animations, responsive …"
type textarea "x"
type textarea "Create a dynamic HTML component for Webflow with smooth animations, responsive …"
type textarea "x"
type textarea "Create a dynamic HTML component for Webflow with smooth animations, responsive …"
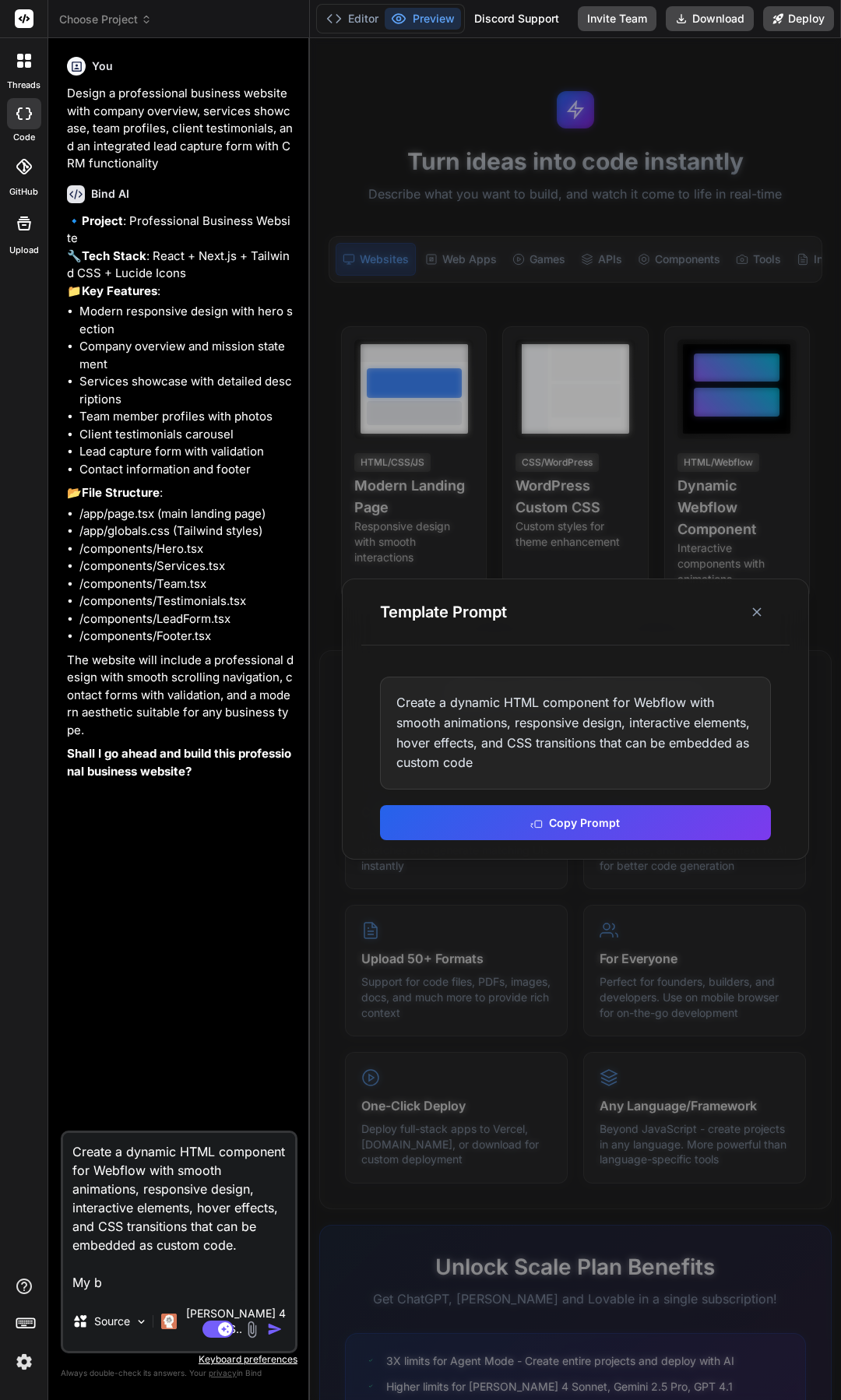
type textarea "x"
type textarea "Create a dynamic HTML component for Webflow with smooth animations, responsive …"
type textarea "x"
type textarea "Create a dynamic HTML component for Webflow with smooth animations, responsive …"
type textarea "x"
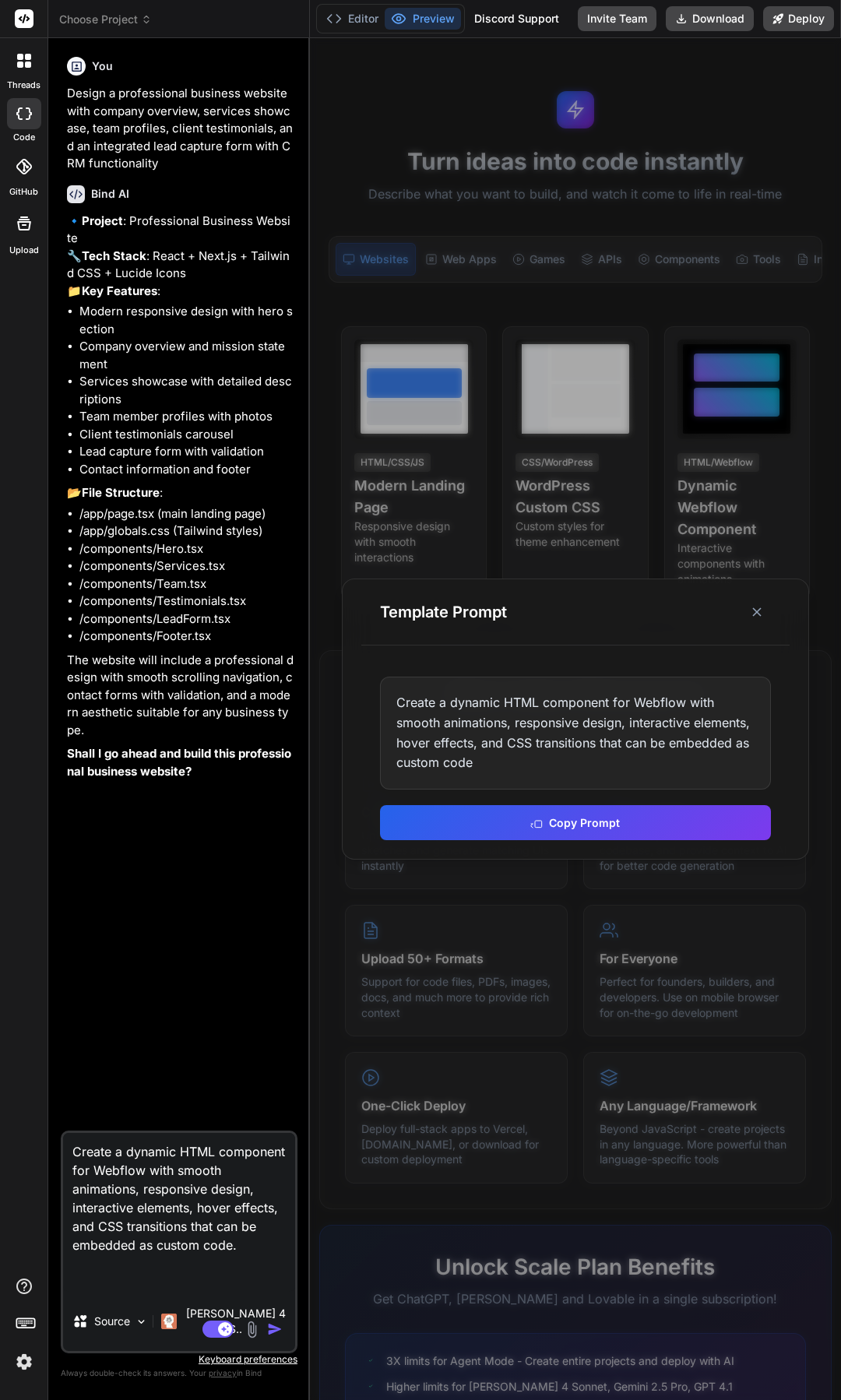
type textarea "Create a dynamic HTML component for Webflow with smooth animations, responsive …"
type textarea "x"
type textarea "Create a dynamic HTML component for Webflow with smooth animations, responsive …"
type textarea "x"
type textarea "Create a dynamic HTML component for Webflow with smooth animations, responsive …"
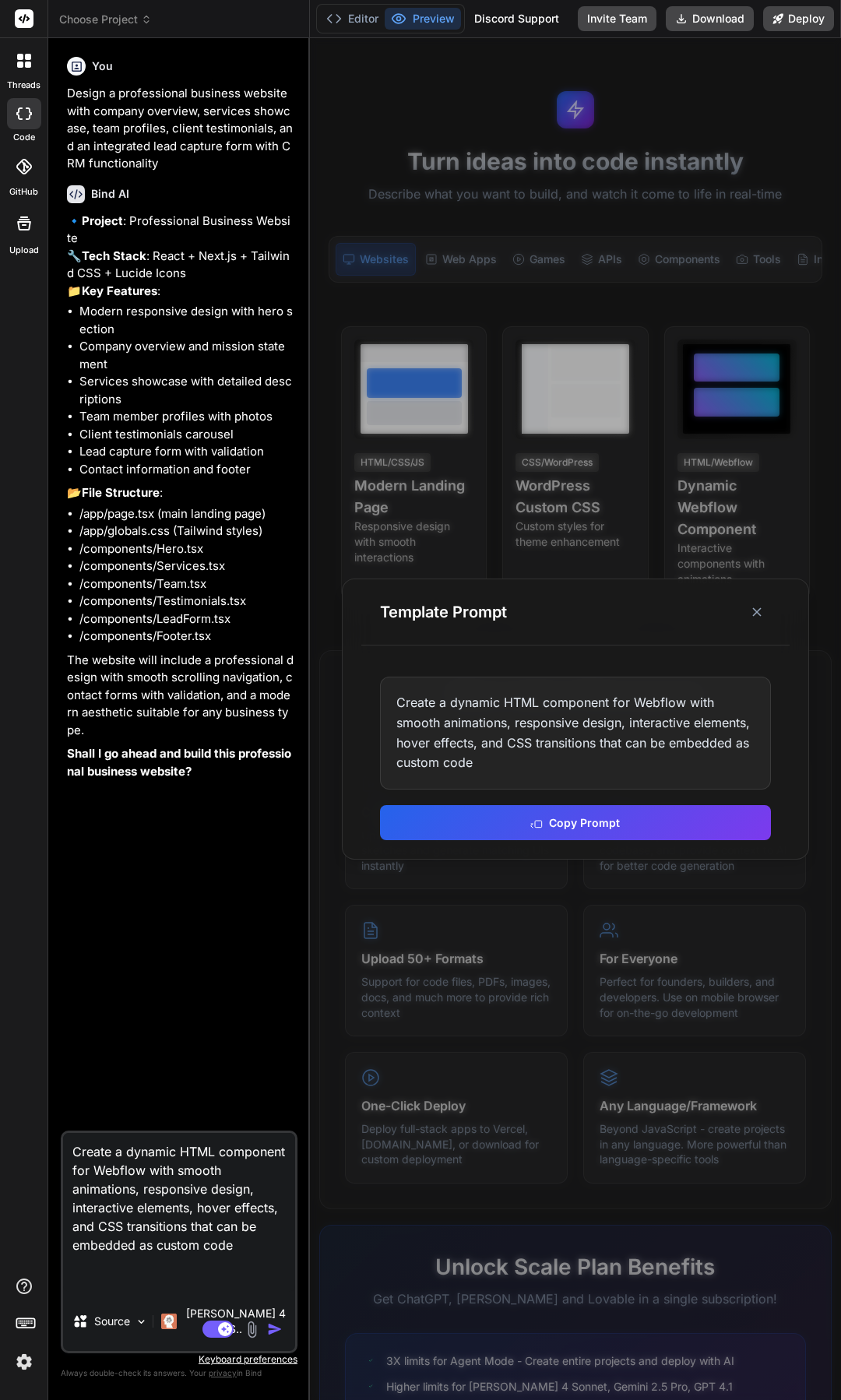
type textarea "x"
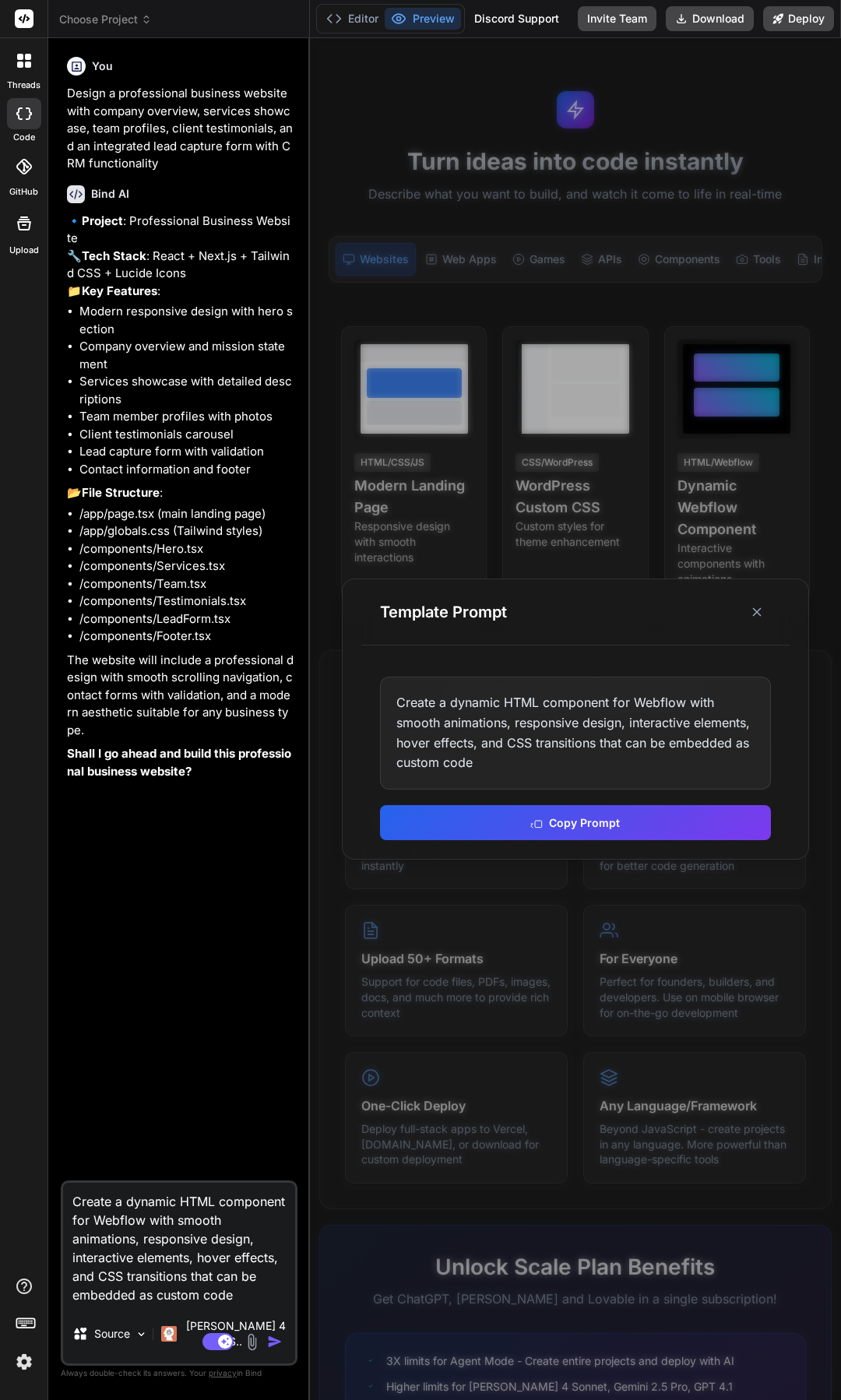
type textarea "Create a dynamic HTML component for Webflow with smooth animations, responsive …"
type textarea "x"
type textarea "Create a dynamic HTML component for Webflow with smooth animations, responsive …"
type textarea "x"
type textarea "Create a dynamic HTML component for Webflow with smooth animations, responsive …"
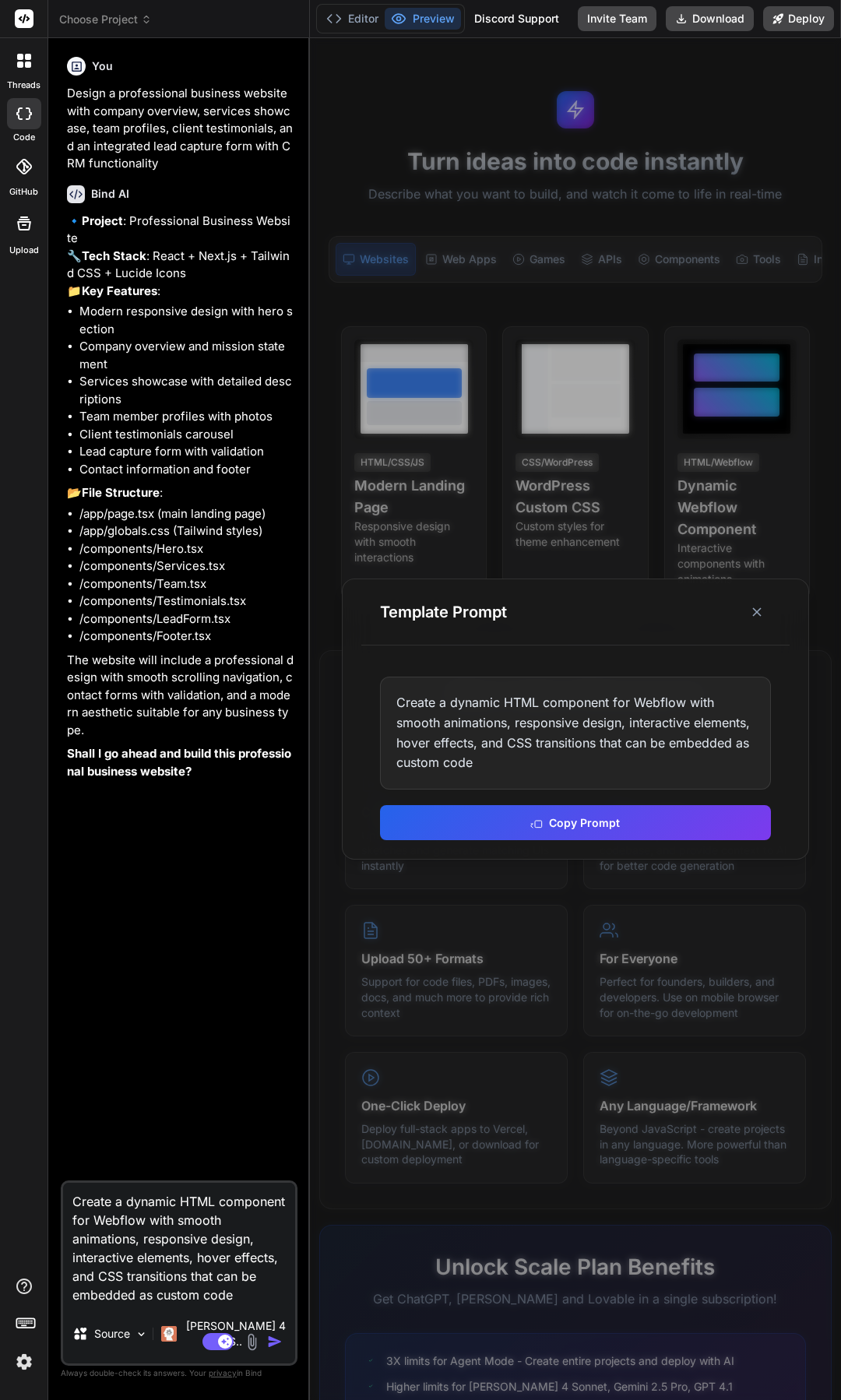
type textarea "x"
type textarea "Create a dynamic HTML component for Webflow with smooth animations, responsive …"
click at [278, 1345] on img "button" at bounding box center [274, 1341] width 15 height 15
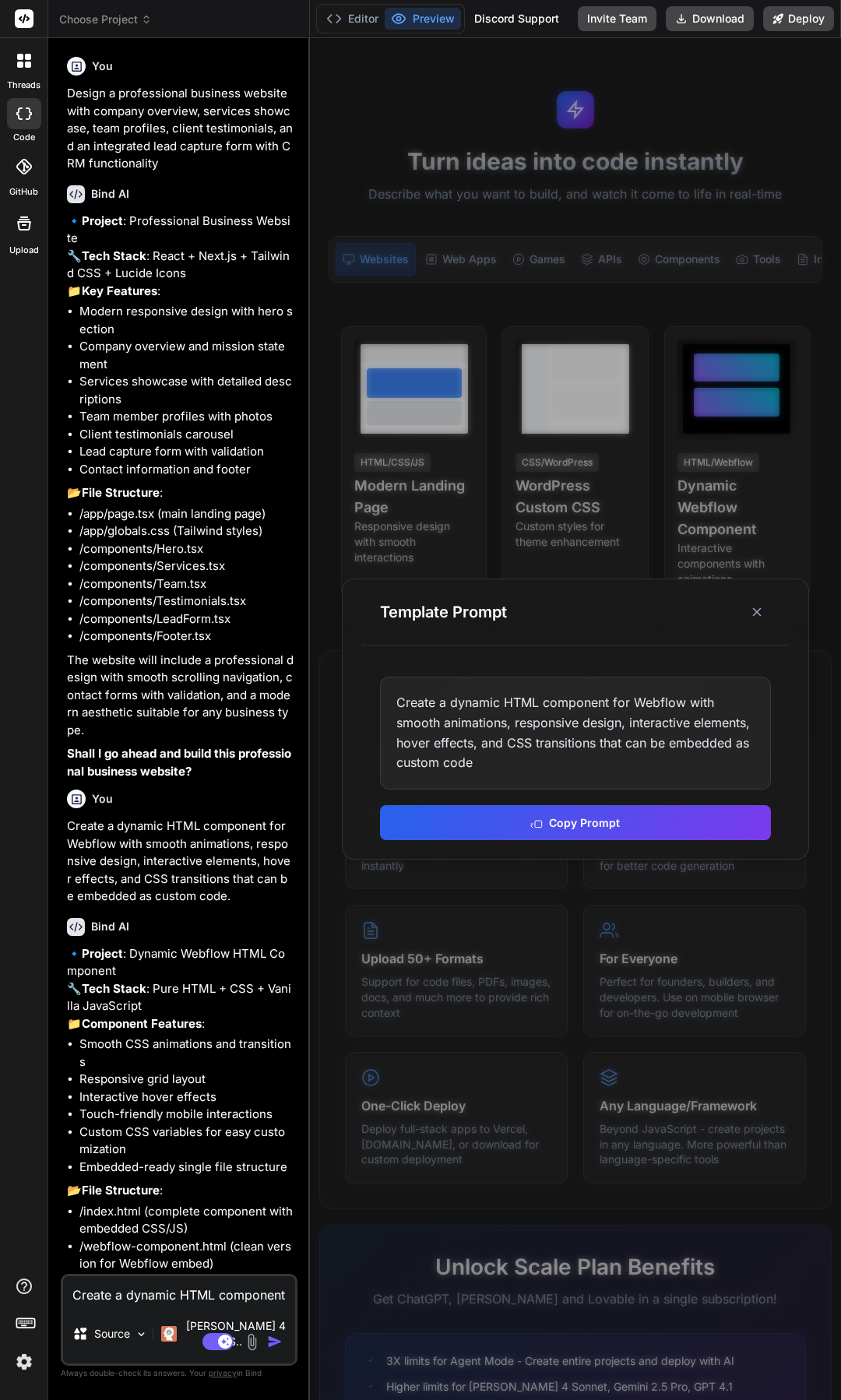
type textarea "x"
